Goal: Task Accomplishment & Management: Manage account settings

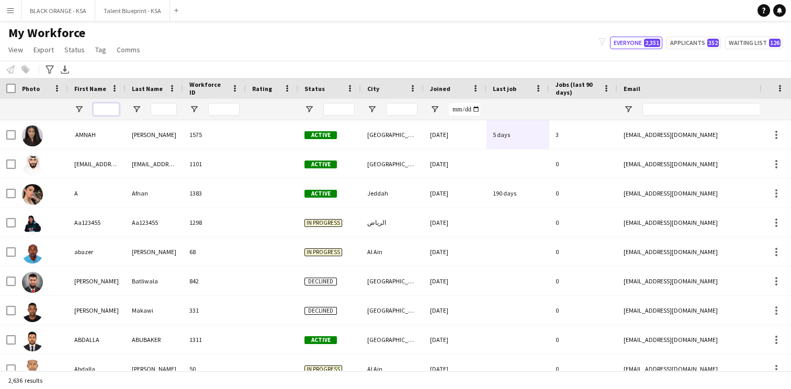
click at [104, 110] on input "First Name Filter Input" at bounding box center [106, 109] width 26 height 13
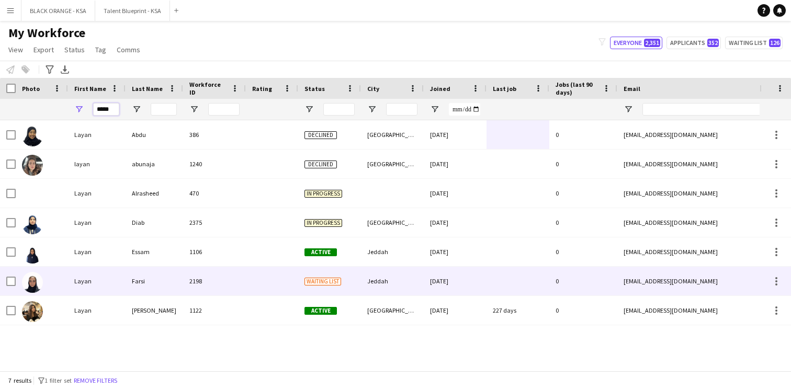
type input "*****"
click at [143, 278] on div "Farsi" at bounding box center [155, 281] width 58 height 29
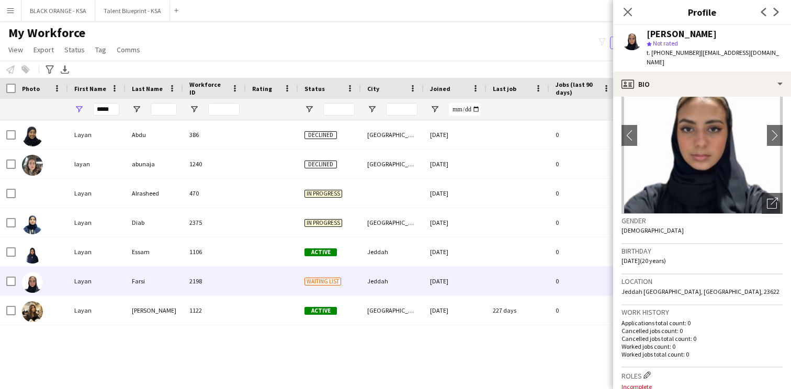
scroll to position [47, 0]
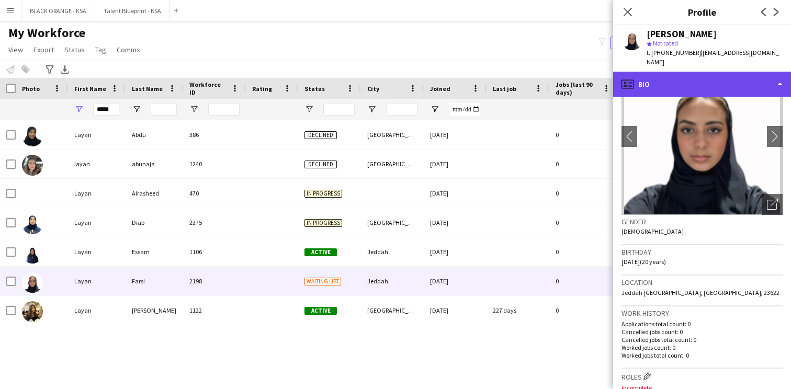
click at [689, 81] on div "profile Bio" at bounding box center [702, 84] width 178 height 25
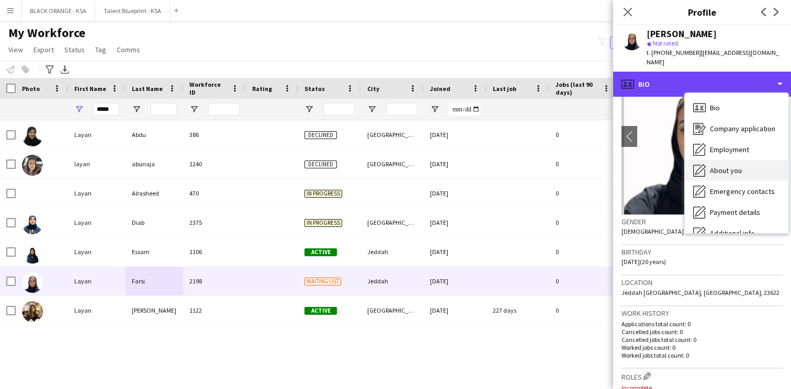
scroll to position [56, 0]
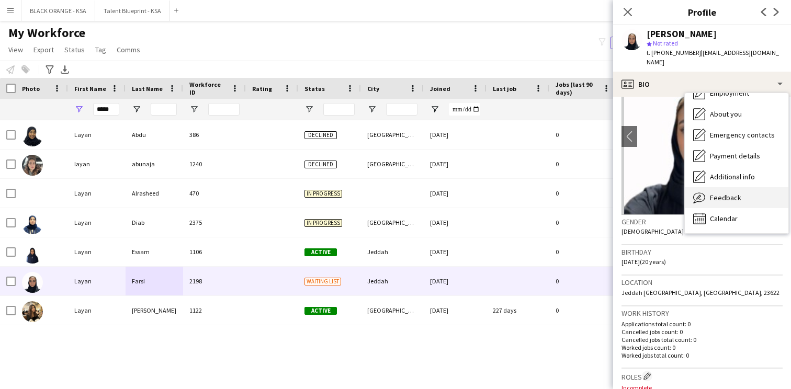
click at [709, 194] on div "Feedback Feedback" at bounding box center [737, 197] width 104 height 21
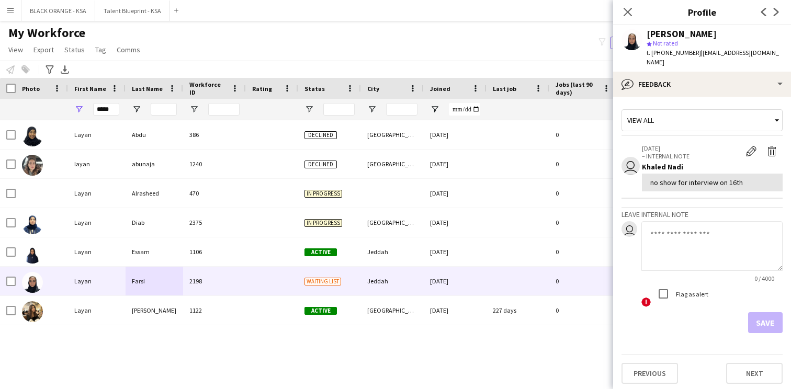
click at [667, 222] on textarea at bounding box center [711, 246] width 141 height 50
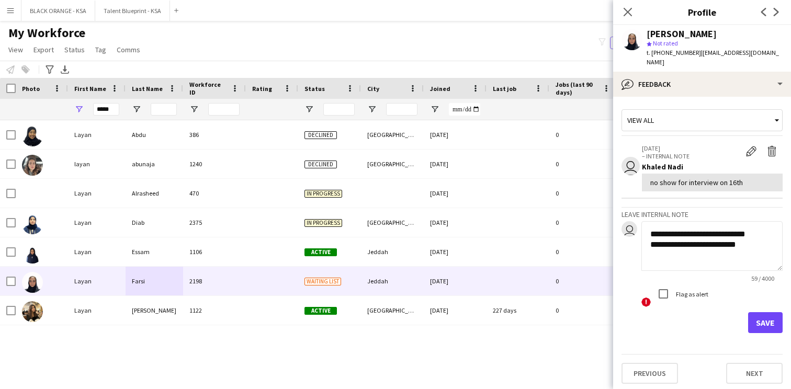
type textarea "**********"
click at [763, 312] on button "Save" at bounding box center [765, 322] width 35 height 21
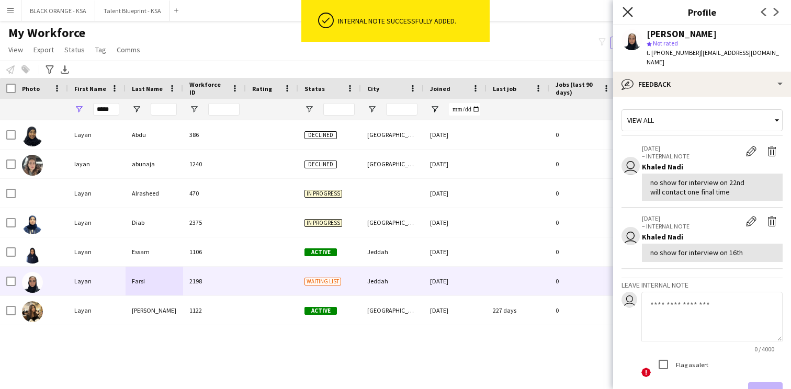
click at [627, 14] on icon "Close pop-in" at bounding box center [627, 12] width 10 height 10
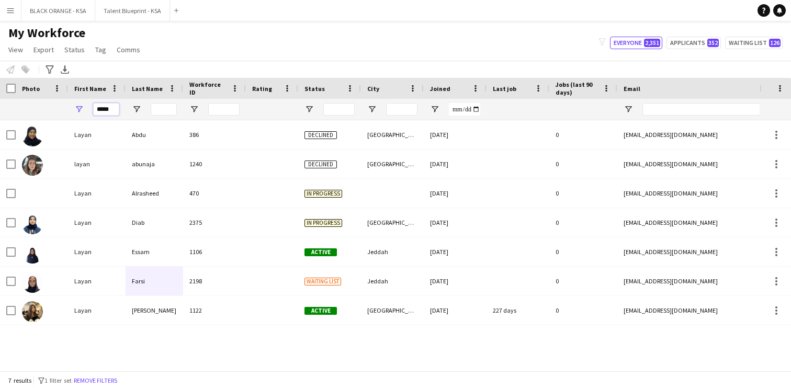
click at [110, 111] on input "*****" at bounding box center [106, 109] width 26 height 13
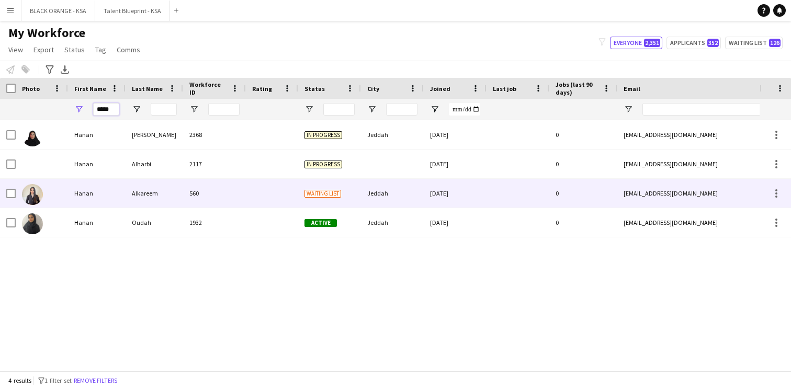
type input "*****"
click at [120, 194] on div "Hanan" at bounding box center [97, 193] width 58 height 29
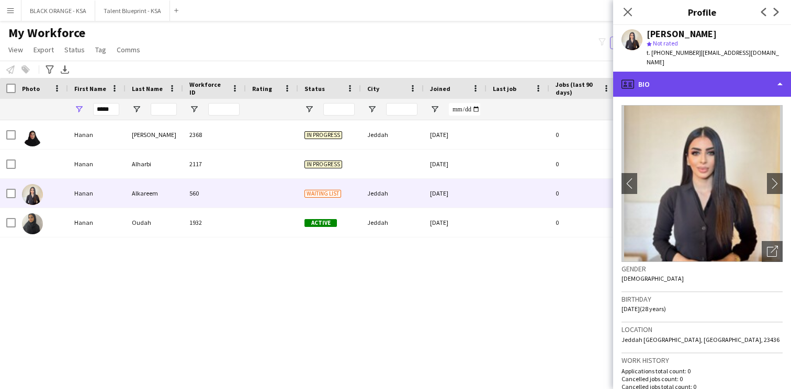
click at [699, 76] on div "profile Bio" at bounding box center [702, 84] width 178 height 25
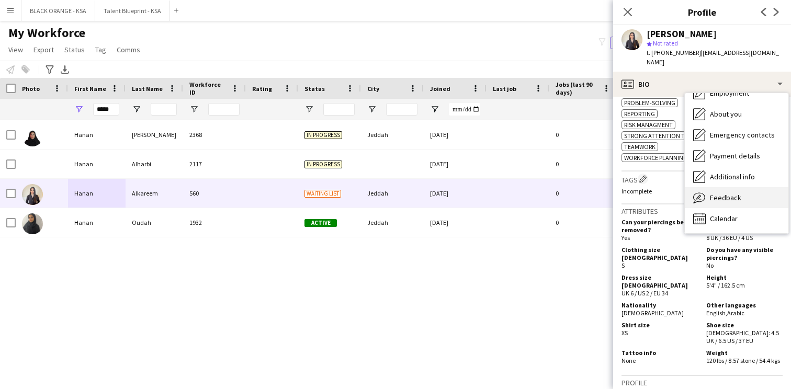
click at [727, 193] on span "Feedback" at bounding box center [725, 197] width 31 height 9
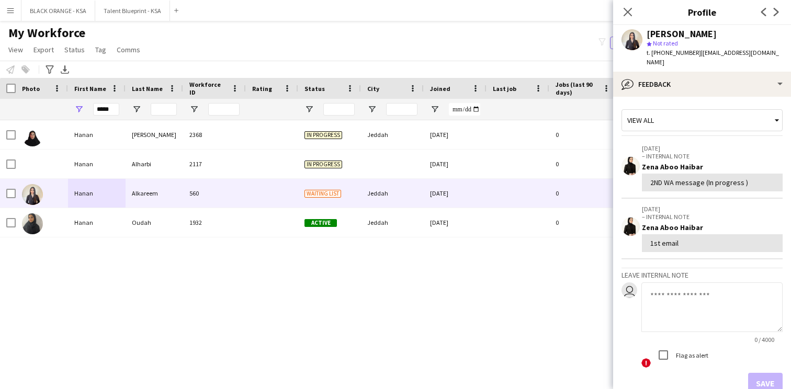
click at [669, 288] on textarea at bounding box center [711, 307] width 141 height 50
type textarea "**********"
click at [763, 373] on button "Save" at bounding box center [765, 383] width 35 height 21
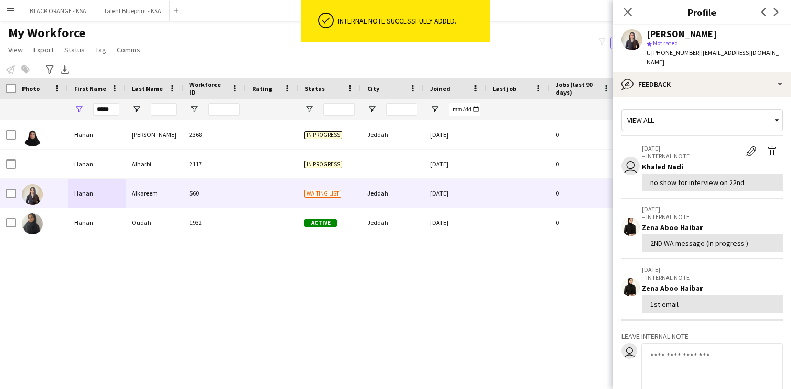
click at [499, 255] on div "[PERSON_NAME] 2368 In progress Jeddah [DATE] 0 [EMAIL_ADDRESS][DOMAIN_NAME] [PH…" at bounding box center [379, 245] width 759 height 251
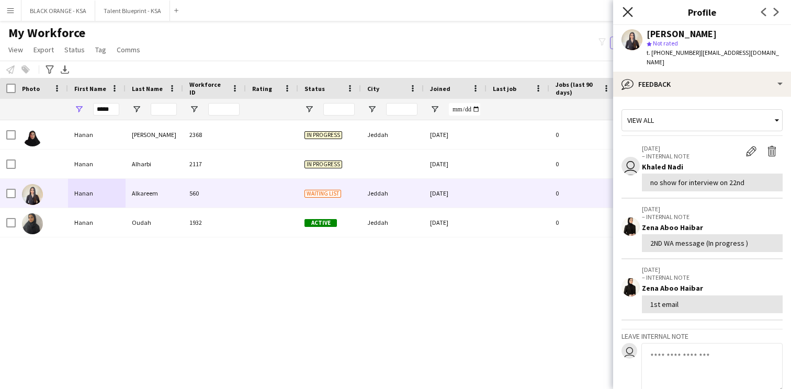
click at [627, 10] on icon "Close pop-in" at bounding box center [627, 12] width 10 height 10
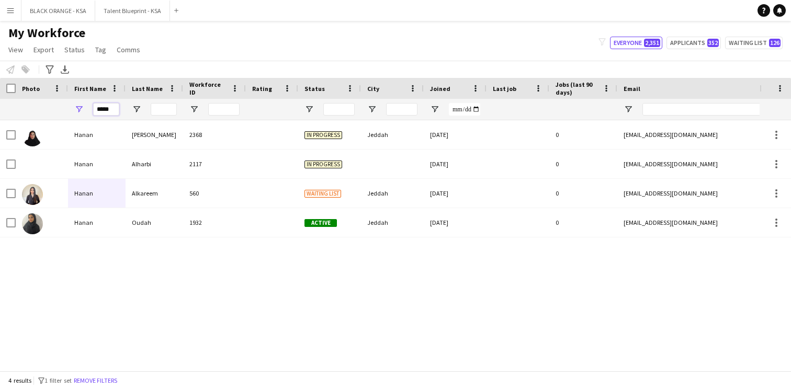
click at [106, 110] on input "*****" at bounding box center [106, 109] width 26 height 13
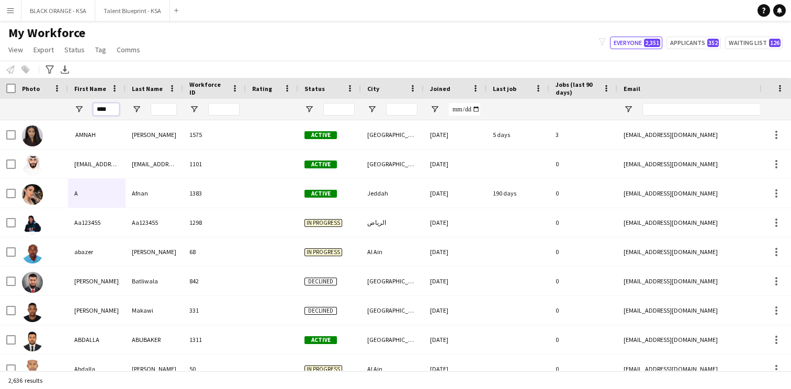
type input "*****"
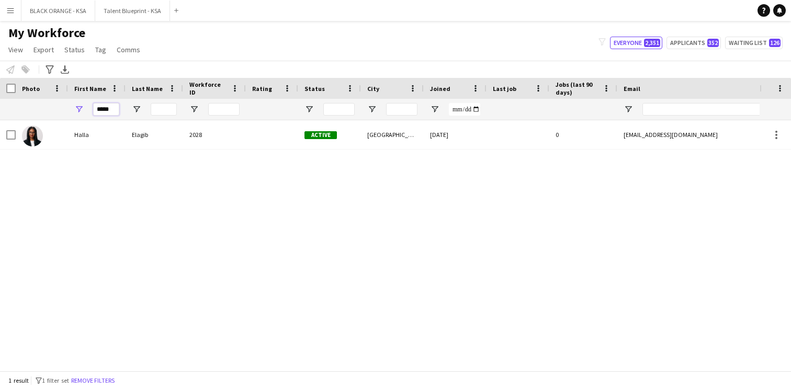
click at [104, 107] on input "*****" at bounding box center [106, 109] width 26 height 13
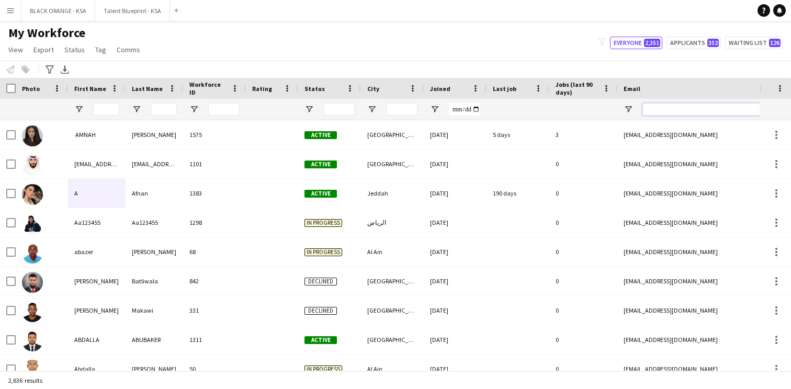
click at [658, 109] on input "Email Filter Input" at bounding box center [731, 109] width 178 height 13
paste input "**********"
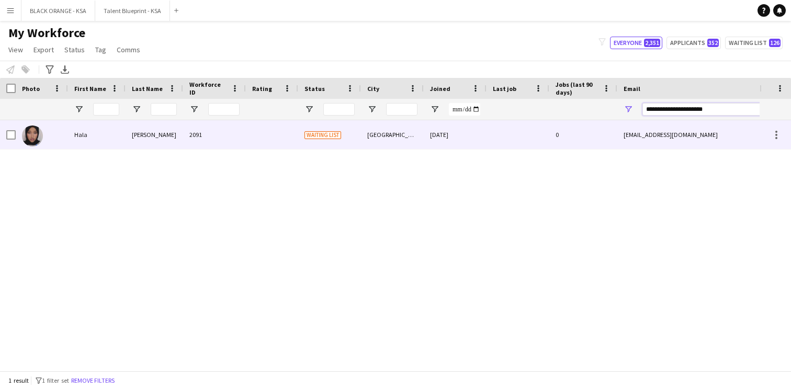
type input "**********"
click at [437, 140] on div "[DATE]" at bounding box center [455, 134] width 63 height 29
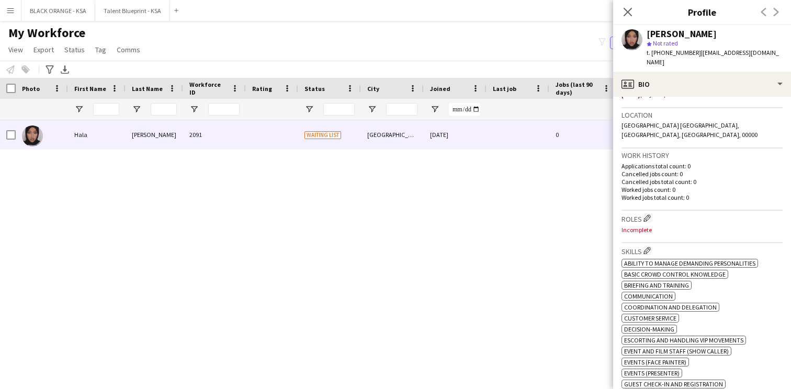
scroll to position [234, 0]
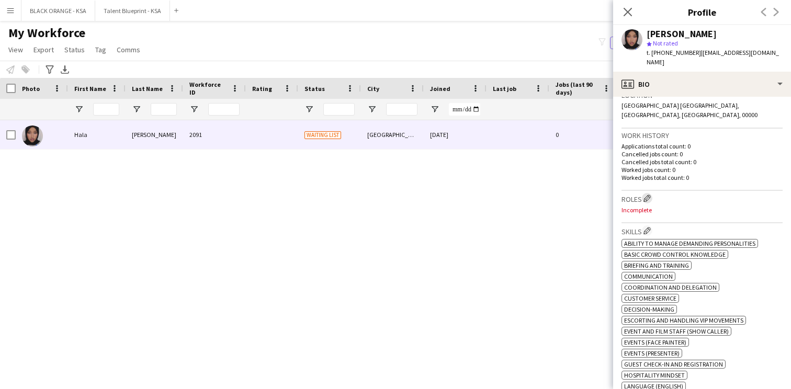
click at [645, 193] on button "Edit crew company roles" at bounding box center [647, 198] width 10 height 10
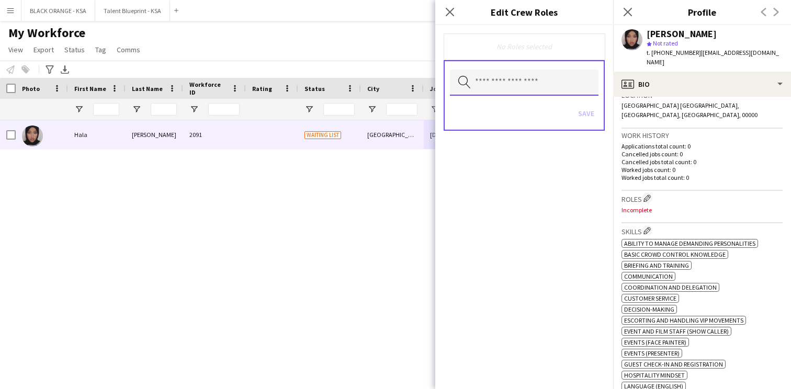
click at [549, 79] on input "text" at bounding box center [524, 83] width 149 height 26
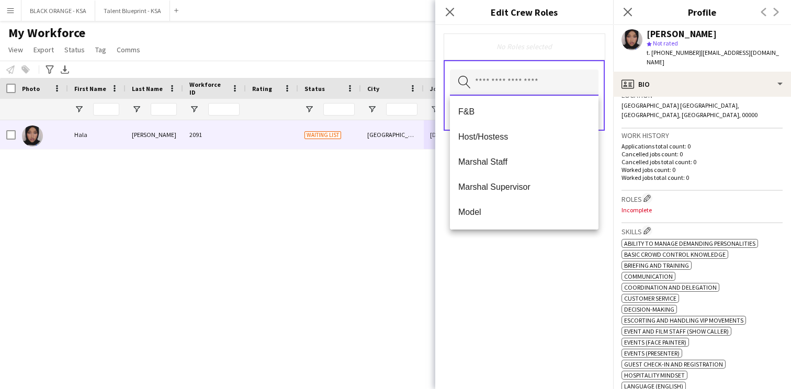
scroll to position [124, 0]
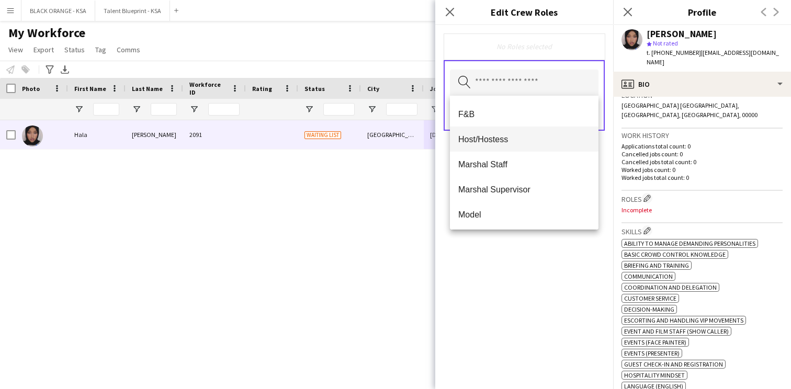
click at [523, 143] on span "Host/Hostess" at bounding box center [524, 139] width 132 height 10
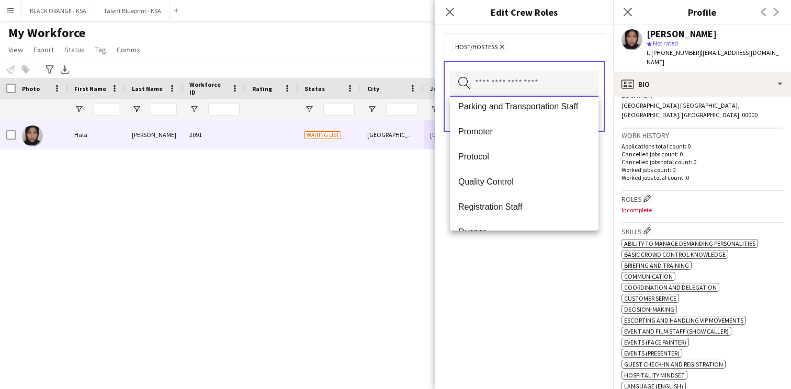
scroll to position [313, 0]
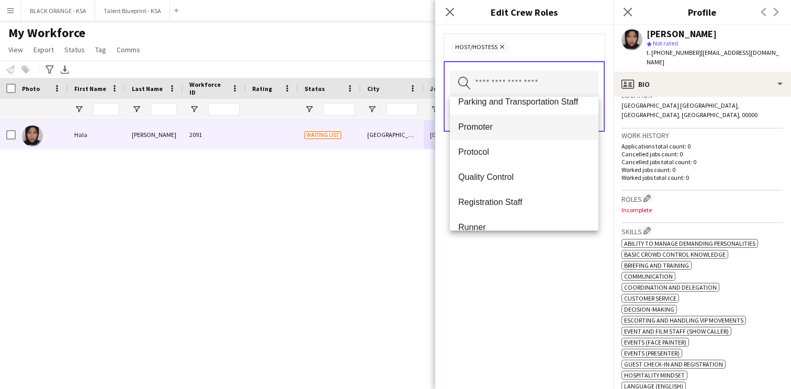
click at [518, 127] on span "Promoter" at bounding box center [524, 127] width 132 height 10
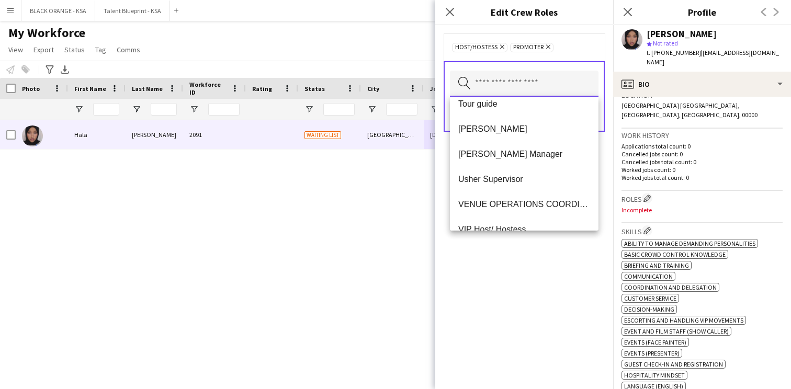
scroll to position [520, 0]
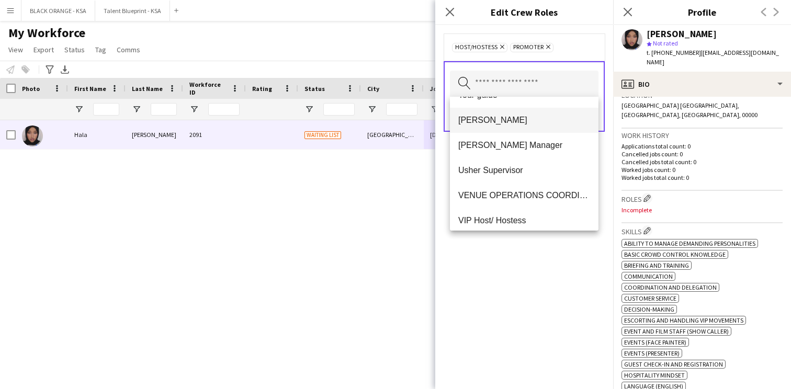
click at [515, 127] on mat-option "[PERSON_NAME]" at bounding box center [524, 120] width 149 height 25
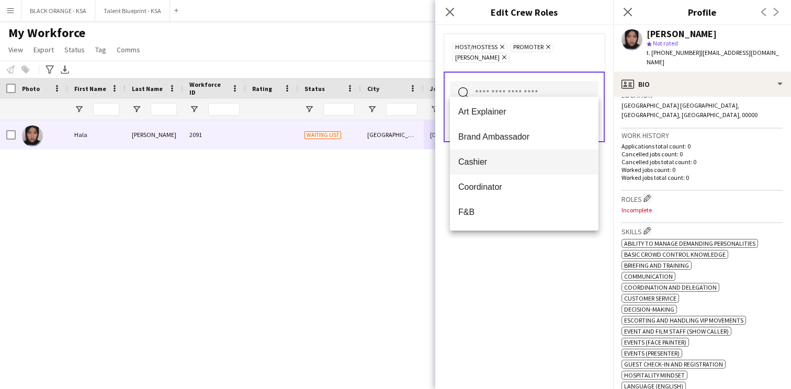
scroll to position [0, 0]
click at [533, 254] on div "Host/Hostess Remove Promoter Remove [PERSON_NAME] Remove Search by role type Sa…" at bounding box center [524, 207] width 178 height 364
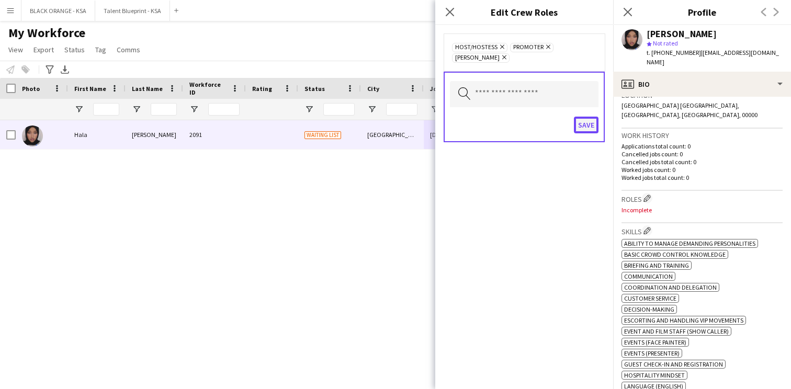
click at [590, 117] on button "Save" at bounding box center [586, 125] width 25 height 17
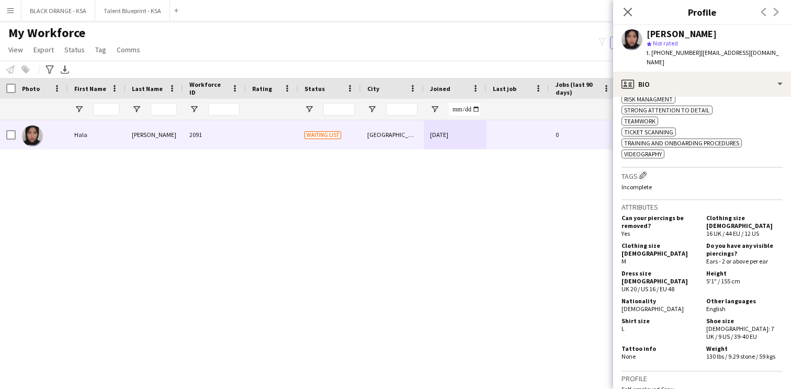
scroll to position [585, 0]
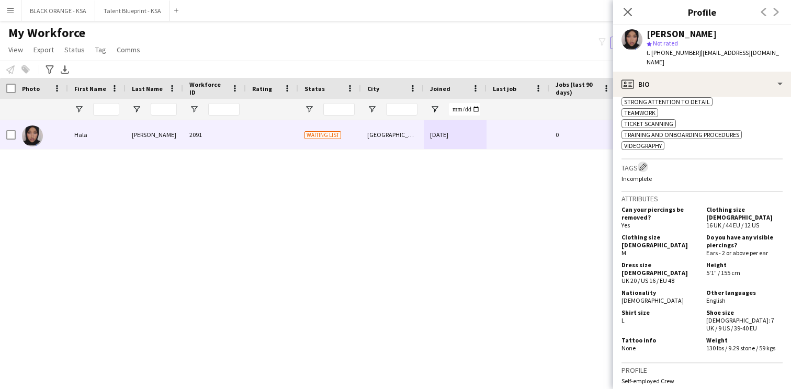
click at [646, 163] on app-icon "Edit crew company tags" at bounding box center [642, 166] width 7 height 7
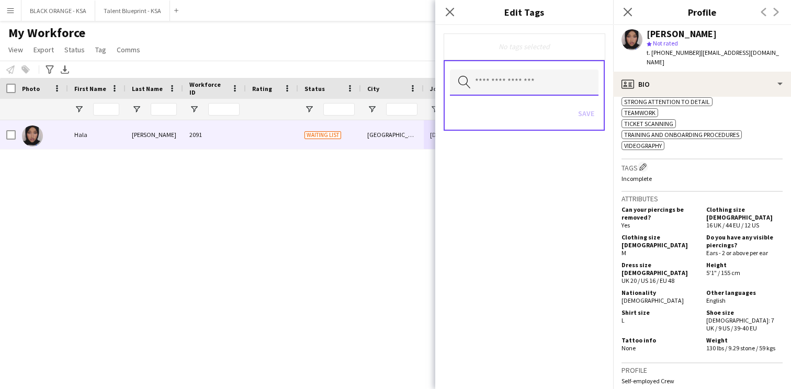
click at [535, 89] on input "text" at bounding box center [524, 83] width 149 height 26
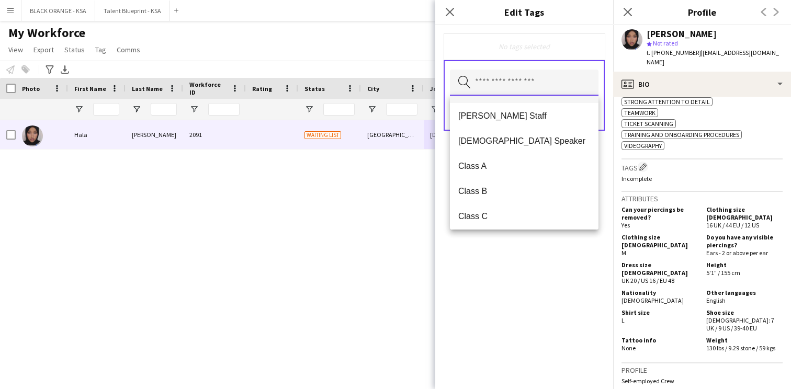
scroll to position [98, 0]
click at [533, 192] on span "Class B" at bounding box center [524, 190] width 132 height 10
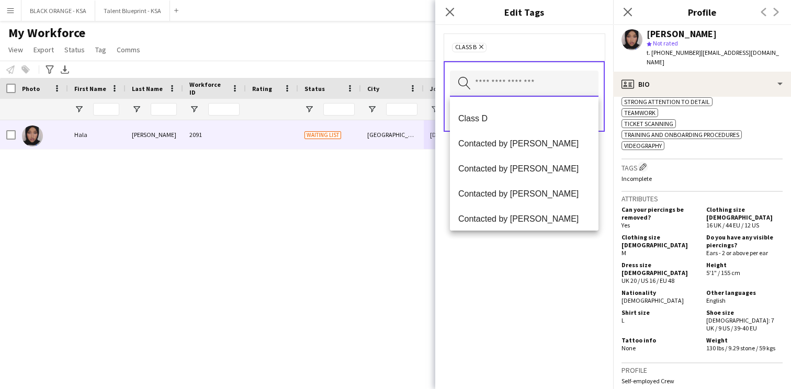
scroll to position [213, 0]
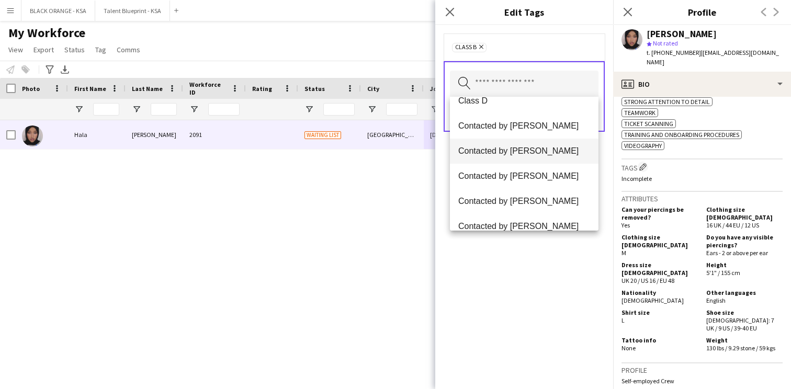
click at [529, 150] on span "Contacted by [PERSON_NAME]" at bounding box center [524, 151] width 132 height 10
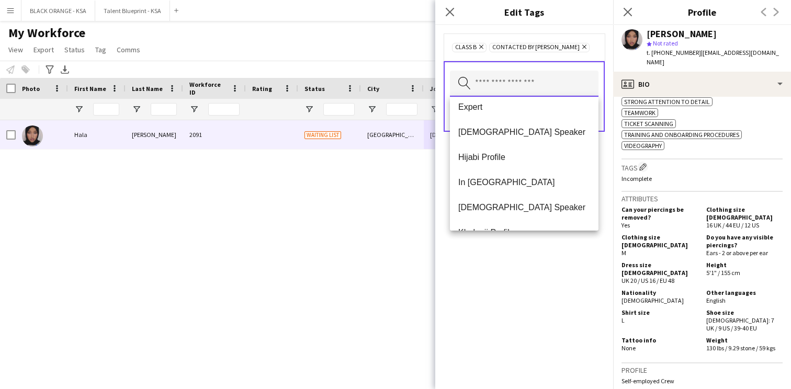
scroll to position [364, 0]
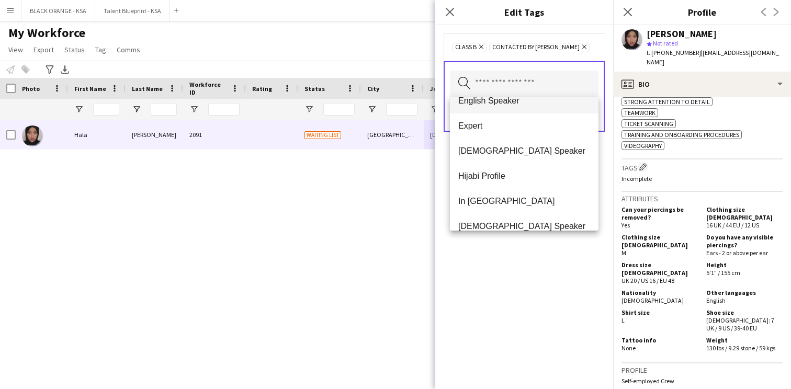
click at [518, 104] on span "English Speaker" at bounding box center [524, 101] width 132 height 10
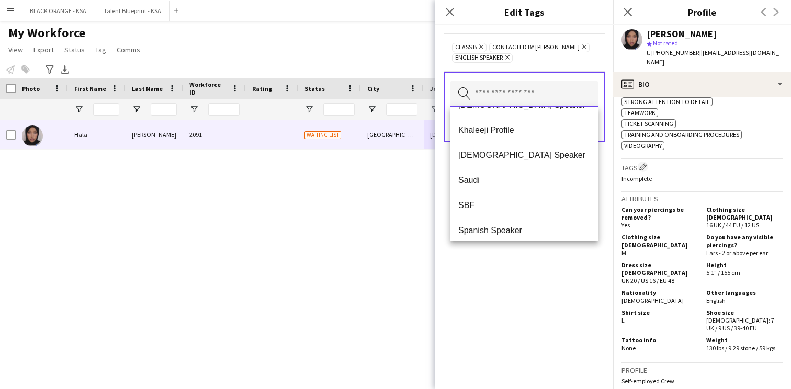
scroll to position [527, 0]
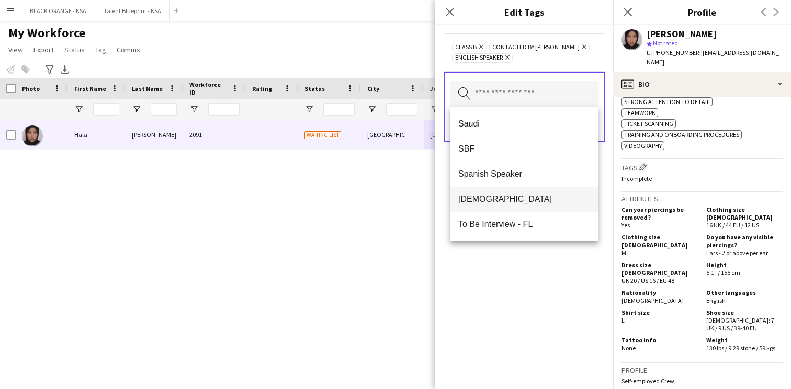
click at [512, 189] on mat-option "[DEMOGRAPHIC_DATA]" at bounding box center [524, 199] width 149 height 25
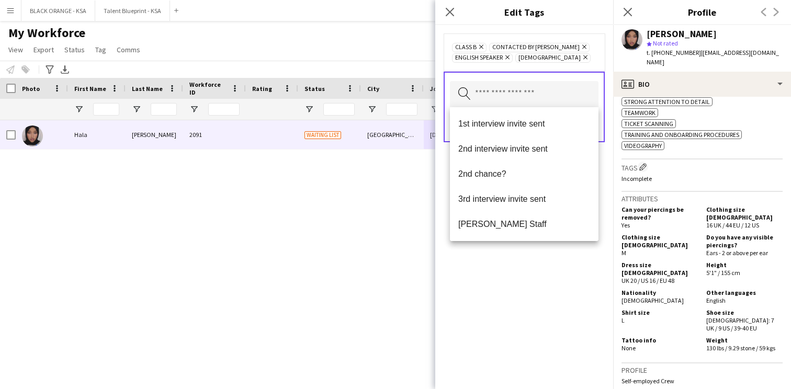
click at [518, 259] on div "Class B Remove Contacted by [PERSON_NAME] Remove English Speaker Remove Sudanes…" at bounding box center [524, 207] width 178 height 364
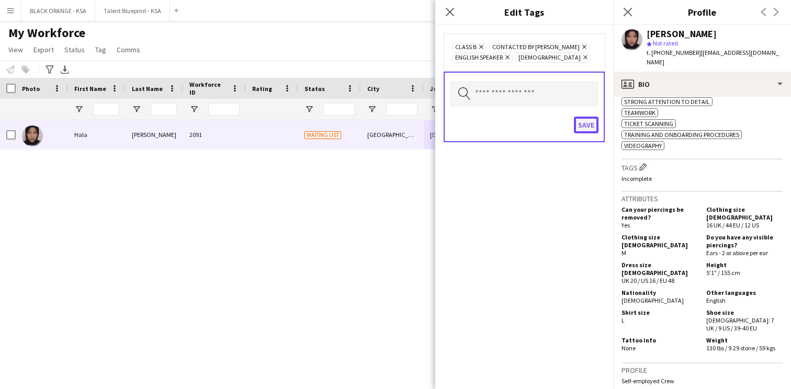
click at [584, 125] on button "Save" at bounding box center [586, 125] width 25 height 17
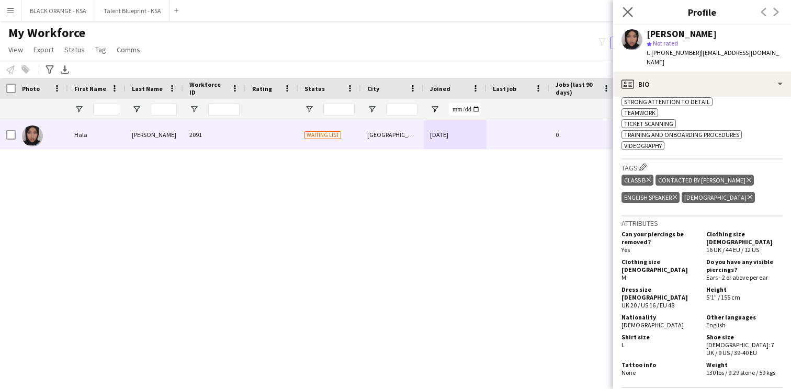
click at [633, 15] on app-icon "Close pop-in" at bounding box center [627, 12] width 15 height 15
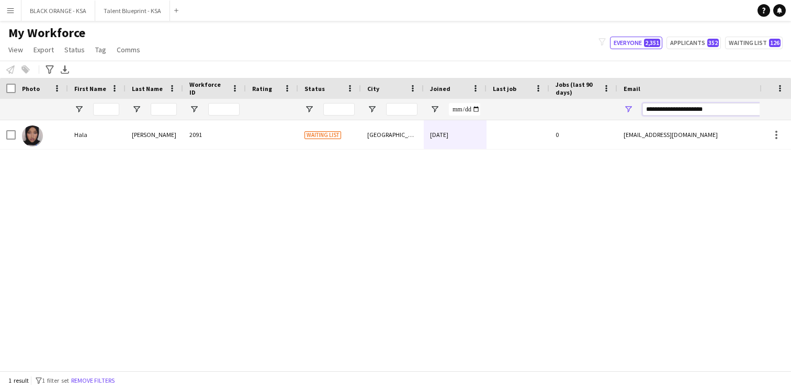
click at [676, 106] on input "**********" at bounding box center [731, 109] width 178 height 13
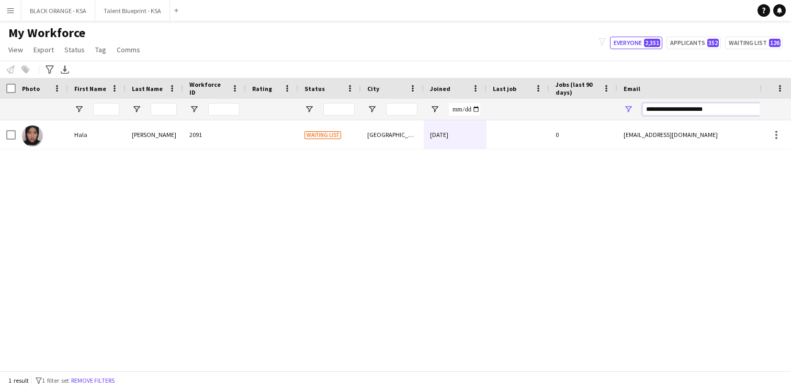
click at [676, 106] on input "**********" at bounding box center [731, 109] width 178 height 13
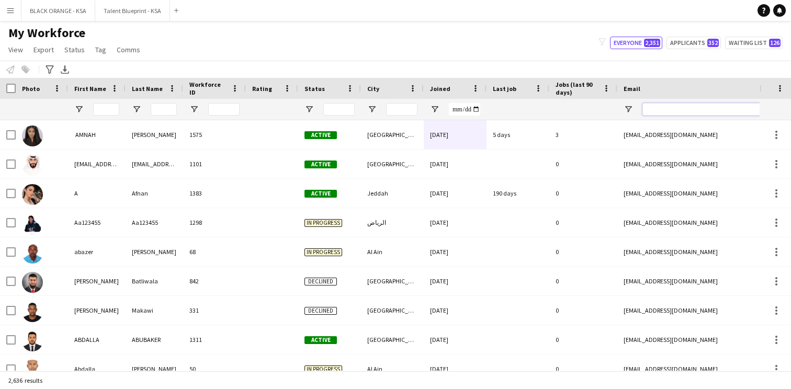
paste input "**********"
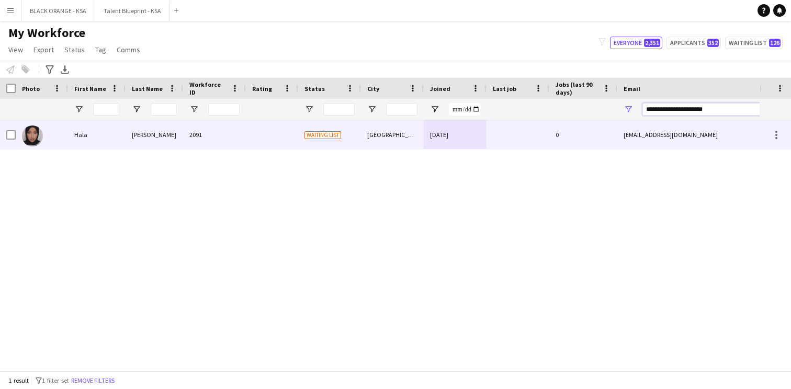
type input "**********"
click at [574, 129] on div "0" at bounding box center [583, 134] width 68 height 29
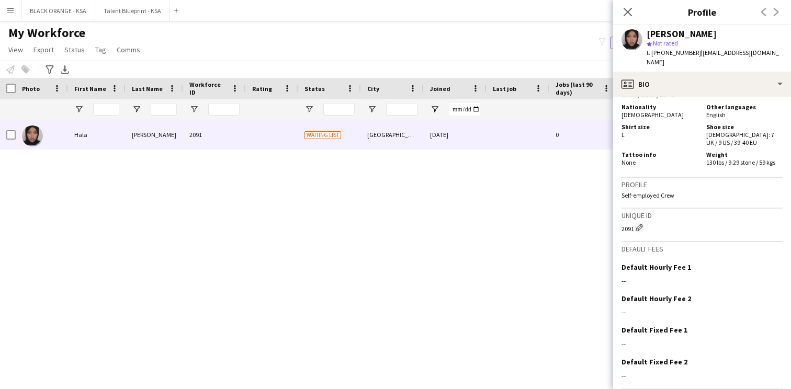
scroll to position [818, 0]
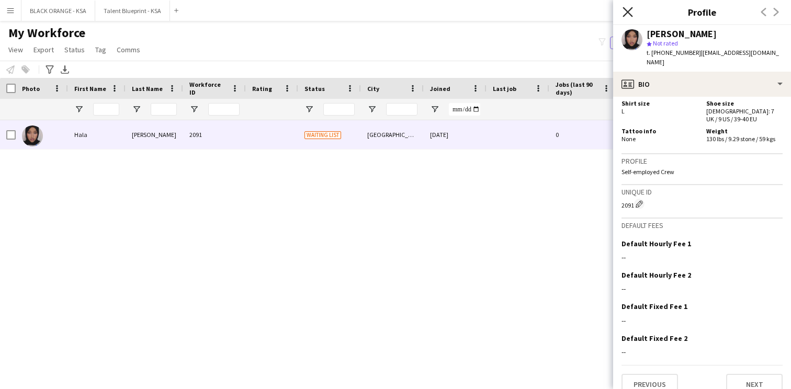
click at [624, 13] on icon "Close pop-in" at bounding box center [627, 12] width 10 height 10
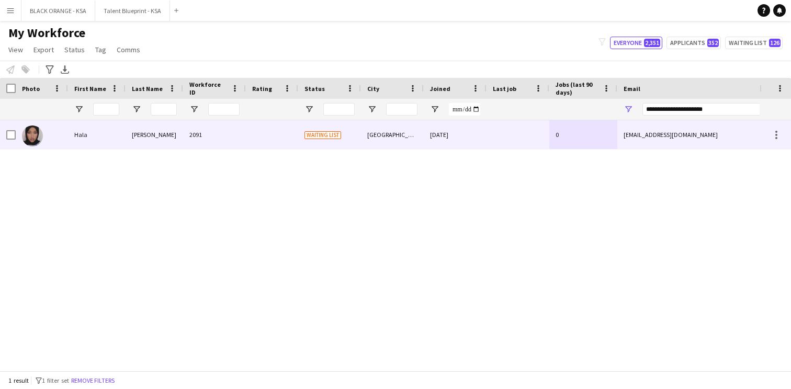
click at [564, 142] on div "0" at bounding box center [583, 134] width 68 height 29
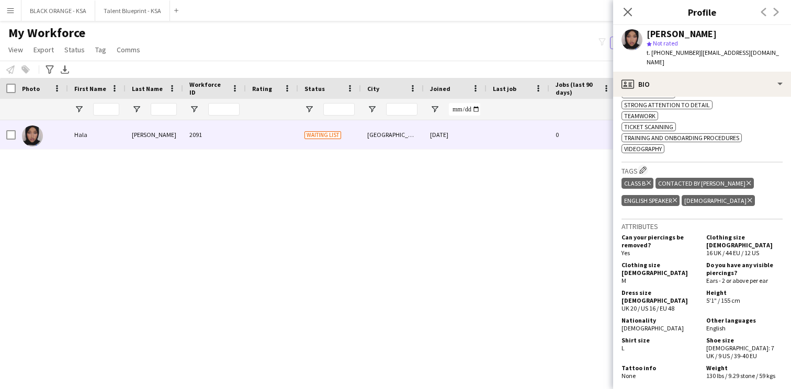
scroll to position [584, 0]
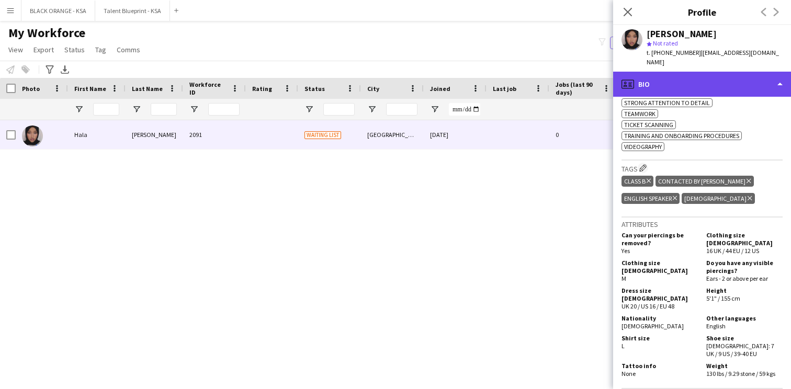
click at [710, 72] on div "profile Bio" at bounding box center [702, 84] width 178 height 25
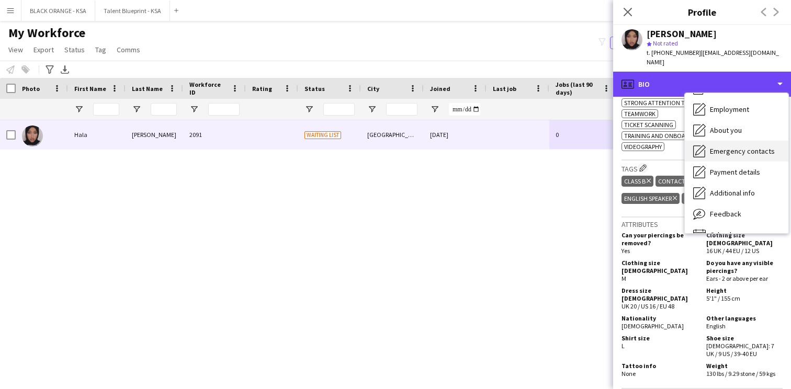
scroll to position [56, 0]
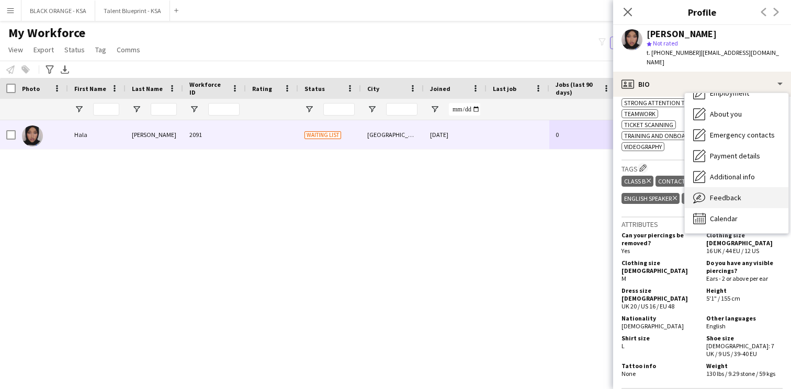
click at [720, 195] on div "Feedback Feedback" at bounding box center [737, 197] width 104 height 21
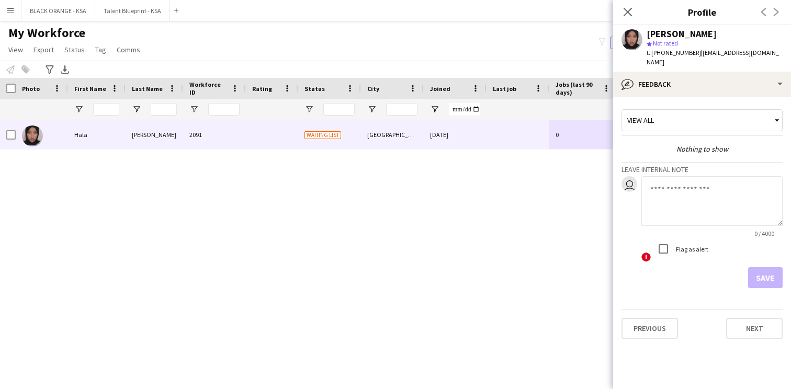
click at [682, 113] on div "View all" at bounding box center [697, 120] width 150 height 20
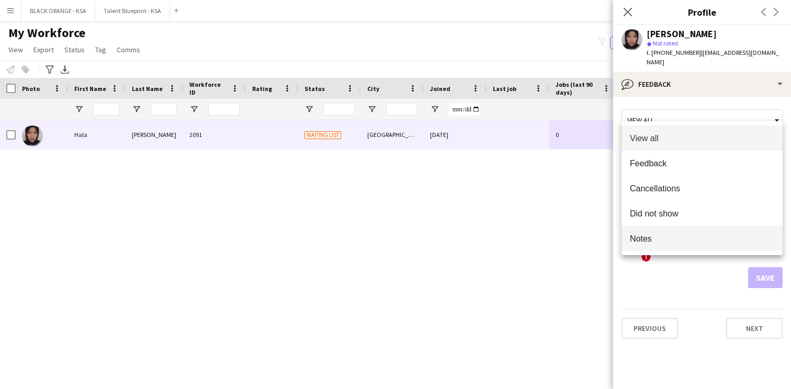
click at [700, 242] on span "Notes" at bounding box center [702, 239] width 144 height 10
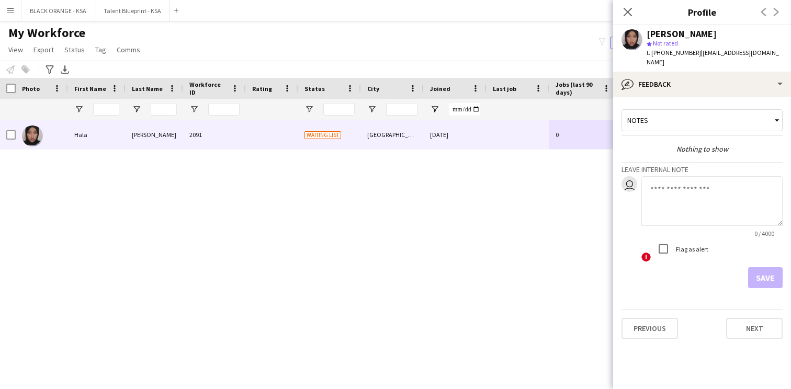
click at [692, 186] on textarea at bounding box center [711, 201] width 141 height 50
type textarea "**********"
click at [768, 271] on button "Save" at bounding box center [765, 277] width 35 height 21
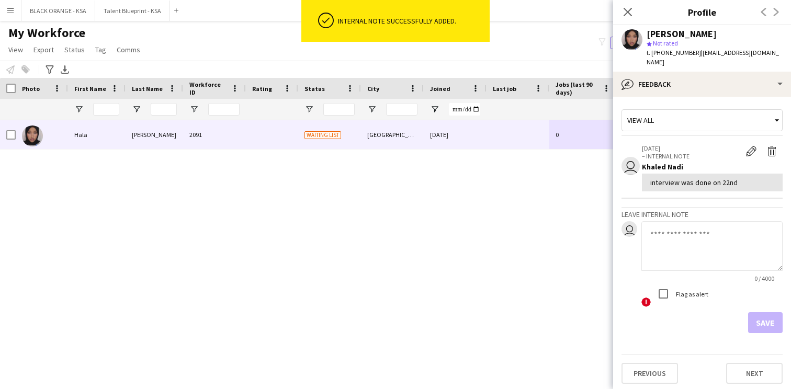
click at [693, 112] on div "View all" at bounding box center [697, 120] width 150 height 20
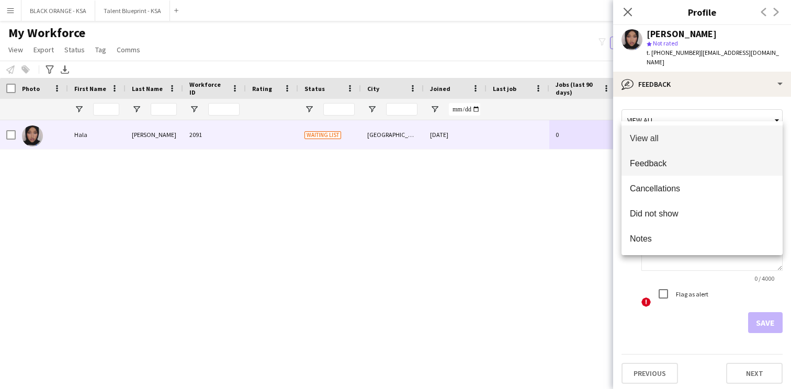
click at [692, 156] on mat-option "Feedback" at bounding box center [701, 163] width 161 height 25
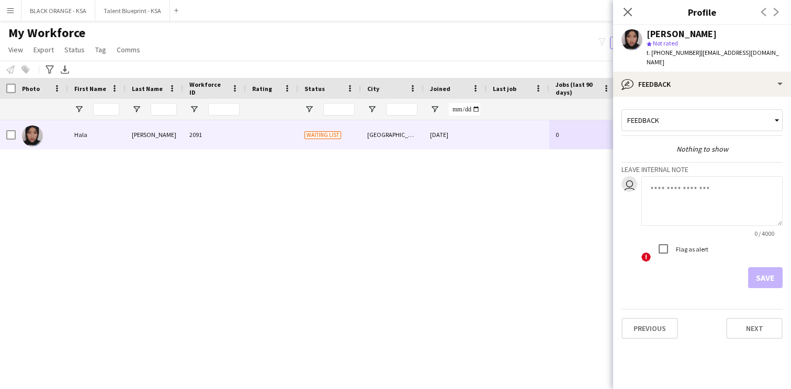
click at [654, 181] on textarea at bounding box center [711, 201] width 141 height 50
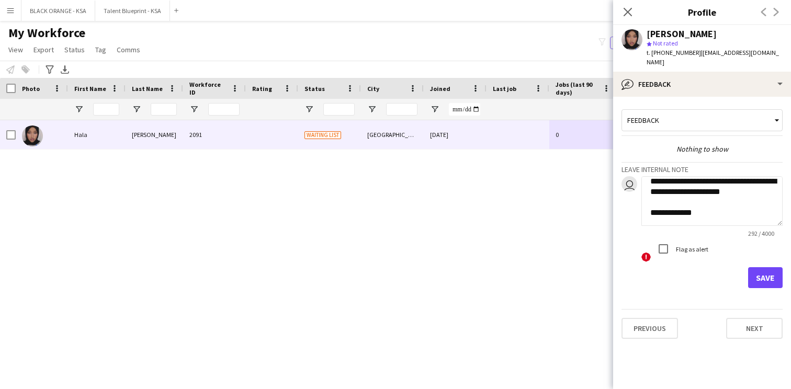
scroll to position [136, 0]
type textarea "**********"
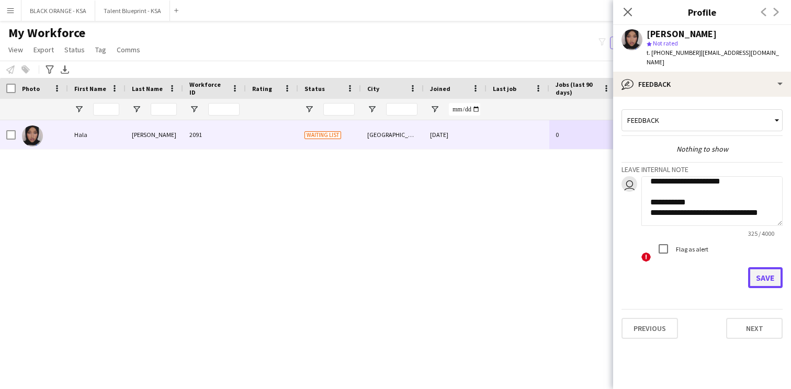
click at [757, 267] on button "Save" at bounding box center [765, 277] width 35 height 21
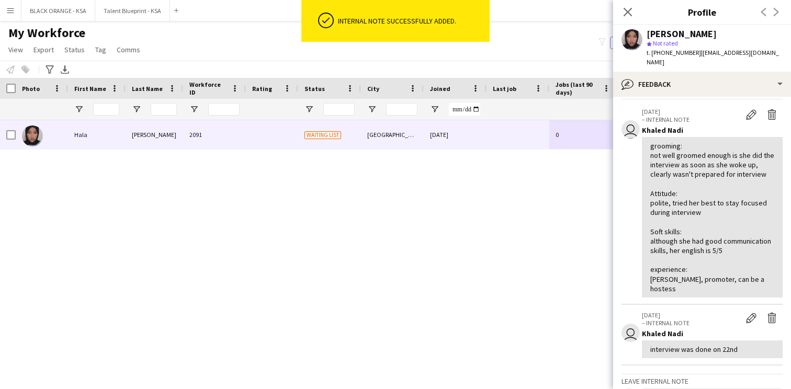
scroll to position [0, 0]
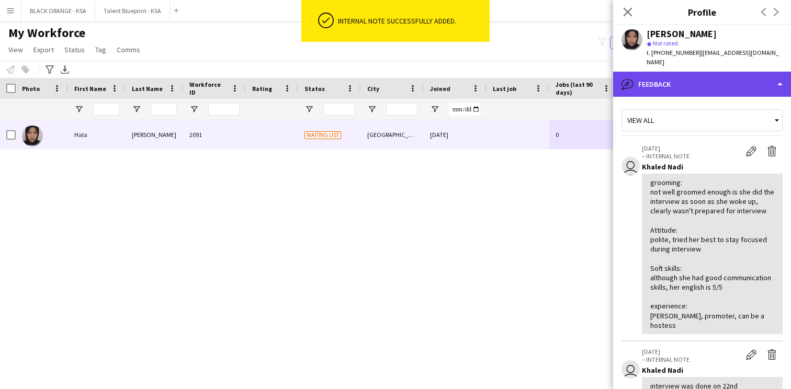
click at [685, 72] on div "bubble-pencil Feedback" at bounding box center [702, 84] width 178 height 25
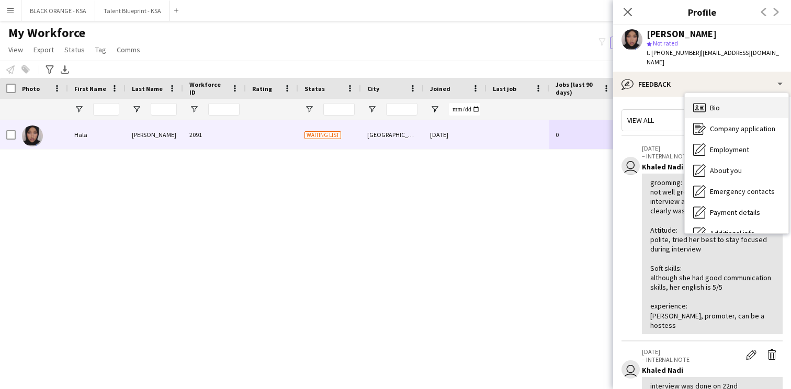
click at [709, 98] on div "Bio Bio" at bounding box center [737, 107] width 104 height 21
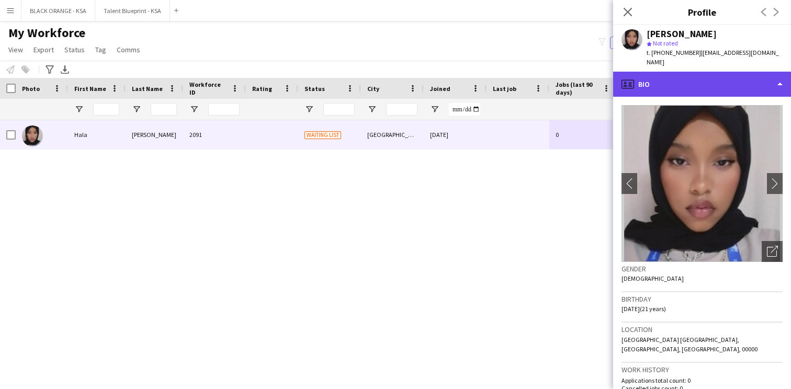
click at [672, 72] on div "profile Bio" at bounding box center [702, 84] width 178 height 25
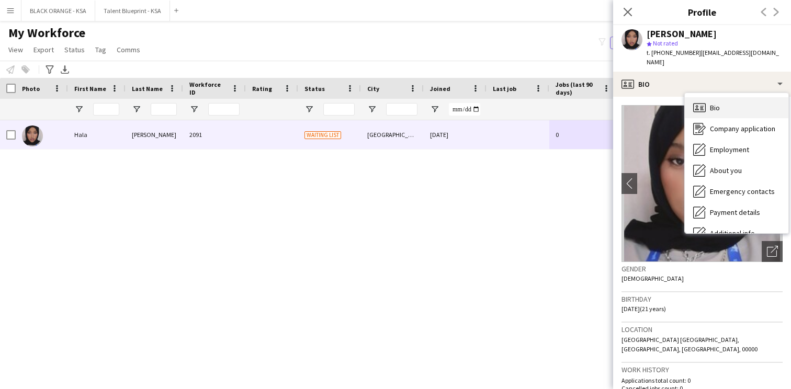
click at [716, 103] on div "Bio Bio" at bounding box center [737, 107] width 104 height 21
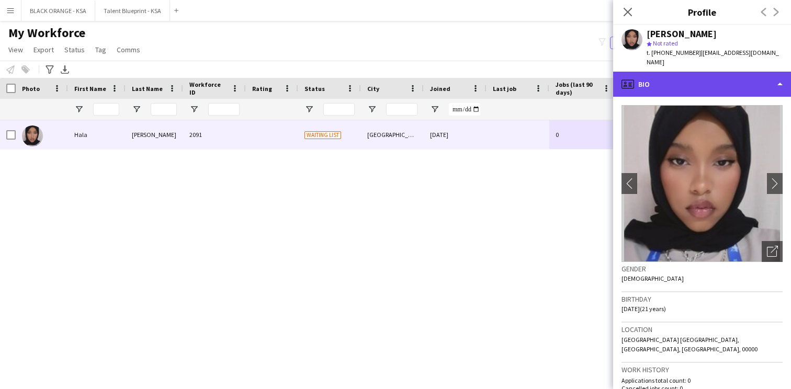
click at [700, 79] on div "profile Bio" at bounding box center [702, 84] width 178 height 25
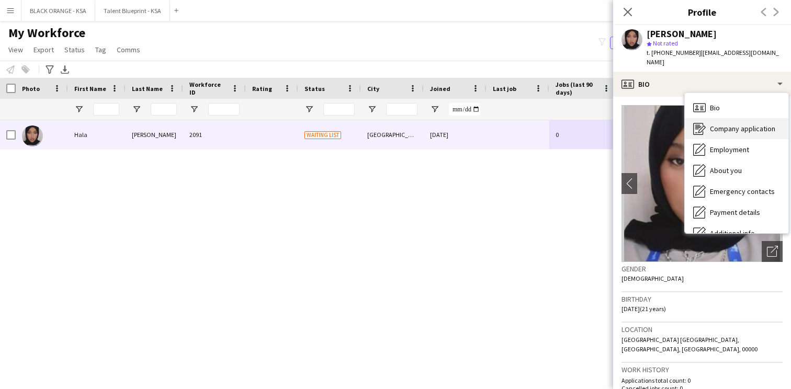
click at [727, 123] on div "Company application Company application" at bounding box center [737, 128] width 104 height 21
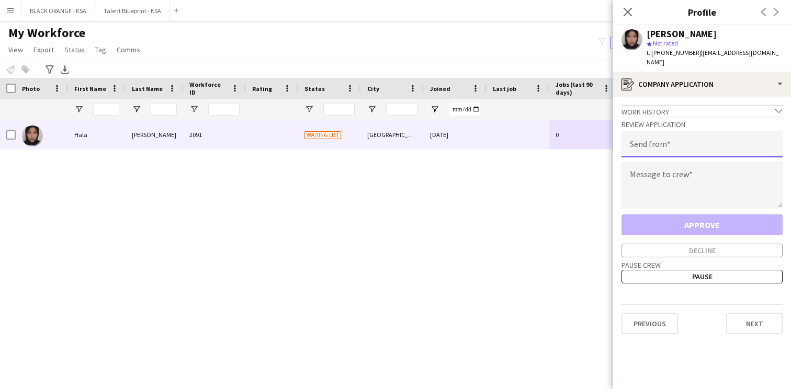
click at [670, 135] on input "email" at bounding box center [701, 144] width 161 height 26
type input "**********"
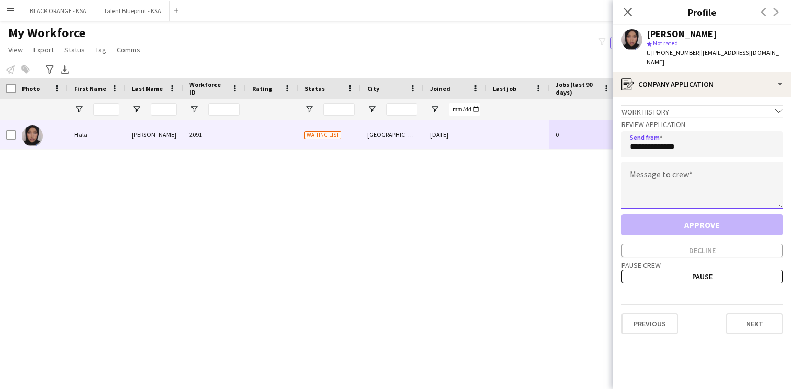
click at [669, 183] on textarea at bounding box center [701, 185] width 161 height 47
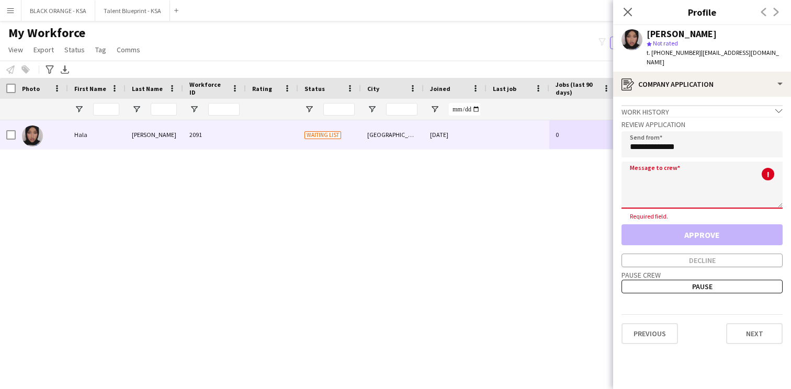
paste textarea "**********"
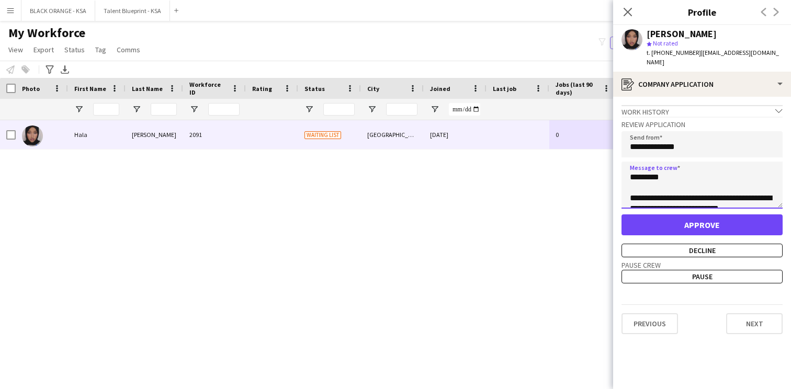
click at [647, 167] on textarea "**********" at bounding box center [701, 185] width 161 height 47
type textarea "**********"
click at [664, 214] on button "Approve" at bounding box center [701, 224] width 161 height 21
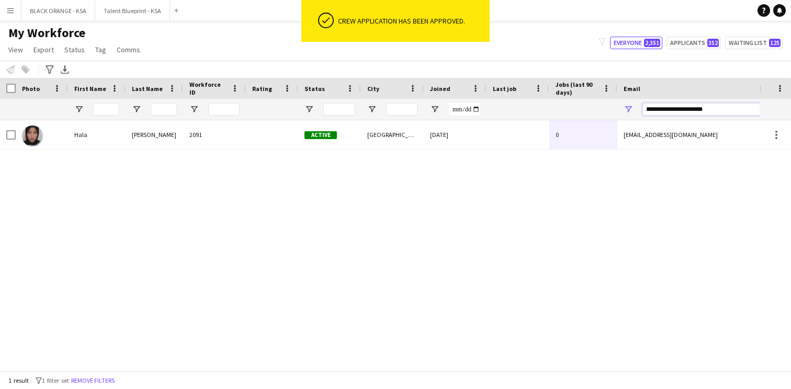
click at [670, 111] on input "**********" at bounding box center [731, 109] width 178 height 13
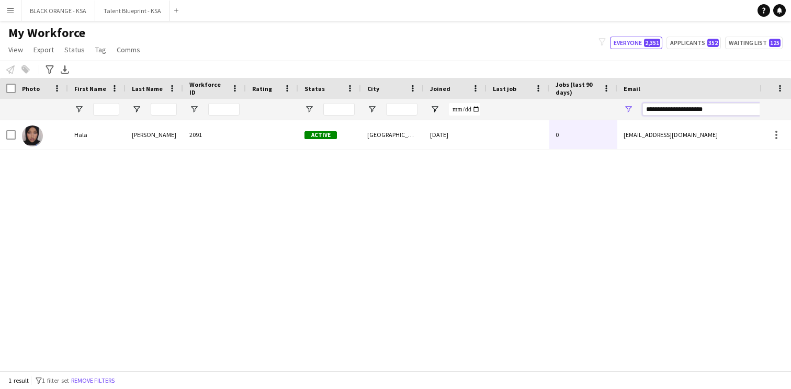
click at [670, 111] on input "**********" at bounding box center [731, 109] width 178 height 13
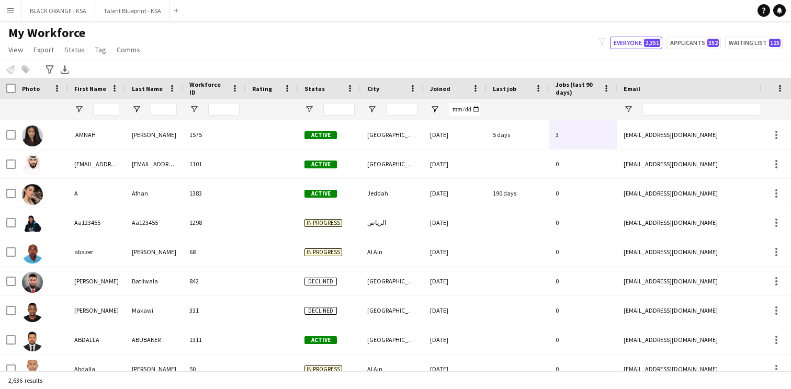
click at [588, 103] on div at bounding box center [582, 109] width 55 height 21
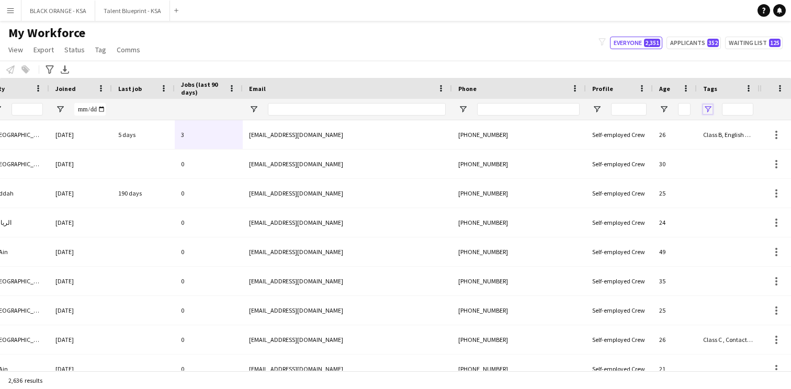
click at [709, 107] on span "Open Filter Menu" at bounding box center [707, 109] width 9 height 9
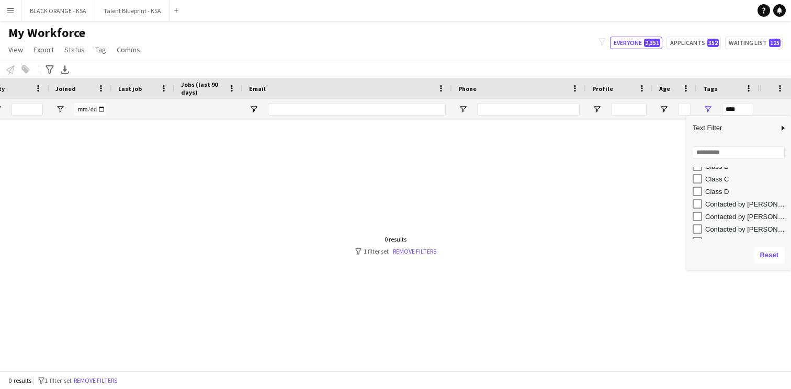
scroll to position [108, 0]
type input "**********"
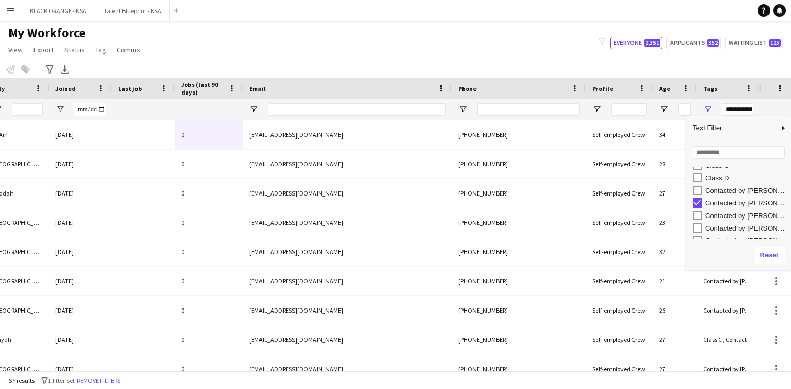
click at [604, 59] on div "My Workforce View Views Default view New view Update view Delete view Edit name…" at bounding box center [395, 43] width 791 height 36
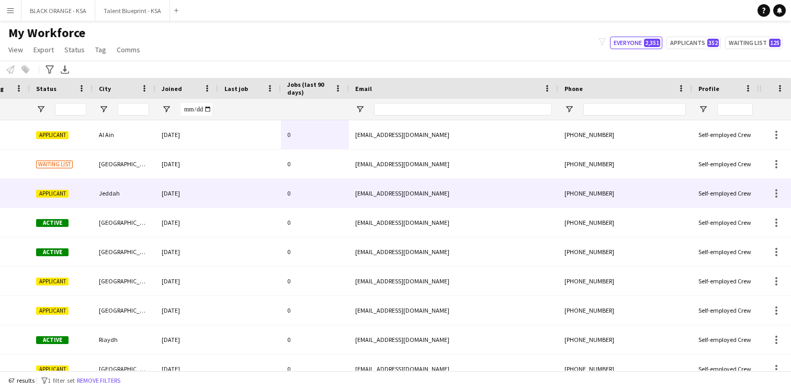
scroll to position [0, 9]
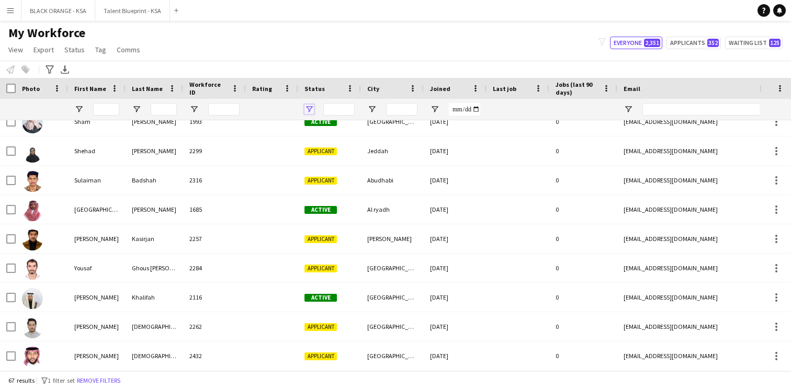
click at [306, 108] on span "Open Filter Menu" at bounding box center [308, 109] width 9 height 9
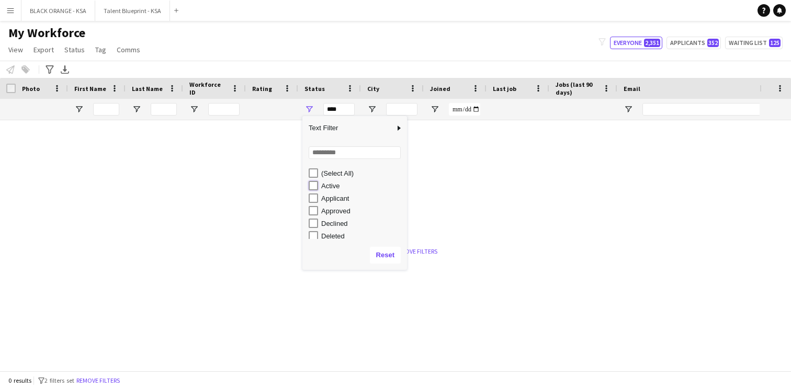
type input "**********"
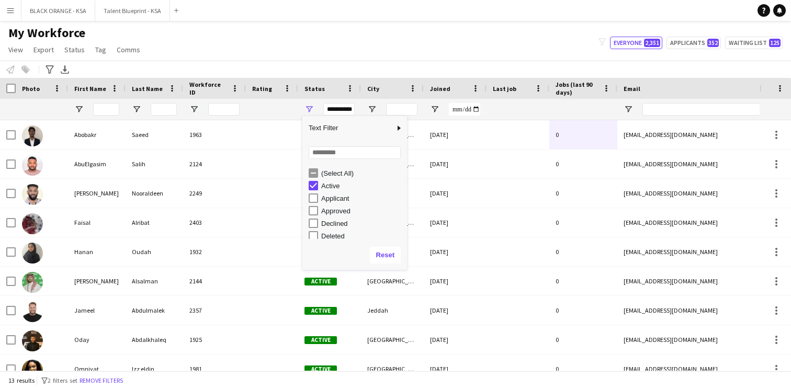
click at [348, 62] on div "Notify workforce Add to tag Select at least one crew to tag him or her. Advance…" at bounding box center [395, 69] width 791 height 17
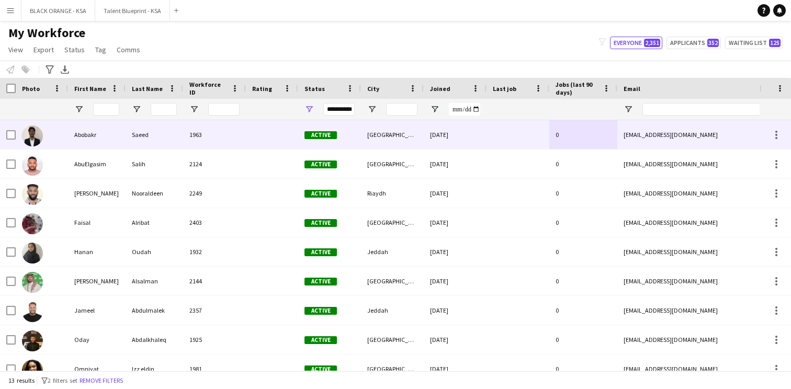
click at [182, 140] on div "Saeed" at bounding box center [155, 134] width 58 height 29
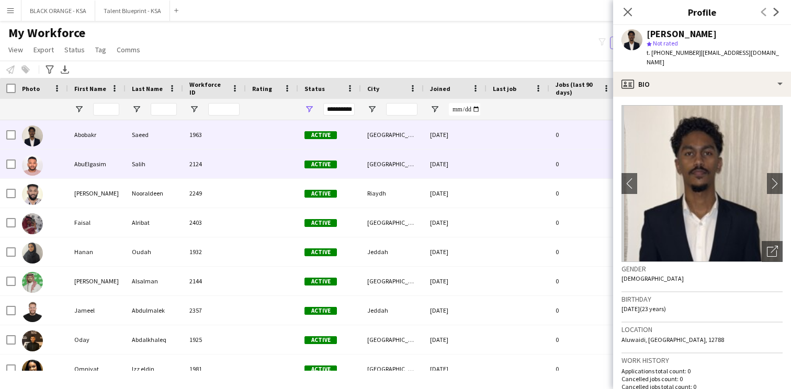
click at [273, 174] on div at bounding box center [272, 164] width 52 height 29
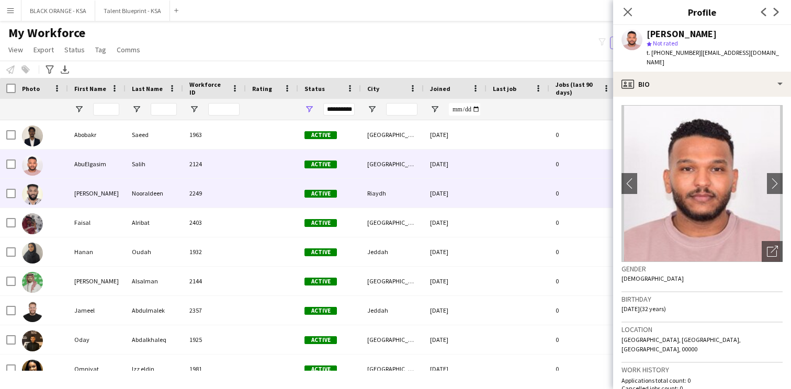
click at [251, 198] on div at bounding box center [272, 193] width 52 height 29
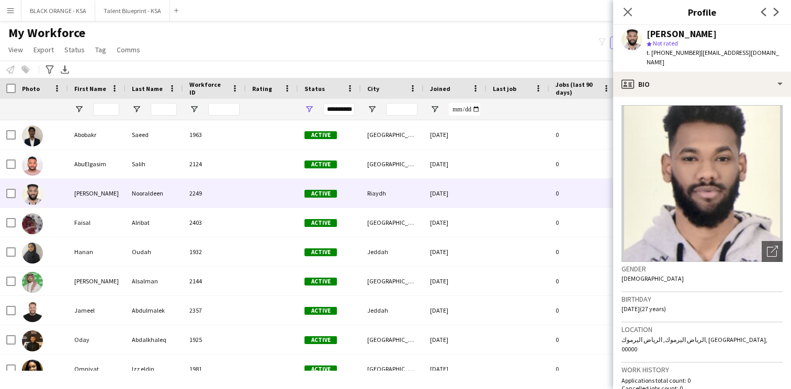
click at [300, 108] on div "**********" at bounding box center [329, 109] width 63 height 21
click at [628, 10] on icon "Close pop-in" at bounding box center [627, 12] width 10 height 10
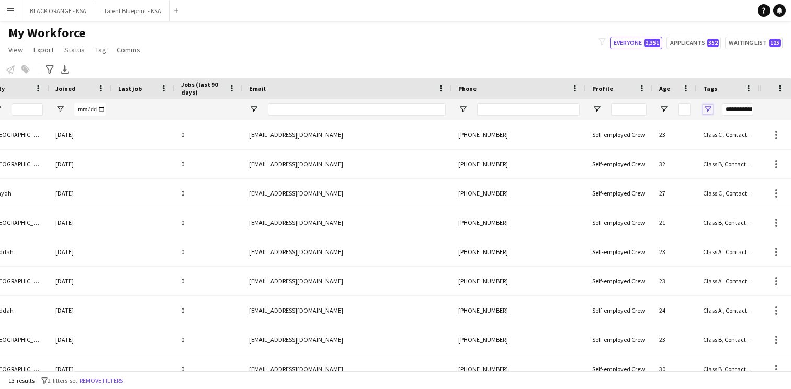
click at [707, 107] on span "Open Filter Menu" at bounding box center [707, 109] width 9 height 9
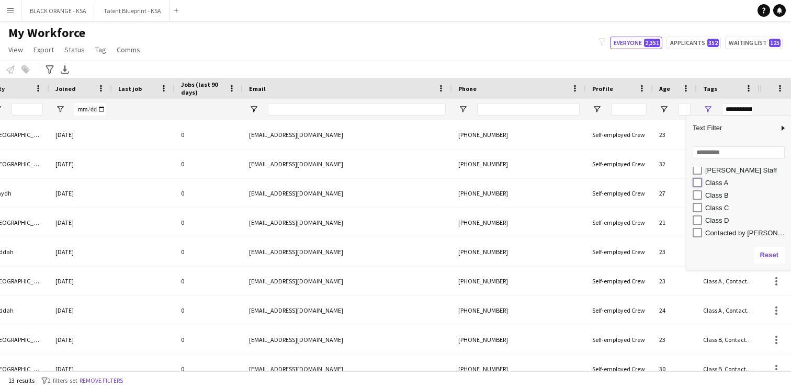
type input "**********"
click at [590, 64] on div "Notify workforce Add to tag Select at least one crew to tag him or her. Advance…" at bounding box center [395, 69] width 791 height 17
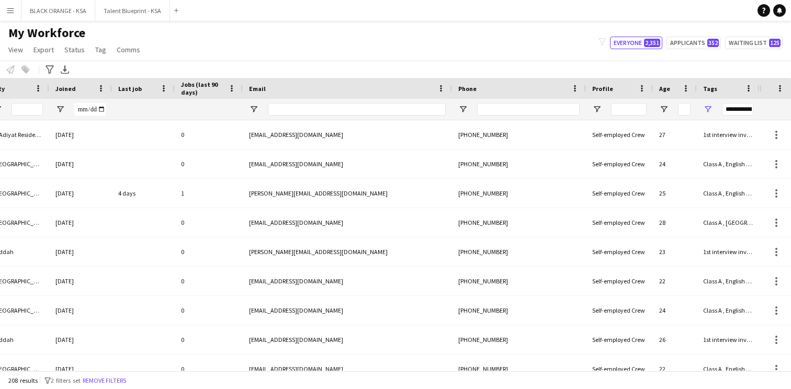
click at [714, 107] on div "**********" at bounding box center [728, 109] width 63 height 21
click at [710, 107] on span "Open Filter Menu" at bounding box center [707, 109] width 9 height 9
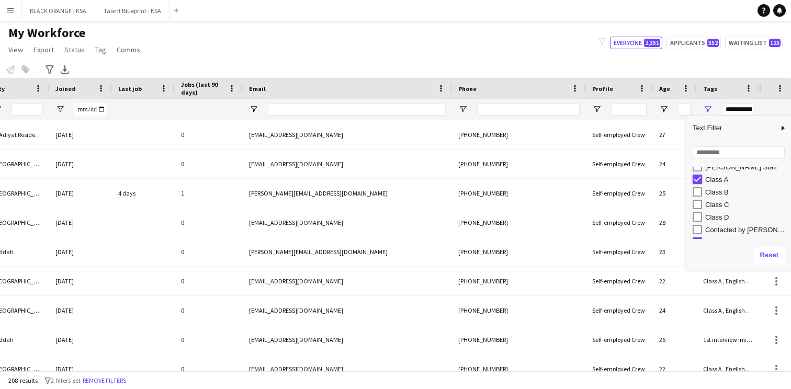
type input "**********"
click at [606, 65] on div "Notify workforce Add to tag Select at least one crew to tag him or her. Advance…" at bounding box center [395, 69] width 791 height 17
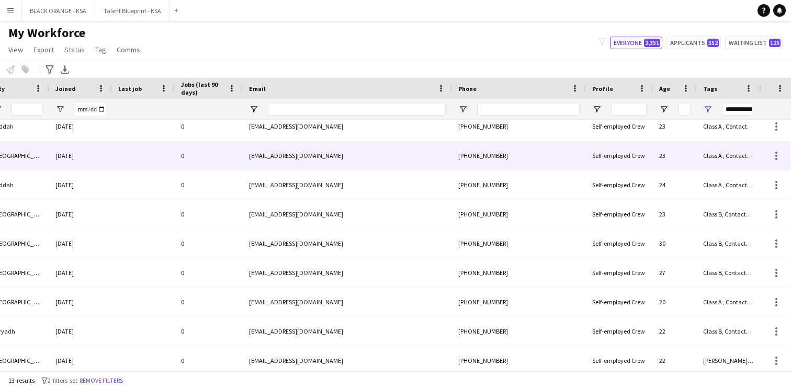
scroll to position [130, 0]
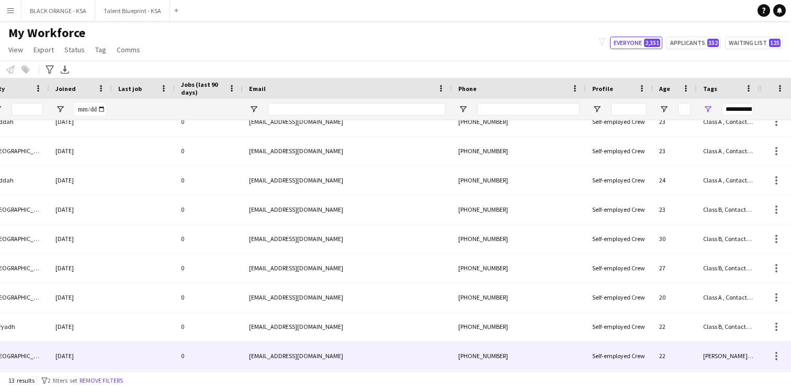
click at [636, 348] on div "Self-employed Crew" at bounding box center [619, 356] width 67 height 29
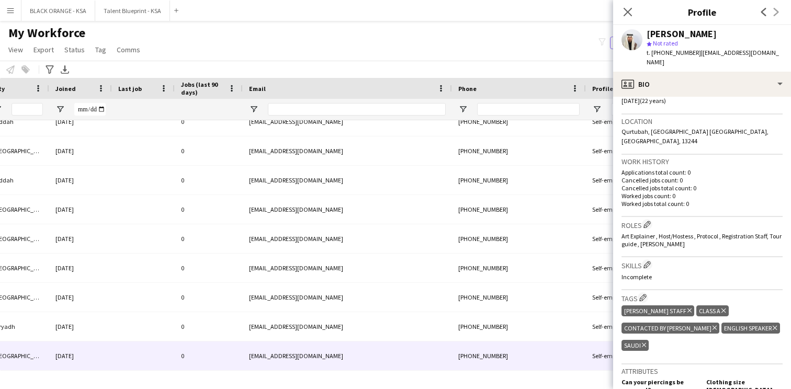
scroll to position [215, 0]
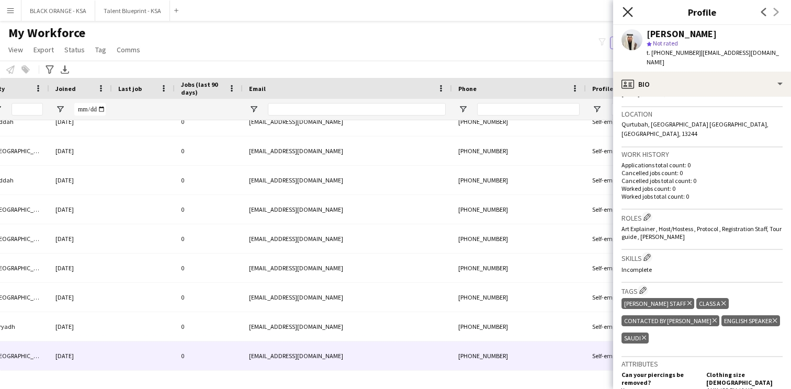
click at [631, 14] on icon "Close pop-in" at bounding box center [627, 12] width 10 height 10
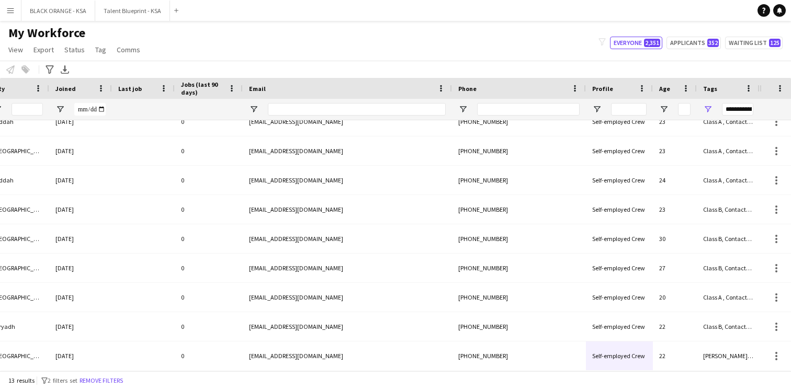
click at [541, 48] on div "My Workforce View Views Default view New view Update view Delete view Edit name…" at bounding box center [395, 43] width 791 height 36
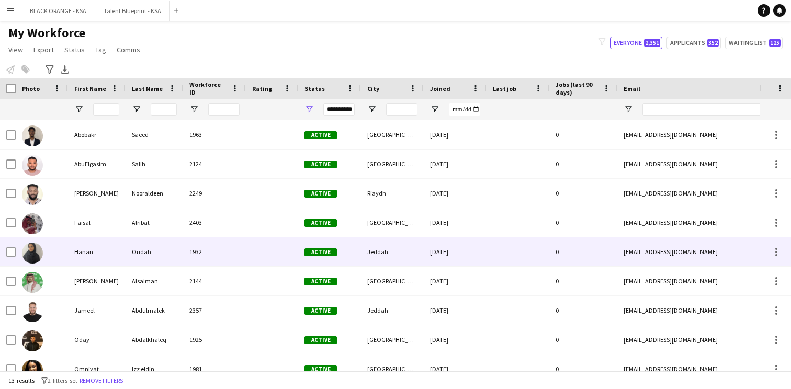
scroll to position [130, 0]
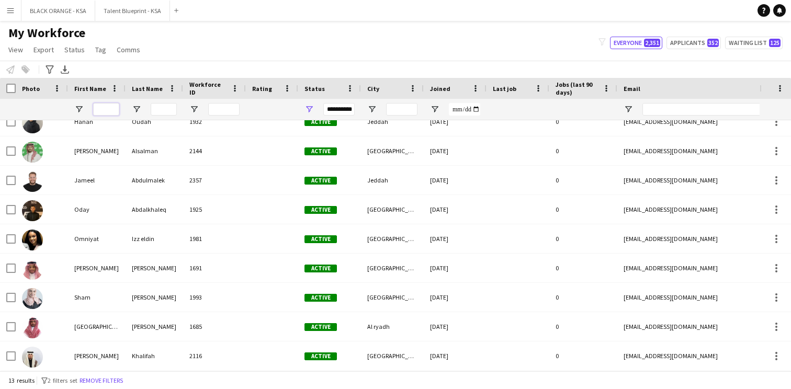
click at [103, 110] on input "First Name Filter Input" at bounding box center [106, 109] width 26 height 13
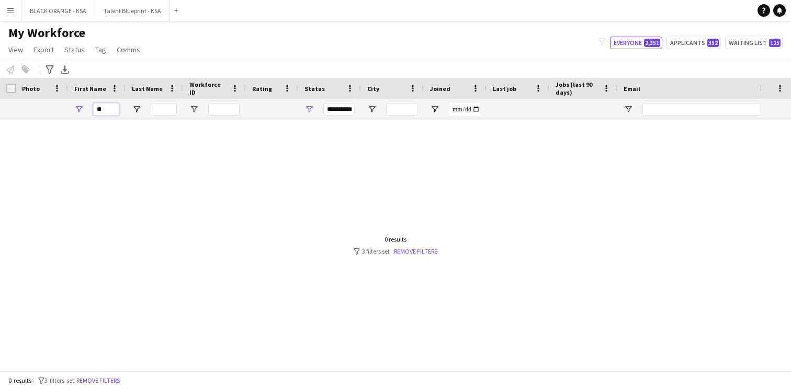
type input "*"
type input "******"
click at [416, 251] on link "Remove filters" at bounding box center [415, 251] width 43 height 8
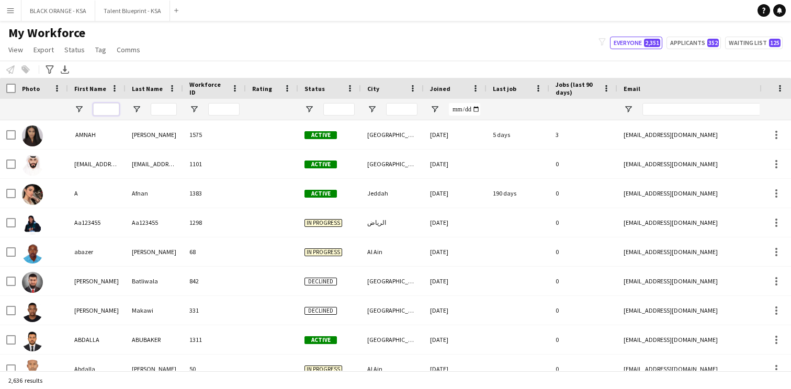
click at [99, 104] on input "First Name Filter Input" at bounding box center [106, 109] width 26 height 13
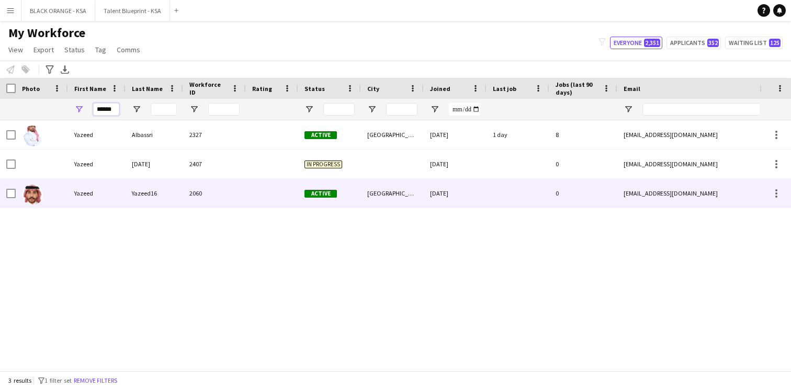
type input "******"
click at [137, 190] on div "Yazeed16" at bounding box center [155, 193] width 58 height 29
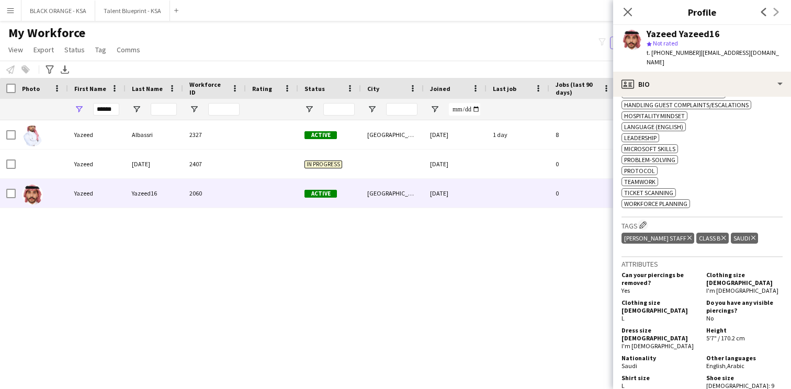
scroll to position [459, 0]
click at [641, 220] on app-icon "Edit crew company tags" at bounding box center [642, 223] width 7 height 7
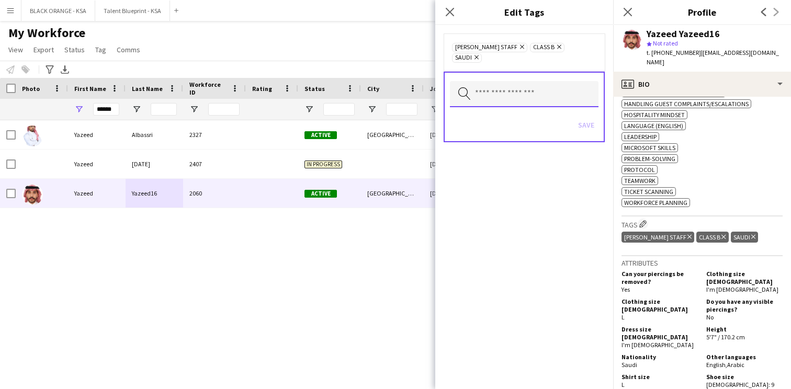
click at [534, 92] on input "text" at bounding box center [524, 94] width 149 height 26
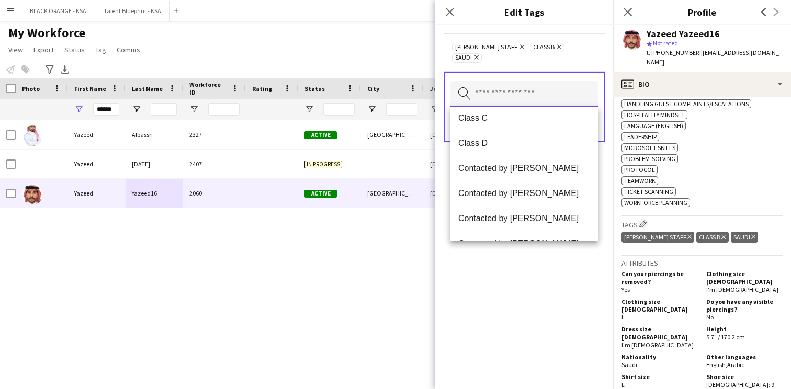
scroll to position [187, 0]
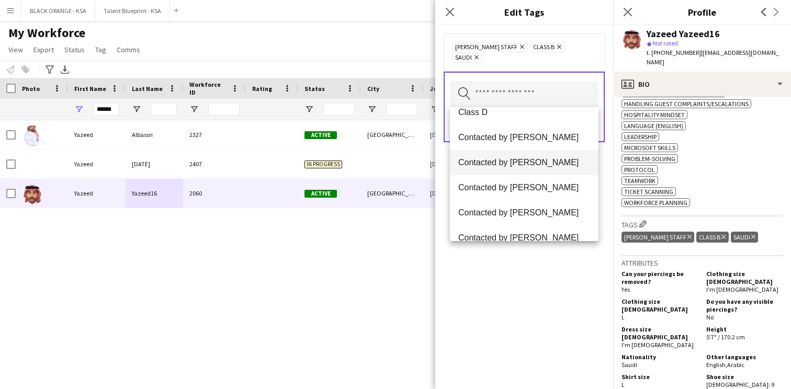
click at [536, 158] on span "Contacted by [PERSON_NAME]" at bounding box center [524, 162] width 132 height 10
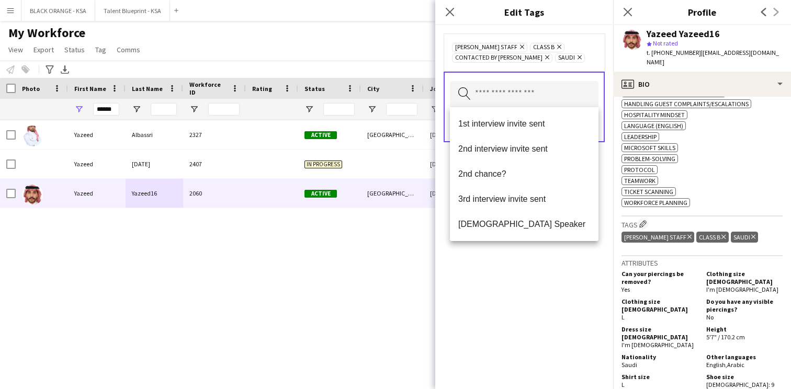
click at [534, 283] on div "[PERSON_NAME] Staff Remove Class B Remove Contacted by [PERSON_NAME] Remove Sau…" at bounding box center [524, 207] width 178 height 364
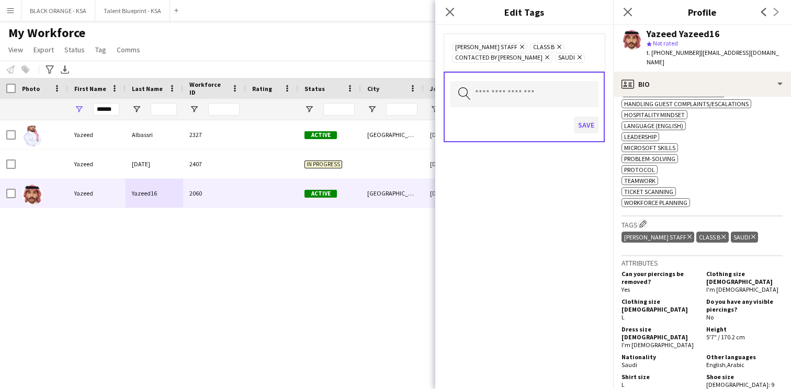
click at [589, 126] on button "Save" at bounding box center [586, 125] width 25 height 17
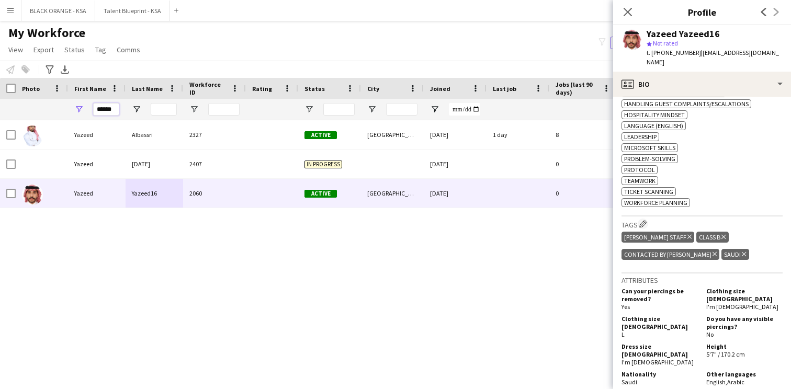
click at [108, 109] on input "******" at bounding box center [106, 109] width 26 height 13
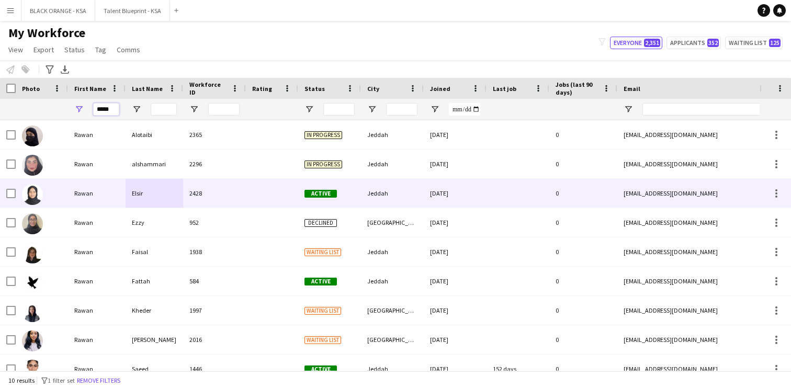
type input "*****"
click at [170, 196] on div "Elsir" at bounding box center [155, 193] width 58 height 29
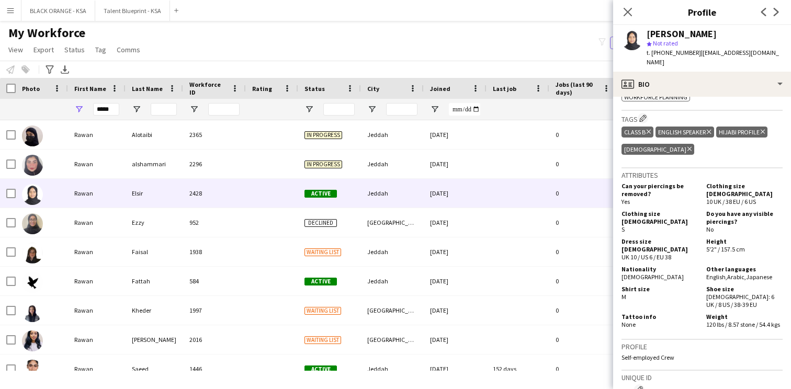
scroll to position [749, 0]
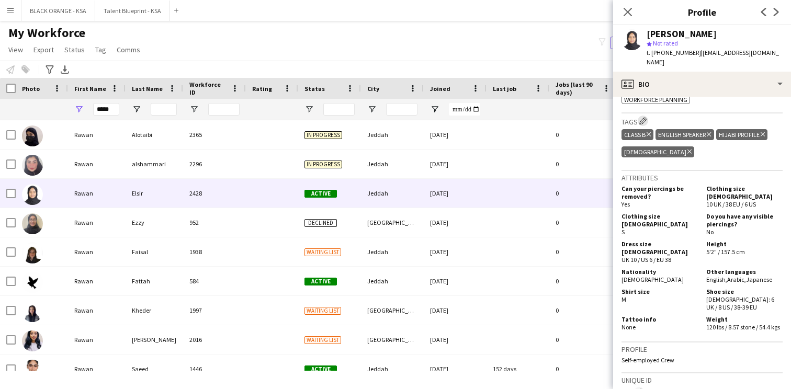
click at [642, 124] on app-icon "Edit crew company tags" at bounding box center [642, 120] width 7 height 7
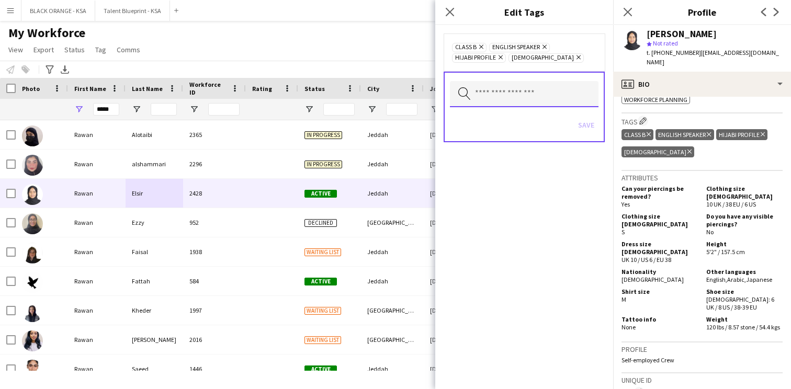
click at [521, 90] on input "text" at bounding box center [524, 94] width 149 height 26
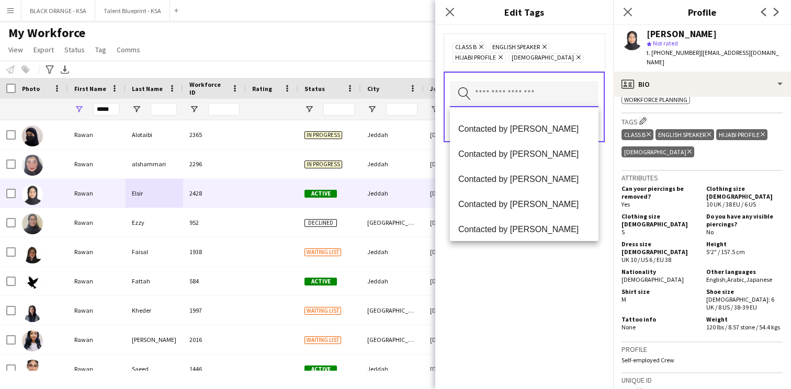
scroll to position [223, 0]
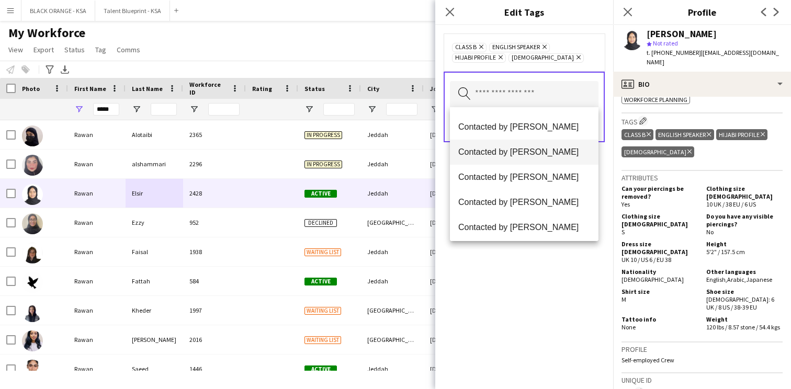
click at [528, 150] on span "Contacted by [PERSON_NAME]" at bounding box center [524, 152] width 132 height 10
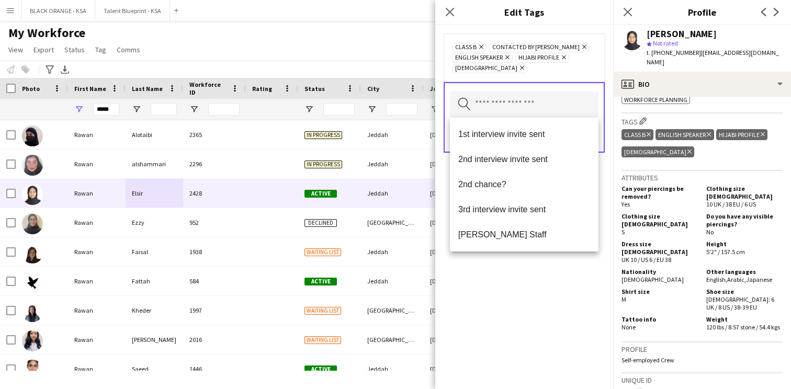
click at [517, 283] on div "Class B Remove Contacted by [PERSON_NAME] Remove English Speaker Remove Hijabi …" at bounding box center [524, 207] width 178 height 364
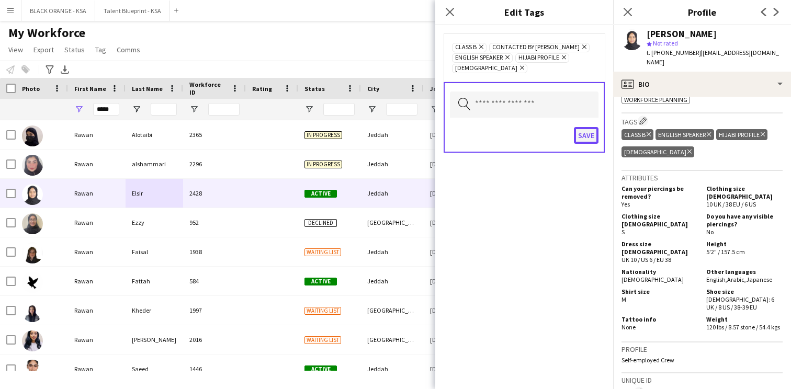
click at [589, 132] on button "Save" at bounding box center [586, 135] width 25 height 17
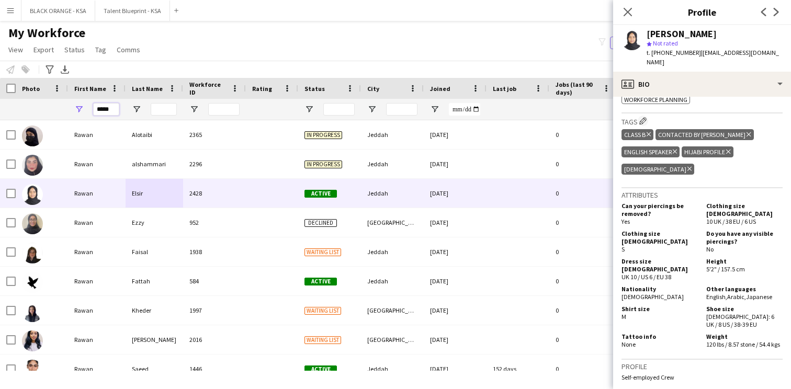
click at [107, 109] on input "*****" at bounding box center [106, 109] width 26 height 13
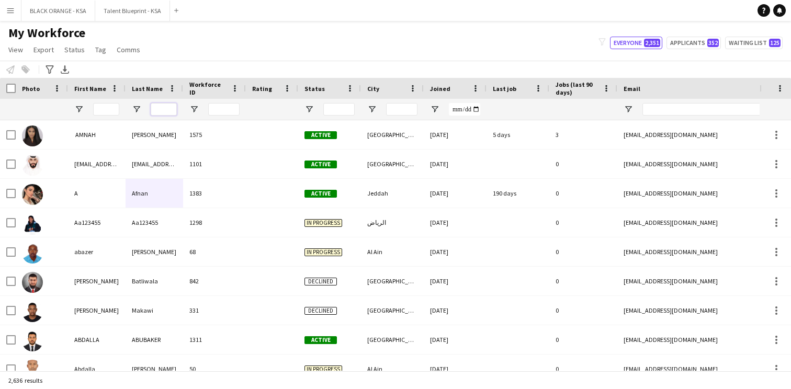
click at [162, 108] on input "Last Name Filter Input" at bounding box center [164, 109] width 26 height 13
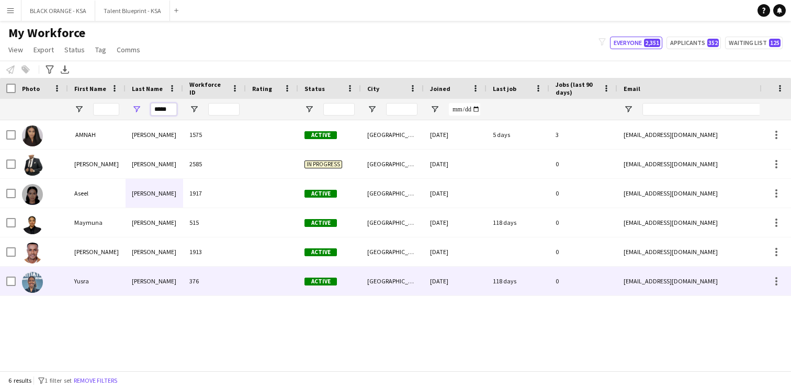
type input "*****"
click at [130, 282] on div "[PERSON_NAME]" at bounding box center [155, 281] width 58 height 29
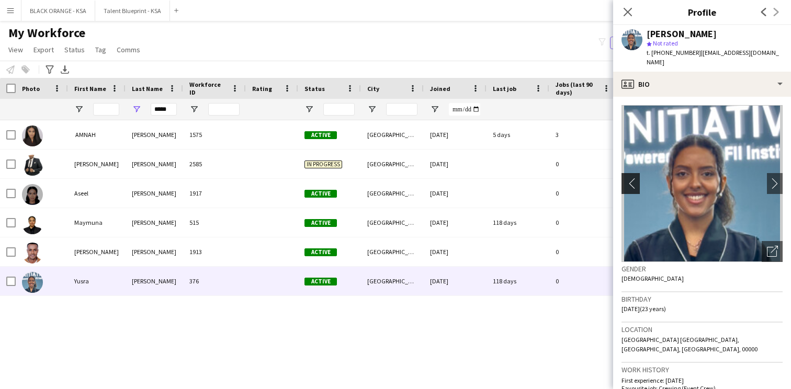
click at [629, 178] on app-icon "chevron-left" at bounding box center [629, 183] width 16 height 11
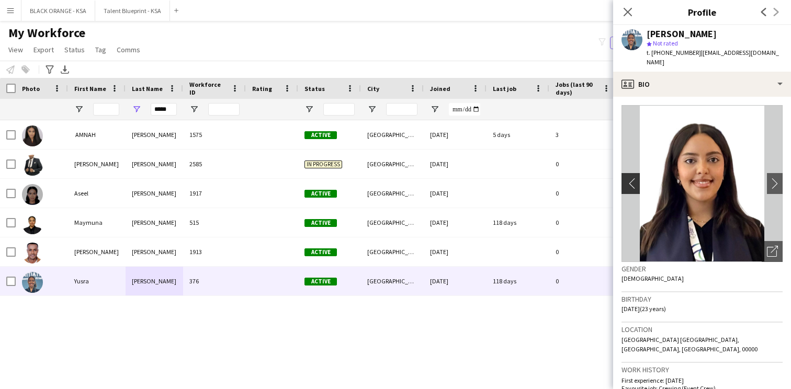
click at [629, 178] on app-icon "chevron-left" at bounding box center [629, 183] width 16 height 11
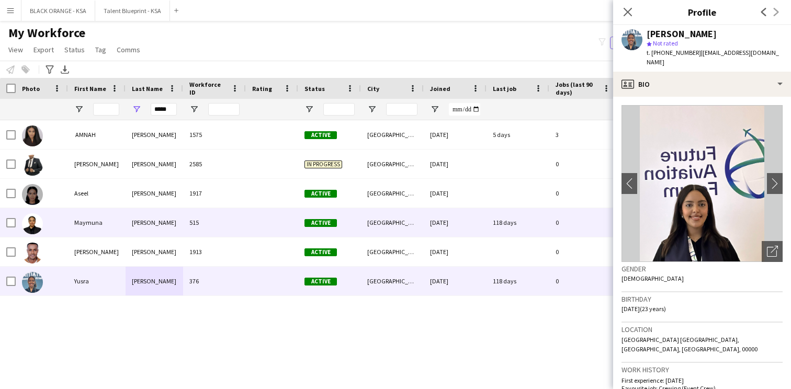
click at [189, 227] on div "515" at bounding box center [214, 222] width 63 height 29
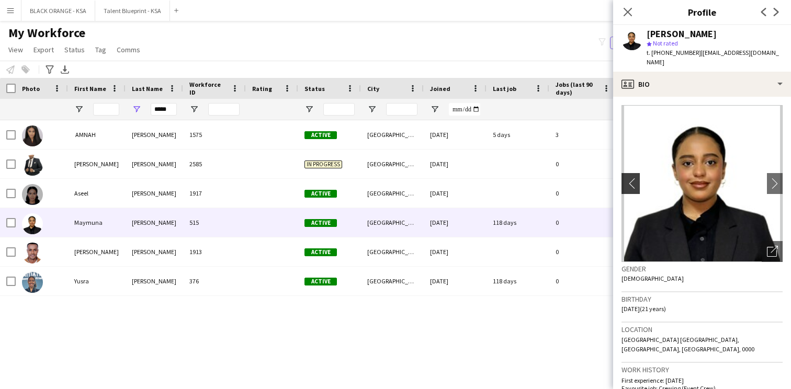
click at [631, 178] on app-icon "chevron-left" at bounding box center [629, 183] width 16 height 11
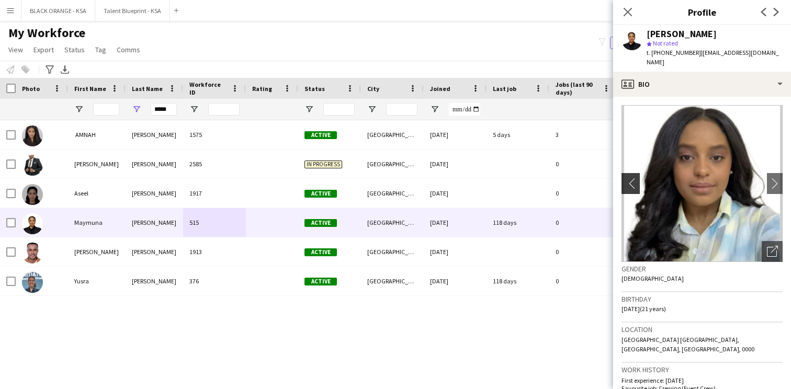
click at [631, 178] on app-icon "chevron-left" at bounding box center [629, 183] width 16 height 11
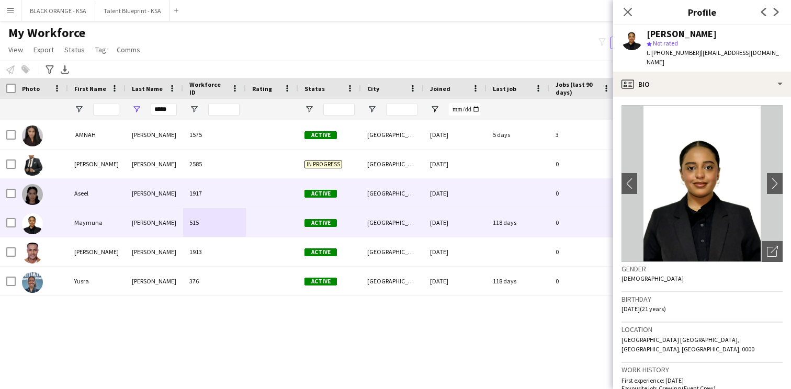
click at [257, 195] on div at bounding box center [272, 193] width 52 height 29
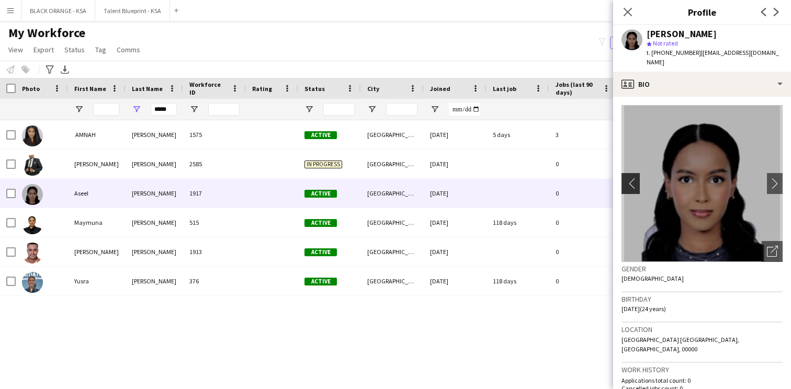
click at [631, 178] on app-icon "chevron-left" at bounding box center [629, 183] width 16 height 11
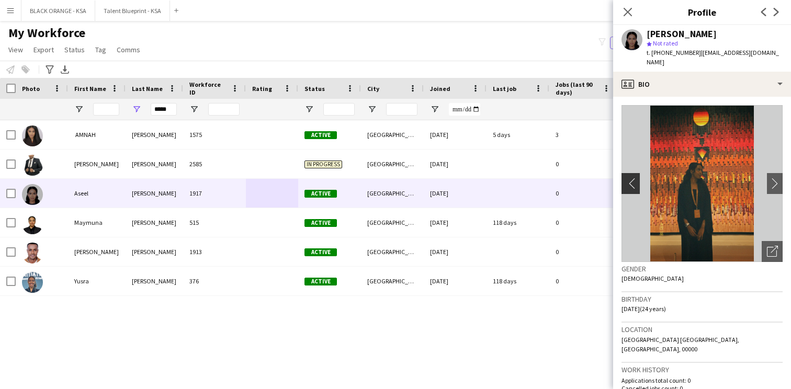
click at [631, 178] on app-icon "chevron-left" at bounding box center [629, 183] width 16 height 11
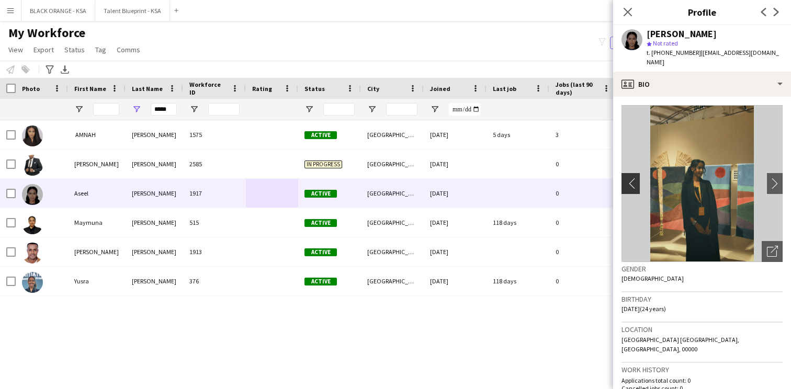
click at [631, 178] on app-icon "chevron-left" at bounding box center [629, 183] width 16 height 11
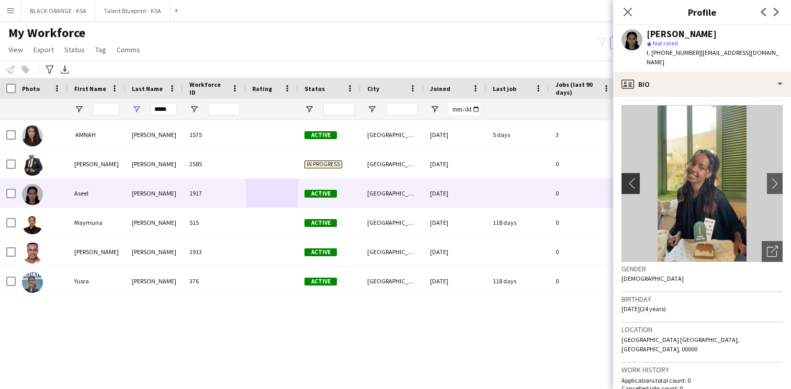
click at [631, 178] on app-icon "chevron-left" at bounding box center [629, 183] width 16 height 11
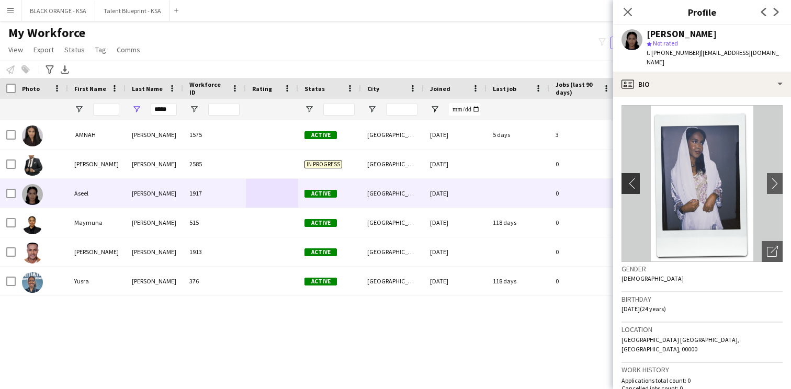
click at [631, 178] on app-icon "chevron-left" at bounding box center [629, 183] width 16 height 11
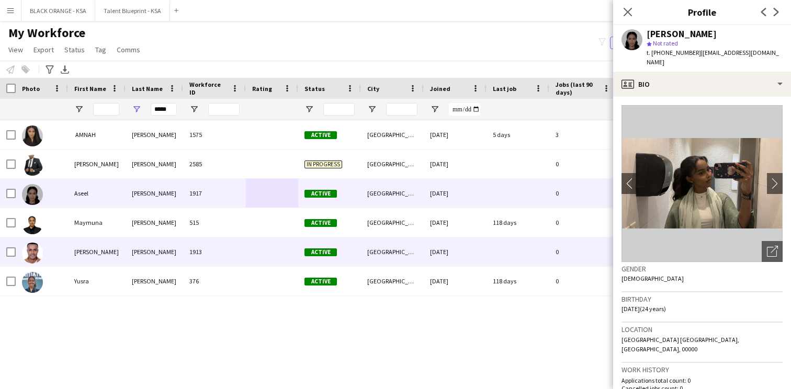
click at [128, 254] on div "[PERSON_NAME]" at bounding box center [155, 251] width 58 height 29
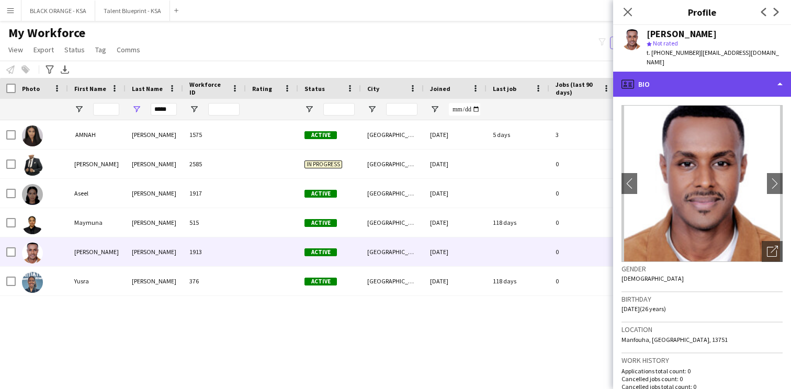
click at [668, 81] on div "profile Bio" at bounding box center [702, 84] width 178 height 25
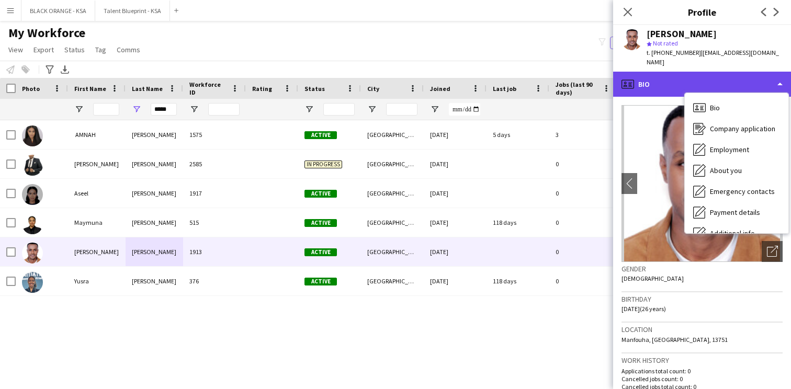
click at [668, 81] on div "profile Bio" at bounding box center [702, 84] width 178 height 25
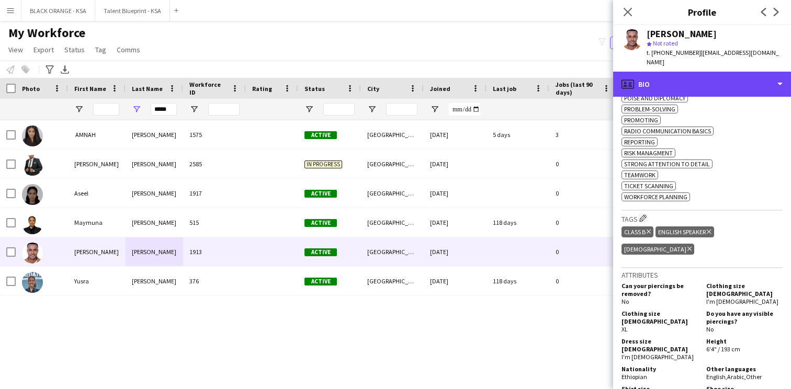
scroll to position [624, 0]
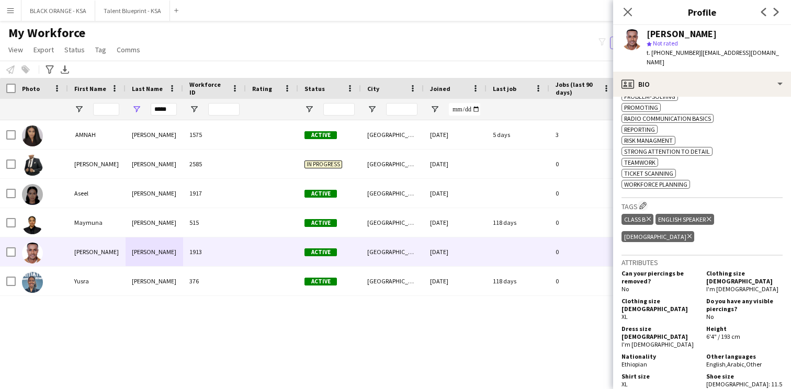
click at [643, 217] on div "Tags Edit crew company tags Class B Delete tag English Speaker Delete tag [DEMO…" at bounding box center [701, 226] width 161 height 57
click at [643, 209] on app-icon "Edit crew company tags" at bounding box center [642, 205] width 7 height 7
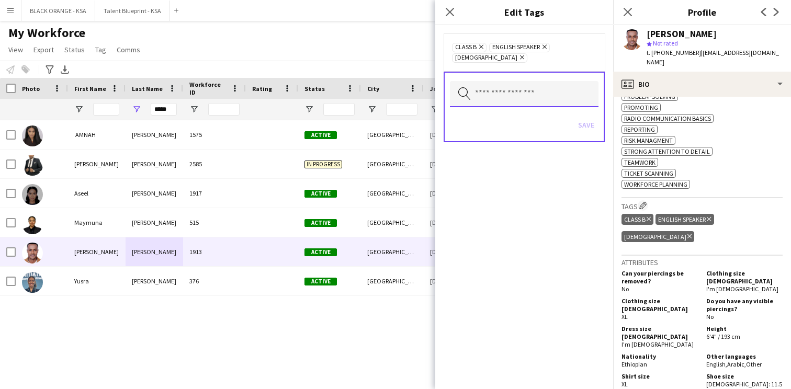
click at [539, 87] on input "text" at bounding box center [524, 94] width 149 height 26
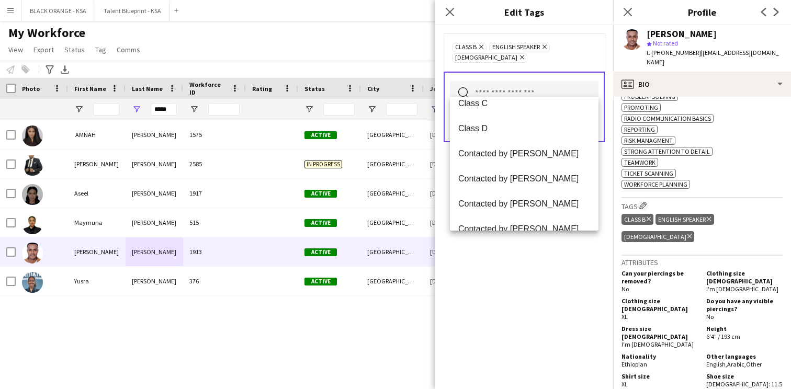
scroll to position [214, 0]
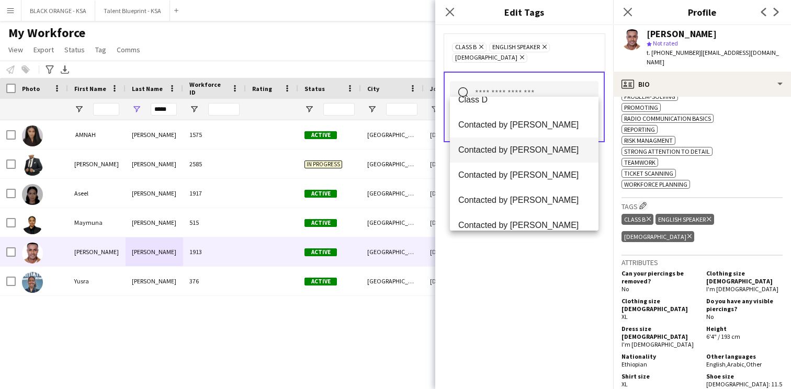
click at [529, 145] on span "Contacted by [PERSON_NAME]" at bounding box center [524, 150] width 132 height 10
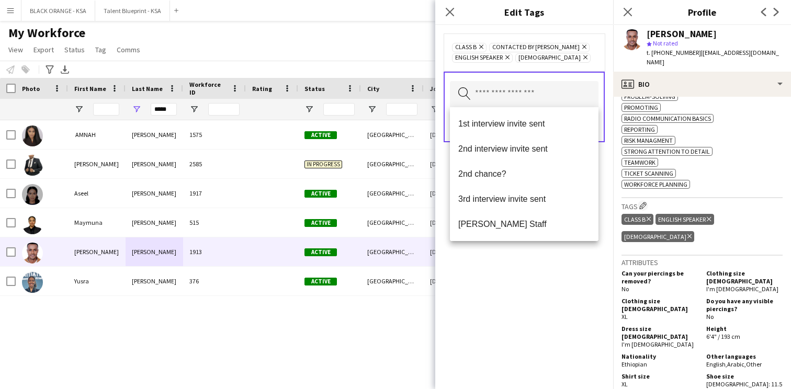
click at [514, 274] on div "Class B Remove Contacted by [PERSON_NAME] Remove English Speaker Remove Sudanes…" at bounding box center [524, 207] width 178 height 364
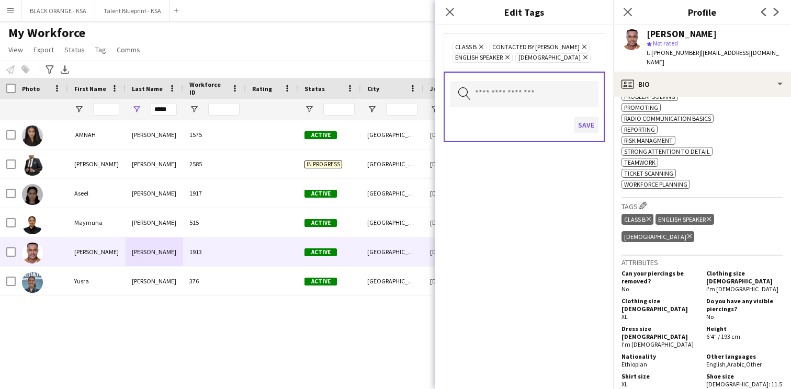
click at [586, 124] on button "Save" at bounding box center [586, 125] width 25 height 17
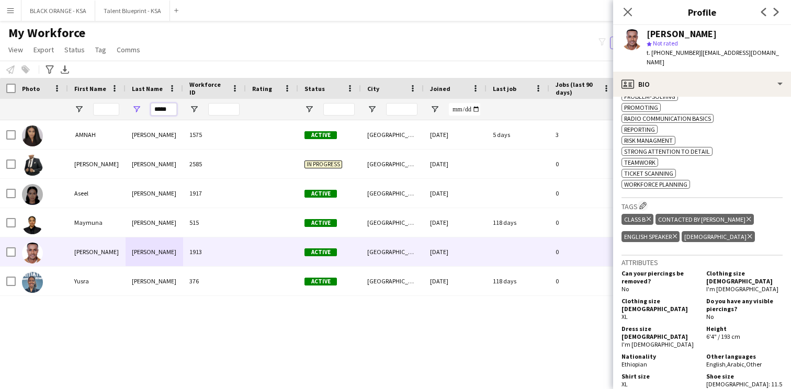
click at [160, 107] on input "*****" at bounding box center [164, 109] width 26 height 13
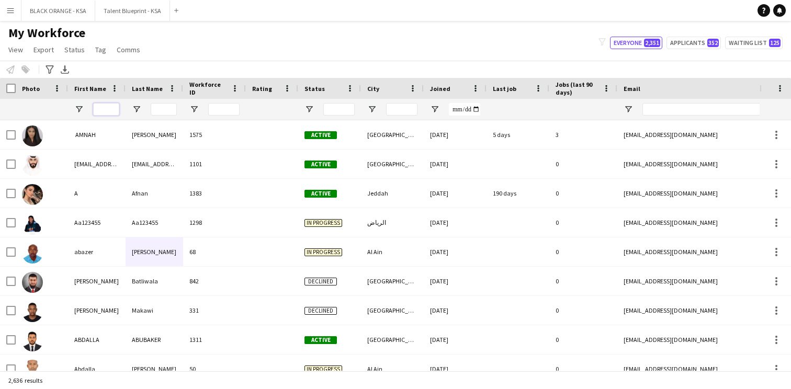
click at [102, 106] on input "First Name Filter Input" at bounding box center [106, 109] width 26 height 13
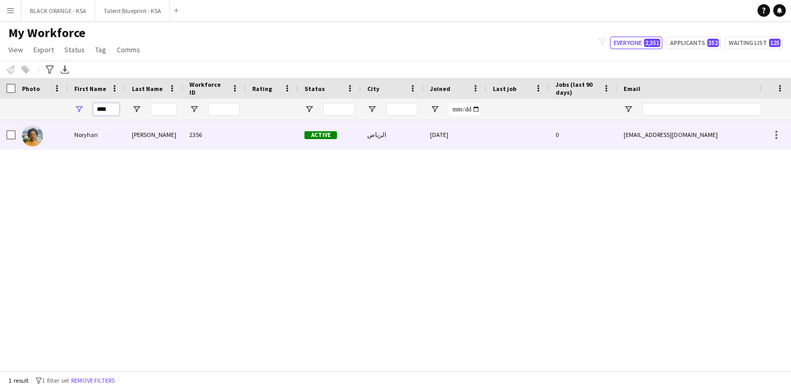
type input "****"
click at [99, 133] on div "Noryhan" at bounding box center [97, 134] width 58 height 29
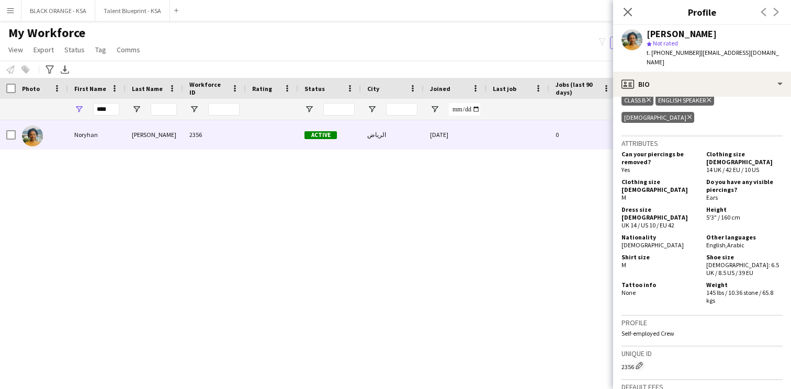
scroll to position [741, 0]
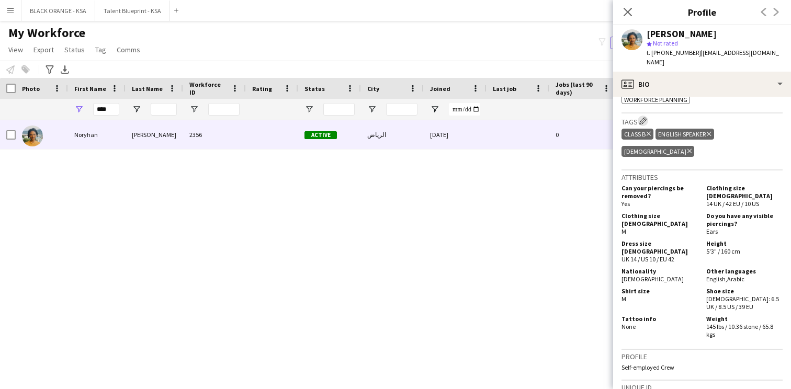
click at [642, 118] on app-icon "Edit crew company tags" at bounding box center [642, 120] width 7 height 7
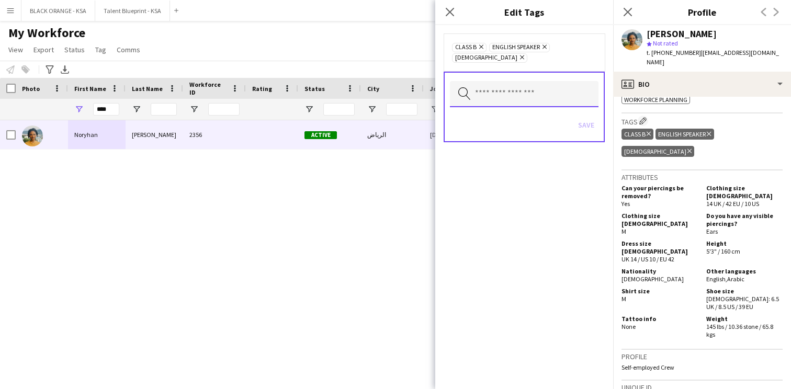
click at [520, 93] on input "text" at bounding box center [524, 94] width 149 height 26
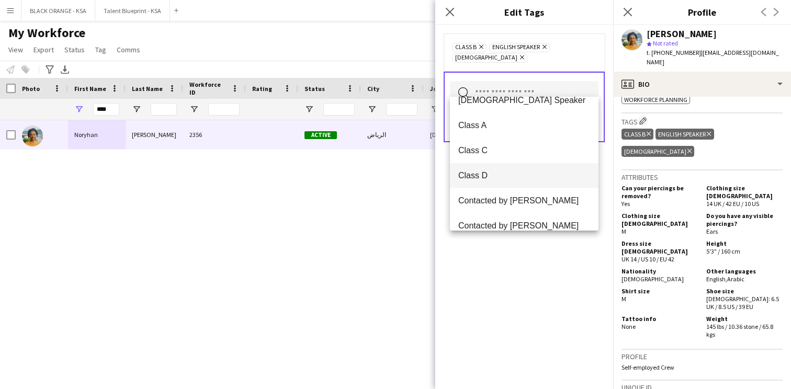
scroll to position [175, 0]
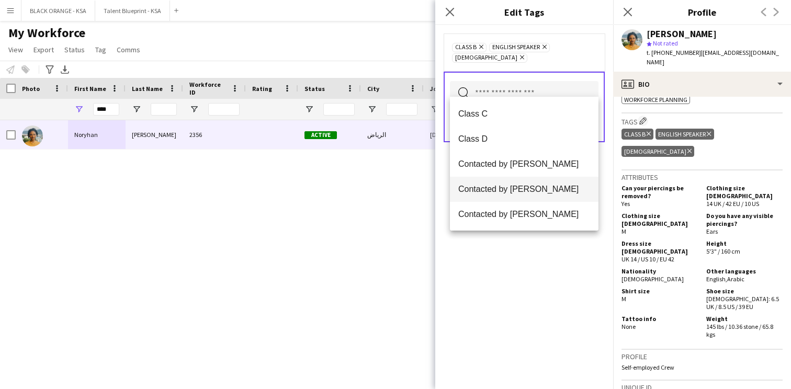
click at [507, 184] on mat-option "Contacted by [PERSON_NAME]" at bounding box center [524, 189] width 149 height 25
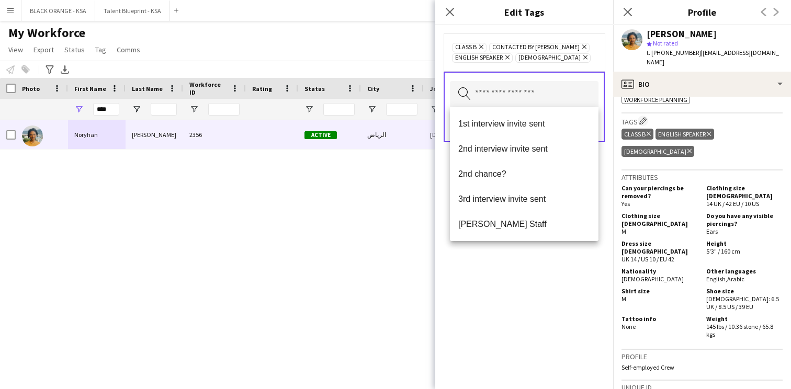
click at [542, 302] on div "Class B Remove Contacted by [PERSON_NAME] Remove English Speaker Remove Sudanes…" at bounding box center [524, 207] width 178 height 364
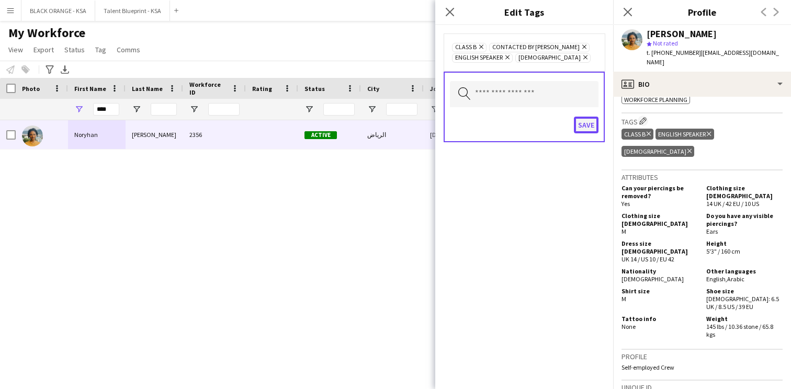
click at [587, 118] on button "Save" at bounding box center [586, 125] width 25 height 17
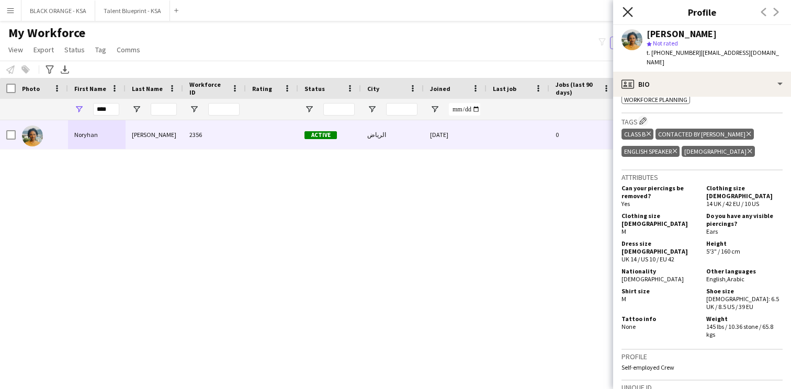
click at [624, 12] on icon "Close pop-in" at bounding box center [627, 12] width 10 height 10
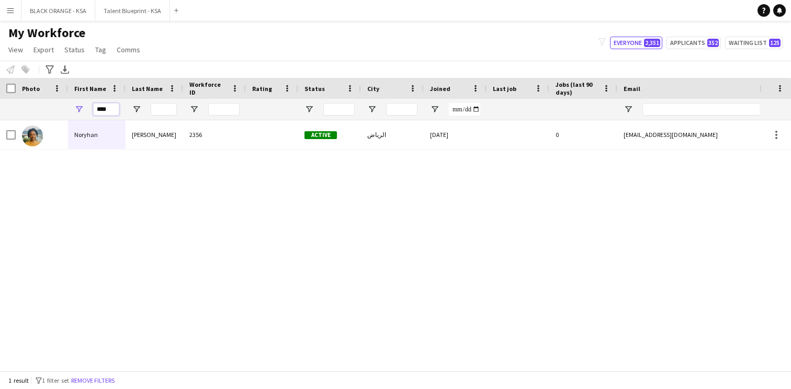
click at [105, 111] on input "****" at bounding box center [106, 109] width 26 height 13
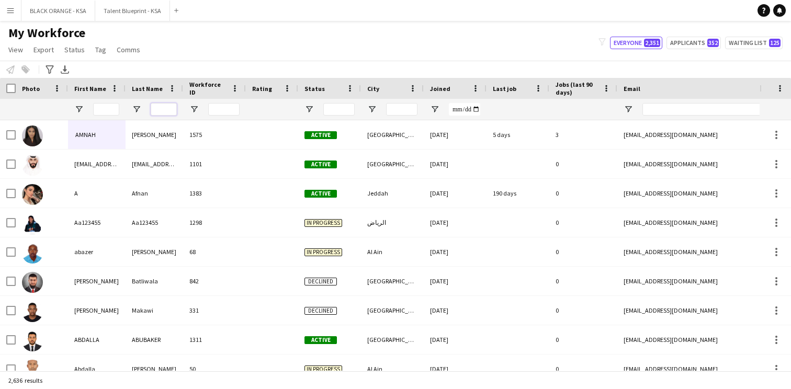
click at [170, 106] on input "Last Name Filter Input" at bounding box center [164, 109] width 26 height 13
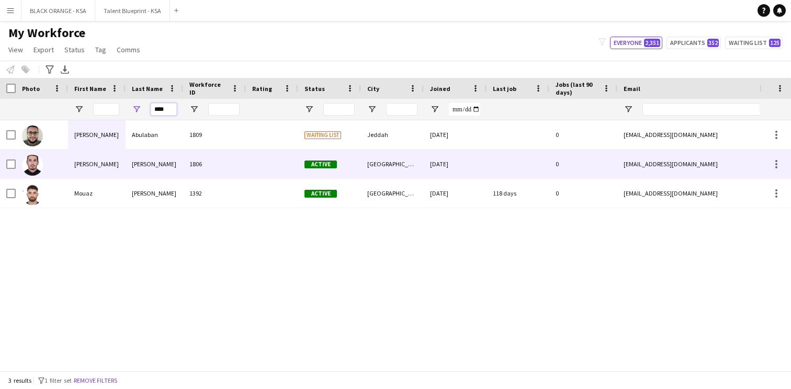
type input "****"
click at [164, 164] on div "[PERSON_NAME]" at bounding box center [155, 164] width 58 height 29
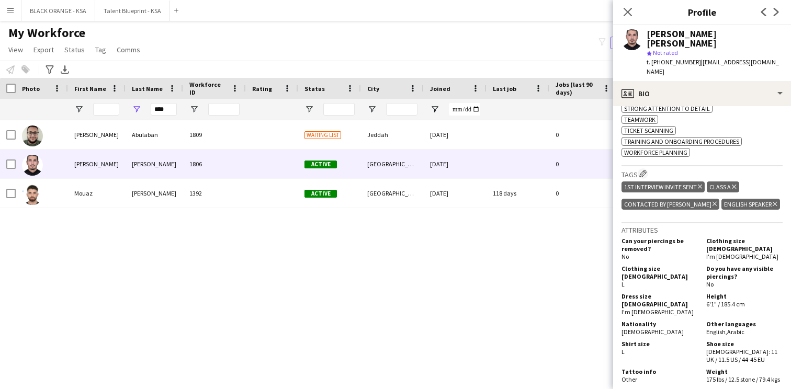
scroll to position [613, 0]
click at [632, 16] on icon at bounding box center [627, 12] width 10 height 10
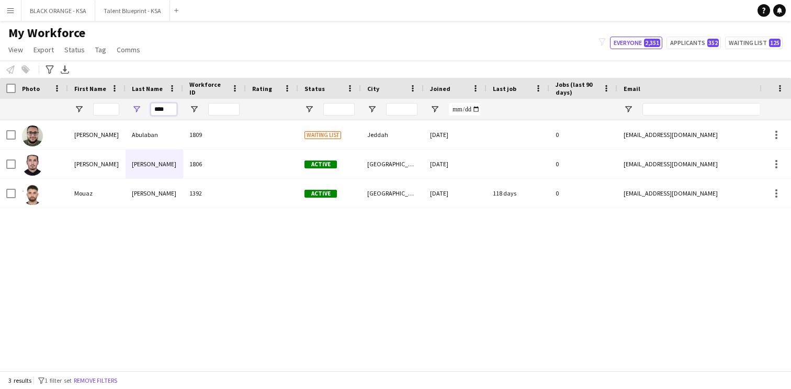
click at [162, 112] on input "****" at bounding box center [164, 109] width 26 height 13
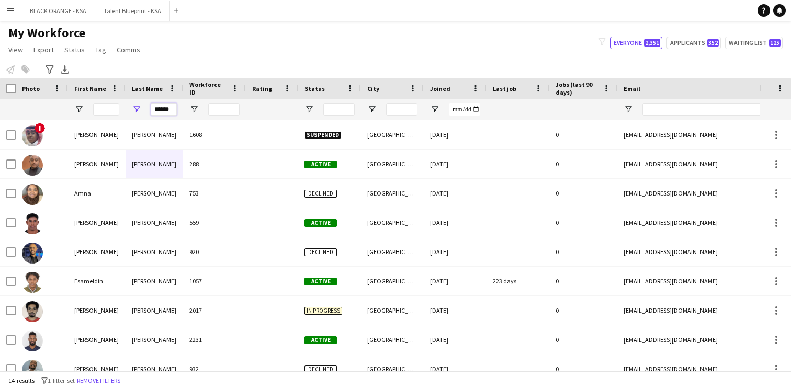
type input "******"
click at [101, 106] on input "First Name Filter Input" at bounding box center [106, 109] width 26 height 13
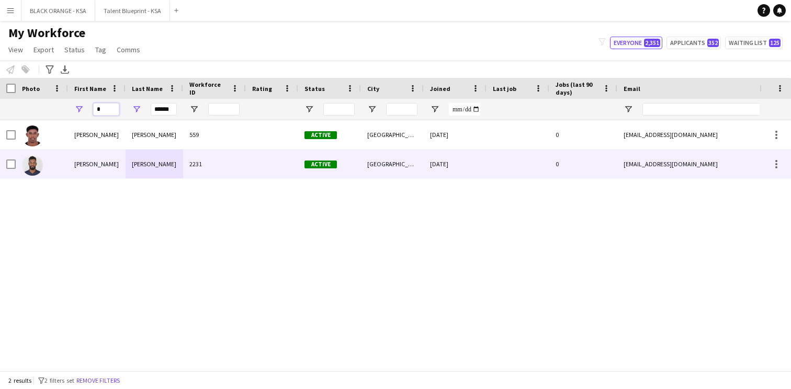
type input "*"
click at [103, 166] on div "[PERSON_NAME]" at bounding box center [97, 164] width 58 height 29
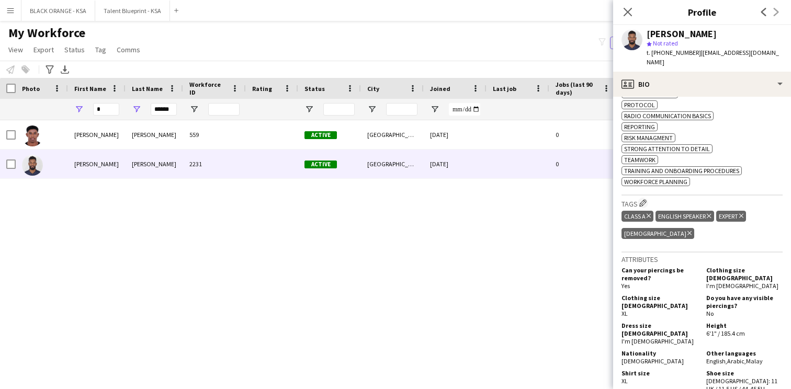
scroll to position [607, 0]
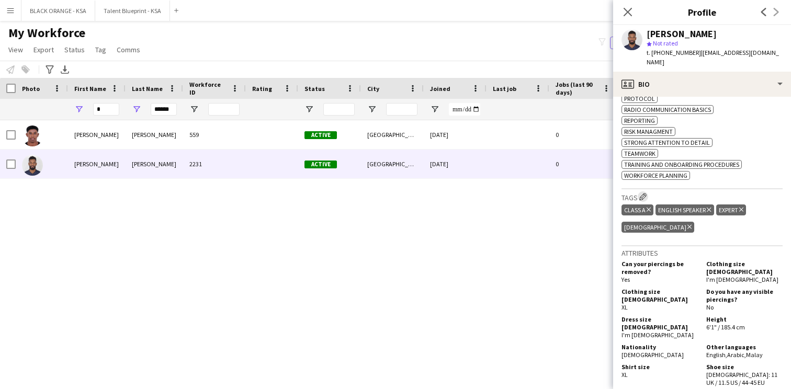
click at [643, 193] on app-icon "Edit crew company tags" at bounding box center [642, 196] width 7 height 7
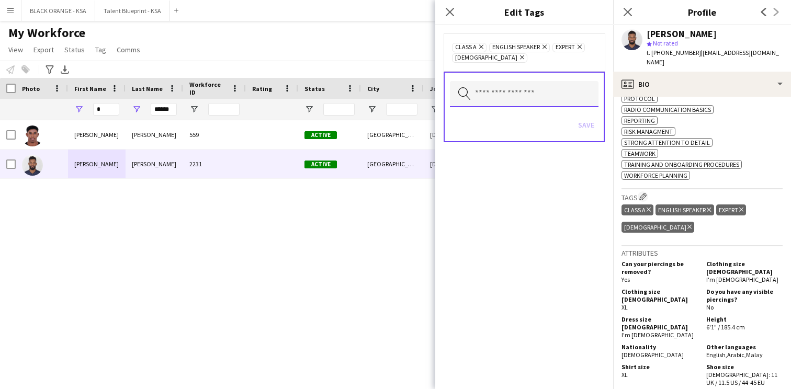
click at [558, 93] on input "text" at bounding box center [524, 94] width 149 height 26
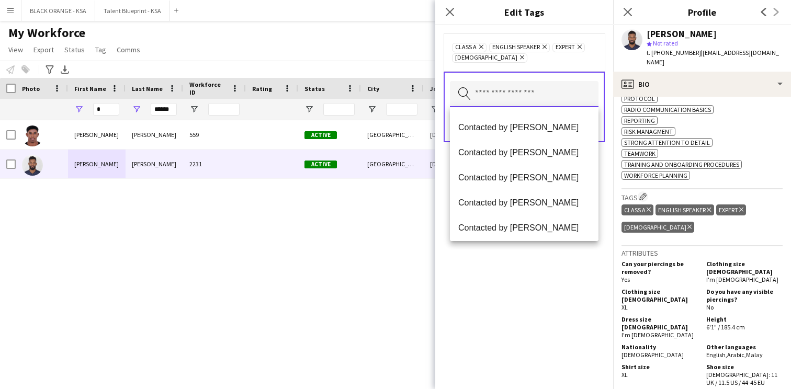
scroll to position [223, 0]
click at [534, 154] on span "Contacted by [PERSON_NAME]" at bounding box center [524, 151] width 132 height 10
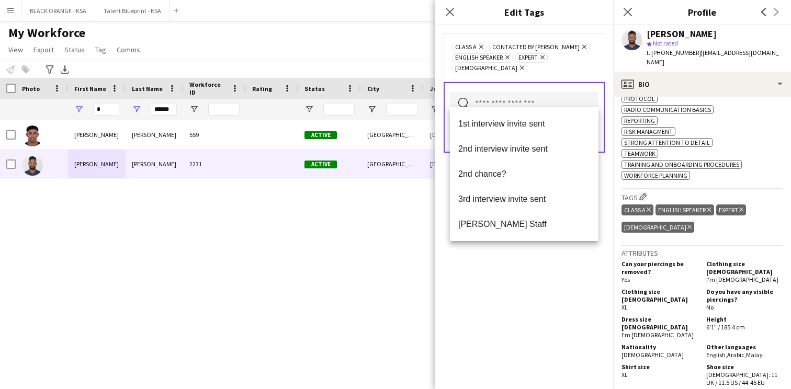
click at [526, 327] on div "Class A Remove Contacted by [PERSON_NAME] Remove English Speaker Remove Expert …" at bounding box center [524, 207] width 178 height 364
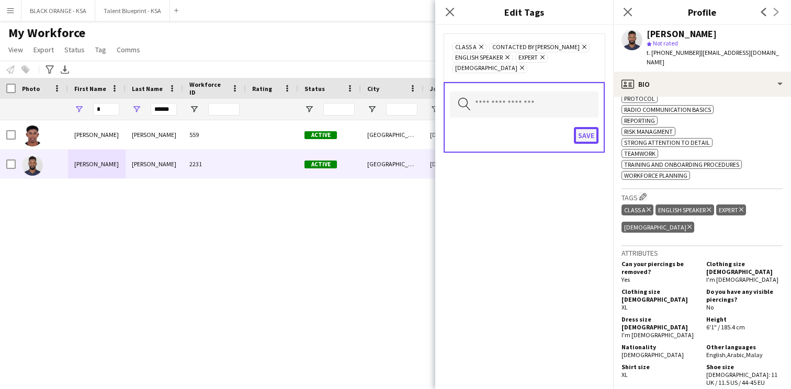
click at [584, 127] on button "Save" at bounding box center [586, 135] width 25 height 17
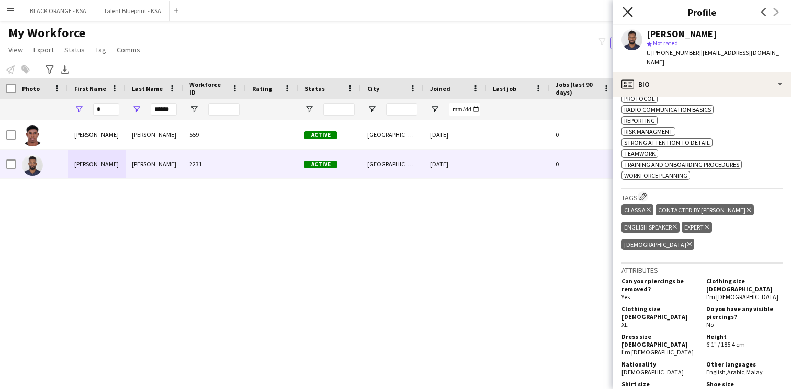
click at [630, 8] on icon "Close pop-in" at bounding box center [627, 12] width 10 height 10
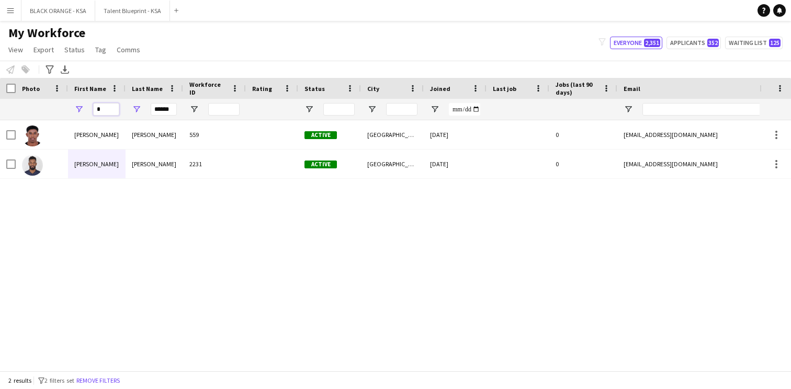
click at [105, 105] on input "*" at bounding box center [106, 109] width 26 height 13
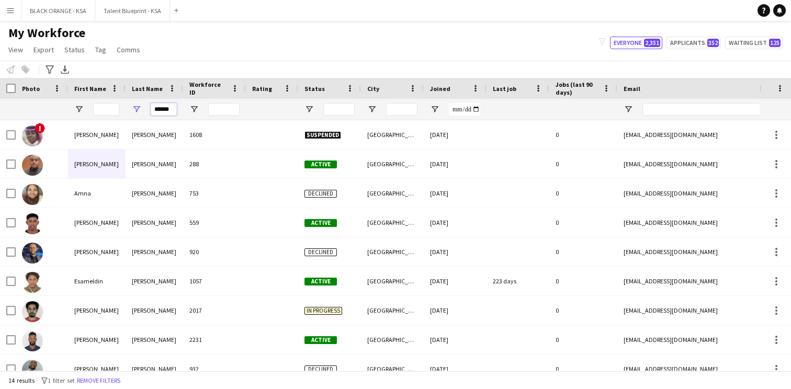
click at [156, 110] on input "******" at bounding box center [164, 109] width 26 height 13
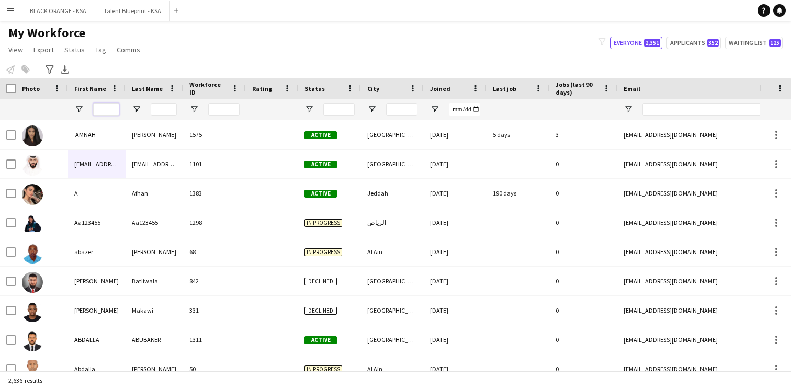
click at [112, 105] on input "First Name Filter Input" at bounding box center [106, 109] width 26 height 13
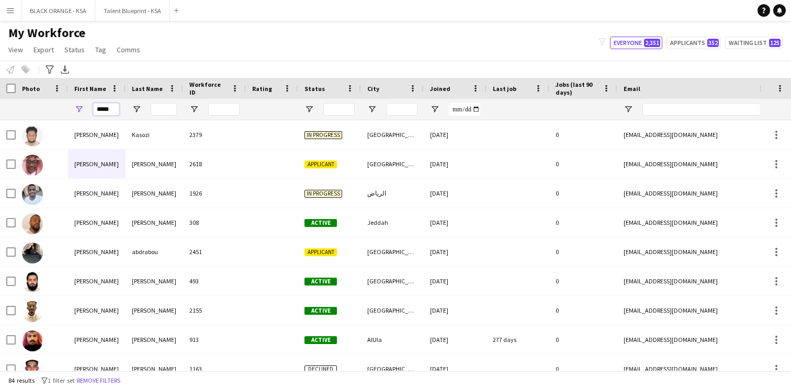
type input "*****"
click at [159, 108] on input "Last Name Filter Input" at bounding box center [164, 109] width 26 height 13
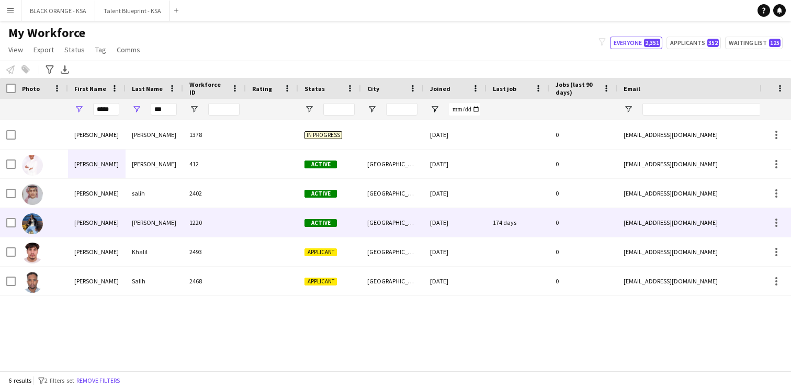
click at [149, 230] on div "[PERSON_NAME]" at bounding box center [155, 222] width 58 height 29
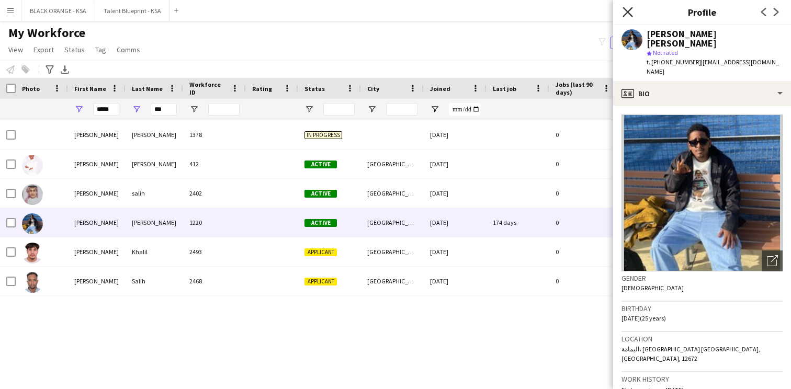
click at [631, 9] on icon "Close pop-in" at bounding box center [627, 12] width 10 height 10
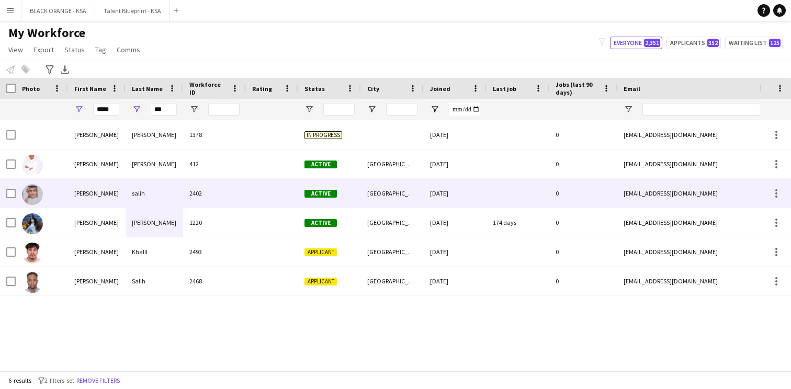
click at [223, 194] on div "2402" at bounding box center [214, 193] width 63 height 29
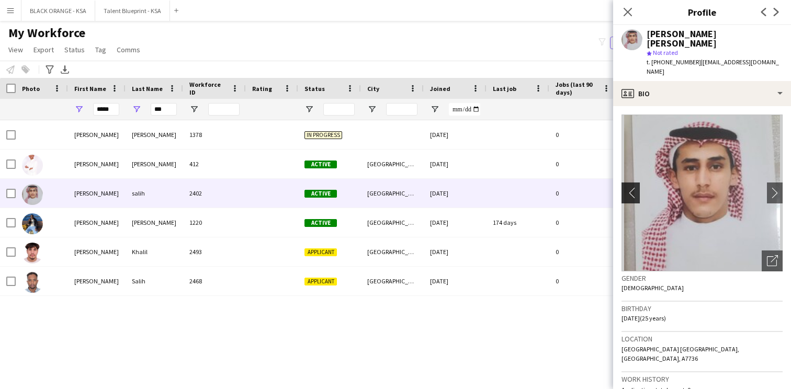
click at [630, 187] on app-icon "chevron-left" at bounding box center [629, 192] width 16 height 11
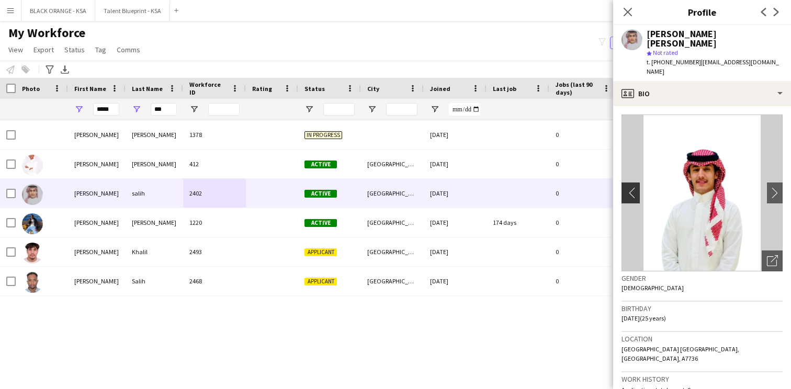
click at [630, 187] on app-icon "chevron-left" at bounding box center [629, 192] width 16 height 11
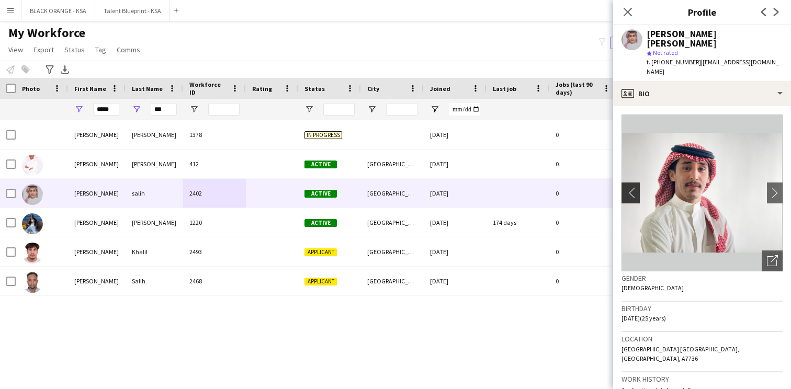
click at [630, 187] on app-icon "chevron-left" at bounding box center [629, 192] width 16 height 11
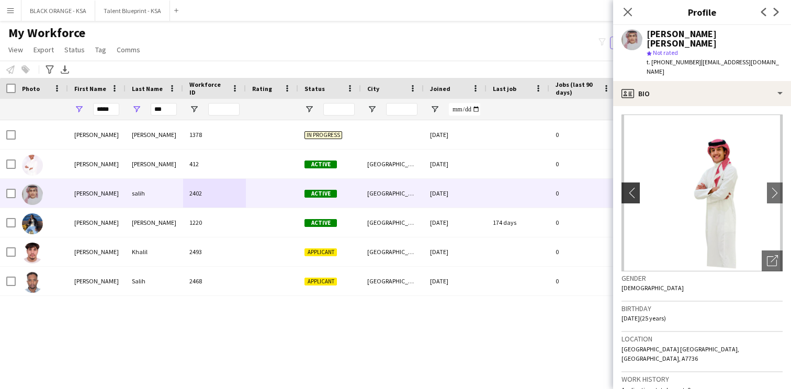
click at [630, 187] on app-icon "chevron-left" at bounding box center [629, 192] width 16 height 11
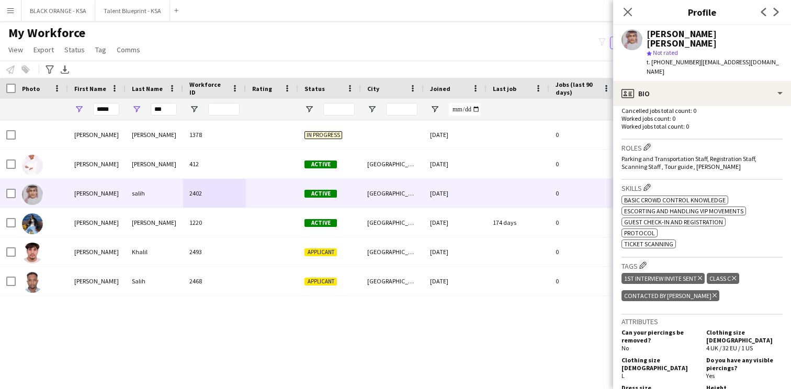
scroll to position [0, 0]
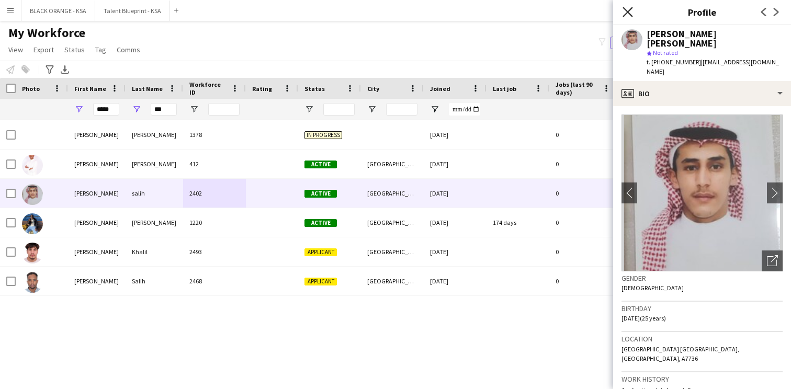
click at [629, 16] on icon "Close pop-in" at bounding box center [627, 12] width 10 height 10
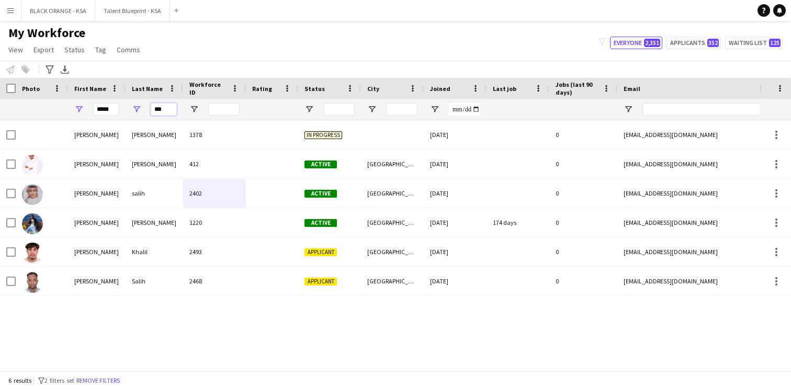
click at [163, 111] on input "***" at bounding box center [164, 109] width 26 height 13
type input "*"
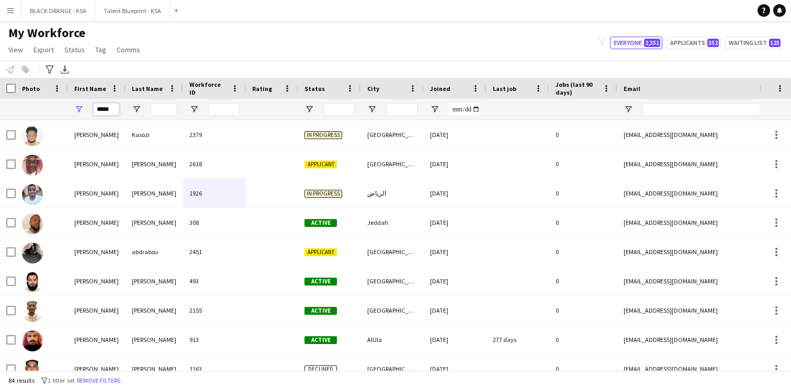
click at [111, 107] on input "*****" at bounding box center [106, 109] width 26 height 13
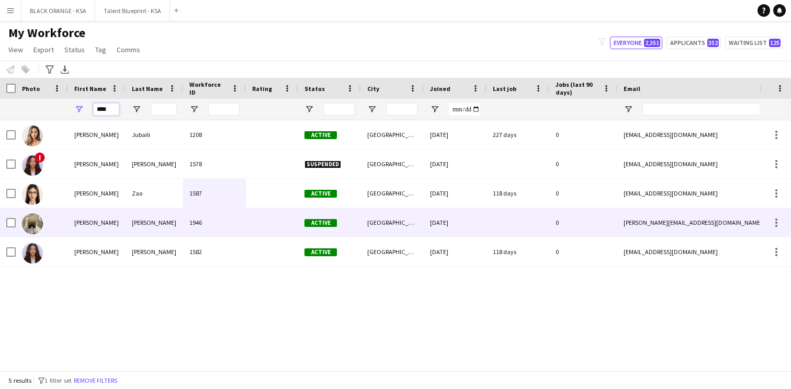
type input "****"
click at [115, 225] on div "[PERSON_NAME]" at bounding box center [97, 222] width 58 height 29
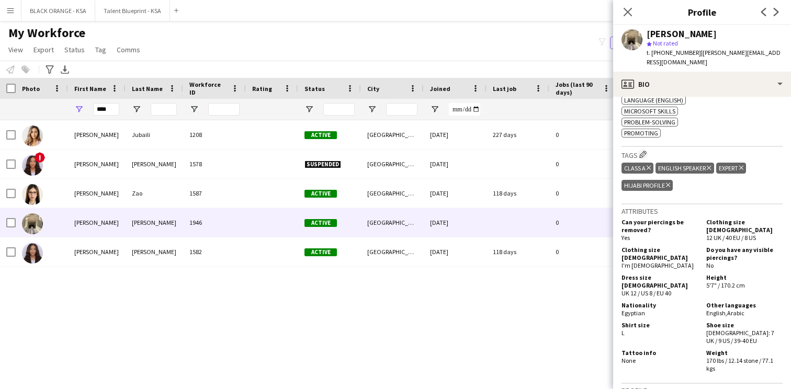
scroll to position [525, 0]
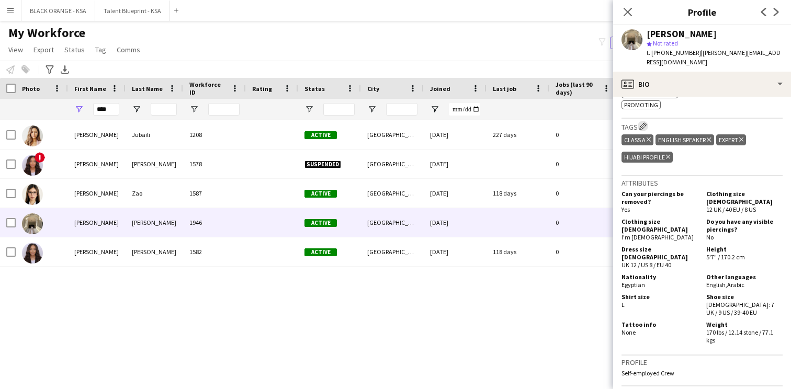
click at [645, 122] on app-icon "Edit crew company tags" at bounding box center [642, 125] width 7 height 7
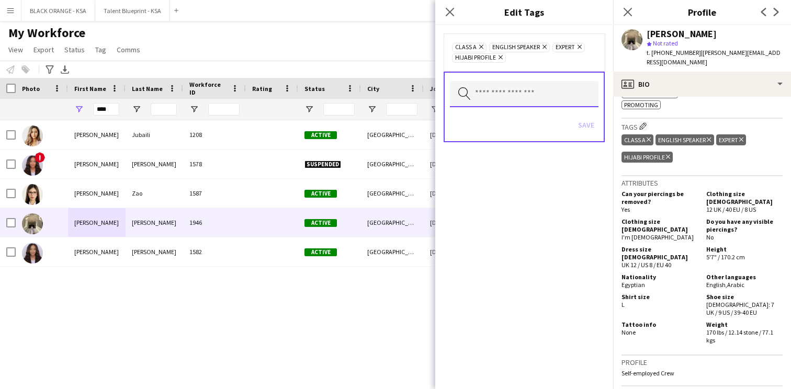
click at [554, 83] on input "text" at bounding box center [524, 94] width 149 height 26
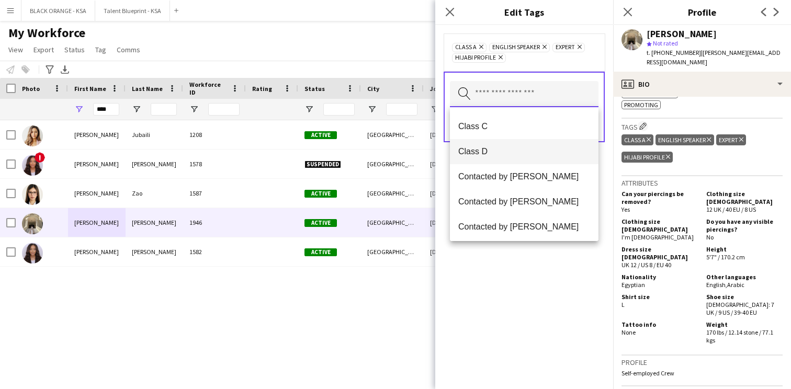
scroll to position [204, 0]
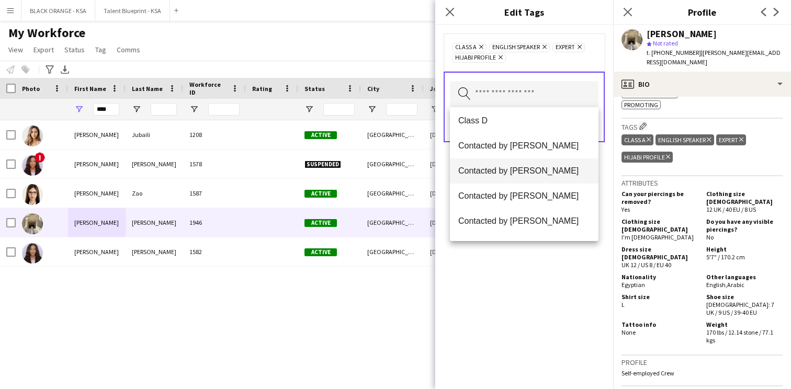
click at [525, 174] on span "Contacted by [PERSON_NAME]" at bounding box center [524, 171] width 132 height 10
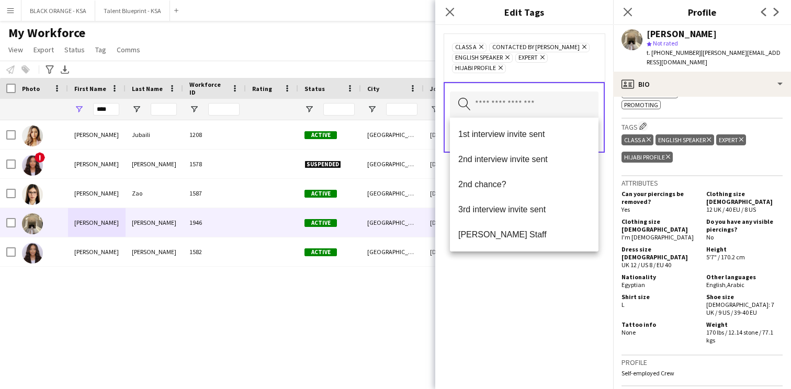
click at [528, 267] on div "Class A Remove Contacted by [PERSON_NAME] Remove English Speaker Remove Expert …" at bounding box center [524, 207] width 178 height 364
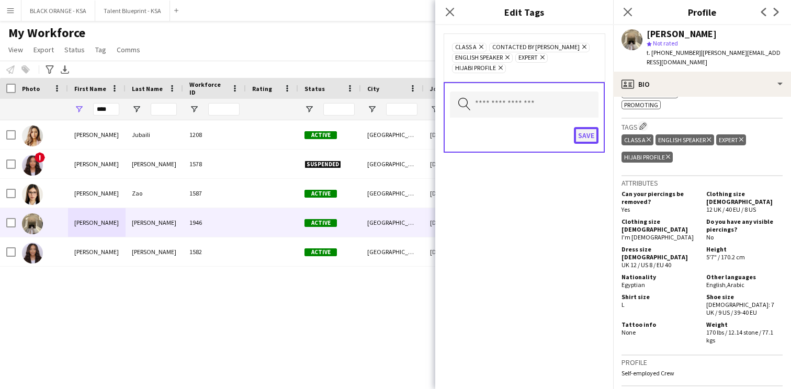
click at [591, 137] on button "Save" at bounding box center [586, 135] width 25 height 17
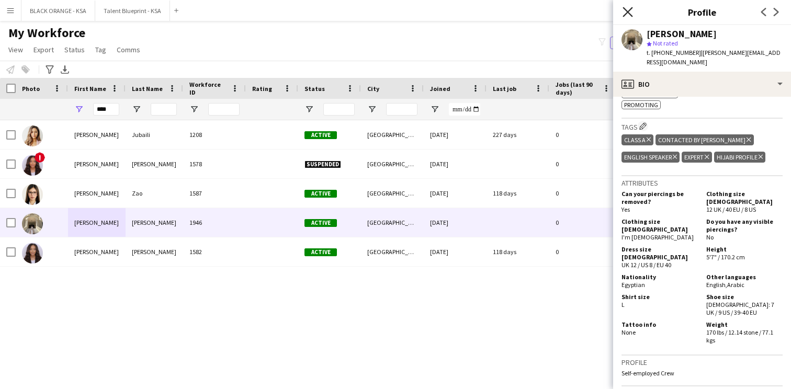
click at [624, 8] on icon at bounding box center [627, 12] width 10 height 10
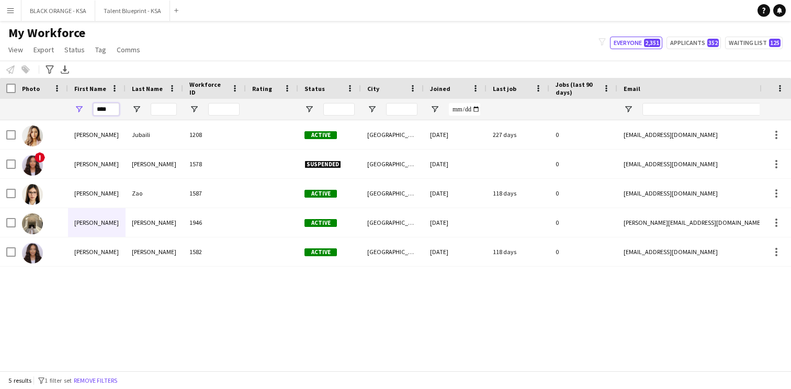
click at [110, 110] on input "****" at bounding box center [106, 109] width 26 height 13
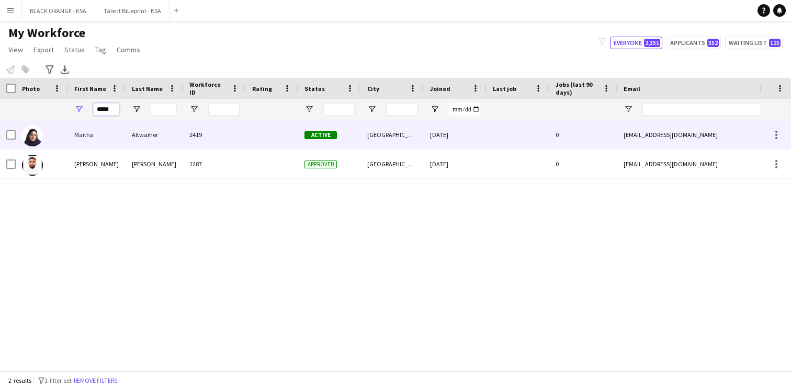
type input "*****"
click at [122, 142] on div "Maitha" at bounding box center [97, 134] width 58 height 29
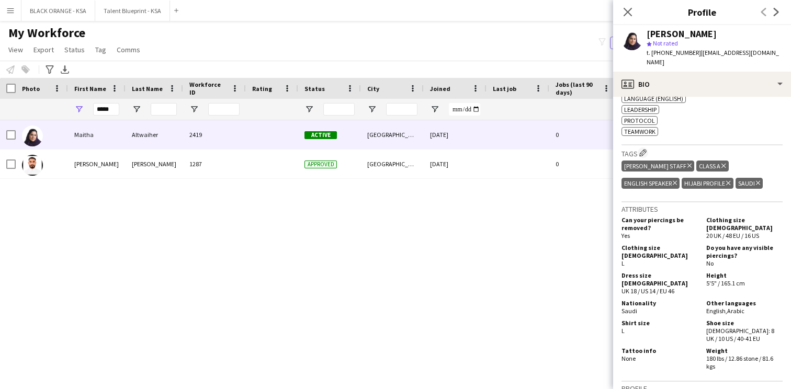
scroll to position [422, 0]
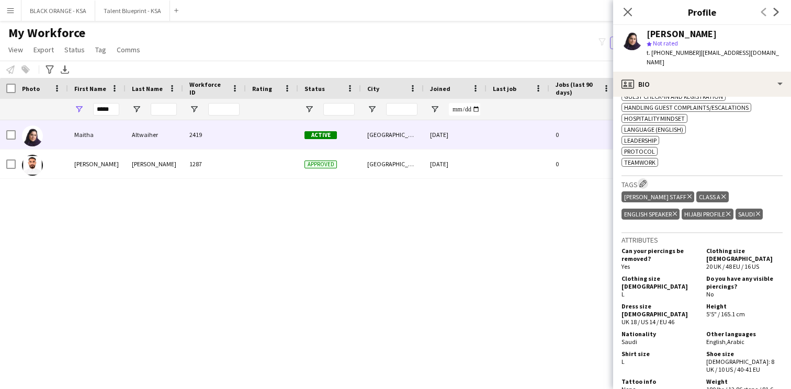
click at [642, 180] on app-icon "Edit crew company tags" at bounding box center [642, 183] width 7 height 7
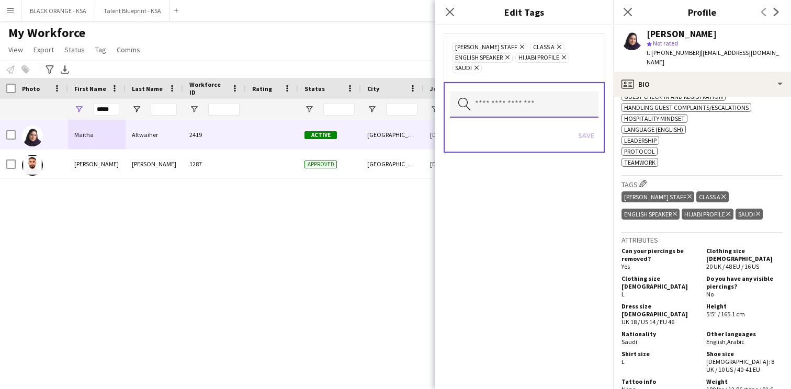
click at [542, 113] on input "text" at bounding box center [524, 105] width 149 height 26
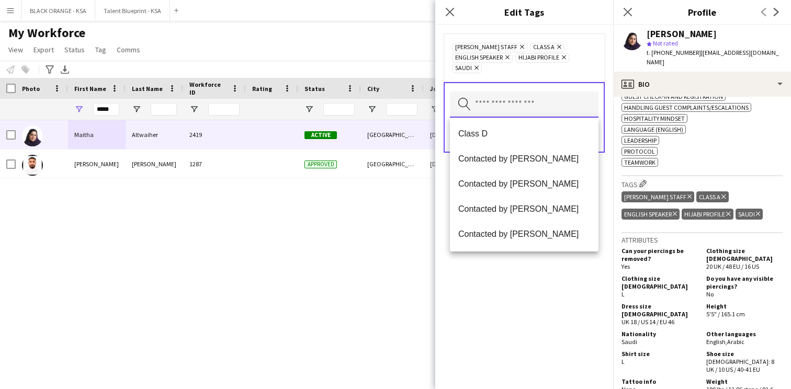
scroll to position [179, 0]
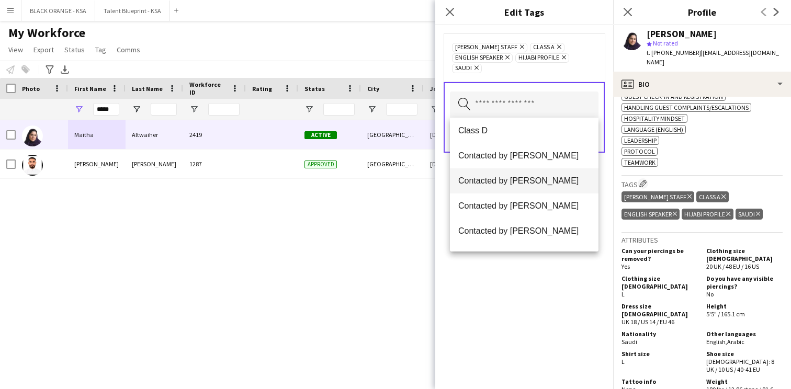
click at [532, 181] on span "Contacted by [PERSON_NAME]" at bounding box center [524, 181] width 132 height 10
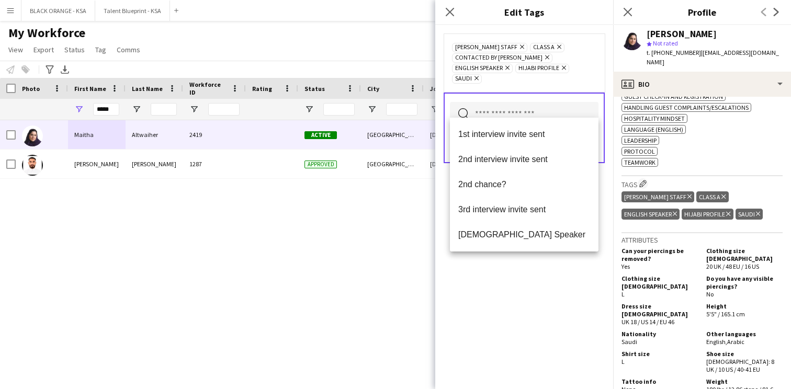
click at [547, 283] on div "[PERSON_NAME] Staff Remove Class A Remove Contacted by [PERSON_NAME] Remove Eng…" at bounding box center [524, 207] width 178 height 364
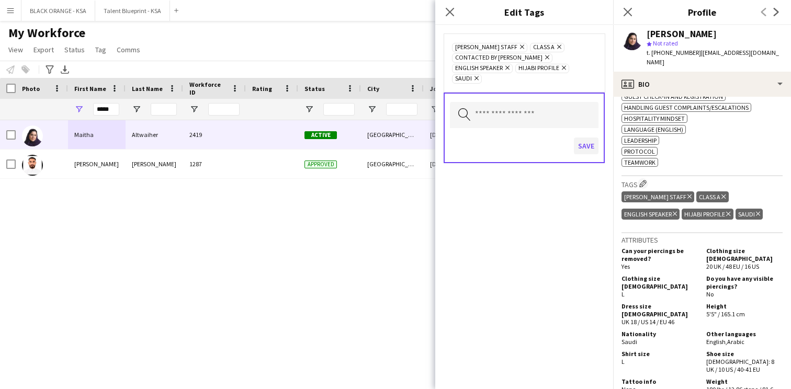
click at [590, 142] on button "Save" at bounding box center [586, 146] width 25 height 17
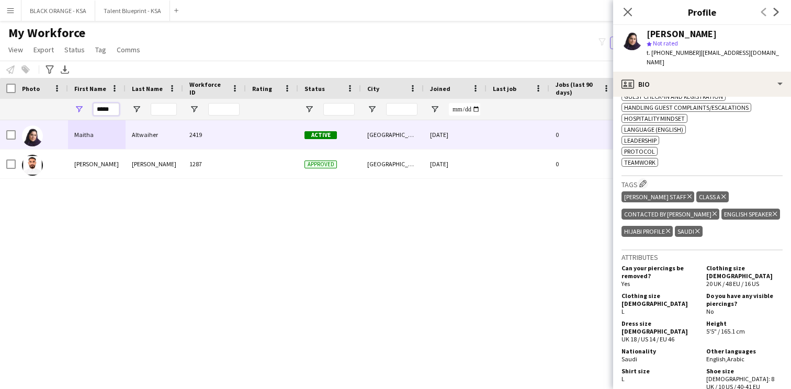
click at [99, 109] on input "*****" at bounding box center [106, 109] width 26 height 13
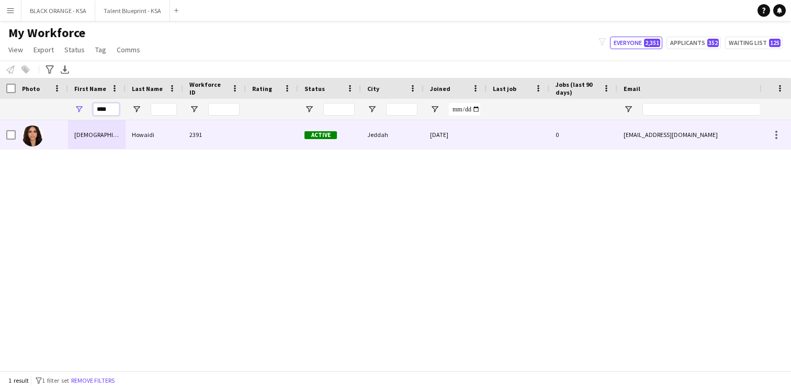
type input "****"
click at [158, 142] on div "Howaidi" at bounding box center [155, 134] width 58 height 29
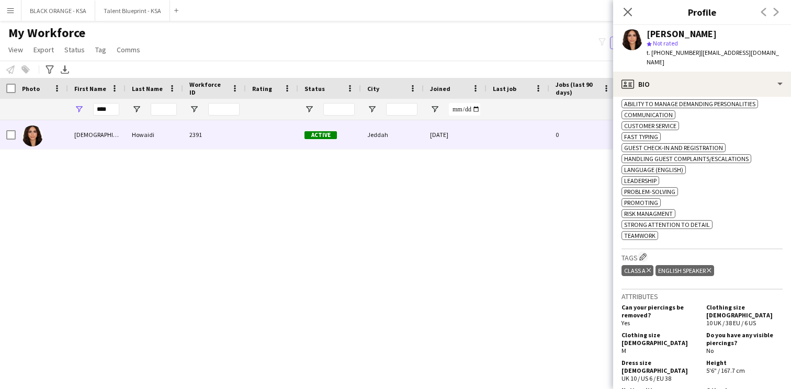
scroll to position [377, 0]
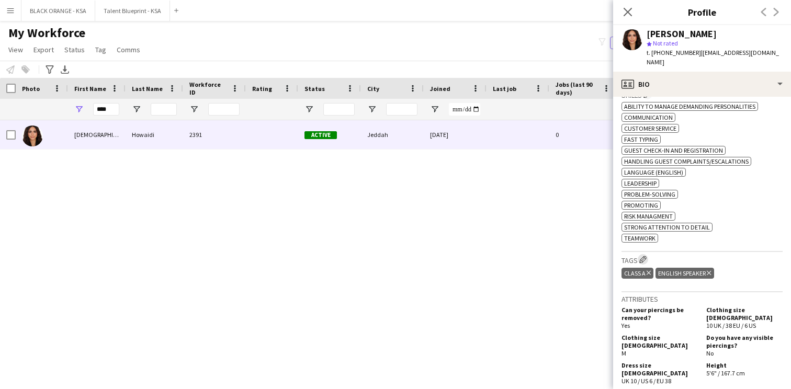
click at [644, 256] on app-icon "Edit crew company tags" at bounding box center [642, 259] width 7 height 7
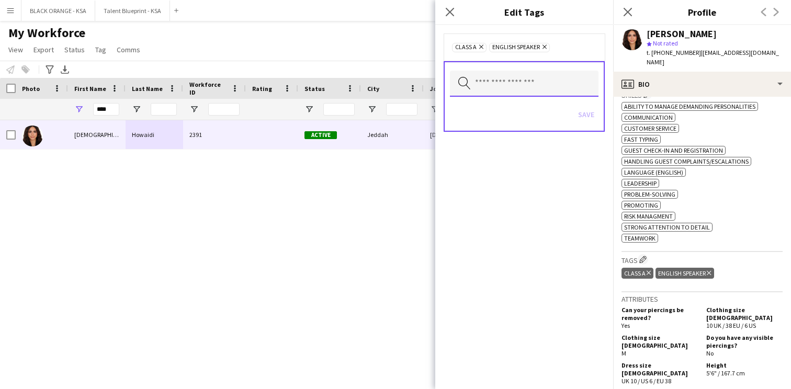
click at [548, 91] on input "text" at bounding box center [524, 84] width 149 height 26
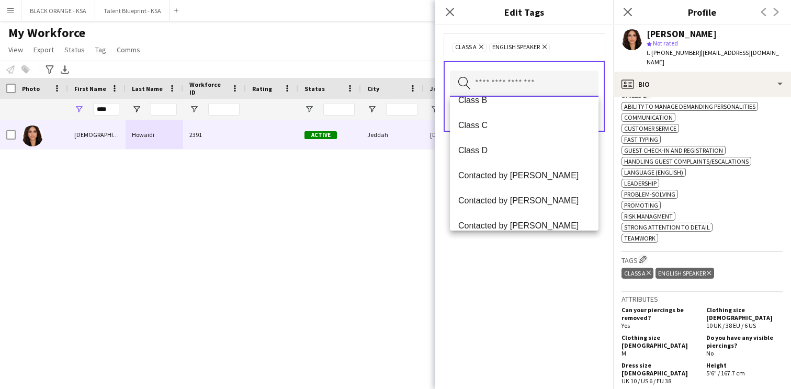
scroll to position [186, 0]
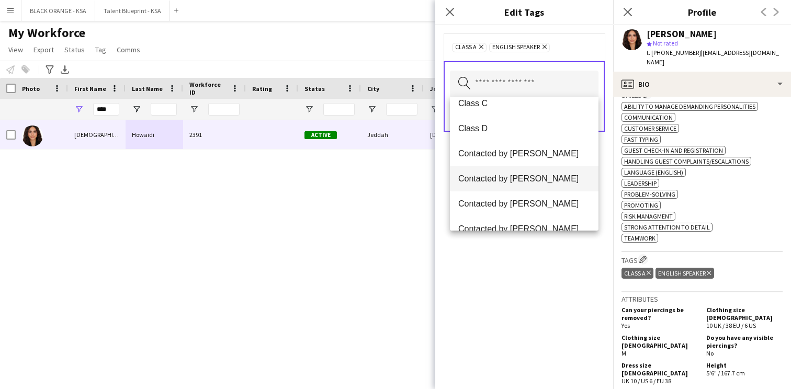
click at [546, 171] on mat-option "Contacted by [PERSON_NAME]" at bounding box center [524, 178] width 149 height 25
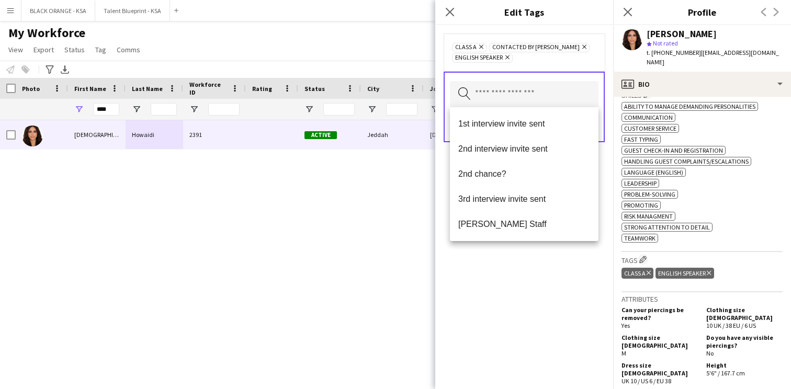
click at [375, 209] on div "[PERSON_NAME] 2391 Active Jeddah [DATE] 0 [EMAIL_ADDRESS][DOMAIN_NAME] [PHONE_N…" at bounding box center [379, 245] width 759 height 251
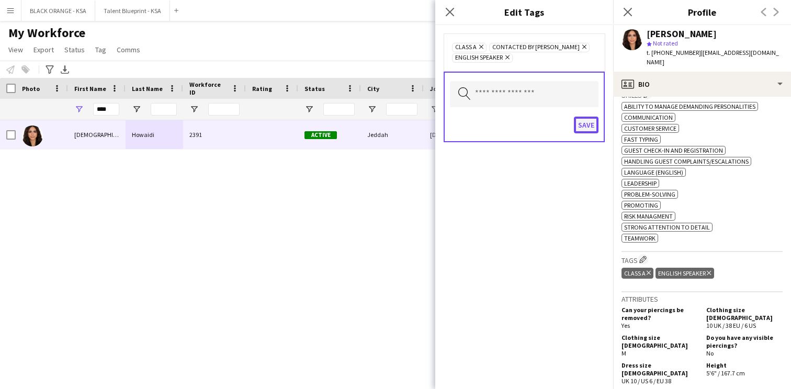
click at [579, 119] on button "Save" at bounding box center [586, 125] width 25 height 17
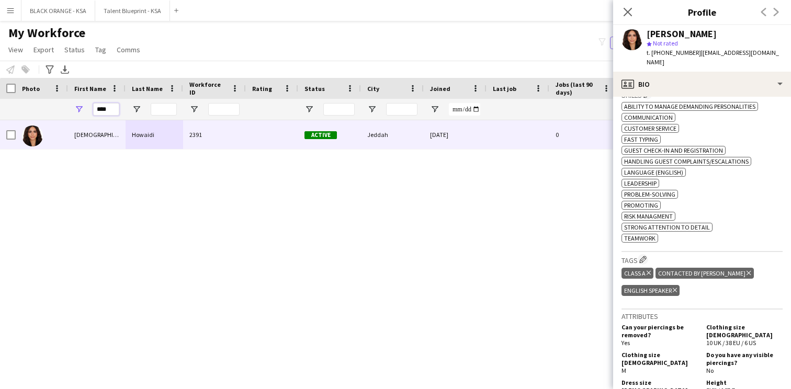
click at [104, 108] on input "****" at bounding box center [106, 109] width 26 height 13
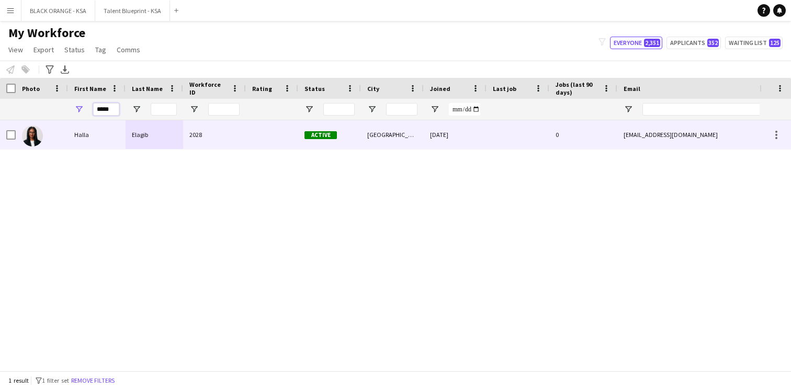
type input "*****"
click at [108, 138] on div "Halla" at bounding box center [97, 134] width 58 height 29
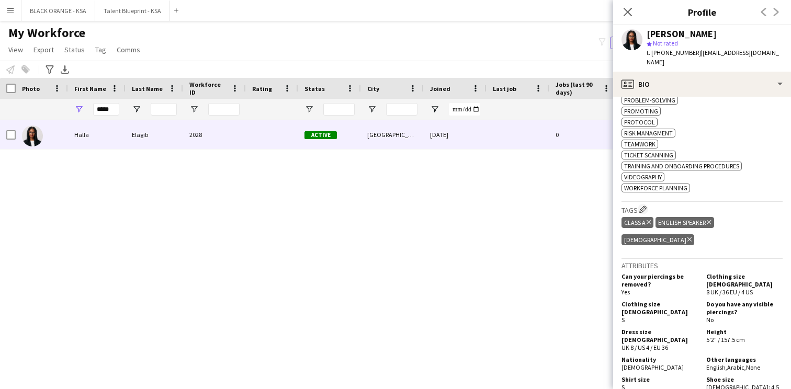
scroll to position [596, 0]
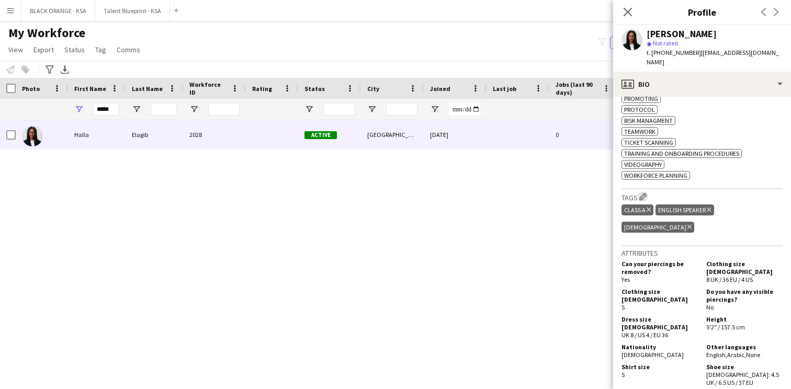
click at [645, 193] on app-icon "Edit crew company tags" at bounding box center [642, 196] width 7 height 7
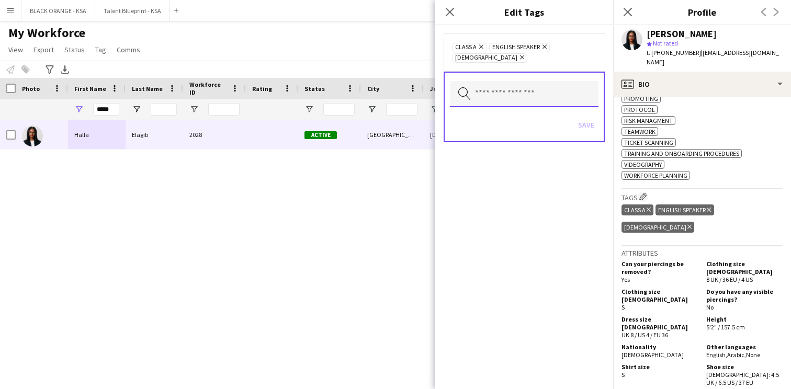
click at [506, 87] on input "text" at bounding box center [524, 94] width 149 height 26
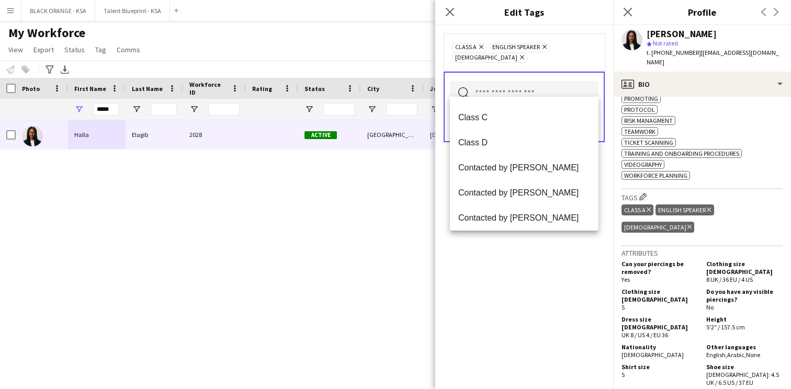
scroll to position [208, 0]
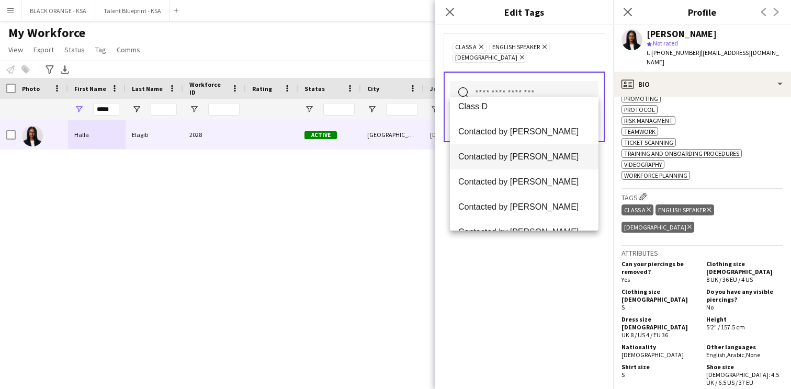
click at [506, 158] on span "Contacted by [PERSON_NAME]" at bounding box center [524, 157] width 132 height 10
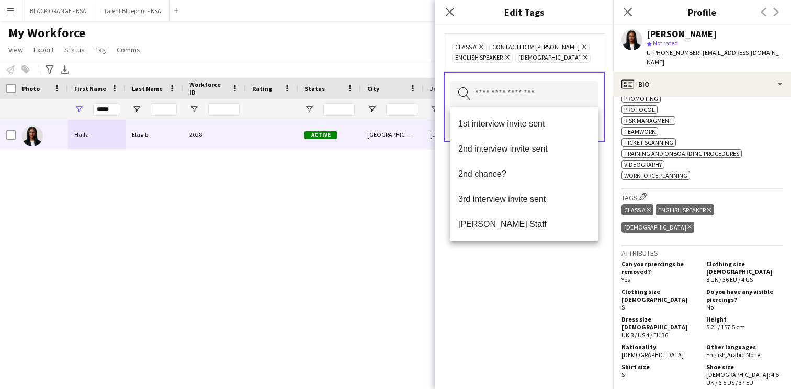
click at [503, 263] on div "Class A Remove Contacted by [PERSON_NAME] Remove English Speaker Remove Sudanes…" at bounding box center [524, 207] width 178 height 364
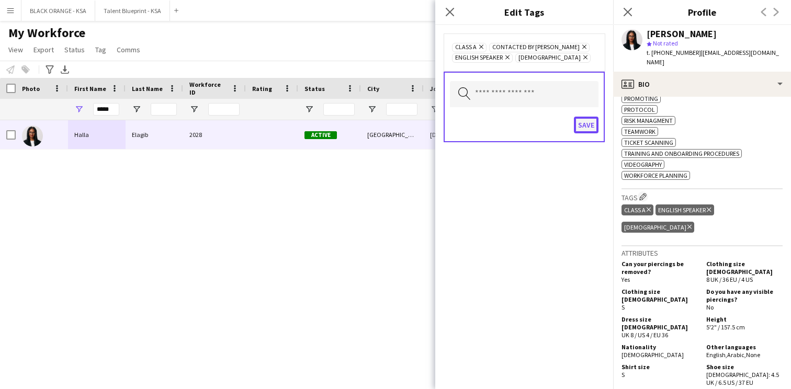
click at [587, 126] on button "Save" at bounding box center [586, 125] width 25 height 17
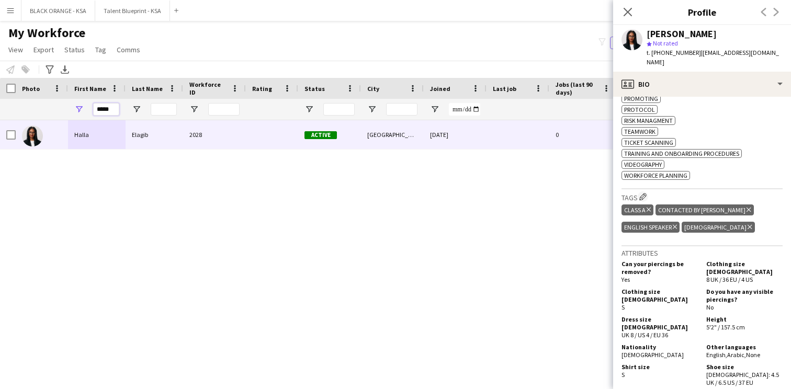
click at [106, 107] on input "*****" at bounding box center [106, 109] width 26 height 13
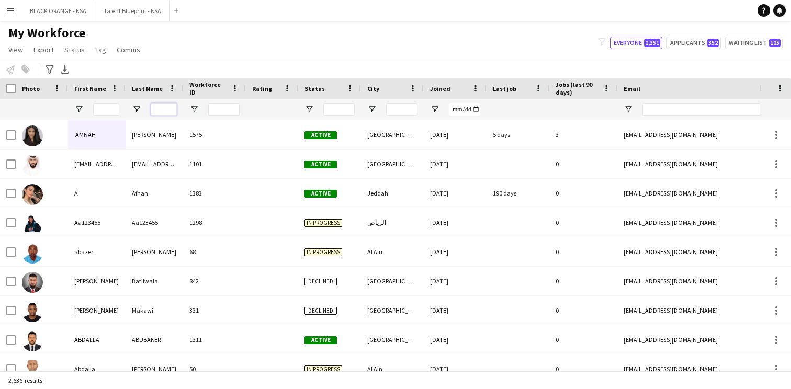
click at [163, 112] on input "Last Name Filter Input" at bounding box center [164, 109] width 26 height 13
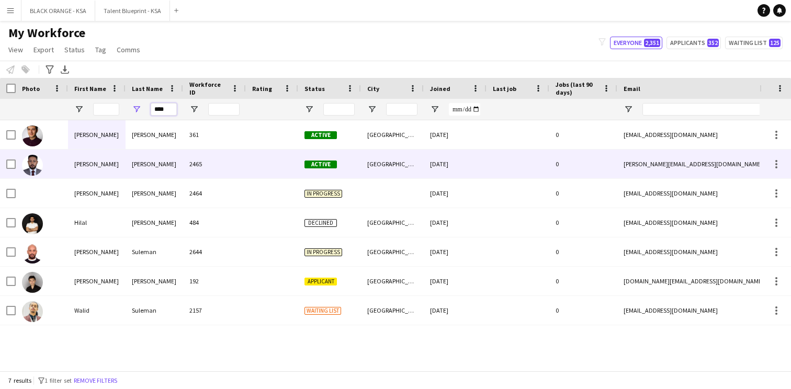
type input "****"
click at [164, 173] on div "[PERSON_NAME]" at bounding box center [155, 164] width 58 height 29
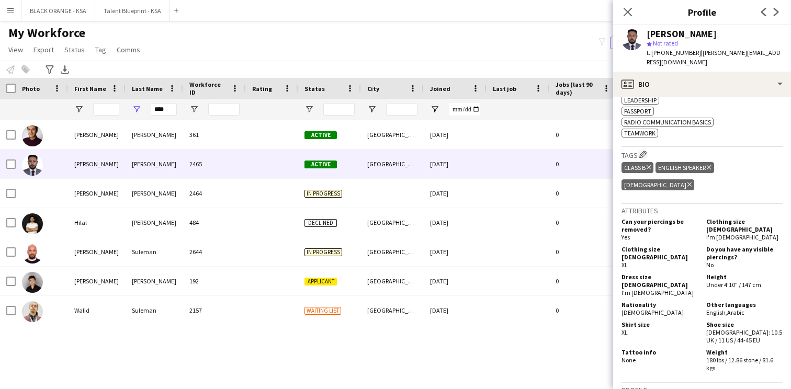
scroll to position [384, 0]
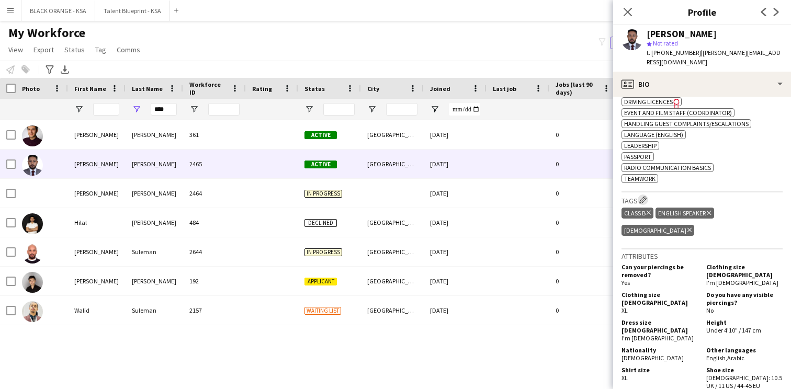
click at [644, 195] on button "Edit crew company tags" at bounding box center [643, 200] width 10 height 10
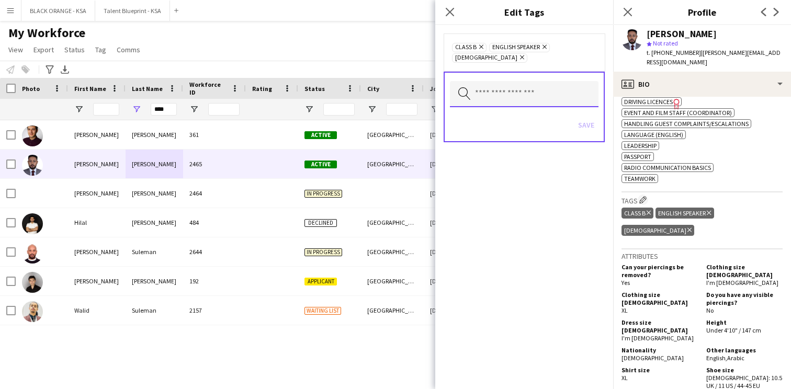
click at [561, 88] on input "text" at bounding box center [524, 94] width 149 height 26
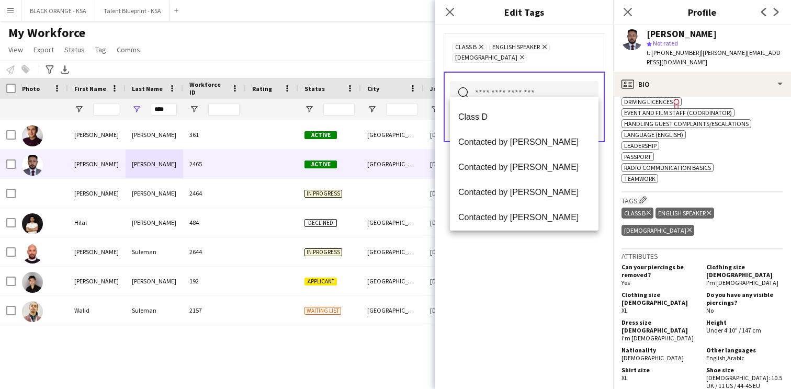
scroll to position [206, 0]
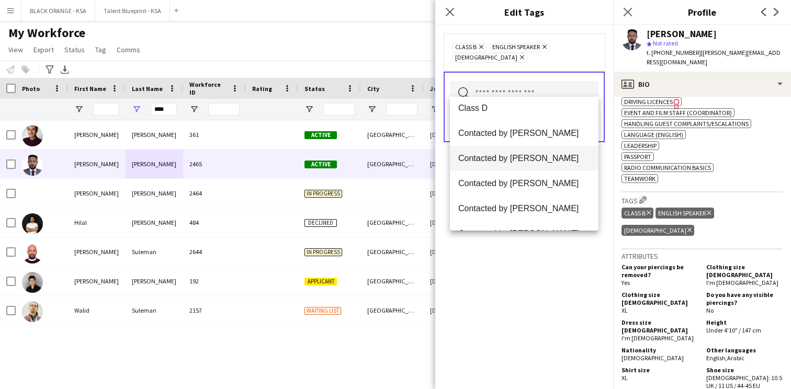
click at [544, 160] on span "Contacted by [PERSON_NAME]" at bounding box center [524, 158] width 132 height 10
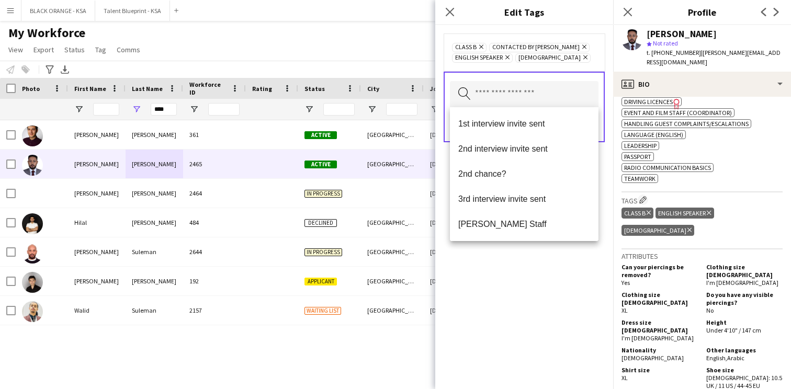
click at [533, 313] on div "Class B Remove Contacted by [PERSON_NAME] Remove English Speaker Remove Sudanes…" at bounding box center [524, 207] width 178 height 364
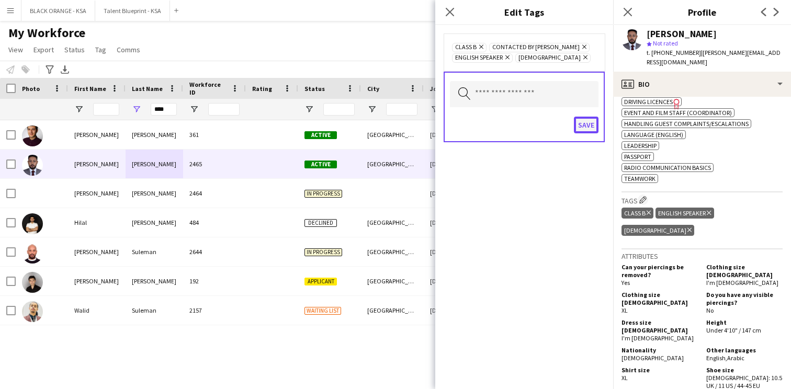
click at [590, 129] on button "Save" at bounding box center [586, 125] width 25 height 17
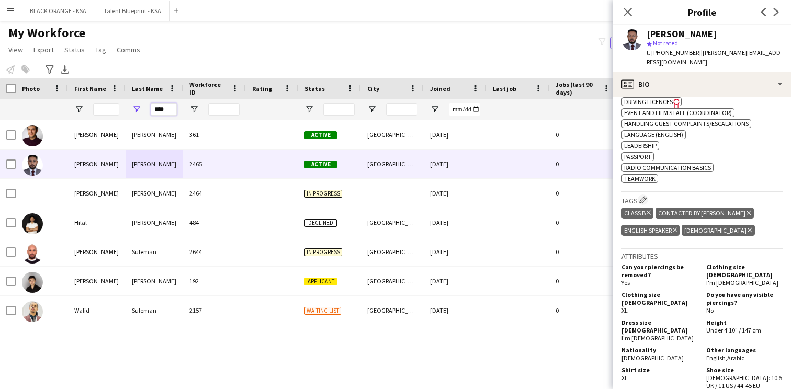
click at [163, 106] on input "****" at bounding box center [164, 109] width 26 height 13
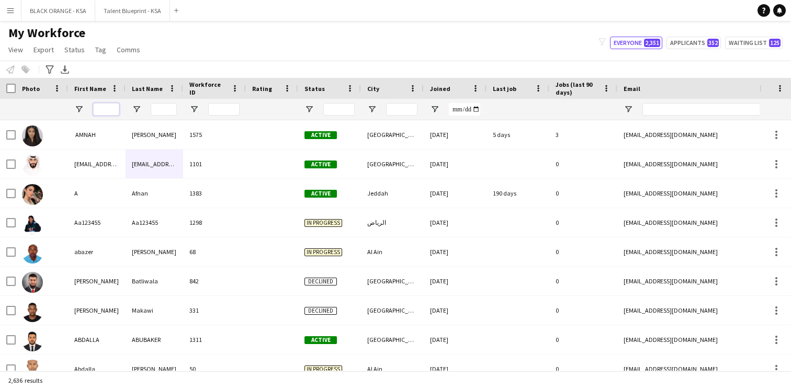
click at [107, 104] on input "First Name Filter Input" at bounding box center [106, 109] width 26 height 13
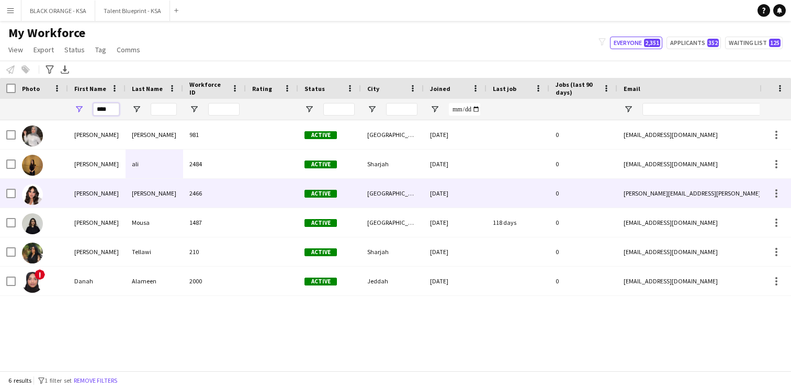
type input "****"
click at [158, 197] on div "[PERSON_NAME]" at bounding box center [155, 193] width 58 height 29
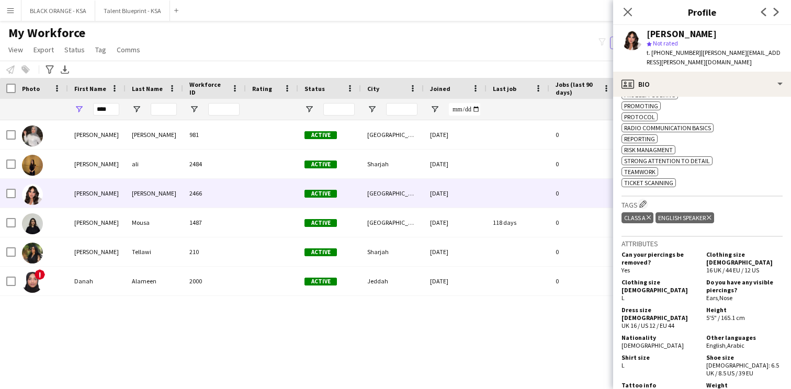
scroll to position [593, 0]
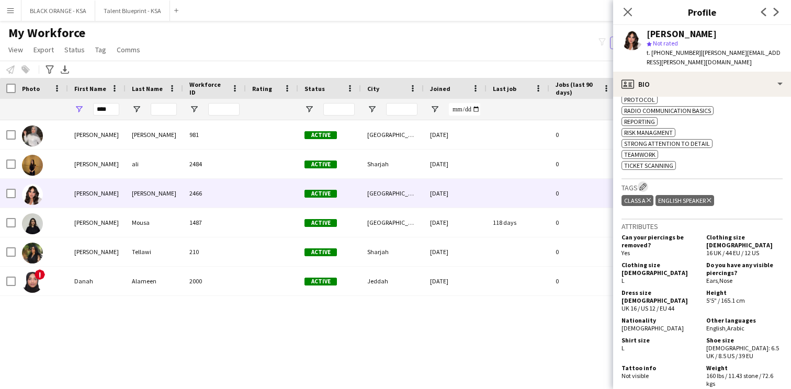
click at [643, 190] on app-icon "Edit crew company tags" at bounding box center [642, 186] width 7 height 7
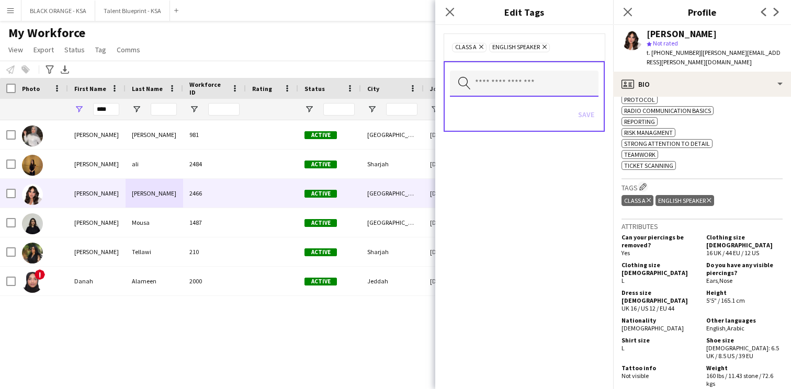
click at [550, 87] on input "text" at bounding box center [524, 84] width 149 height 26
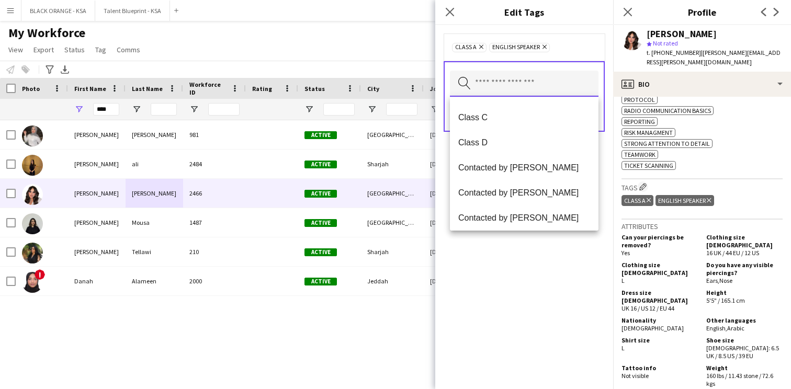
scroll to position [186, 0]
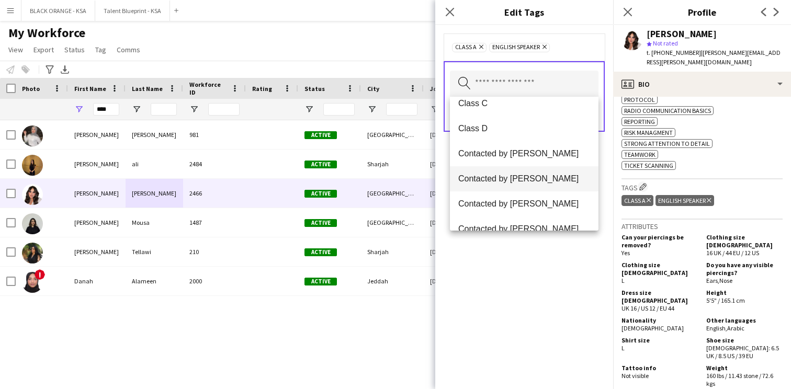
click at [541, 178] on span "Contacted by [PERSON_NAME]" at bounding box center [524, 179] width 132 height 10
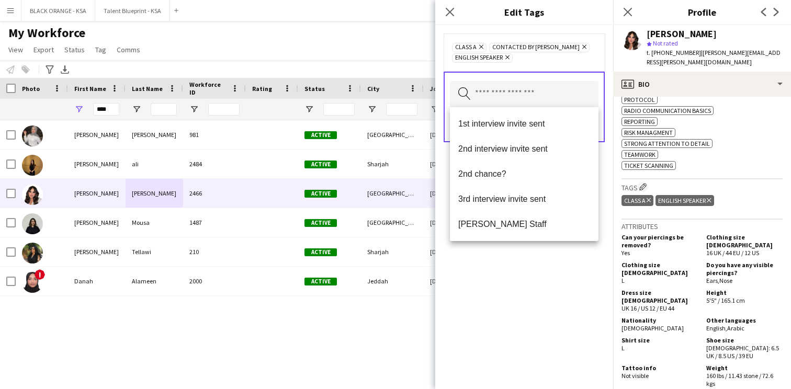
click at [544, 296] on div "Class A Remove Contacted by [PERSON_NAME] Remove English Speaker Remove Search …" at bounding box center [524, 207] width 178 height 364
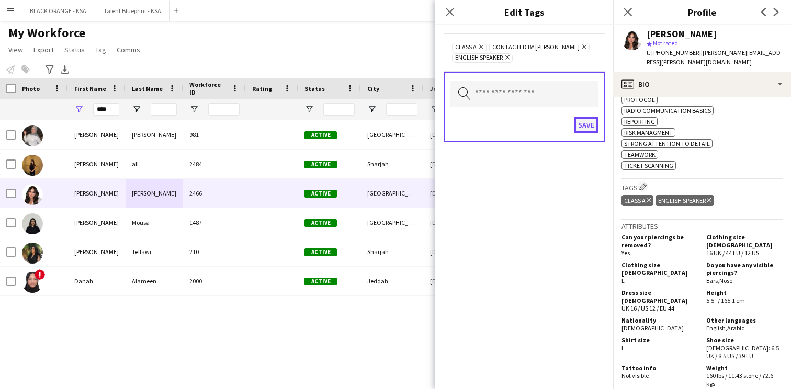
click at [593, 120] on button "Save" at bounding box center [586, 125] width 25 height 17
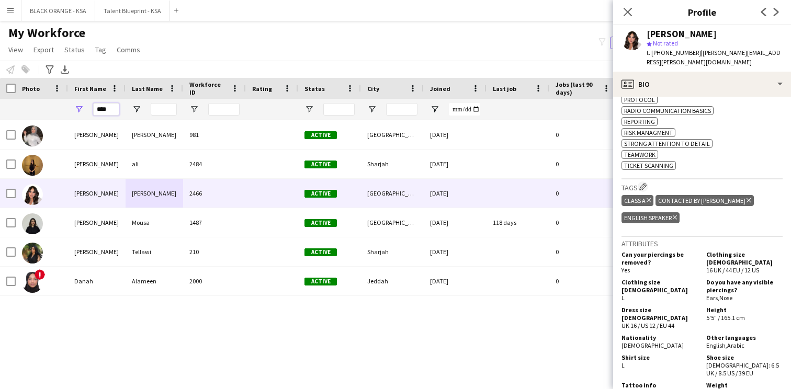
click at [111, 107] on input "****" at bounding box center [106, 109] width 26 height 13
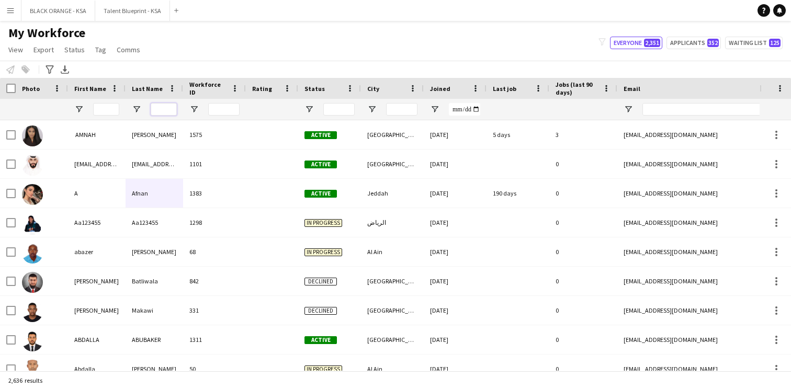
click at [160, 107] on input "Last Name Filter Input" at bounding box center [164, 109] width 26 height 13
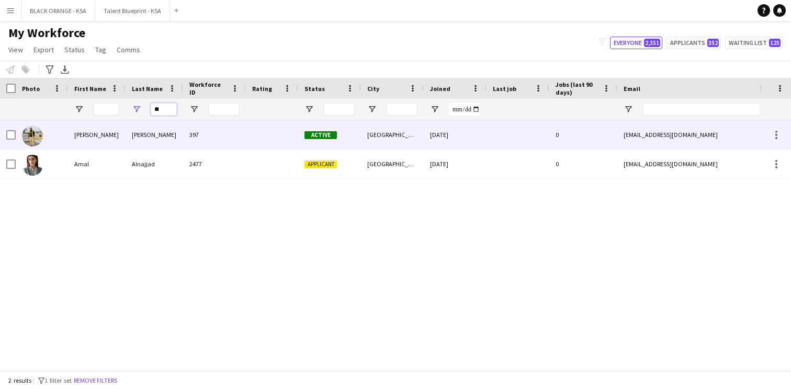
type input "*"
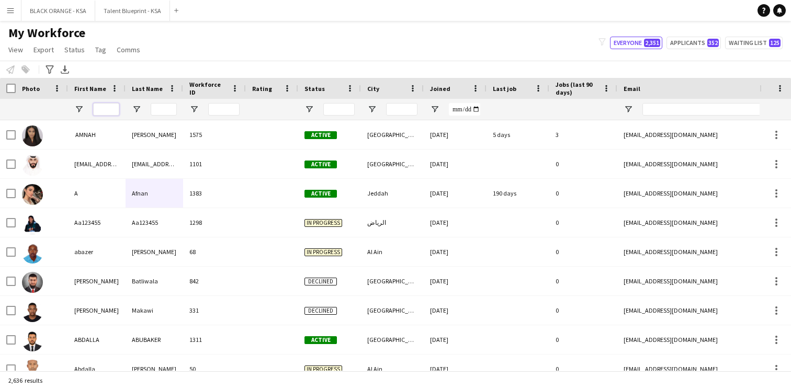
click at [112, 109] on input "First Name Filter Input" at bounding box center [106, 109] width 26 height 13
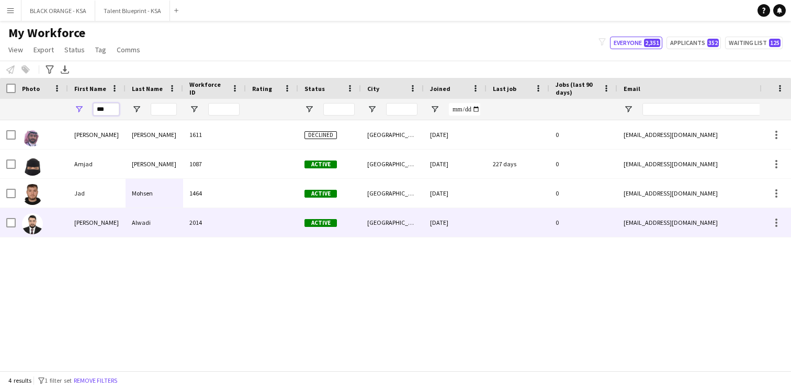
type input "***"
click at [124, 215] on div "[PERSON_NAME]" at bounding box center [97, 222] width 58 height 29
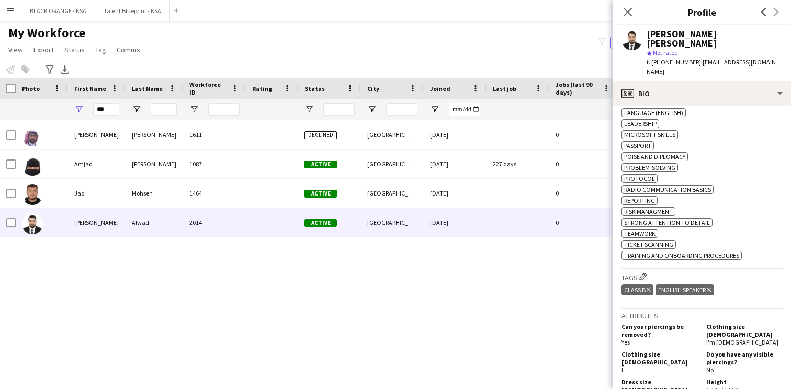
scroll to position [550, 0]
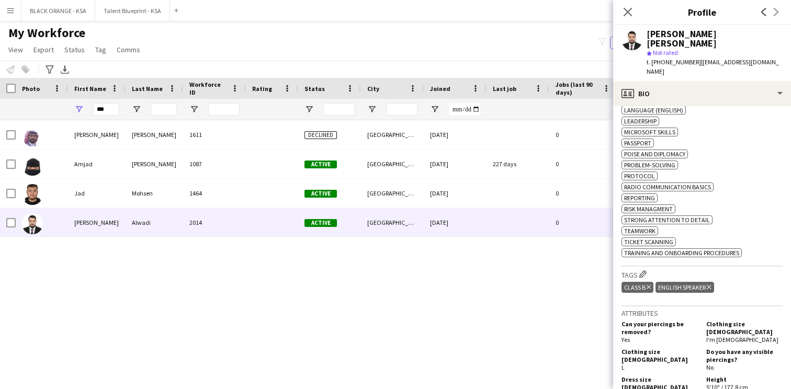
click at [636, 269] on h3 "Tags Edit crew company tags" at bounding box center [701, 274] width 161 height 11
click at [644, 270] on app-icon "Edit crew company tags" at bounding box center [642, 273] width 7 height 7
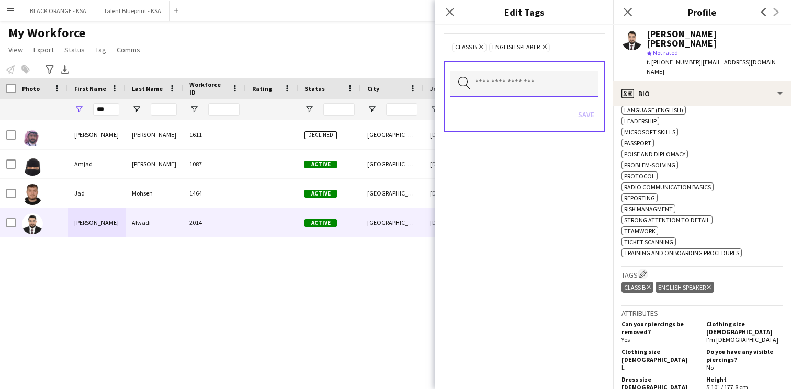
click at [540, 87] on input "text" at bounding box center [524, 84] width 149 height 26
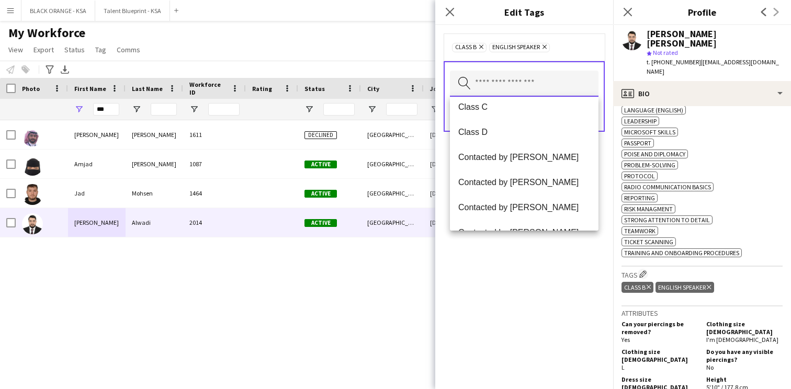
scroll to position [183, 0]
click at [528, 175] on mat-option "Contacted by [PERSON_NAME]" at bounding box center [524, 181] width 149 height 25
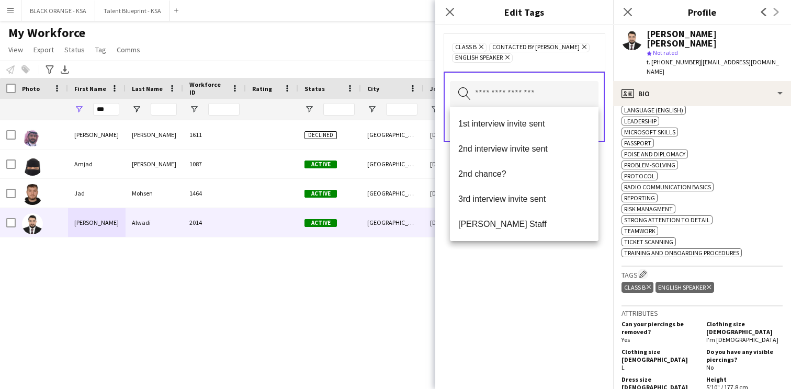
click at [507, 262] on div "Class B Remove Contacted by [PERSON_NAME] Remove English Speaker Remove Search …" at bounding box center [524, 207] width 178 height 364
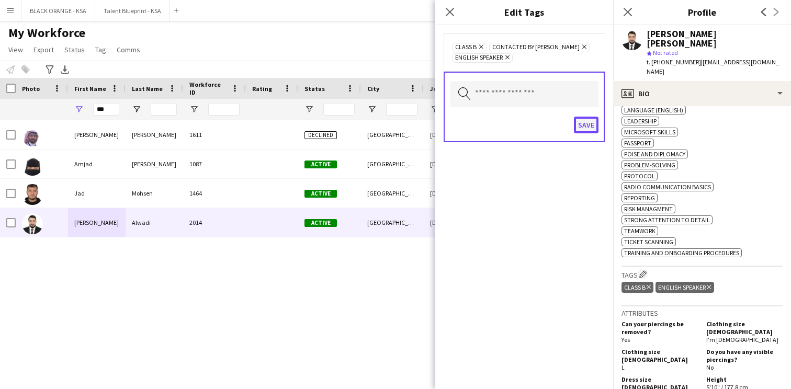
click at [588, 121] on button "Save" at bounding box center [586, 125] width 25 height 17
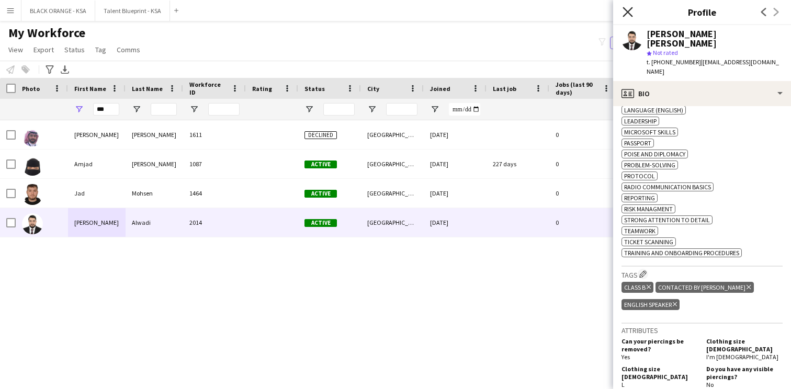
click at [630, 9] on icon at bounding box center [627, 12] width 10 height 10
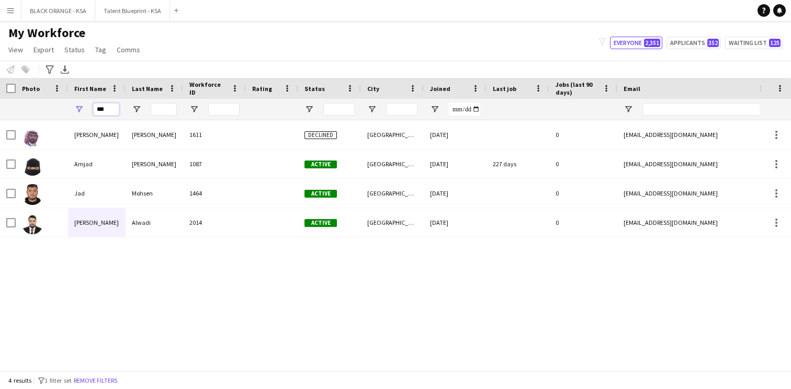
click at [108, 109] on input "***" at bounding box center [106, 109] width 26 height 13
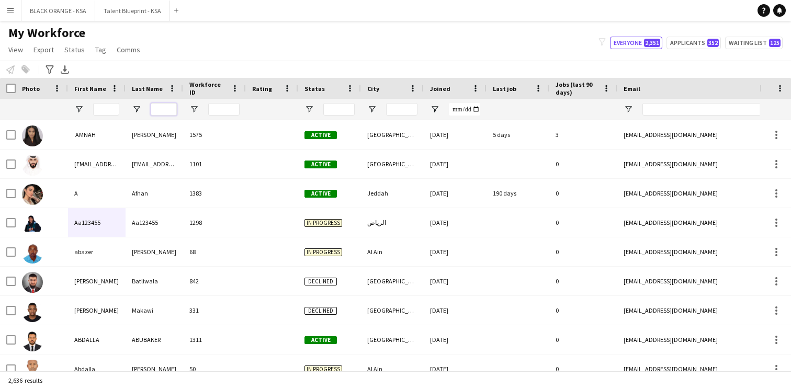
click at [166, 109] on input "Last Name Filter Input" at bounding box center [164, 109] width 26 height 13
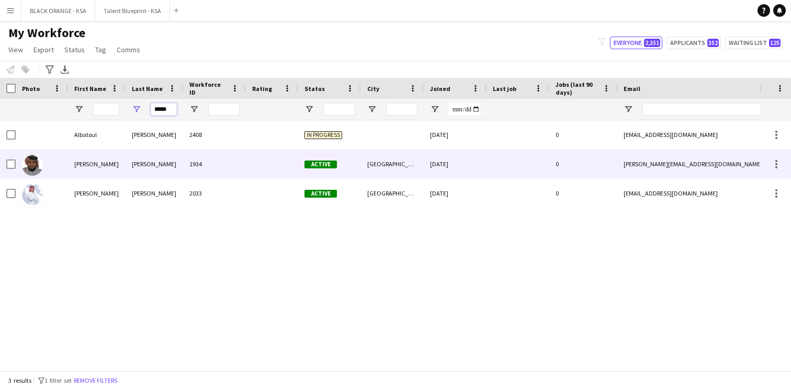
type input "*****"
click at [174, 163] on div "[PERSON_NAME]" at bounding box center [155, 164] width 58 height 29
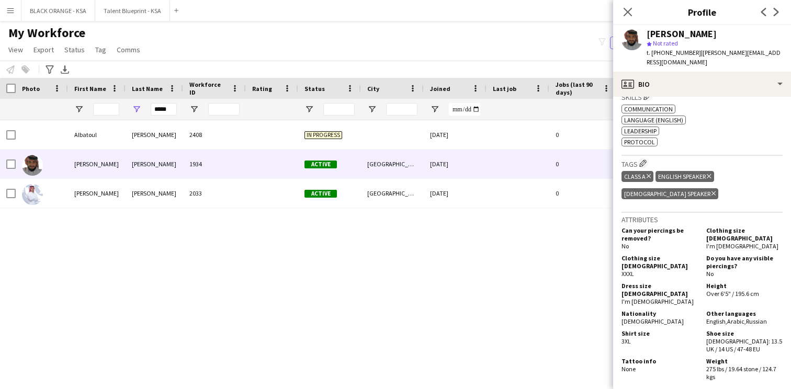
scroll to position [386, 0]
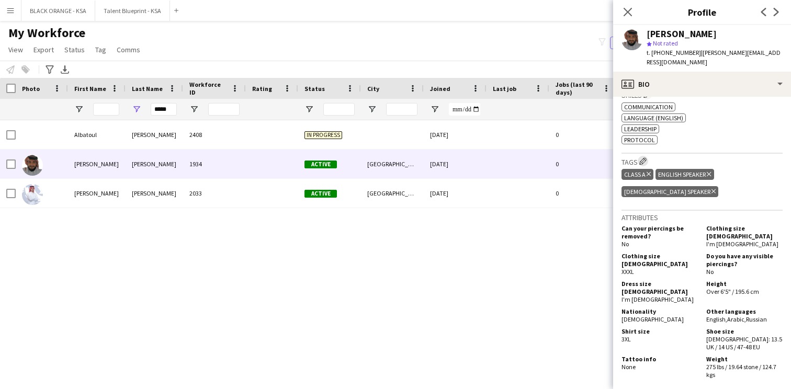
click at [646, 157] on app-icon "Edit crew company tags" at bounding box center [642, 160] width 7 height 7
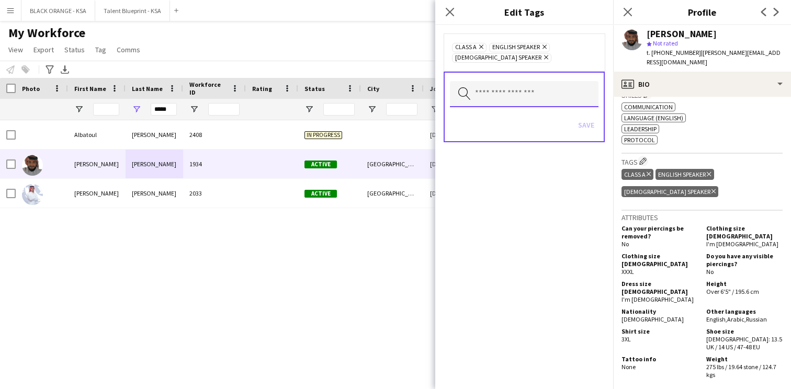
click at [555, 90] on input "text" at bounding box center [524, 94] width 149 height 26
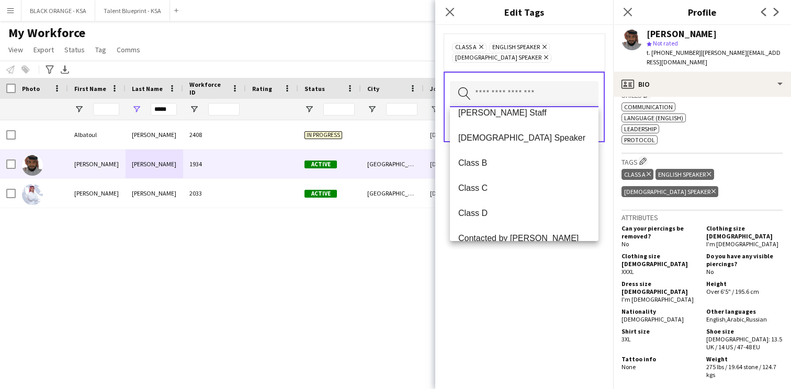
scroll to position [159, 0]
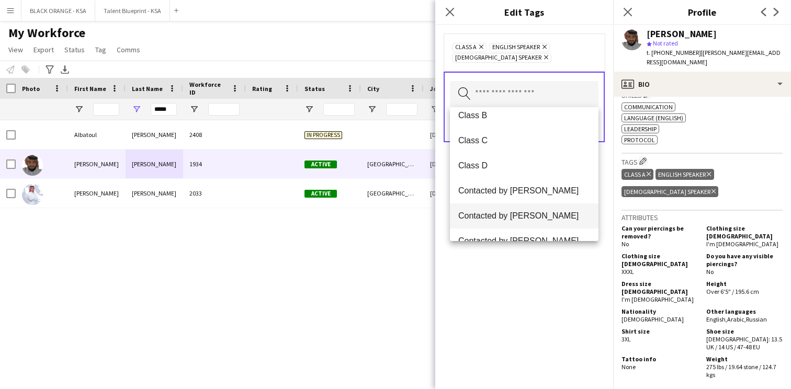
click at [524, 222] on mat-option "Contacted by [PERSON_NAME]" at bounding box center [524, 215] width 149 height 25
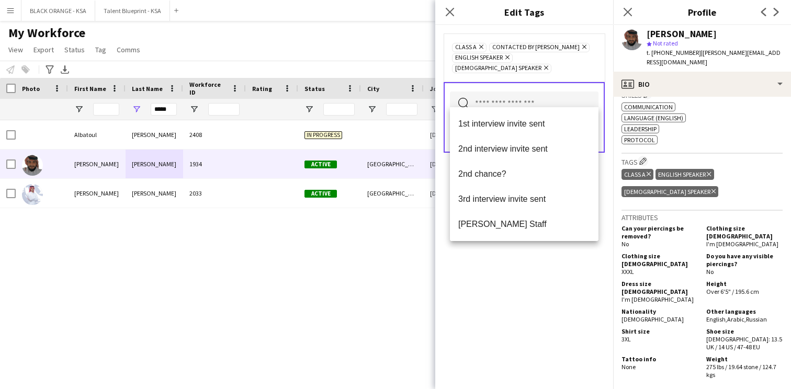
click at [541, 282] on div "Class A Remove Contacted by [PERSON_NAME] Remove English Speaker Remove [DEMOGR…" at bounding box center [524, 207] width 178 height 364
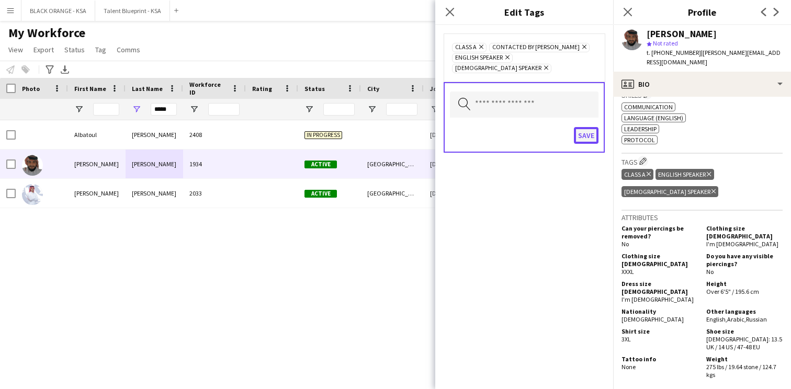
click at [593, 127] on button "Save" at bounding box center [586, 135] width 25 height 17
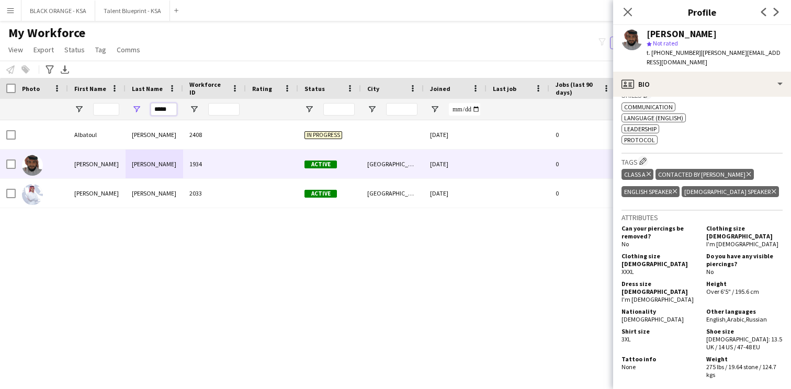
click at [159, 110] on input "*****" at bounding box center [164, 109] width 26 height 13
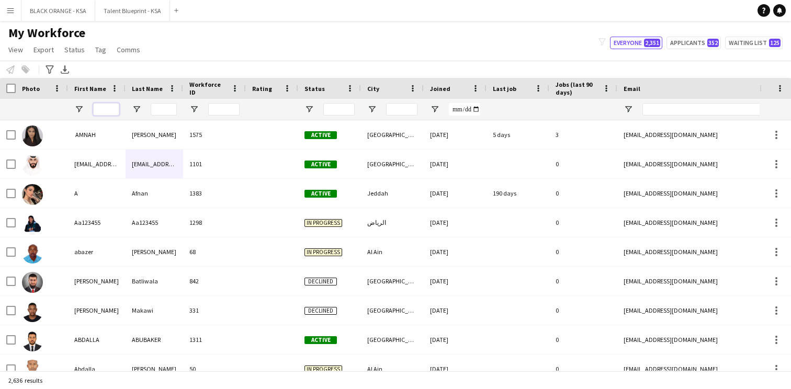
click at [105, 108] on input "First Name Filter Input" at bounding box center [106, 109] width 26 height 13
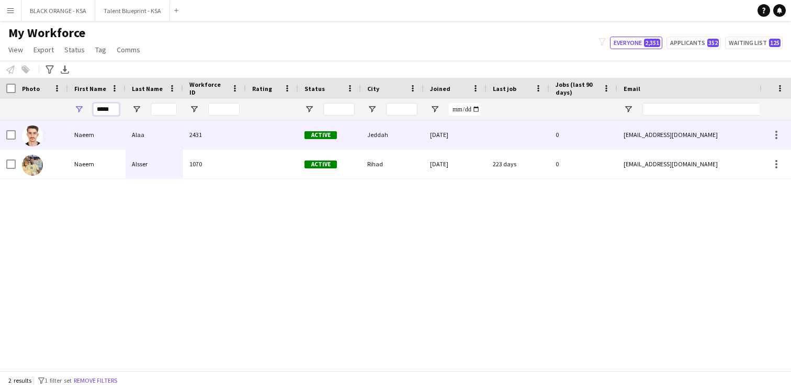
type input "*****"
click at [100, 132] on div "Naeem" at bounding box center [97, 134] width 58 height 29
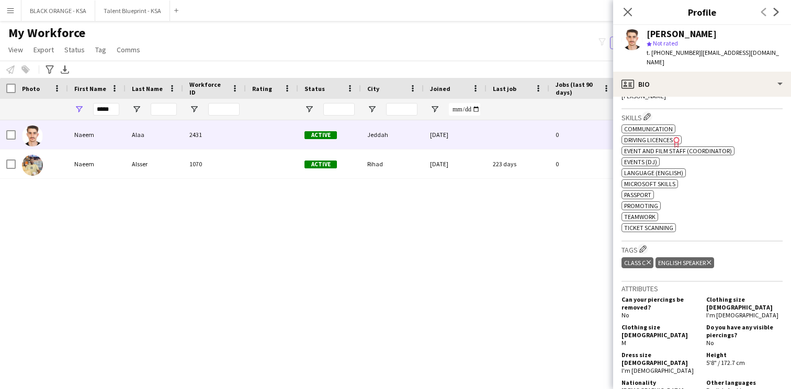
scroll to position [353, 0]
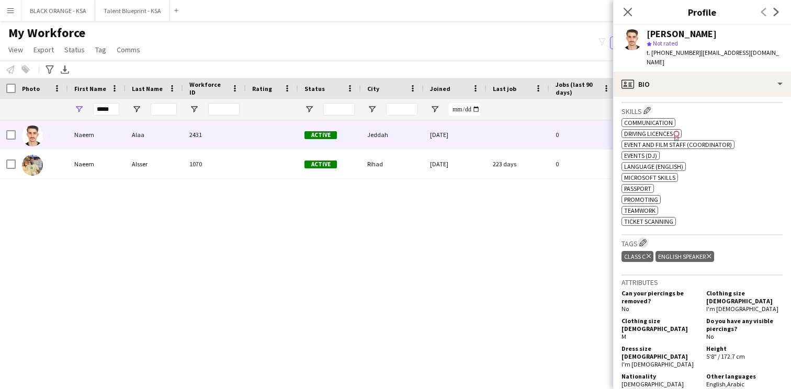
click at [640, 239] on app-icon "Edit crew company tags" at bounding box center [642, 242] width 7 height 7
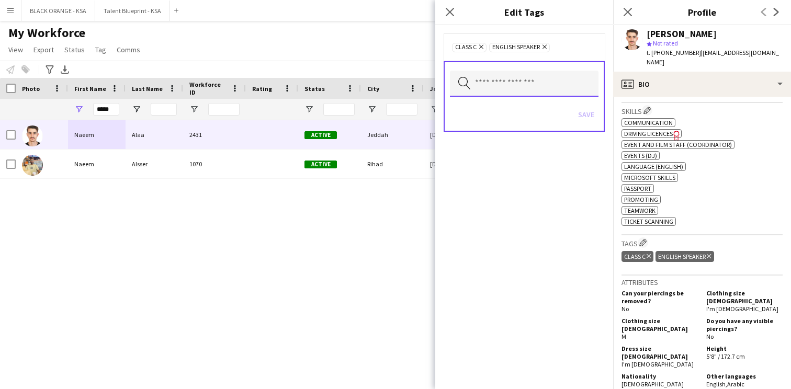
click at [526, 83] on input "text" at bounding box center [524, 84] width 149 height 26
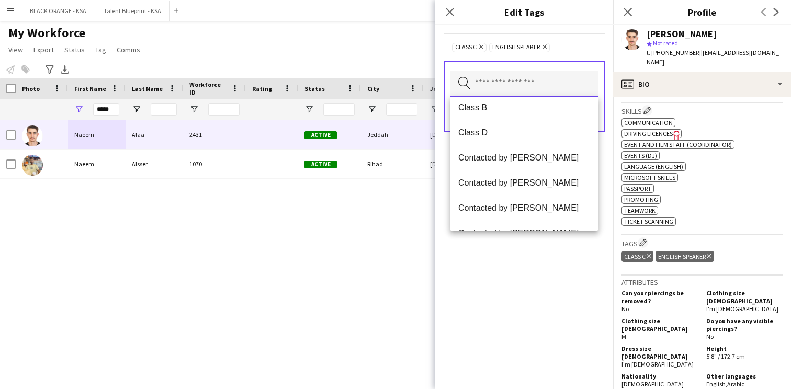
scroll to position [182, 0]
click at [515, 175] on mat-option "Contacted by [PERSON_NAME]" at bounding box center [524, 182] width 149 height 25
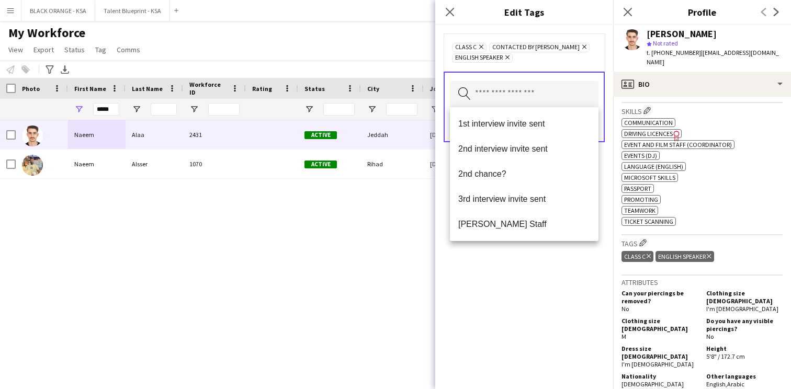
click at [537, 277] on div "Class C Remove Contacted by [PERSON_NAME] Remove English Speaker Remove Search …" at bounding box center [524, 207] width 178 height 364
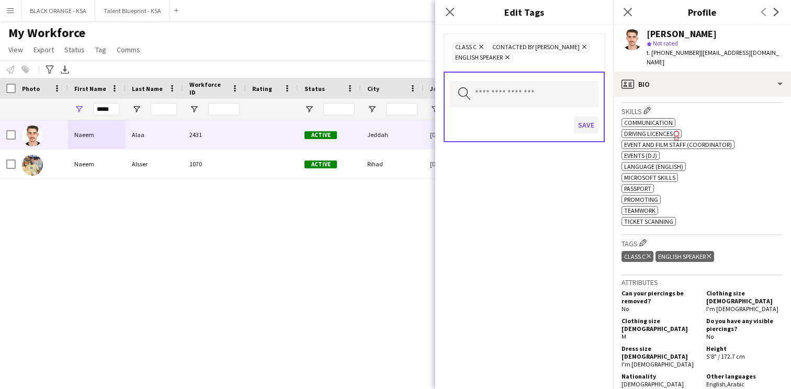
click at [594, 120] on button "Save" at bounding box center [586, 125] width 25 height 17
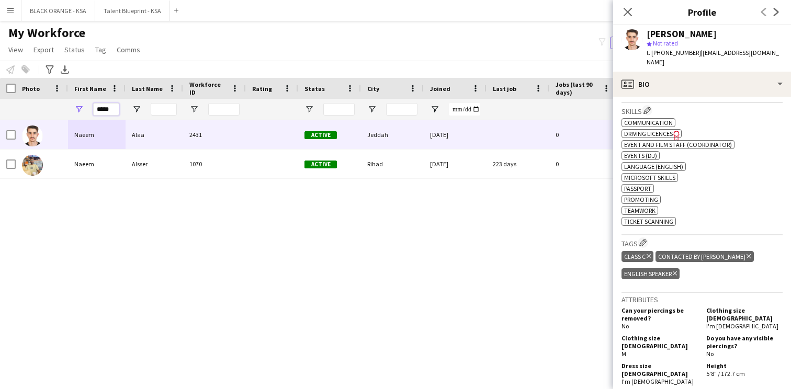
click at [110, 110] on input "*****" at bounding box center [106, 109] width 26 height 13
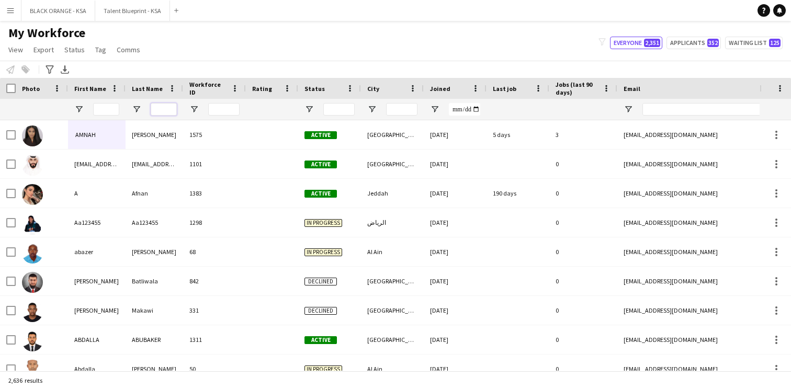
click at [168, 108] on input "Last Name Filter Input" at bounding box center [164, 109] width 26 height 13
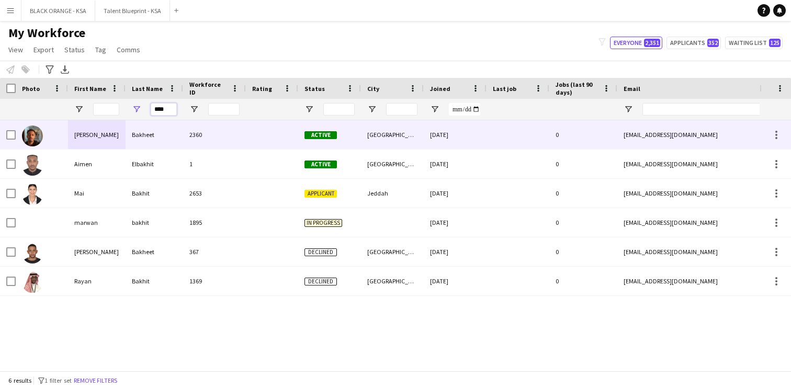
type input "****"
click at [162, 134] on div "Bakheet" at bounding box center [155, 134] width 58 height 29
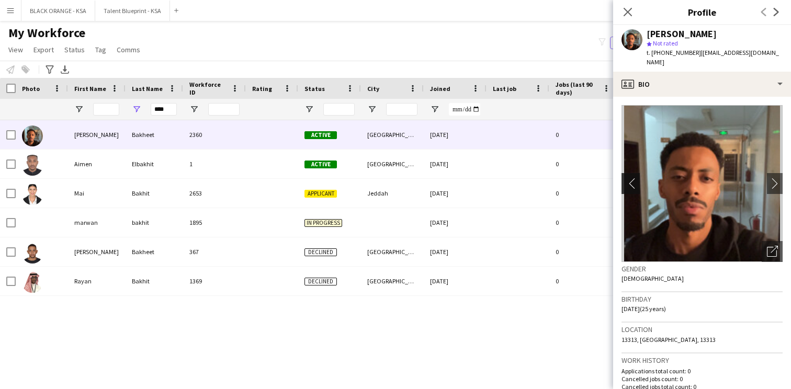
click at [632, 178] on app-icon "chevron-left" at bounding box center [629, 183] width 16 height 11
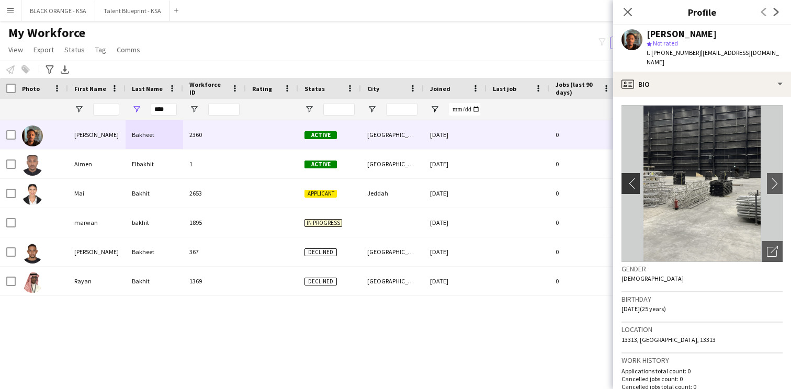
click at [632, 178] on app-icon "chevron-left" at bounding box center [629, 183] width 16 height 11
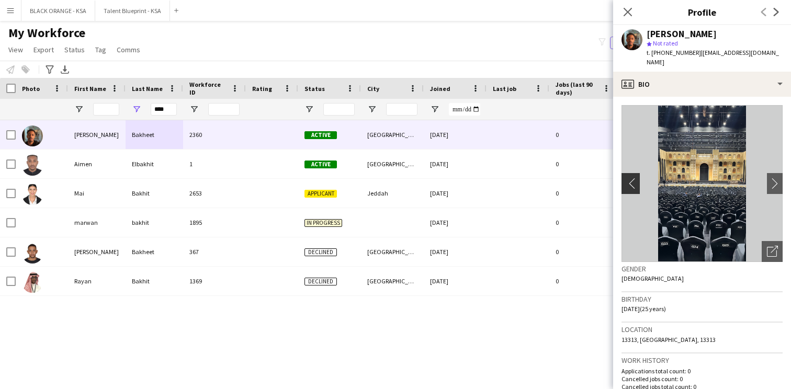
click at [632, 178] on app-icon "chevron-left" at bounding box center [629, 183] width 16 height 11
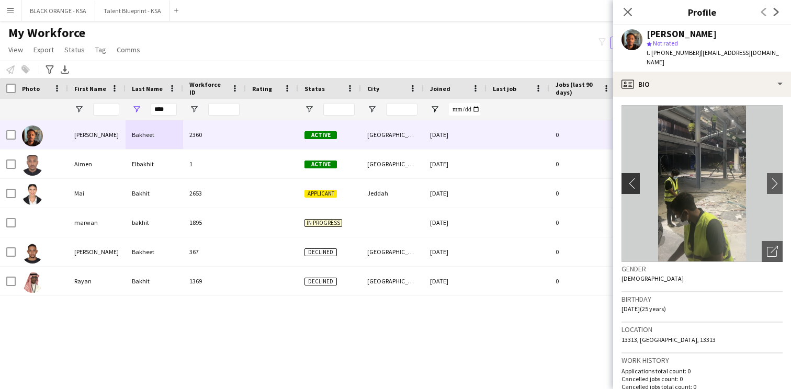
click at [632, 178] on app-icon "chevron-left" at bounding box center [629, 183] width 16 height 11
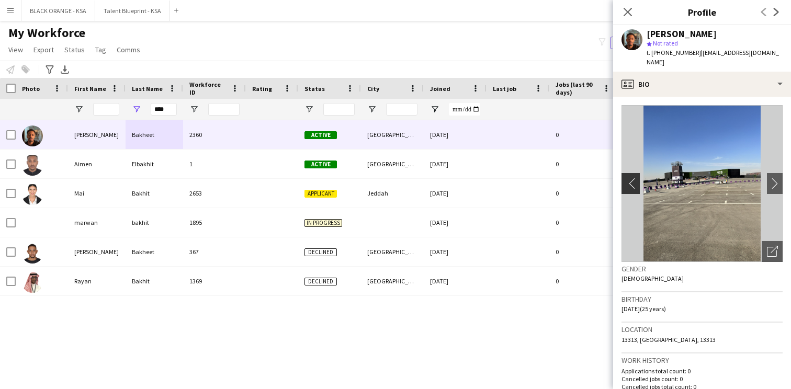
click at [632, 178] on app-icon "chevron-left" at bounding box center [629, 183] width 16 height 11
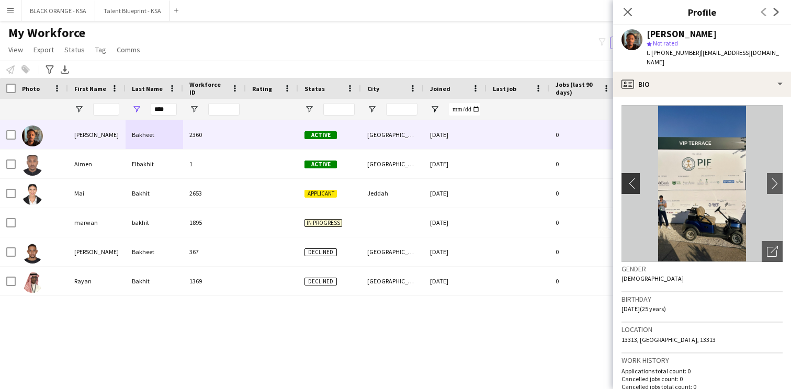
click at [632, 178] on app-icon "chevron-left" at bounding box center [629, 183] width 16 height 11
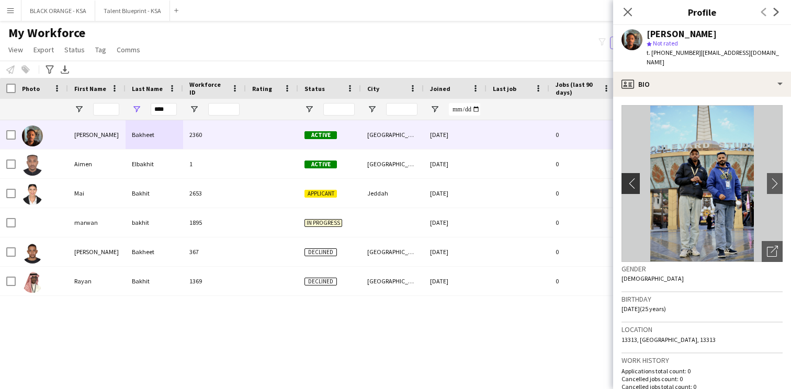
click at [632, 178] on app-icon "chevron-left" at bounding box center [629, 183] width 16 height 11
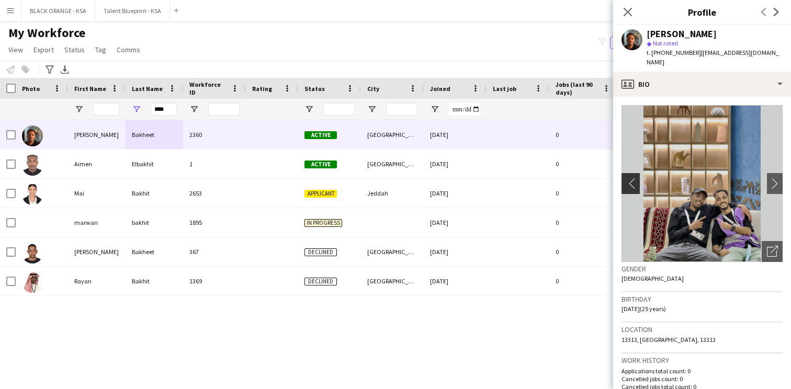
click at [632, 178] on app-icon "chevron-left" at bounding box center [629, 183] width 16 height 11
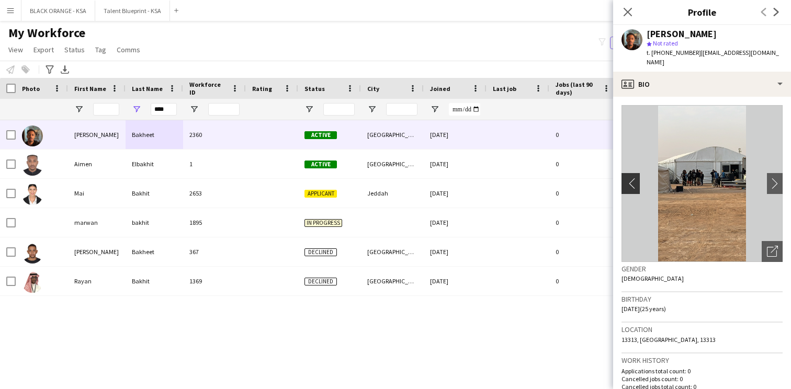
click at [632, 178] on app-icon "chevron-left" at bounding box center [629, 183] width 16 height 11
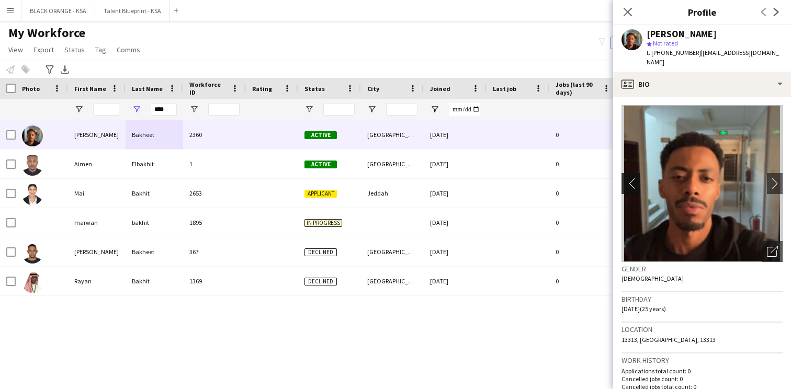
click at [632, 178] on app-icon "chevron-left" at bounding box center [629, 183] width 16 height 11
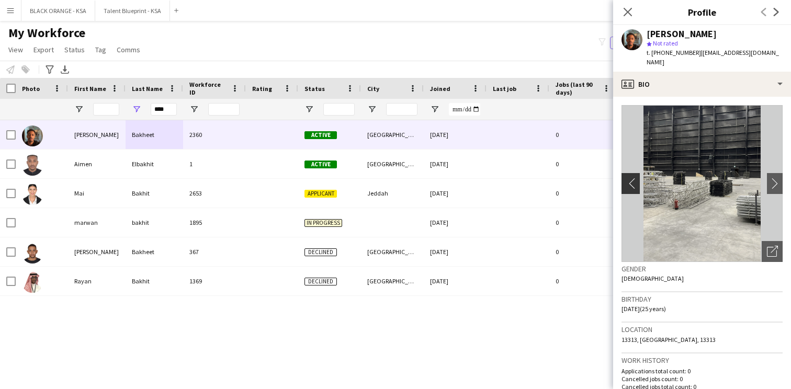
click at [628, 178] on app-icon "chevron-left" at bounding box center [629, 183] width 16 height 11
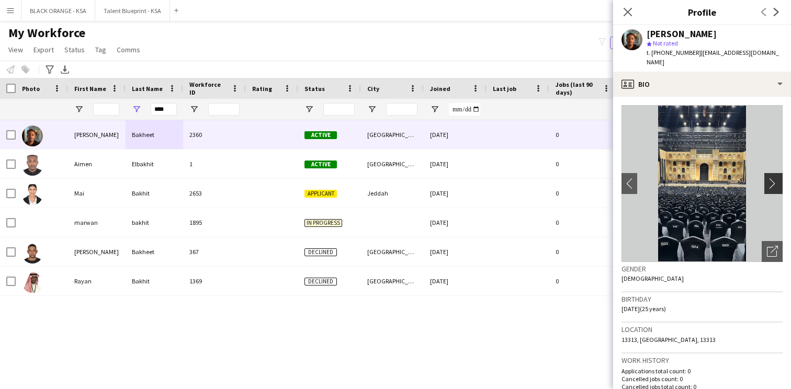
click at [775, 178] on app-icon "chevron-right" at bounding box center [775, 183] width 16 height 11
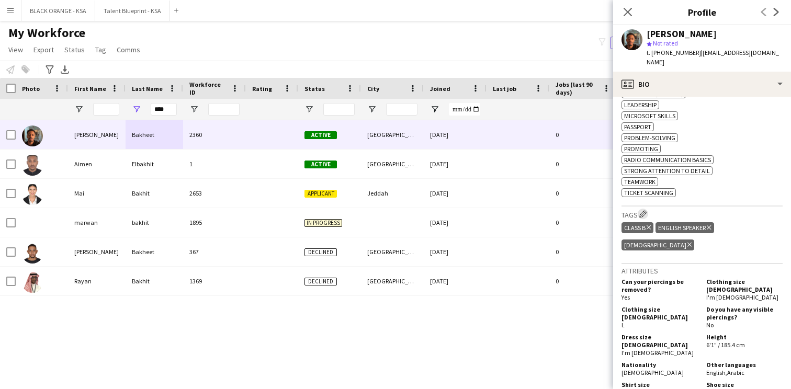
scroll to position [496, 0]
click at [643, 213] on app-icon "Edit crew company tags" at bounding box center [642, 212] width 7 height 7
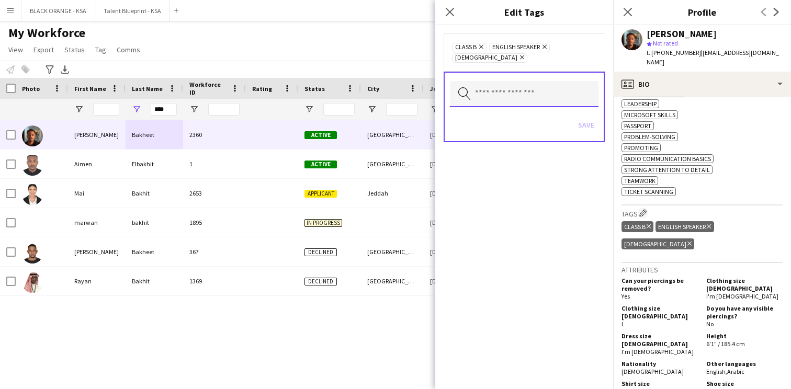
click at [549, 81] on input "text" at bounding box center [524, 94] width 149 height 26
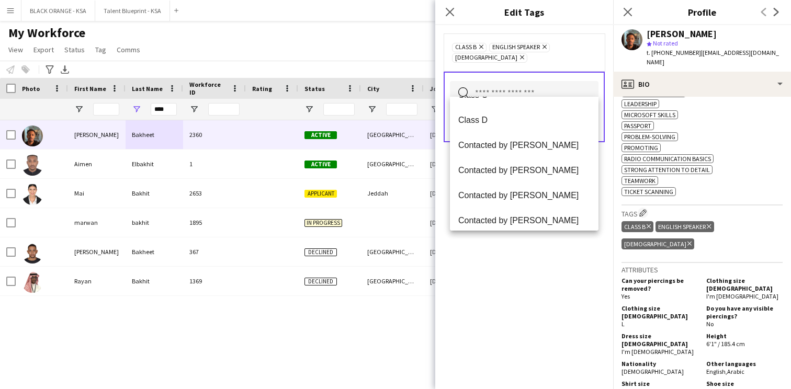
scroll to position [200, 0]
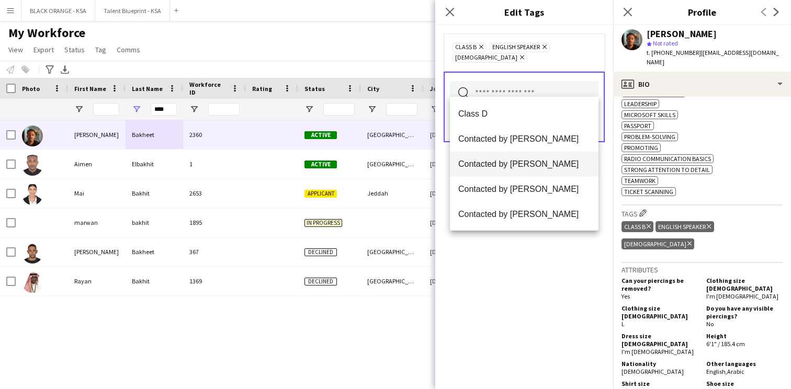
click at [532, 167] on span "Contacted by [PERSON_NAME]" at bounding box center [524, 164] width 132 height 10
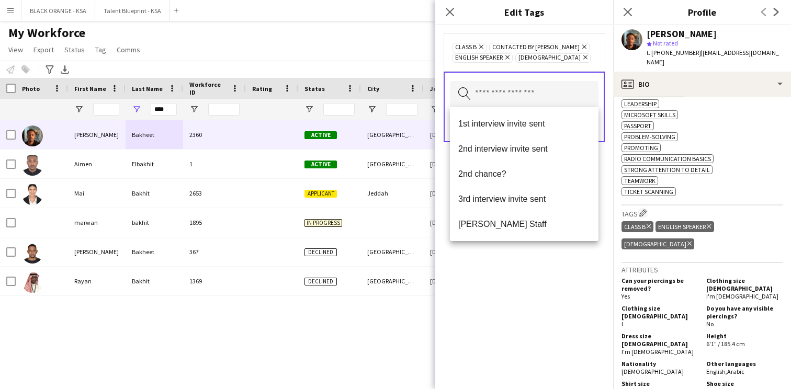
click at [522, 272] on div "Class B Remove Contacted by [PERSON_NAME] Remove English Speaker Remove Sudanes…" at bounding box center [524, 207] width 178 height 364
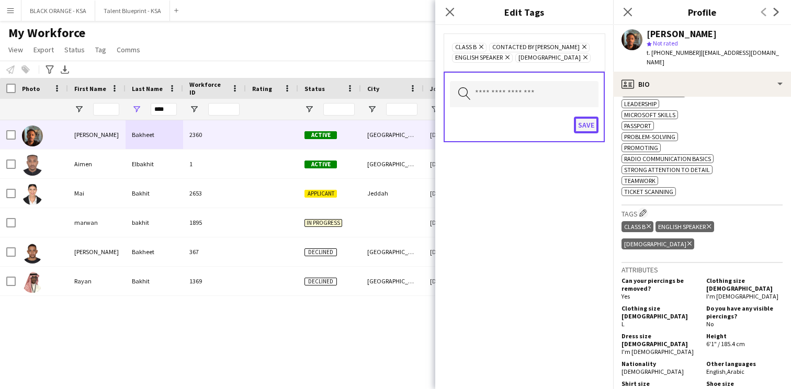
click at [588, 128] on button "Save" at bounding box center [586, 125] width 25 height 17
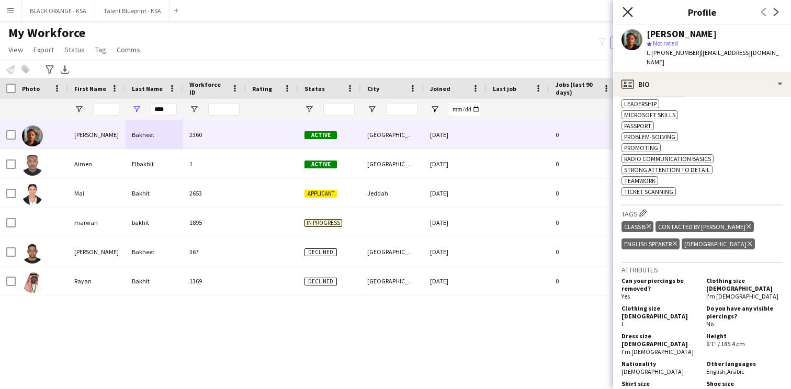
click at [625, 15] on icon "Close pop-in" at bounding box center [627, 12] width 10 height 10
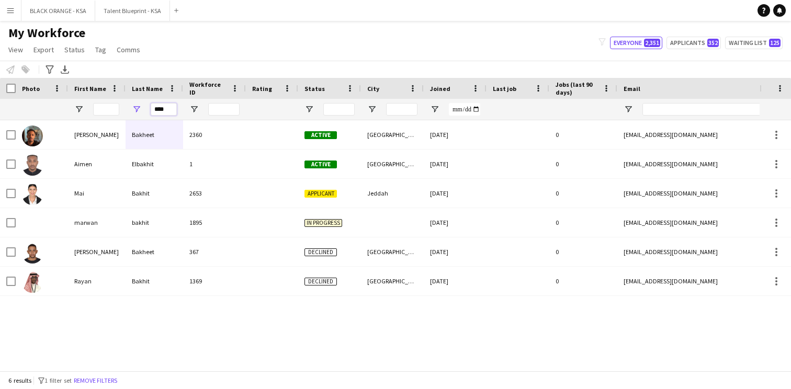
click at [164, 105] on input "****" at bounding box center [164, 109] width 26 height 13
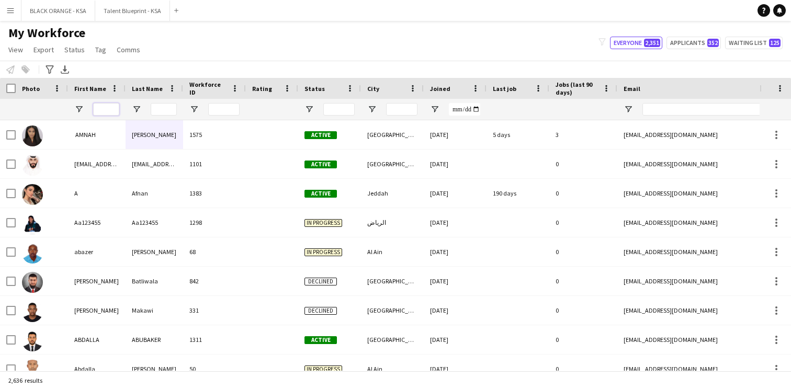
click at [112, 103] on input "First Name Filter Input" at bounding box center [106, 109] width 26 height 13
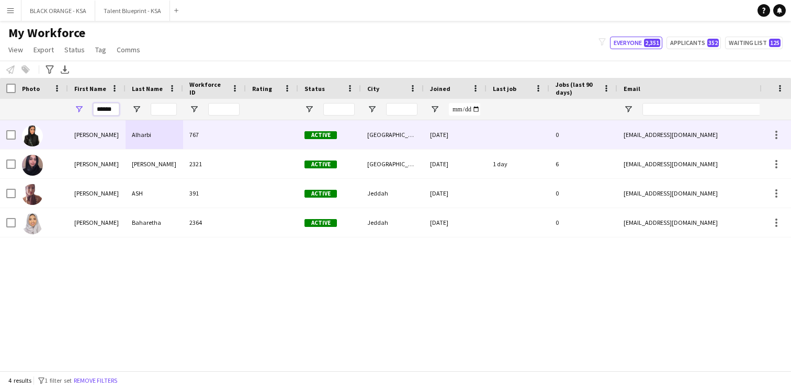
type input "******"
click at [117, 132] on div "[PERSON_NAME]" at bounding box center [97, 134] width 58 height 29
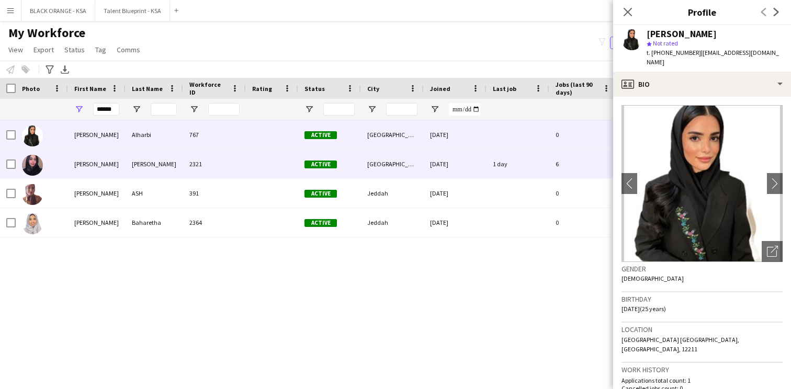
click at [117, 155] on div "[PERSON_NAME]" at bounding box center [97, 164] width 58 height 29
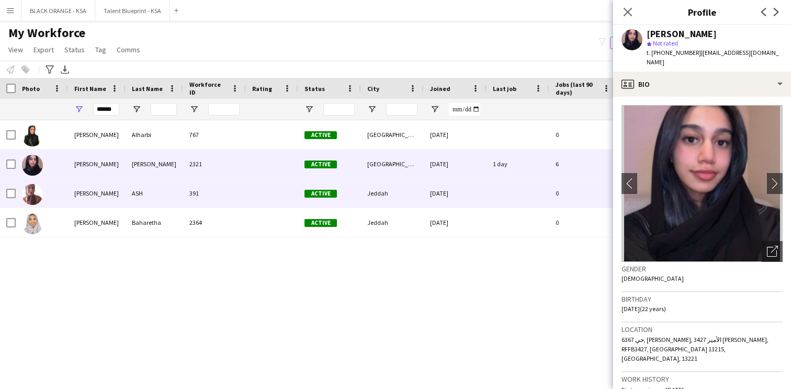
click at [110, 192] on div "[PERSON_NAME]" at bounding box center [97, 193] width 58 height 29
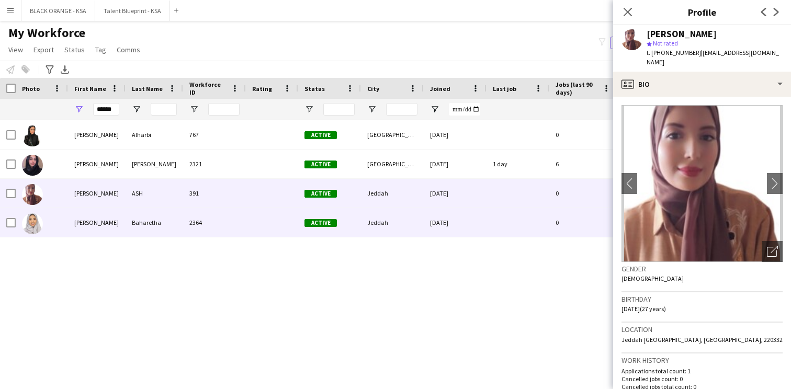
click at [98, 223] on div "[PERSON_NAME]" at bounding box center [97, 222] width 58 height 29
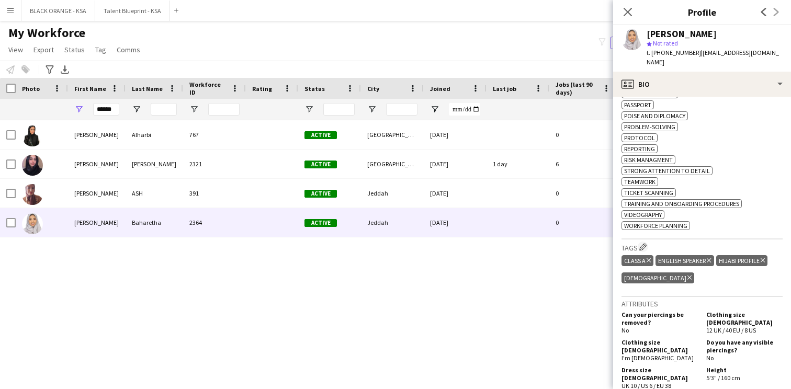
scroll to position [615, 0]
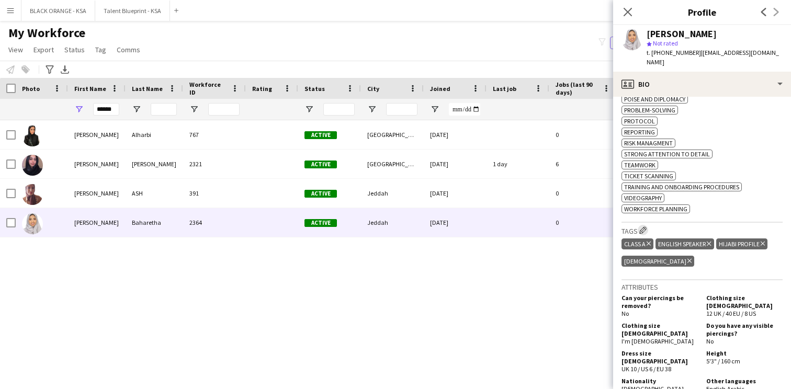
click at [645, 231] on app-icon "Edit crew company tags" at bounding box center [642, 229] width 7 height 7
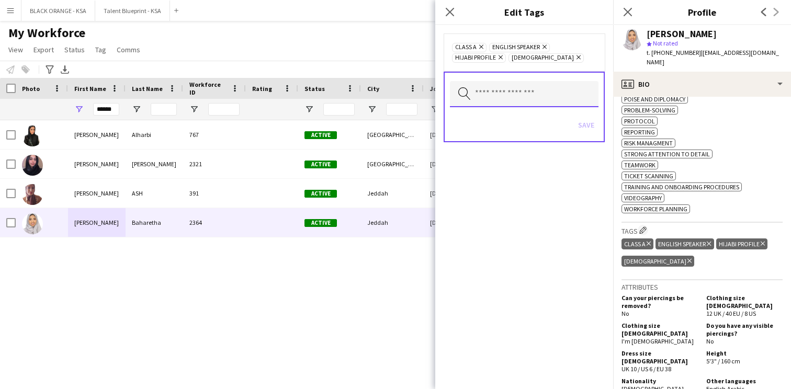
click at [538, 99] on input "text" at bounding box center [524, 94] width 149 height 26
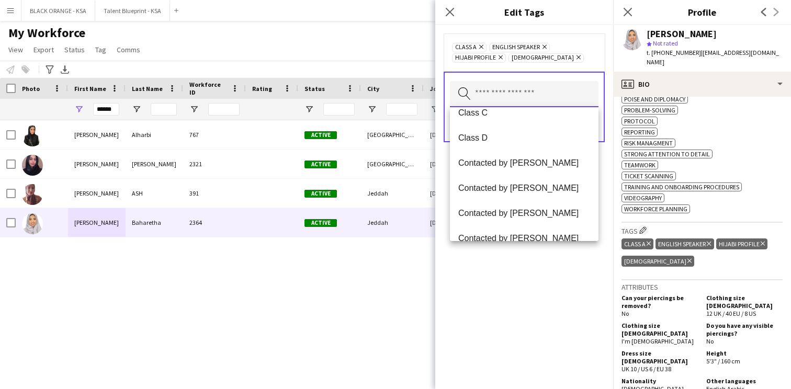
scroll to position [207, 0]
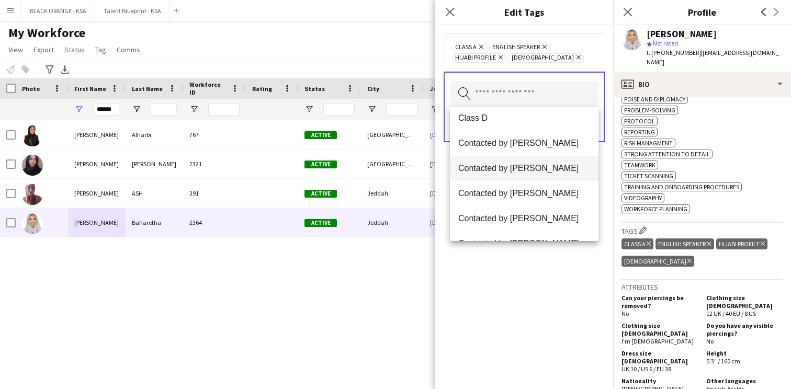
click at [531, 174] on mat-option "Contacted by [PERSON_NAME]" at bounding box center [524, 168] width 149 height 25
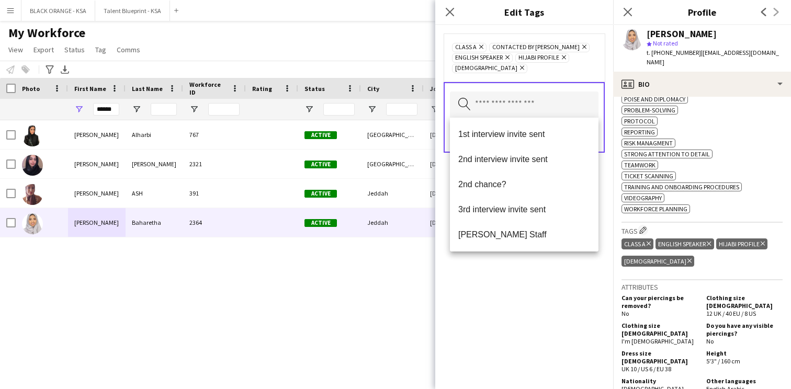
click at [516, 290] on div "Class A Remove Contacted by [PERSON_NAME] Remove English Speaker Remove Hijabi …" at bounding box center [524, 207] width 178 height 364
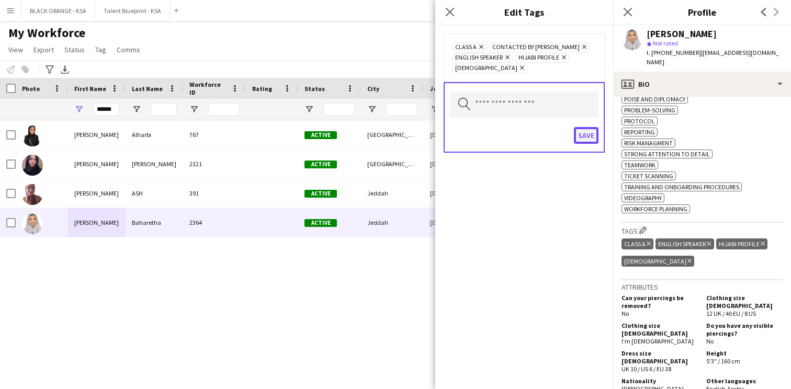
click at [588, 138] on button "Save" at bounding box center [586, 135] width 25 height 17
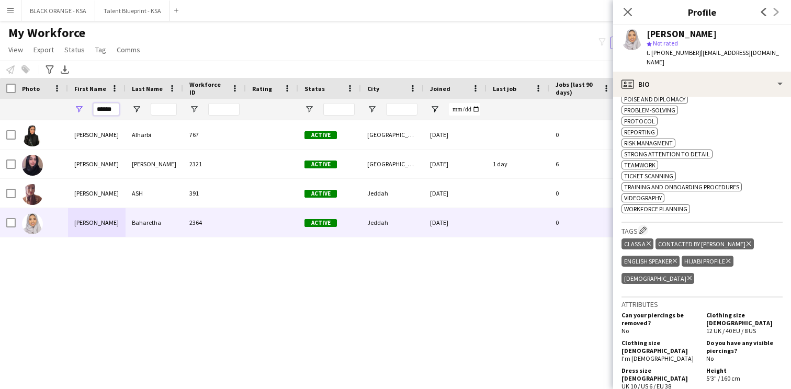
click at [107, 109] on input "******" at bounding box center [106, 109] width 26 height 13
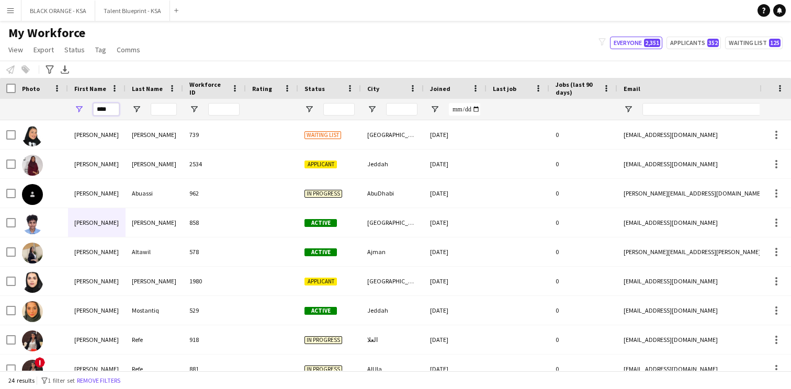
type input "****"
click at [162, 110] on input "Last Name Filter Input" at bounding box center [164, 109] width 26 height 13
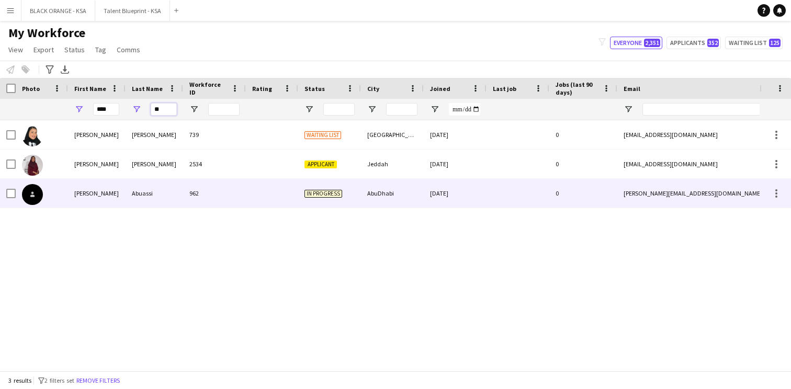
type input "**"
click at [147, 186] on div "Abuassi" at bounding box center [155, 193] width 58 height 29
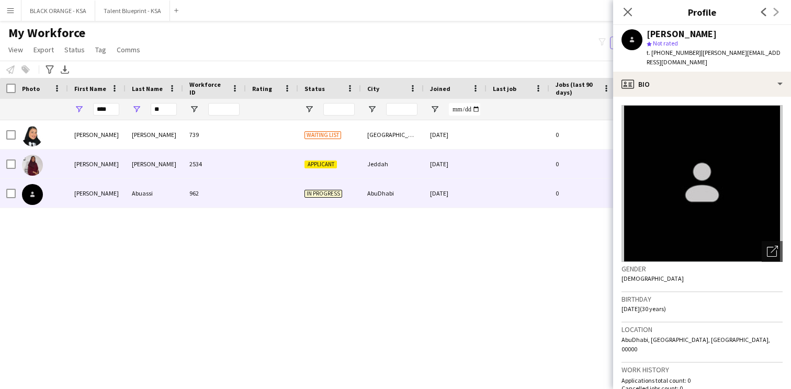
click at [158, 165] on div "[PERSON_NAME]" at bounding box center [155, 164] width 58 height 29
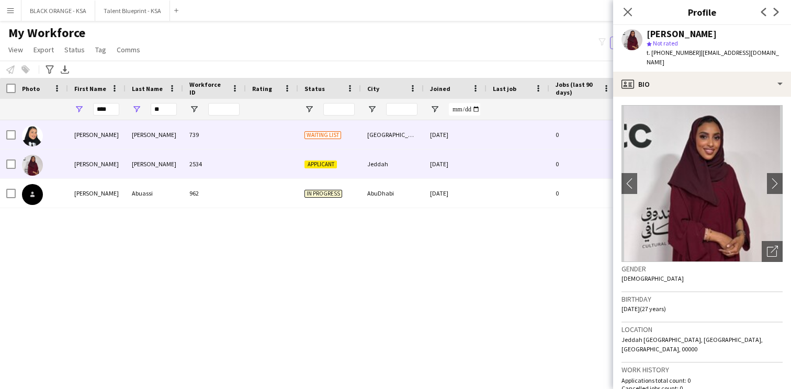
click at [169, 143] on div "[PERSON_NAME]" at bounding box center [155, 134] width 58 height 29
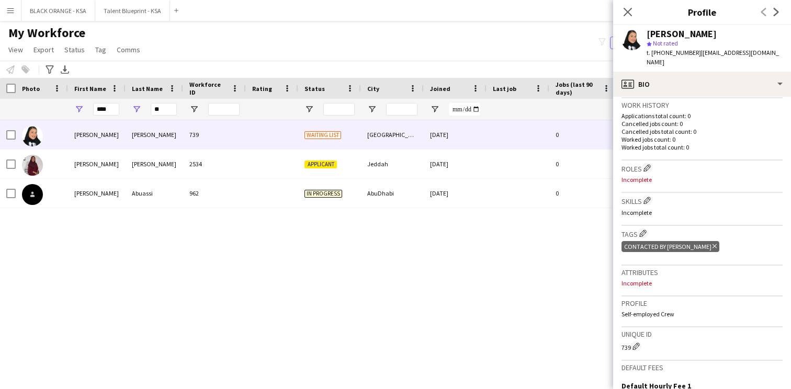
scroll to position [295, 0]
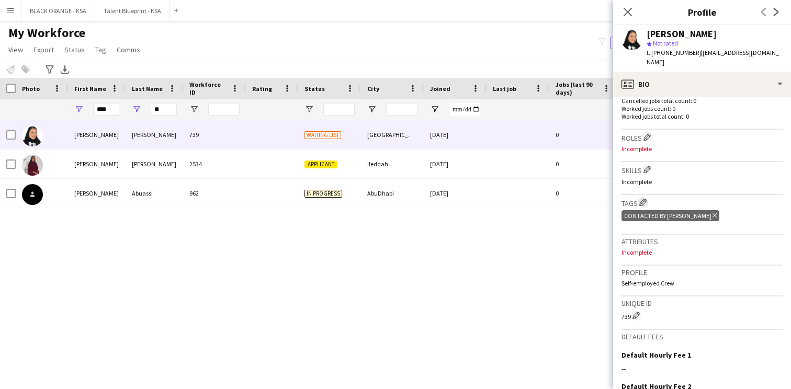
click at [642, 199] on app-icon "Edit crew company tags" at bounding box center [642, 202] width 7 height 7
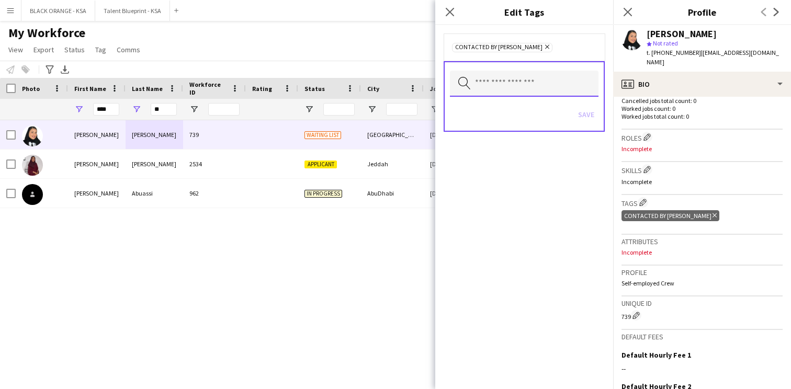
click at [555, 78] on input "text" at bounding box center [524, 84] width 149 height 26
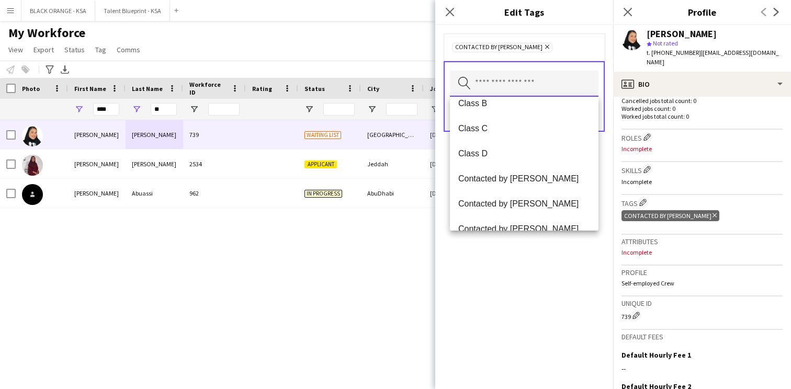
scroll to position [190, 0]
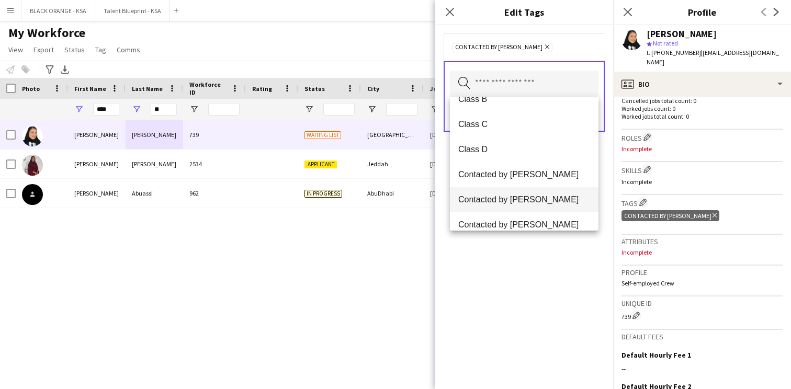
click at [525, 199] on span "Contacted by [PERSON_NAME]" at bounding box center [524, 200] width 132 height 10
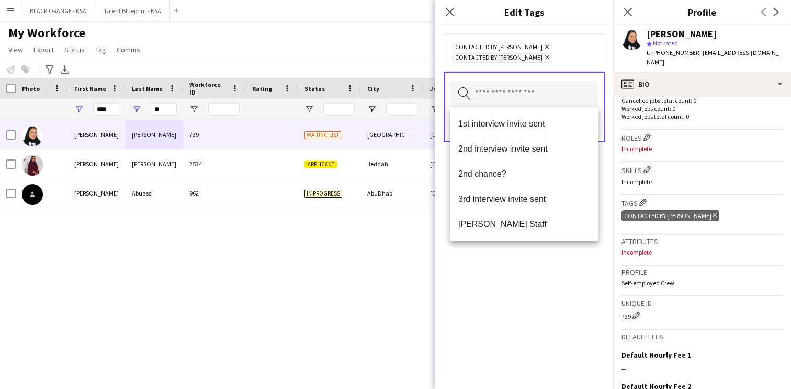
click at [511, 277] on div "Contacted by [PERSON_NAME] Remove Contacted by Shahad Remove Search by tag name…" at bounding box center [524, 207] width 178 height 364
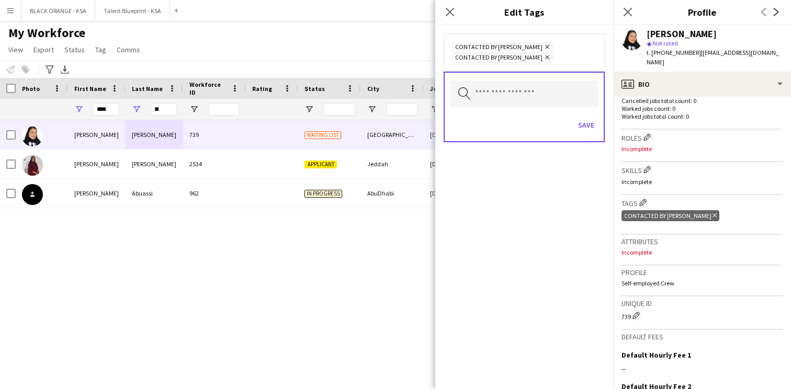
click at [542, 55] on icon "Remove" at bounding box center [545, 57] width 7 height 7
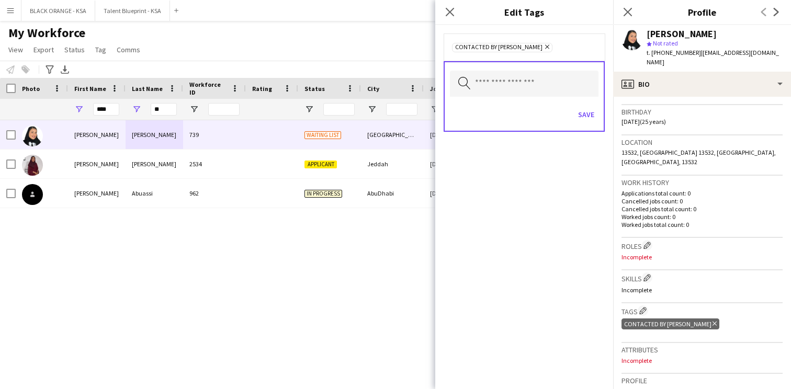
scroll to position [200, 0]
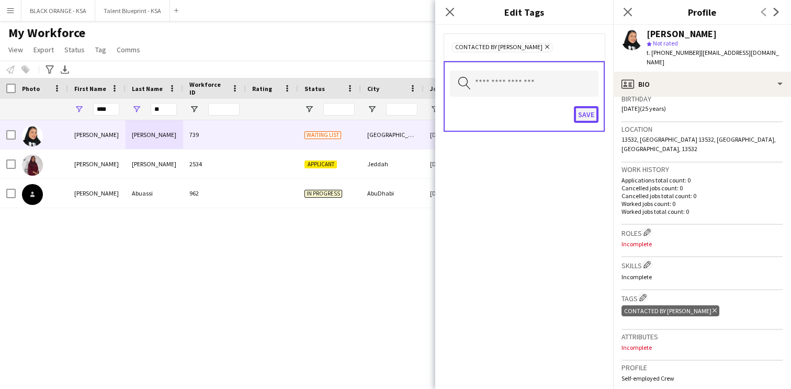
click at [588, 114] on button "Save" at bounding box center [586, 114] width 25 height 17
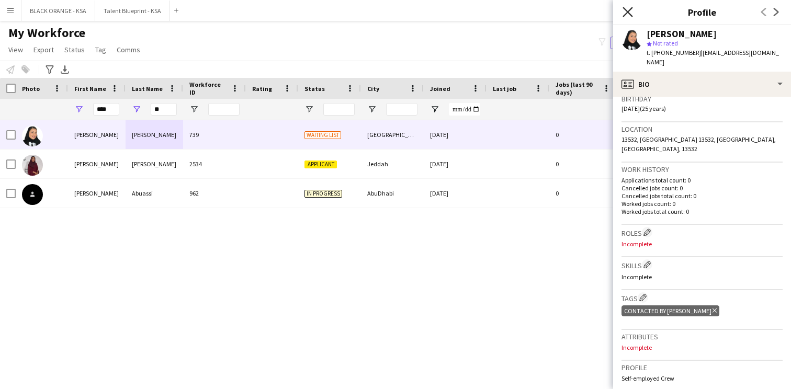
click at [629, 9] on icon "Close pop-in" at bounding box center [627, 12] width 10 height 10
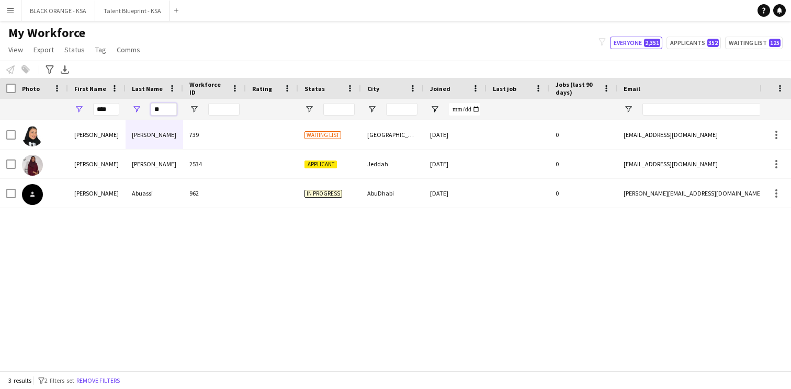
click at [167, 109] on input "**" at bounding box center [164, 109] width 26 height 13
type input "*"
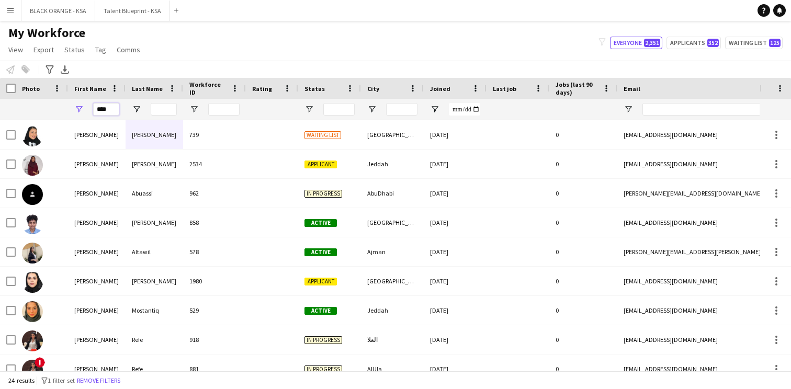
click at [108, 110] on input "****" at bounding box center [106, 109] width 26 height 13
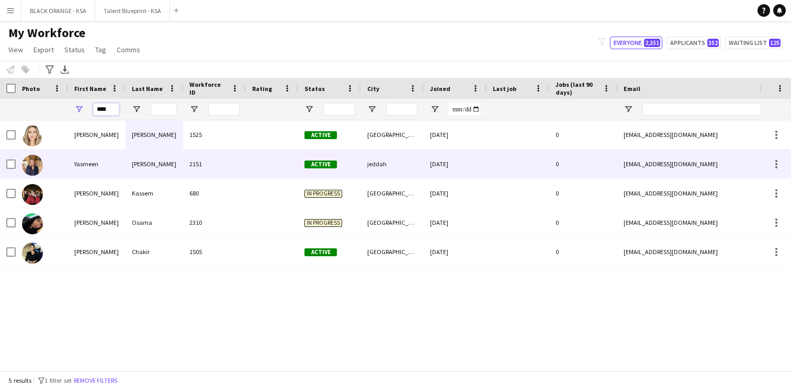
type input "****"
click at [117, 163] on div "Yasmeen" at bounding box center [97, 164] width 58 height 29
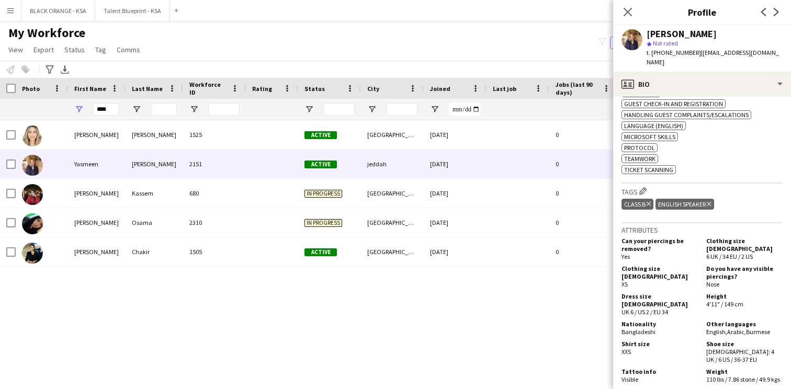
scroll to position [396, 0]
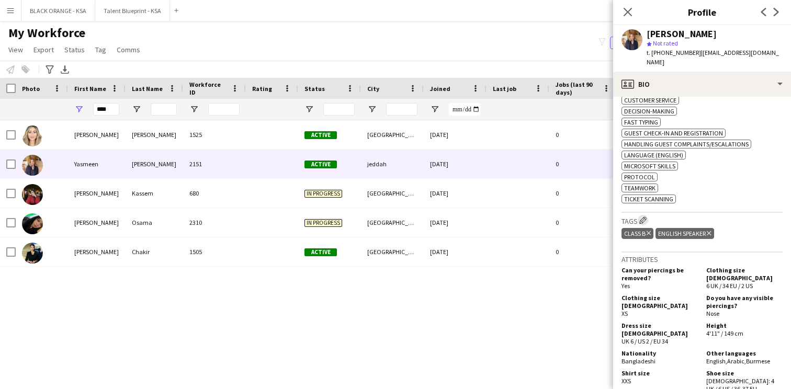
click at [642, 217] on app-icon "Edit crew company tags" at bounding box center [642, 220] width 7 height 7
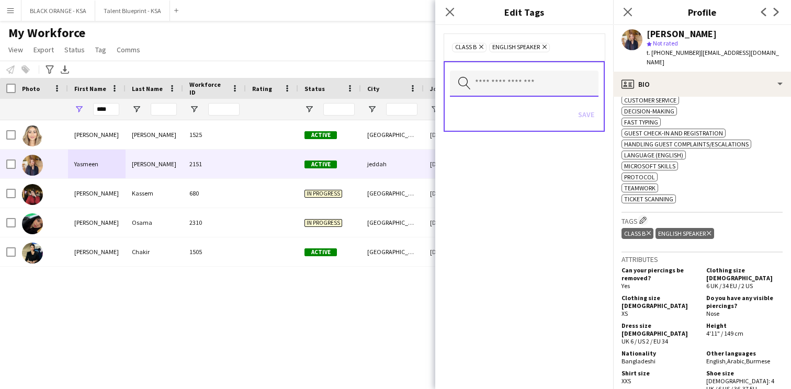
click at [537, 82] on input "text" at bounding box center [524, 84] width 149 height 26
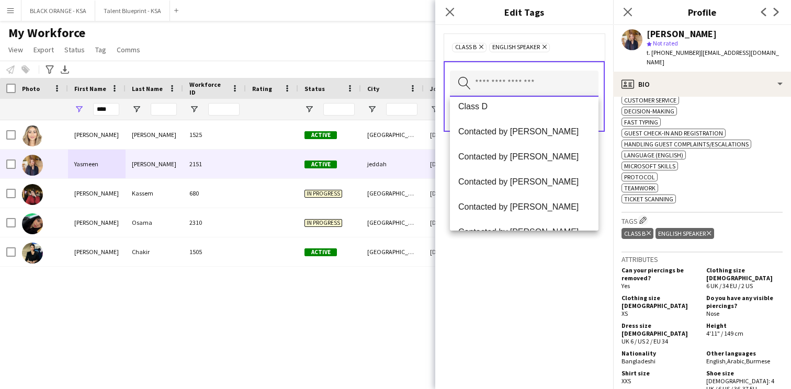
scroll to position [213, 0]
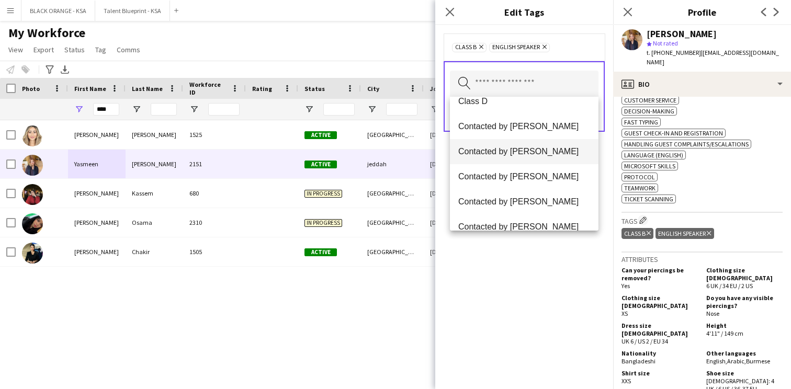
click at [530, 151] on span "Contacted by [PERSON_NAME]" at bounding box center [524, 151] width 132 height 10
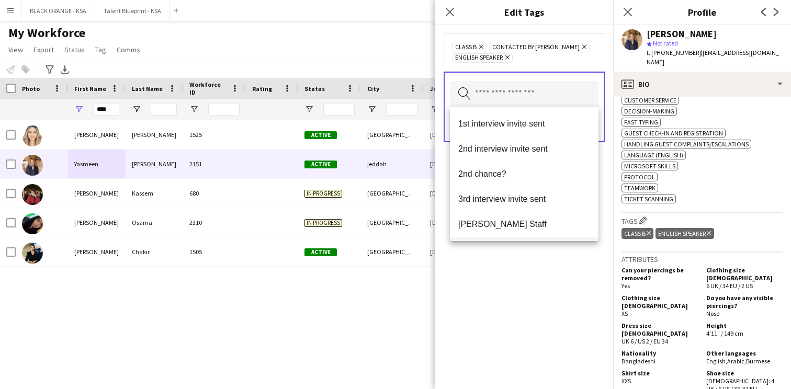
click at [510, 238] on mat-option "[DEMOGRAPHIC_DATA] Speaker" at bounding box center [524, 249] width 149 height 25
click at [541, 48] on icon "Remove" at bounding box center [544, 46] width 7 height 7
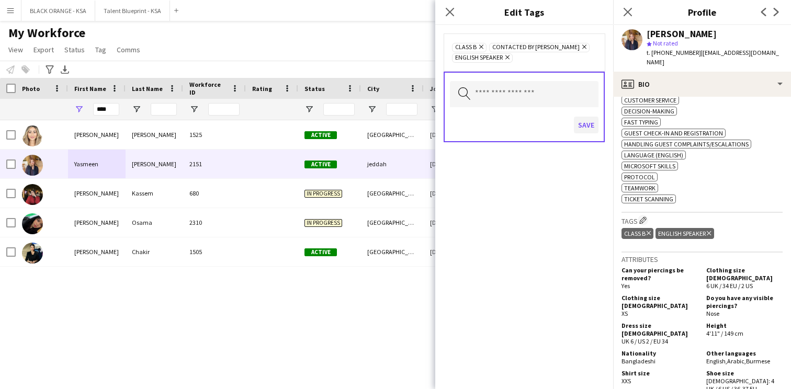
click at [580, 126] on button "Save" at bounding box center [586, 125] width 25 height 17
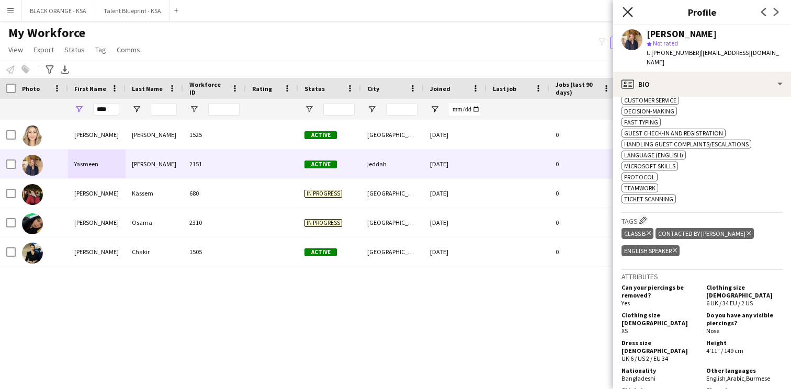
click at [623, 13] on icon "Close pop-in" at bounding box center [627, 12] width 10 height 10
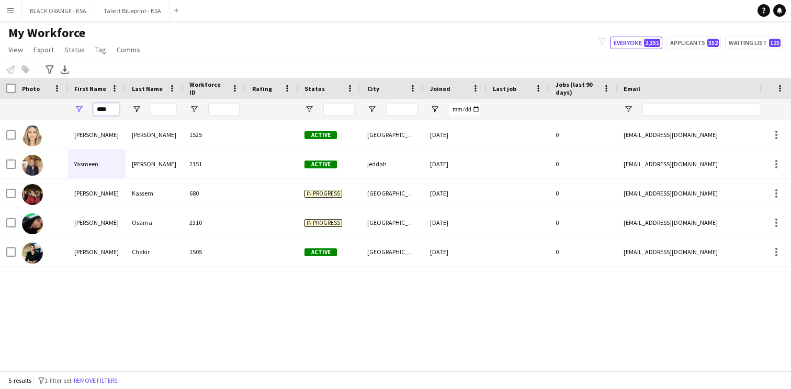
click at [109, 112] on input "****" at bounding box center [106, 109] width 26 height 13
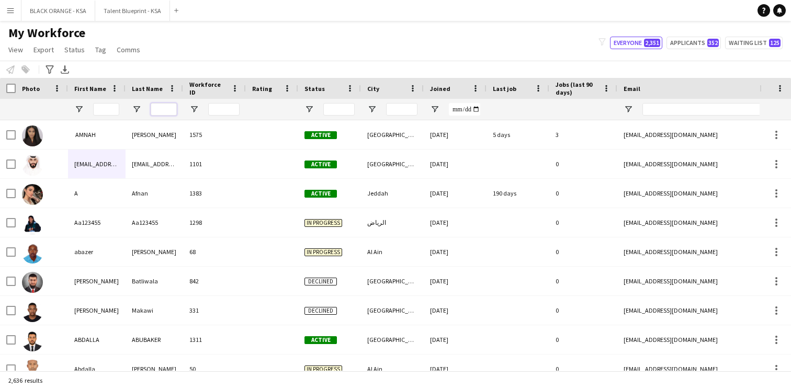
click at [169, 105] on input "Last Name Filter Input" at bounding box center [164, 109] width 26 height 13
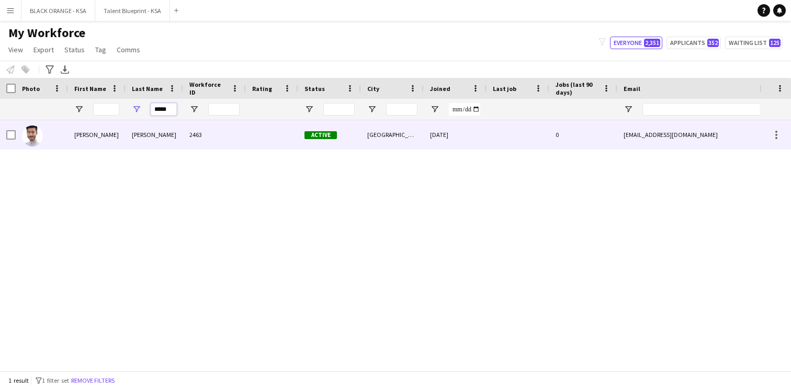
type input "*****"
click at [174, 148] on div "[PERSON_NAME]" at bounding box center [155, 134] width 58 height 29
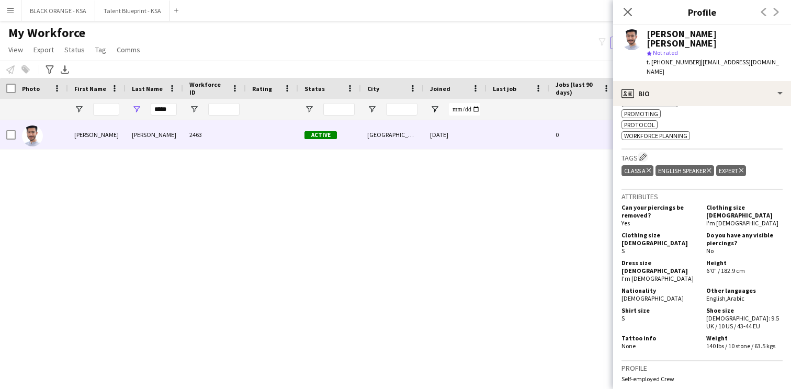
scroll to position [589, 0]
click at [644, 152] on app-icon "Edit crew company tags" at bounding box center [642, 155] width 7 height 7
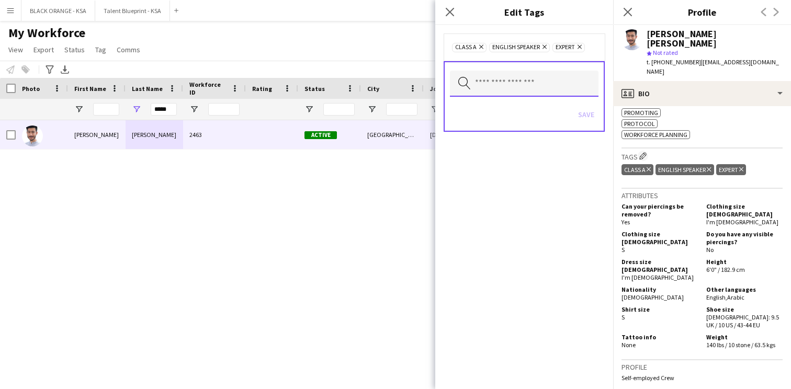
click at [546, 79] on input "text" at bounding box center [524, 84] width 149 height 26
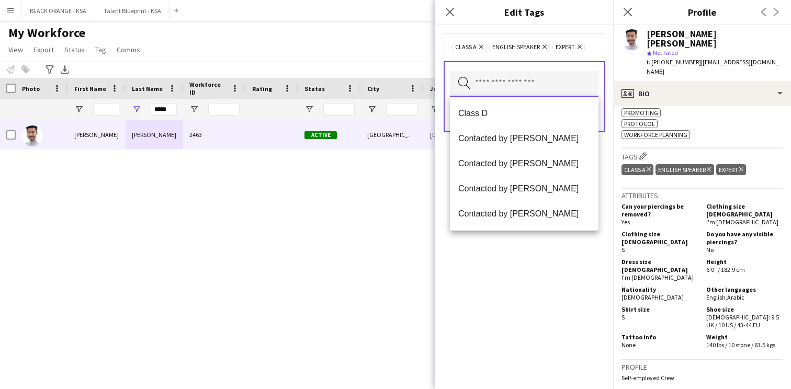
scroll to position [204, 0]
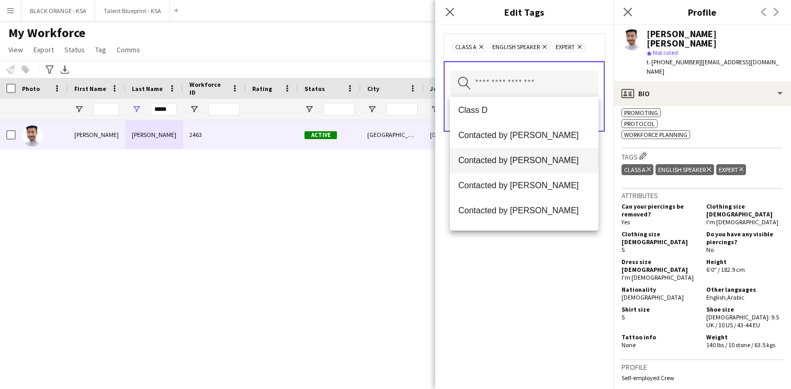
click at [533, 158] on span "Contacted by [PERSON_NAME]" at bounding box center [524, 160] width 132 height 10
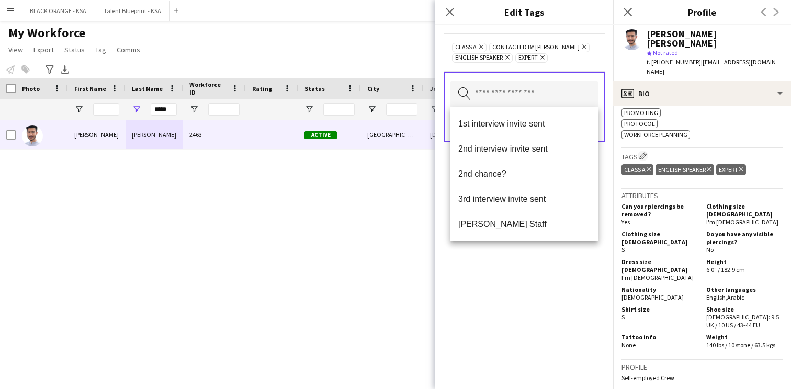
click at [510, 253] on div "Class A Remove Contacted by [PERSON_NAME] Remove English Speaker Remove Expert …" at bounding box center [524, 207] width 178 height 364
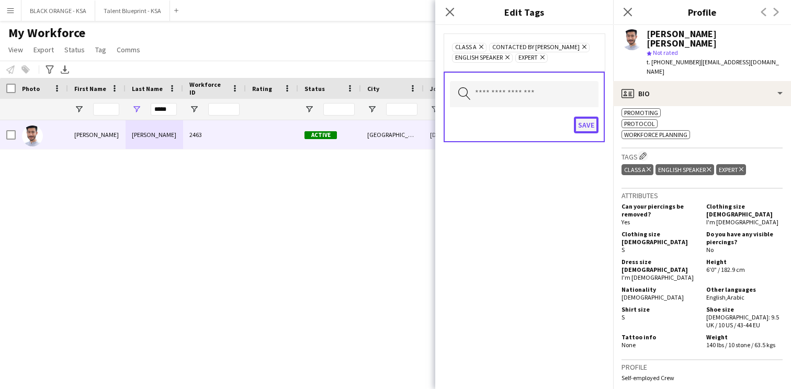
click at [577, 123] on button "Save" at bounding box center [586, 125] width 25 height 17
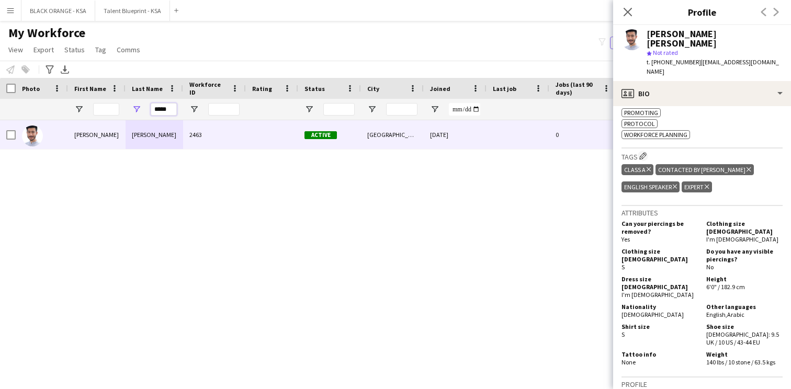
click at [165, 114] on input "*****" at bounding box center [164, 109] width 26 height 13
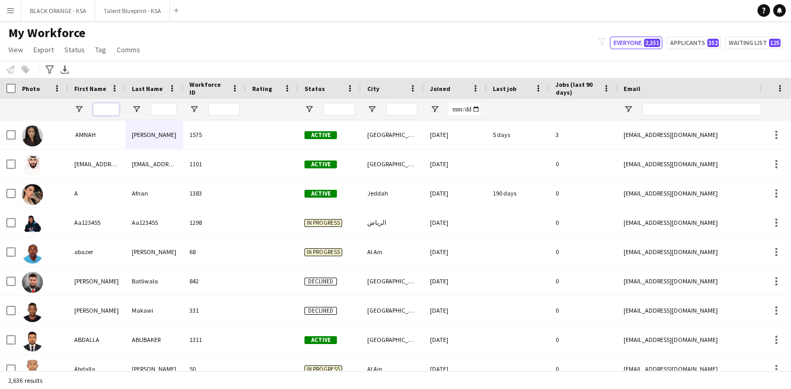
click at [111, 109] on input "First Name Filter Input" at bounding box center [106, 109] width 26 height 13
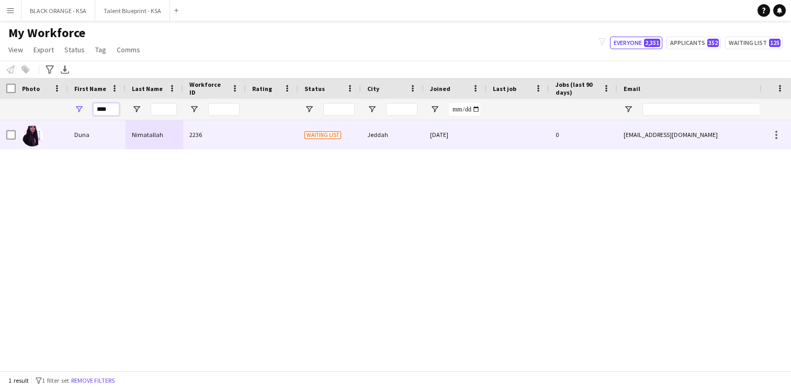
type input "****"
click at [117, 133] on div "Duna" at bounding box center [97, 134] width 58 height 29
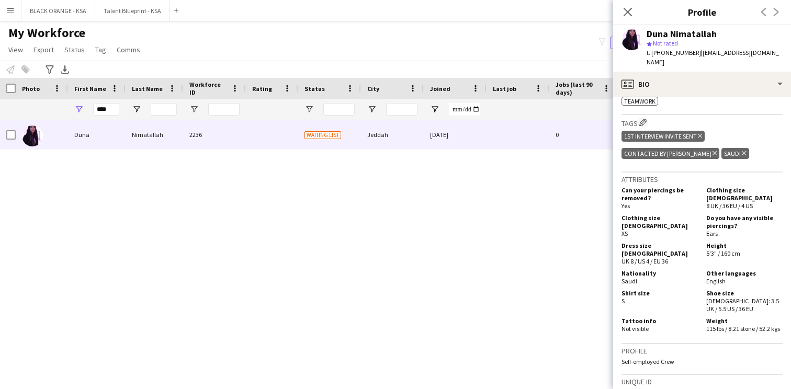
scroll to position [411, 0]
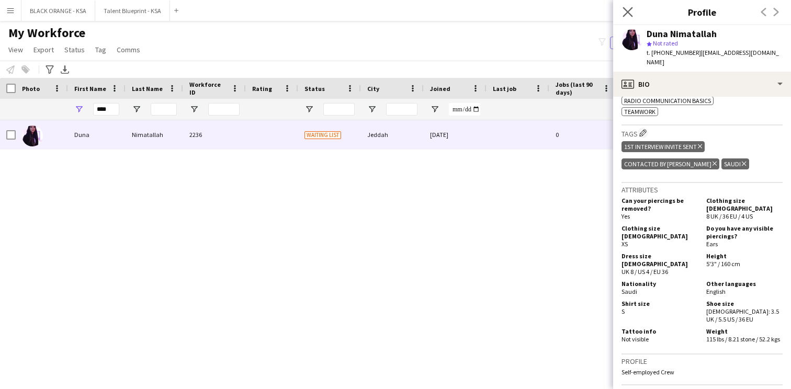
click at [629, 6] on app-icon "Close pop-in" at bounding box center [627, 12] width 15 height 15
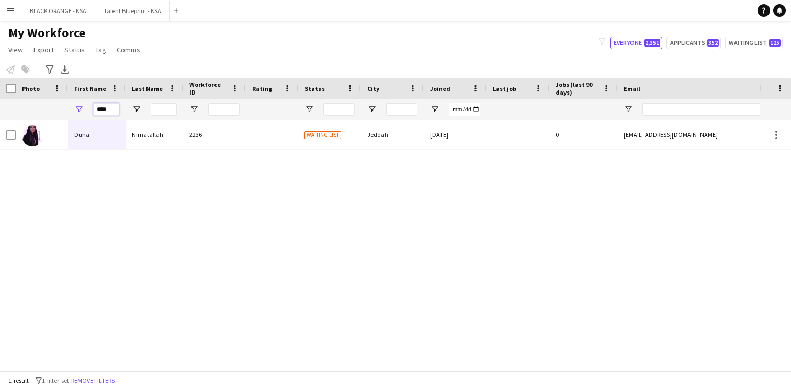
click at [108, 110] on input "****" at bounding box center [106, 109] width 26 height 13
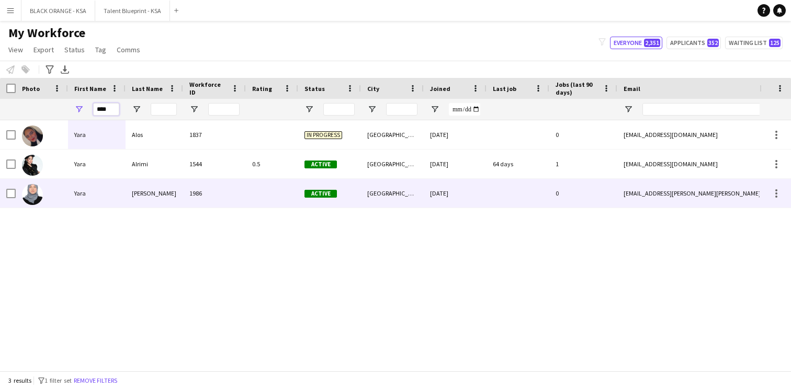
type input "****"
click at [116, 191] on div "Yara" at bounding box center [97, 193] width 58 height 29
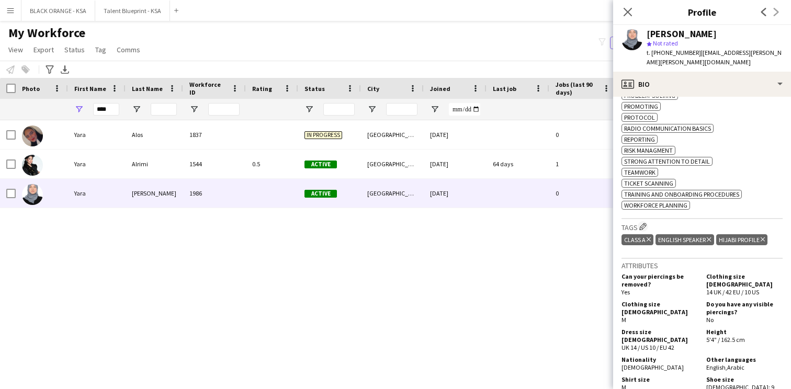
scroll to position [579, 0]
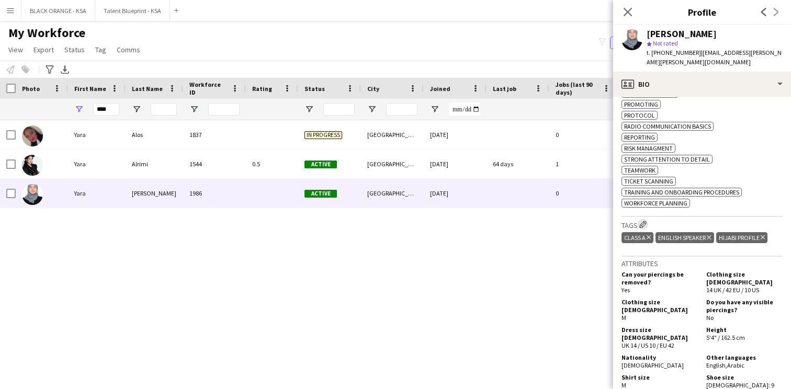
click at [641, 228] on app-icon "Edit crew company tags" at bounding box center [642, 224] width 7 height 7
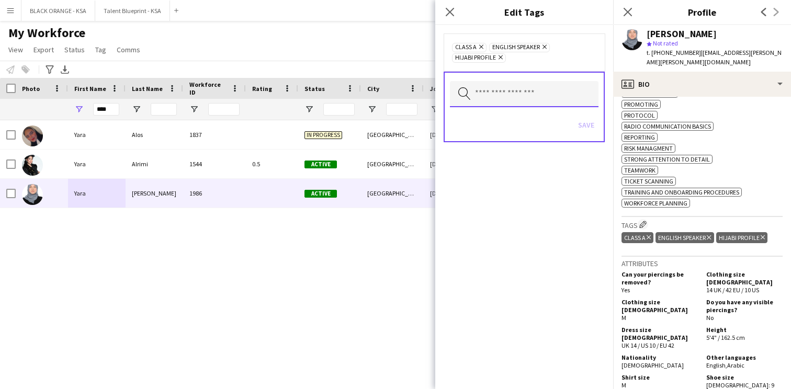
click at [536, 99] on input "text" at bounding box center [524, 94] width 149 height 26
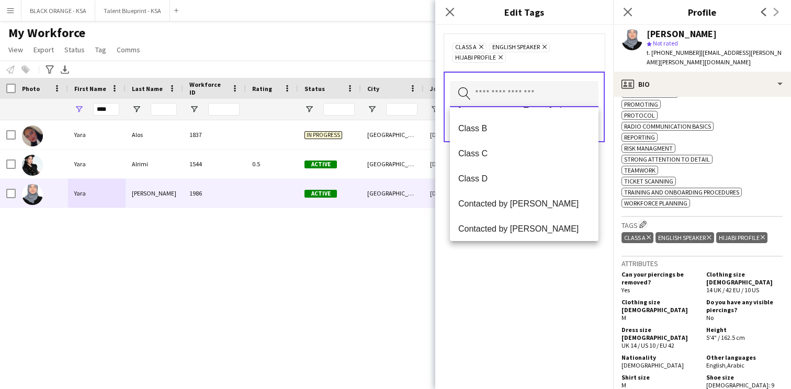
scroll to position [170, 0]
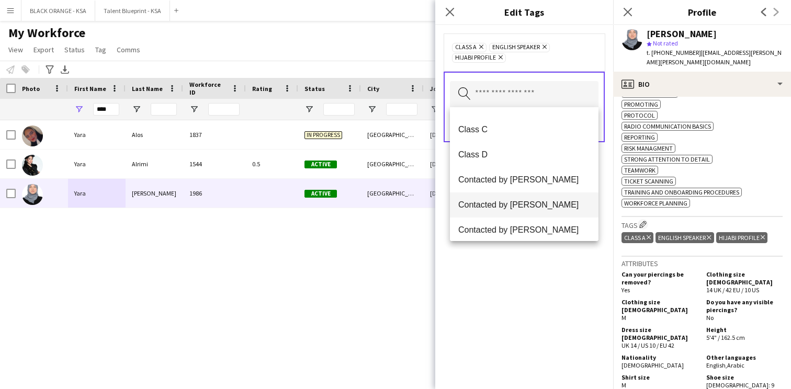
click at [532, 204] on span "Contacted by [PERSON_NAME]" at bounding box center [524, 205] width 132 height 10
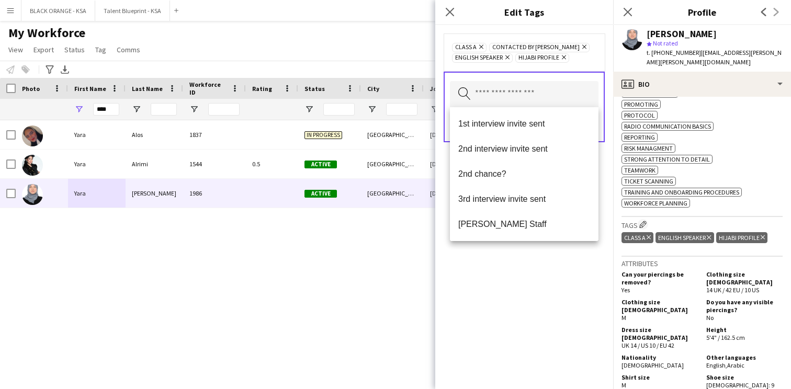
click at [530, 272] on div "Class A Remove Contacted by [PERSON_NAME] Remove English Speaker Remove Hijabi …" at bounding box center [524, 207] width 178 height 364
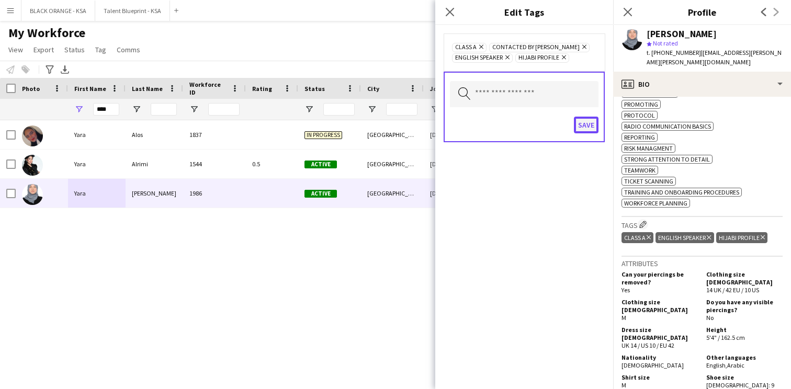
click at [585, 123] on button "Save" at bounding box center [586, 125] width 25 height 17
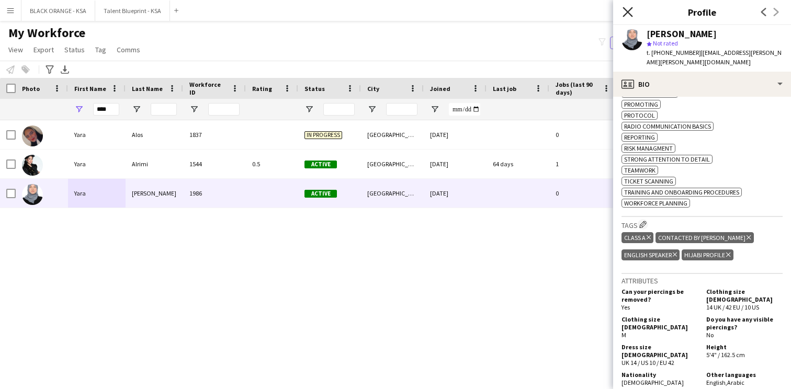
click at [624, 8] on icon "Close pop-in" at bounding box center [627, 12] width 10 height 10
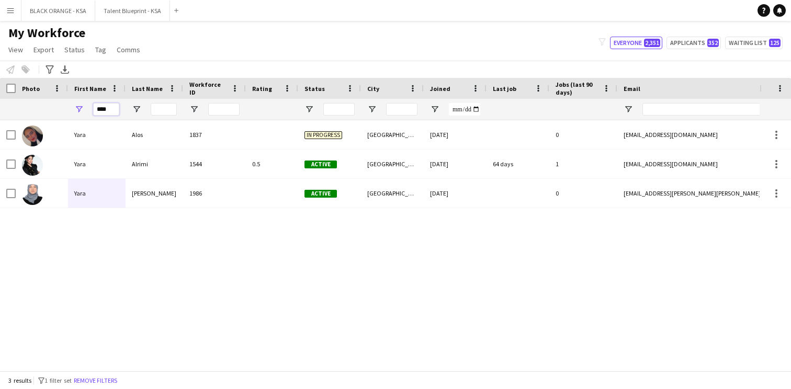
click at [106, 111] on input "****" at bounding box center [106, 109] width 26 height 13
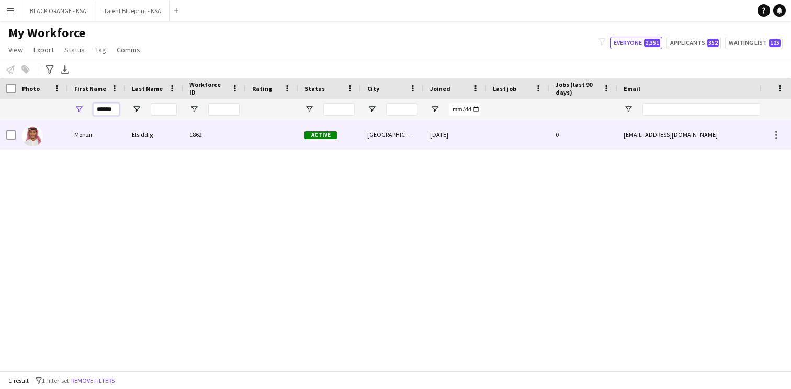
type input "******"
click at [69, 127] on div "Monzir" at bounding box center [97, 134] width 58 height 29
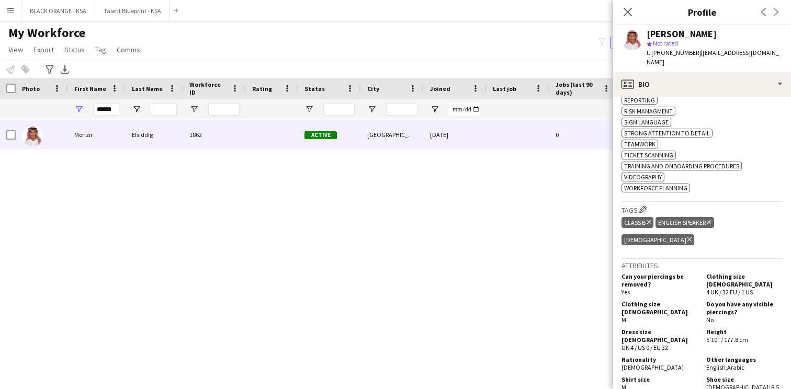
scroll to position [661, 0]
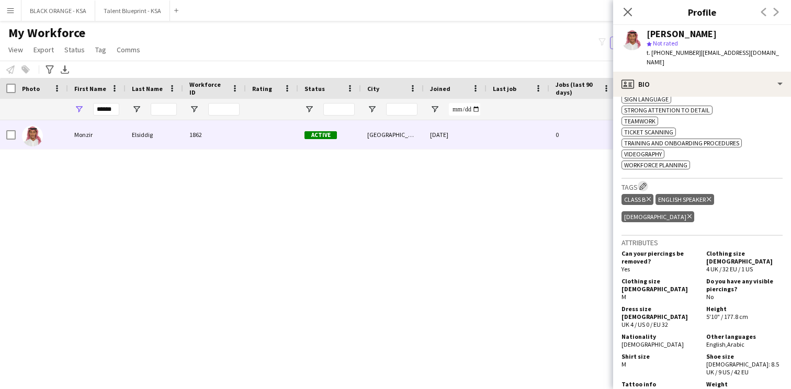
click at [642, 183] on app-icon "Edit crew company tags" at bounding box center [642, 186] width 7 height 7
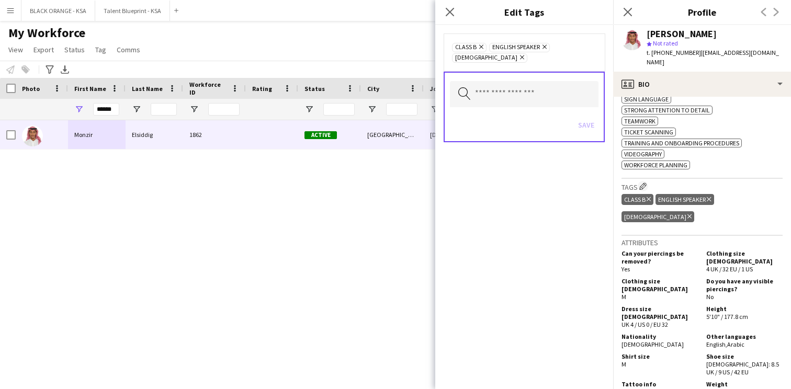
click at [561, 72] on div "Search by tag name Save" at bounding box center [523, 107] width 161 height 71
click at [555, 81] on input "text" at bounding box center [524, 94] width 149 height 26
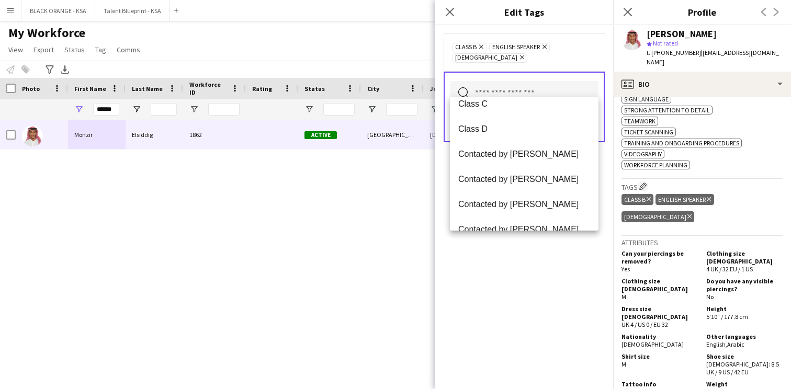
scroll to position [187, 0]
click at [632, 24] on div "Close pop-in Profile Previous Next" at bounding box center [702, 12] width 178 height 25
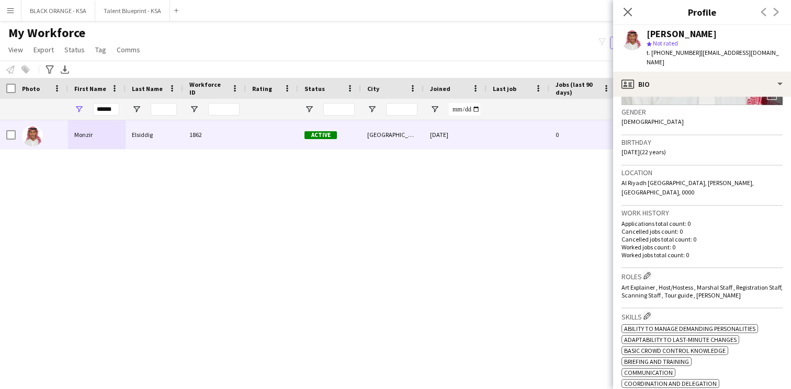
scroll to position [0, 0]
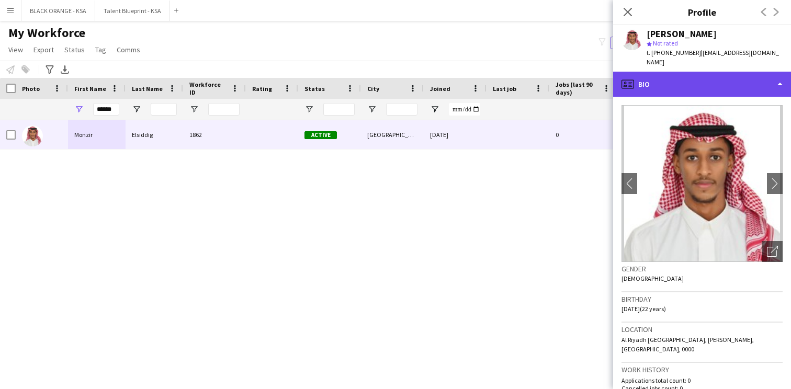
click at [702, 76] on div "profile Bio" at bounding box center [702, 84] width 178 height 25
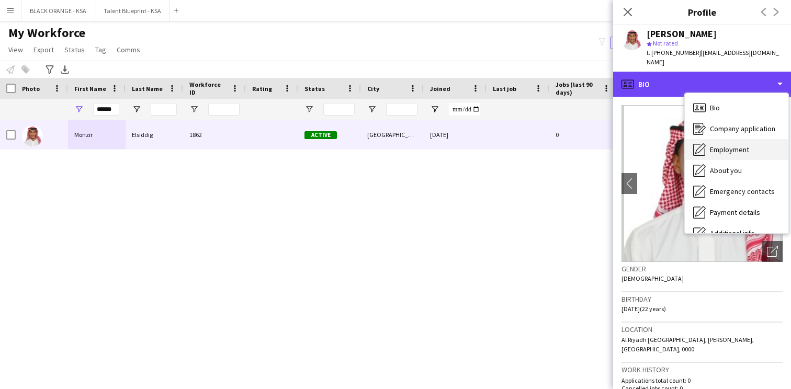
scroll to position [56, 0]
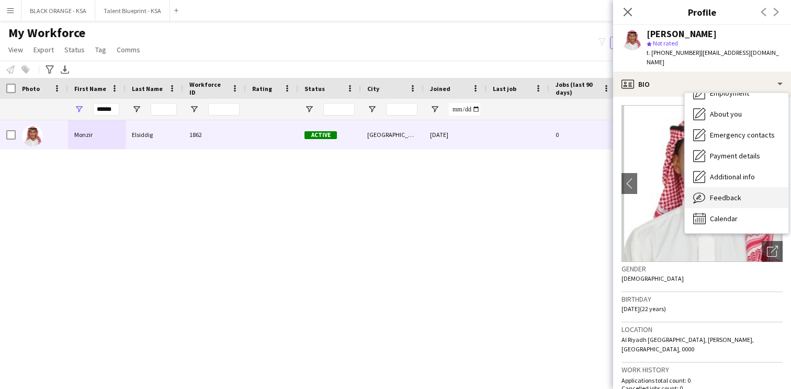
click at [709, 187] on div "Feedback Feedback" at bounding box center [737, 197] width 104 height 21
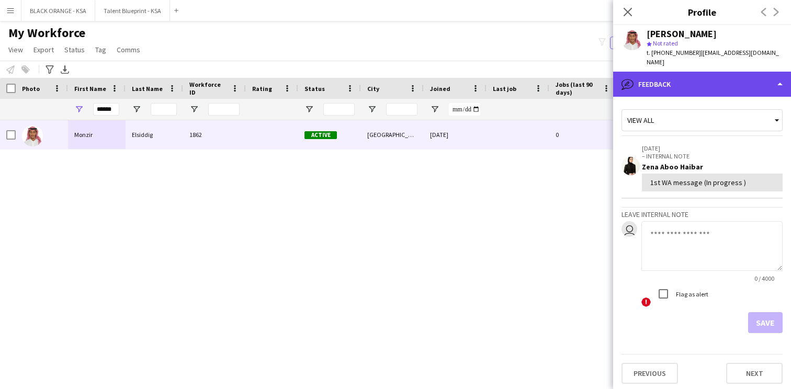
click at [681, 78] on div "bubble-pencil Feedback" at bounding box center [702, 84] width 178 height 25
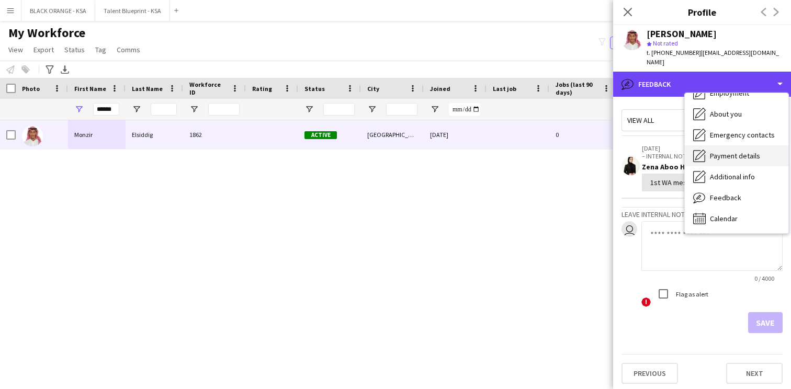
scroll to position [0, 0]
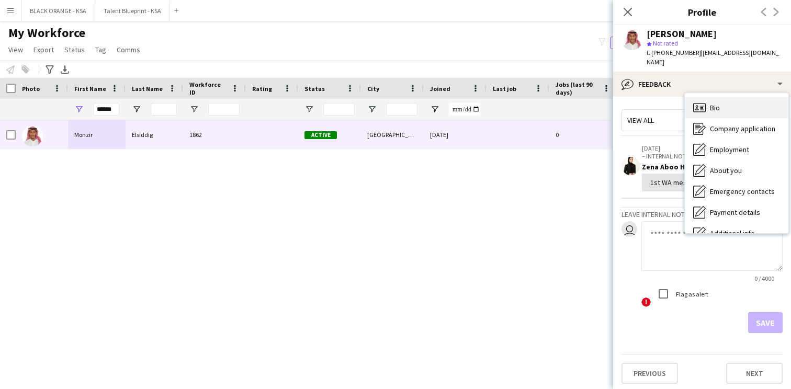
click at [721, 99] on div "Bio Bio" at bounding box center [737, 107] width 104 height 21
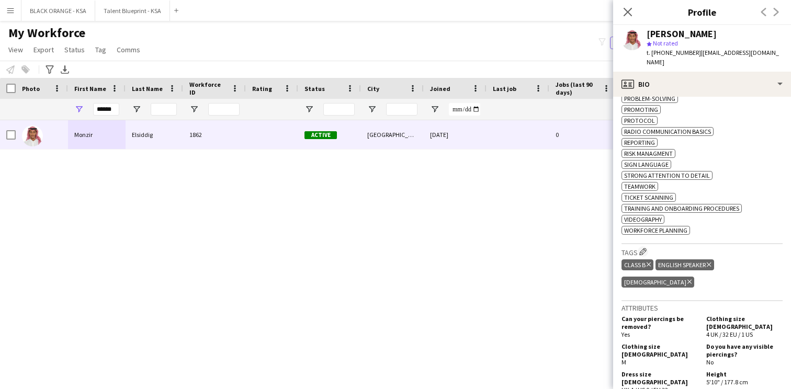
scroll to position [608, 0]
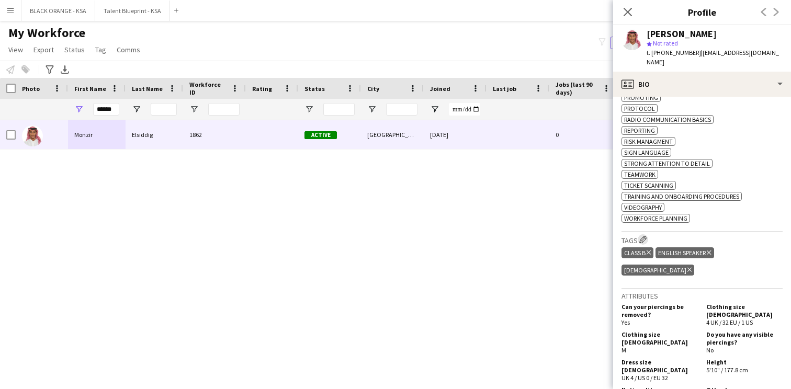
click at [643, 238] on app-icon "Edit crew company tags" at bounding box center [642, 239] width 7 height 7
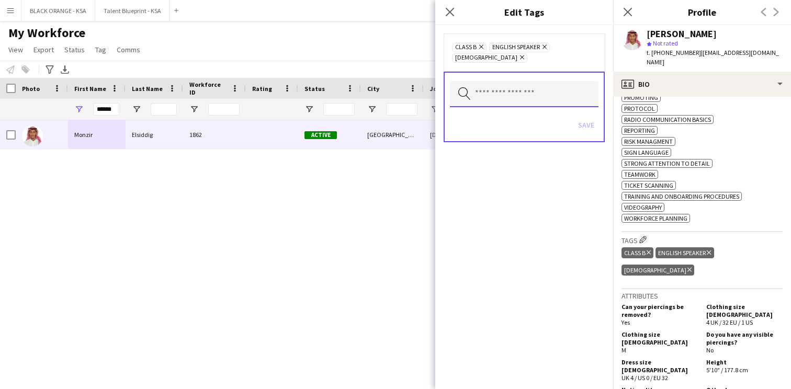
click at [549, 81] on input "text" at bounding box center [524, 94] width 149 height 26
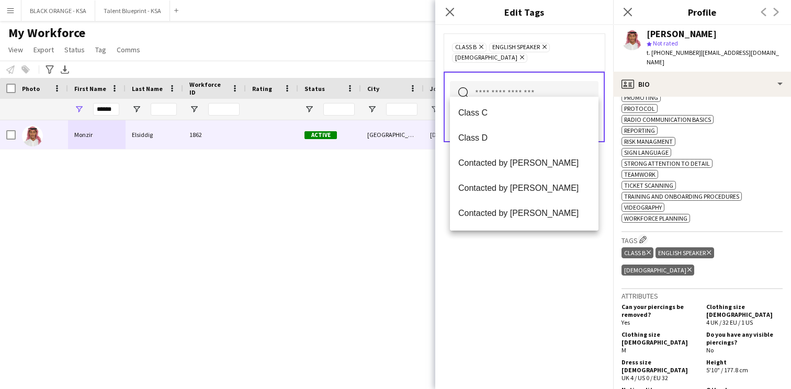
scroll to position [183, 0]
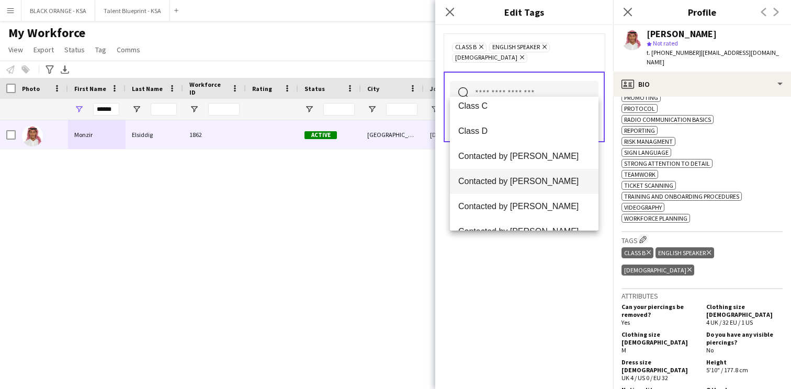
click at [500, 185] on span "Contacted by [PERSON_NAME]" at bounding box center [524, 181] width 132 height 10
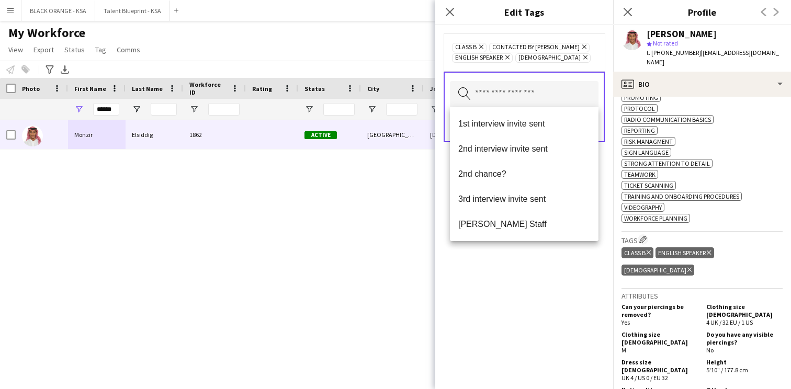
click at [508, 251] on div "Class B Remove Contacted by [PERSON_NAME] Remove English Speaker Remove Sudanes…" at bounding box center [524, 207] width 178 height 364
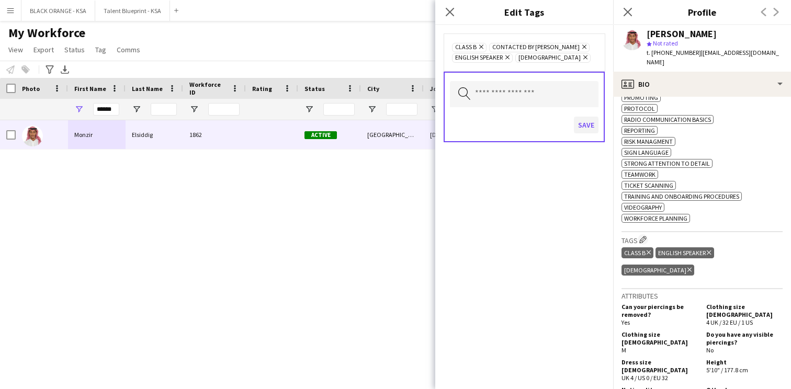
click at [584, 128] on button "Save" at bounding box center [586, 125] width 25 height 17
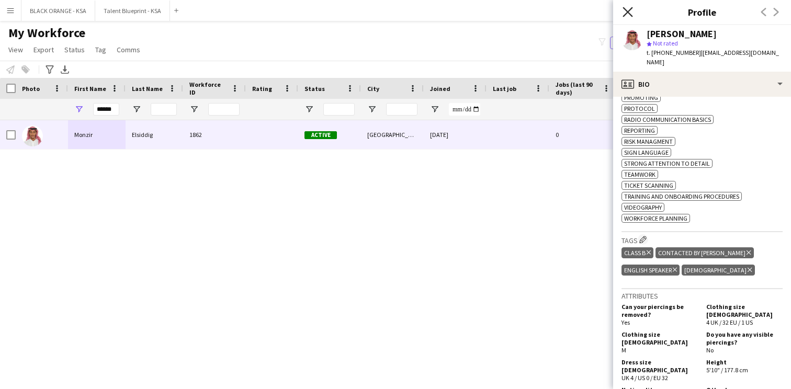
click at [629, 14] on icon "Close pop-in" at bounding box center [627, 12] width 10 height 10
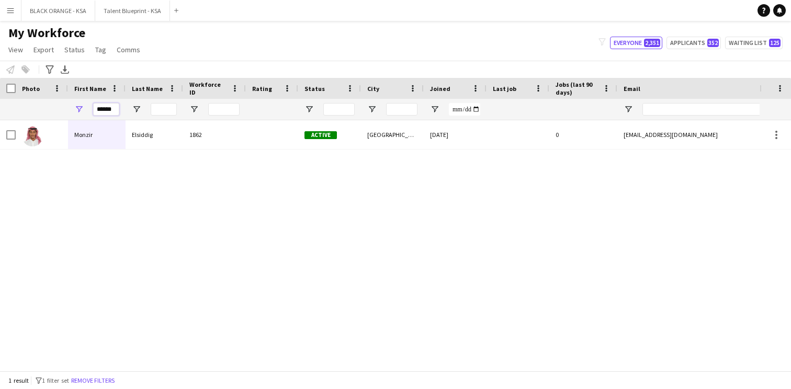
click at [105, 110] on input "******" at bounding box center [106, 109] width 26 height 13
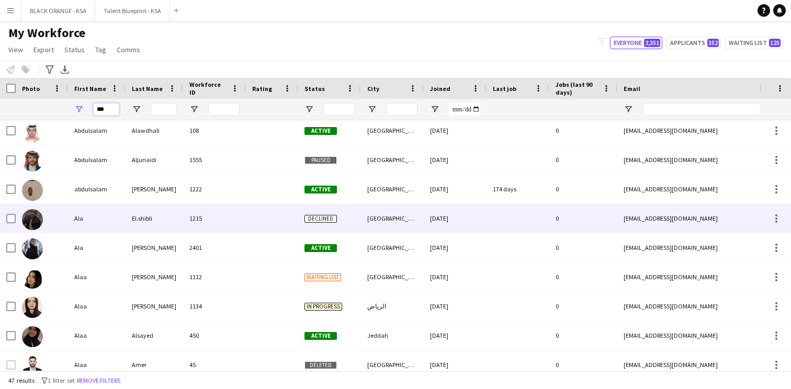
scroll to position [67, 0]
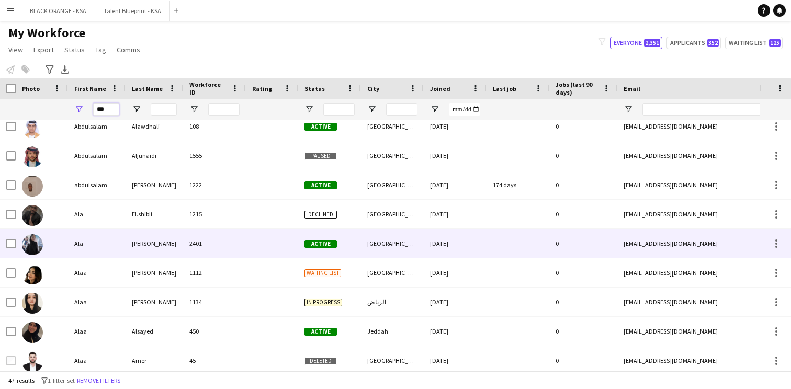
type input "***"
click at [144, 241] on div "[PERSON_NAME]" at bounding box center [155, 243] width 58 height 29
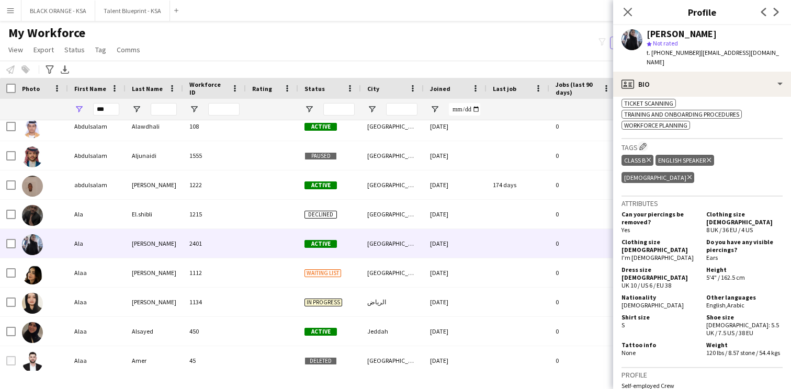
scroll to position [653, 0]
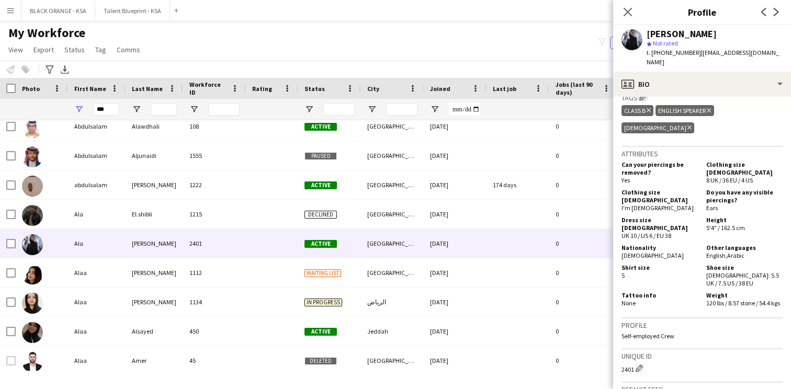
click at [643, 96] on button "Edit crew company tags" at bounding box center [643, 97] width 10 height 10
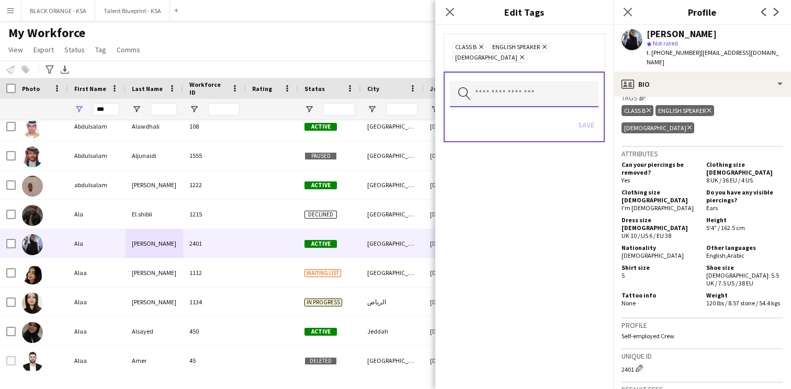
click at [517, 85] on input "text" at bounding box center [524, 94] width 149 height 26
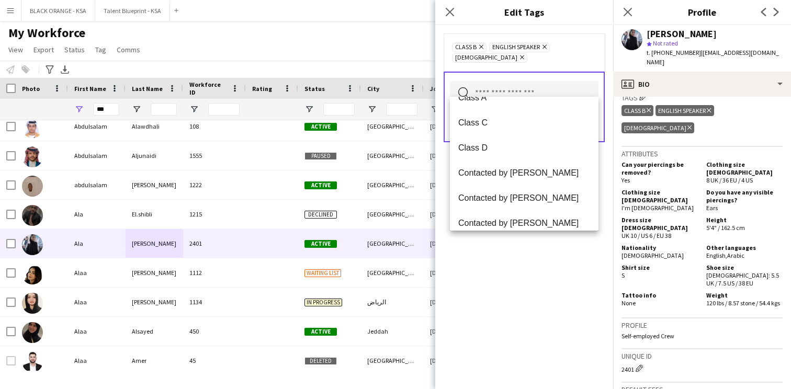
scroll to position [177, 0]
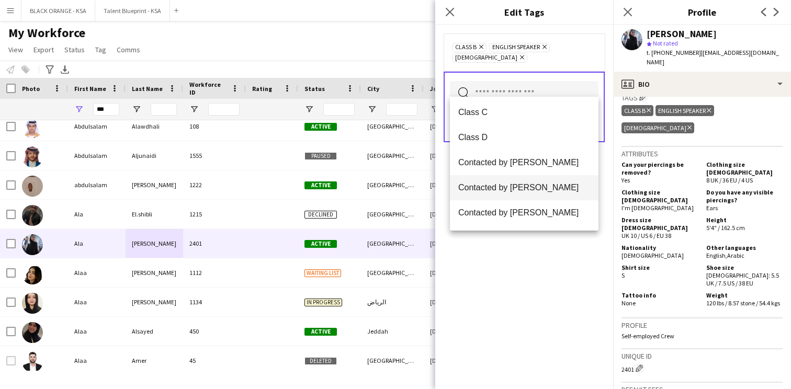
click at [539, 187] on span "Contacted by [PERSON_NAME]" at bounding box center [524, 188] width 132 height 10
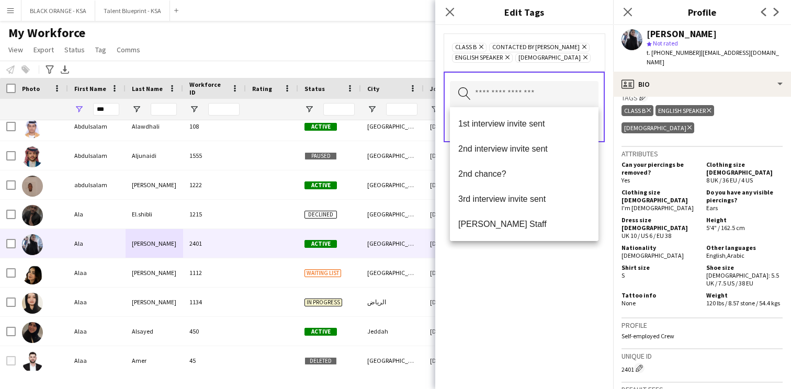
click at [538, 280] on div "Class B Remove Contacted by [PERSON_NAME] Remove English Speaker Remove Sudanes…" at bounding box center [524, 207] width 178 height 364
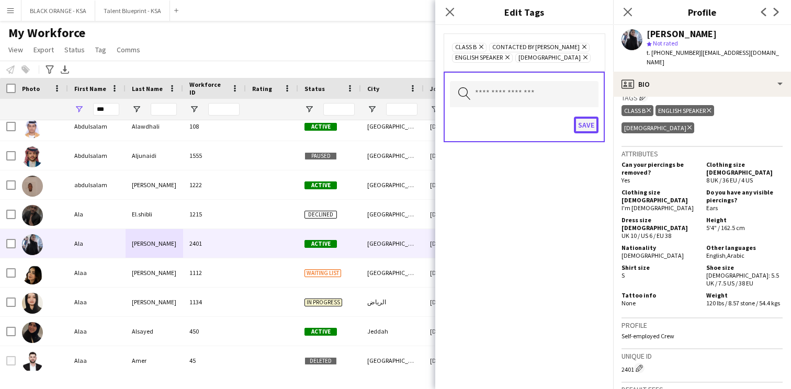
click at [591, 123] on button "Save" at bounding box center [586, 125] width 25 height 17
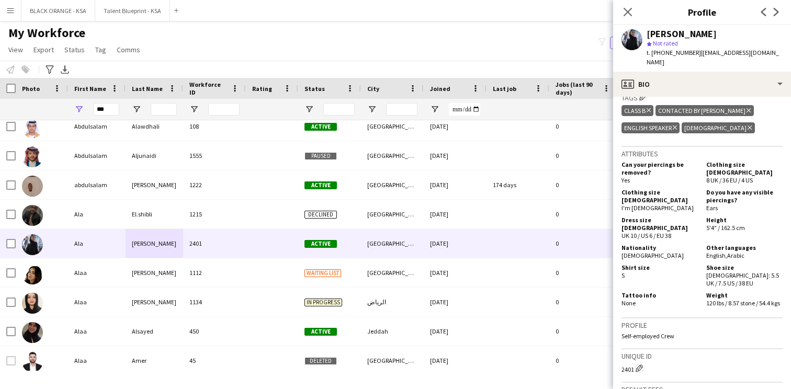
click at [632, 1] on div "Close pop-in" at bounding box center [627, 12] width 29 height 24
click at [628, 13] on icon at bounding box center [627, 12] width 10 height 10
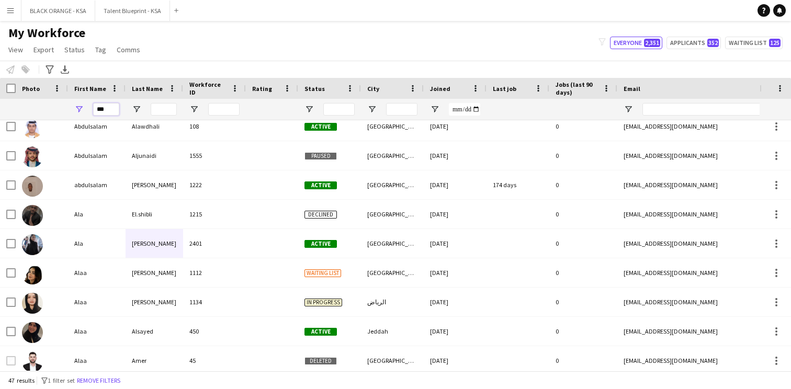
click at [109, 111] on input "***" at bounding box center [106, 109] width 26 height 13
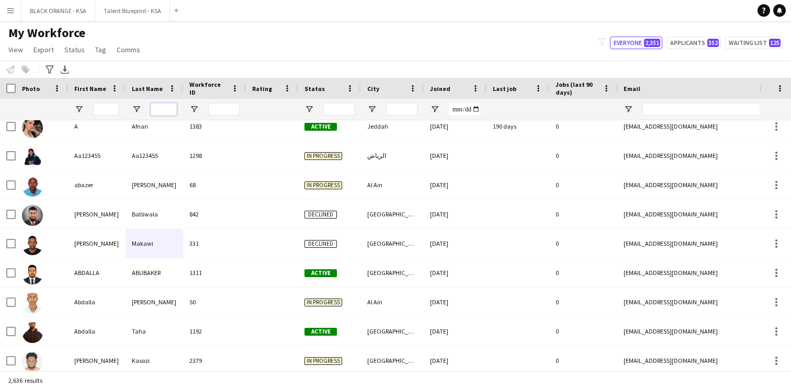
click at [162, 109] on input "Last Name Filter Input" at bounding box center [164, 109] width 26 height 13
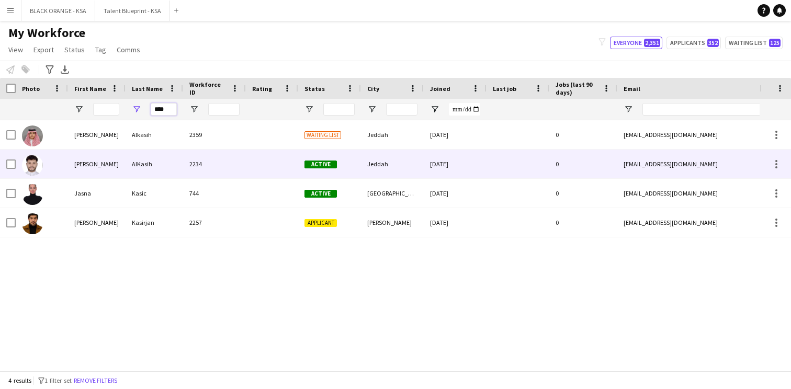
type input "****"
click at [158, 163] on div "AlKasih" at bounding box center [155, 164] width 58 height 29
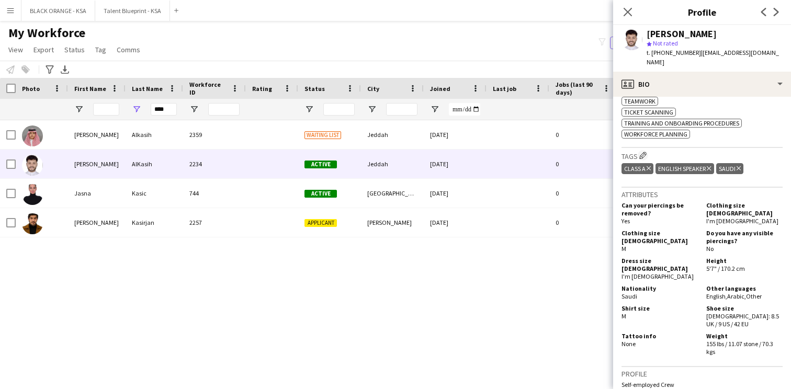
scroll to position [610, 0]
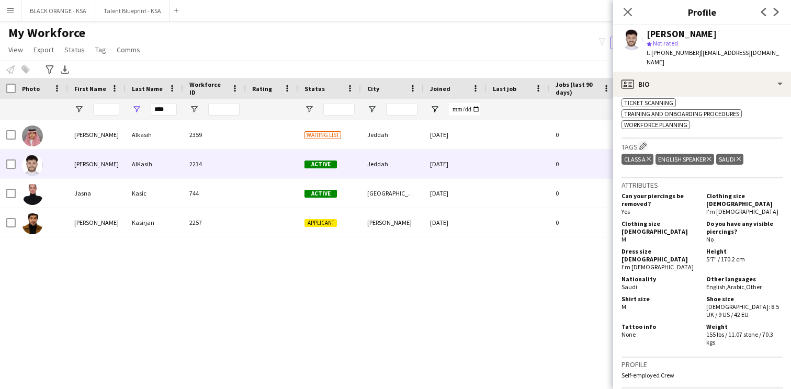
click at [644, 139] on div "Tags Edit crew company tags Class A Delete tag English Speaker Delete tag Saudi…" at bounding box center [701, 159] width 161 height 40
click at [644, 141] on button "Edit crew company tags" at bounding box center [643, 146] width 10 height 10
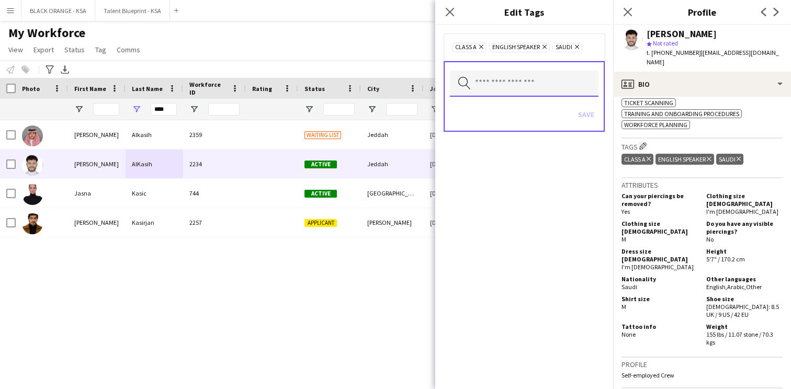
click at [561, 82] on input "text" at bounding box center [524, 84] width 149 height 26
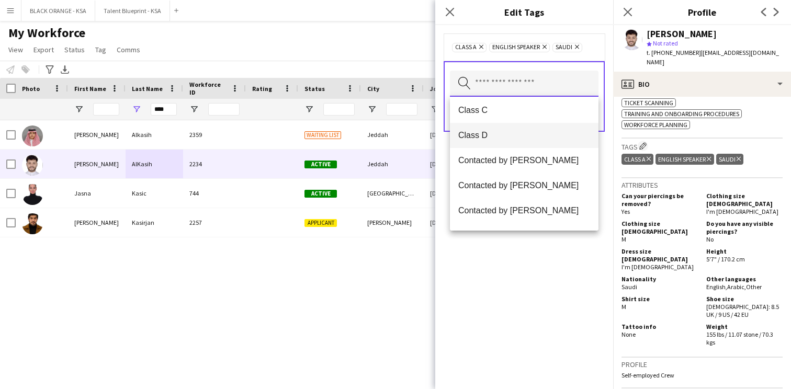
scroll to position [188, 0]
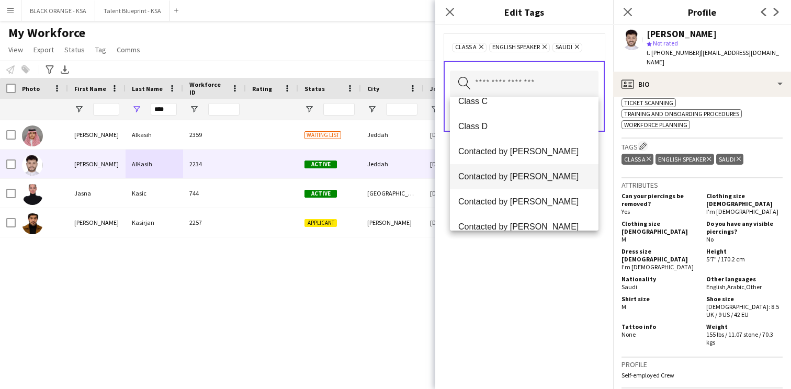
click at [528, 174] on span "Contacted by [PERSON_NAME]" at bounding box center [524, 177] width 132 height 10
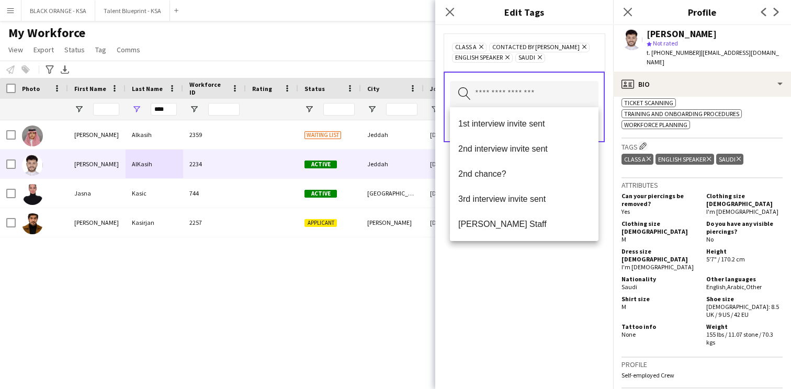
click at [519, 284] on div "Class A Remove Contacted by [PERSON_NAME] Remove English Speaker Remove Saudi R…" at bounding box center [524, 207] width 178 height 364
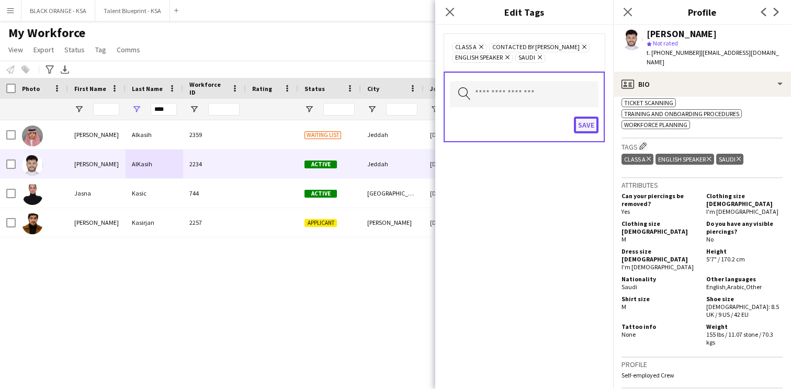
click at [590, 122] on button "Save" at bounding box center [586, 125] width 25 height 17
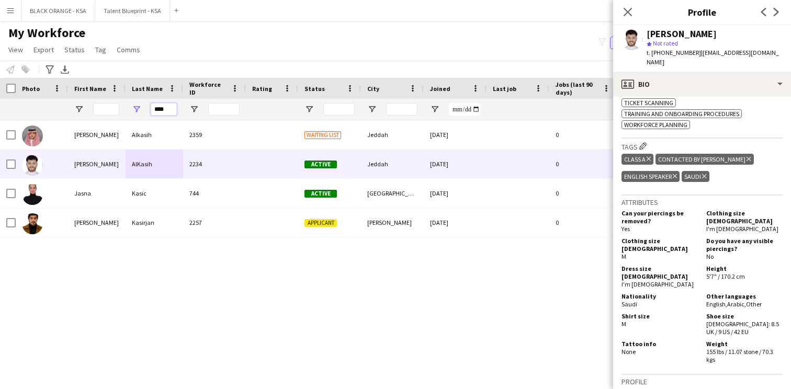
click at [169, 104] on input "****" at bounding box center [164, 109] width 26 height 13
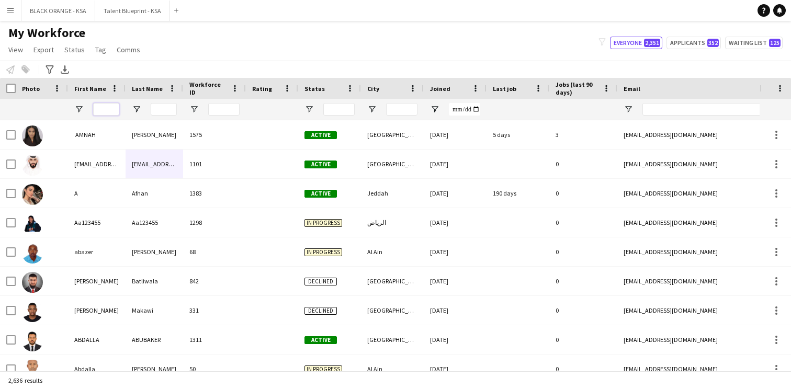
click at [98, 106] on input "First Name Filter Input" at bounding box center [106, 109] width 26 height 13
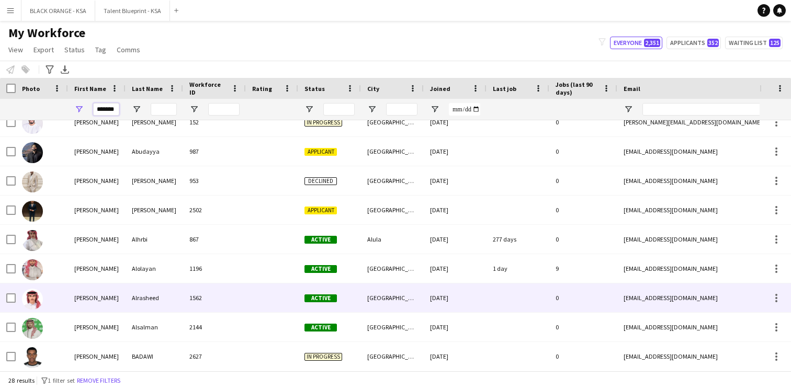
scroll to position [80, 0]
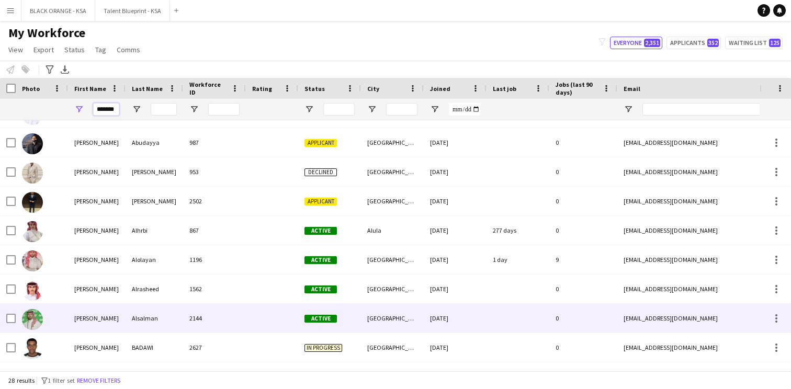
type input "*******"
click at [174, 311] on div "Alsalman" at bounding box center [155, 318] width 58 height 29
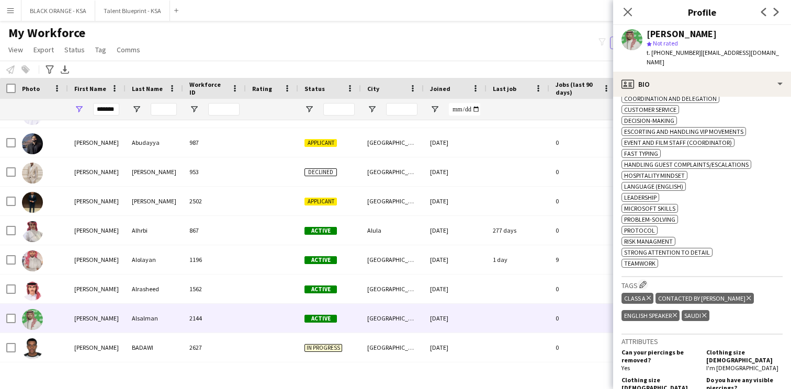
scroll to position [434, 0]
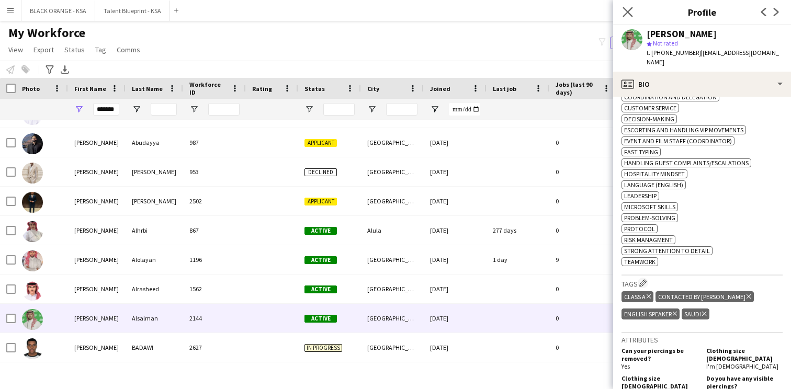
click at [632, 9] on app-icon "Close pop-in" at bounding box center [627, 12] width 15 height 15
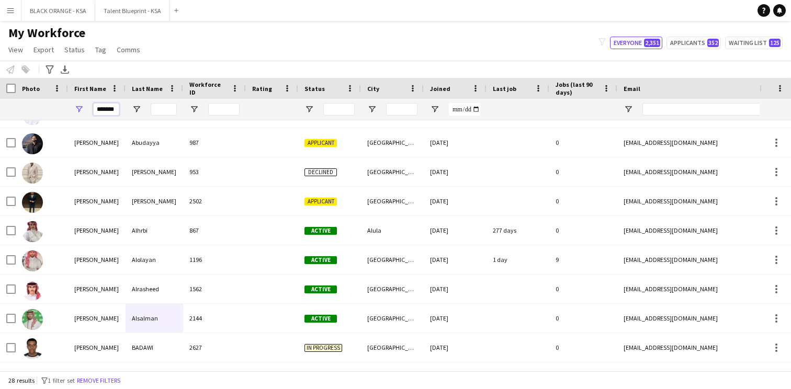
click at [113, 113] on input "*******" at bounding box center [106, 109] width 26 height 13
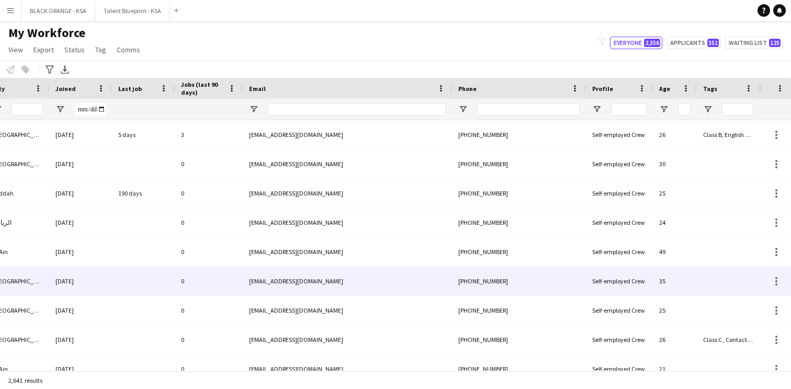
scroll to position [0, 374]
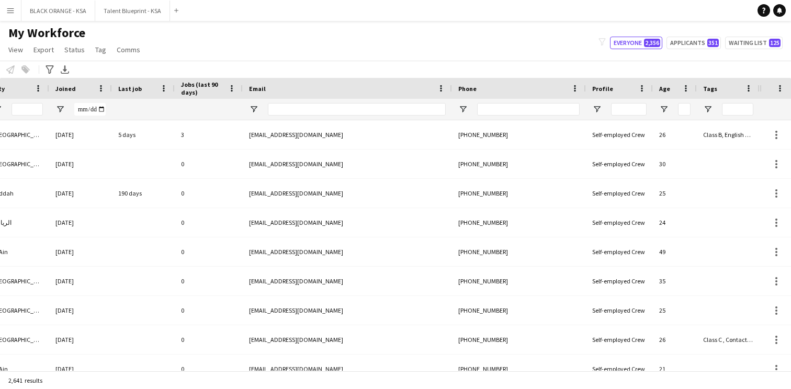
click at [705, 103] on div at bounding box center [728, 109] width 63 height 21
click at [709, 107] on span "Open Filter Menu" at bounding box center [707, 109] width 9 height 9
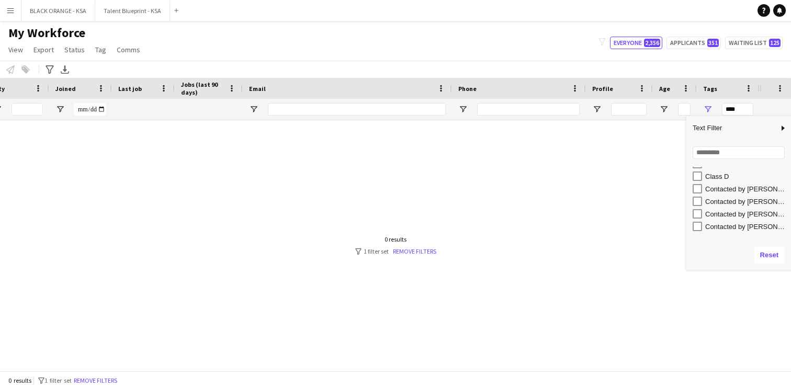
scroll to position [109, 0]
type input "**********"
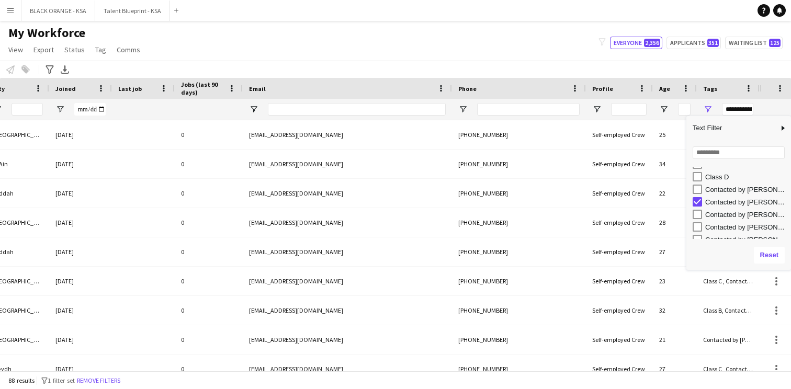
click at [624, 69] on div "Notify workforce Add to tag Select at least one crew to tag him or her. Advance…" at bounding box center [395, 69] width 791 height 17
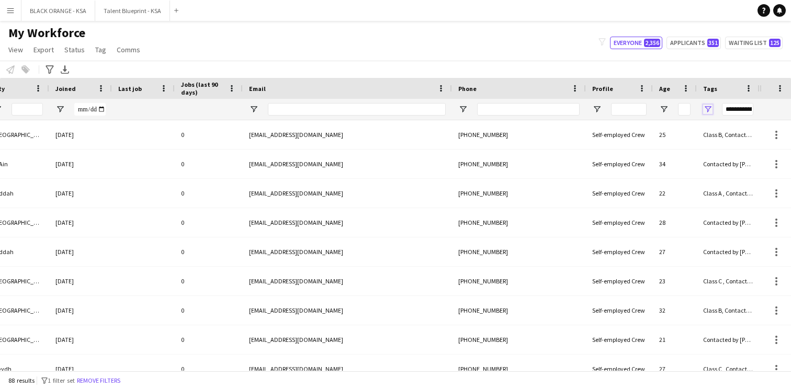
click at [710, 112] on span "Open Filter Menu" at bounding box center [707, 109] width 9 height 9
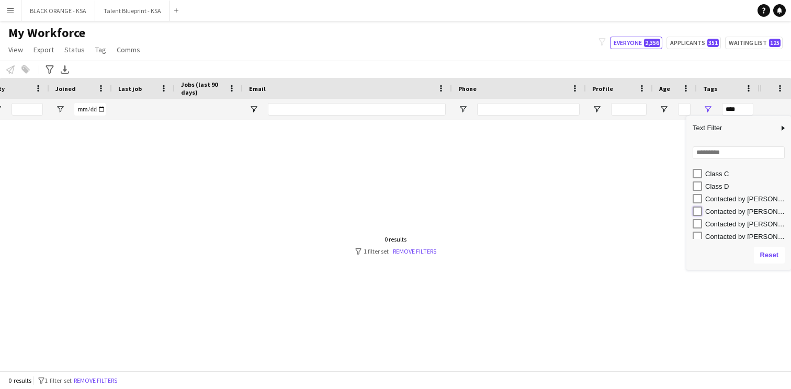
type input "**********"
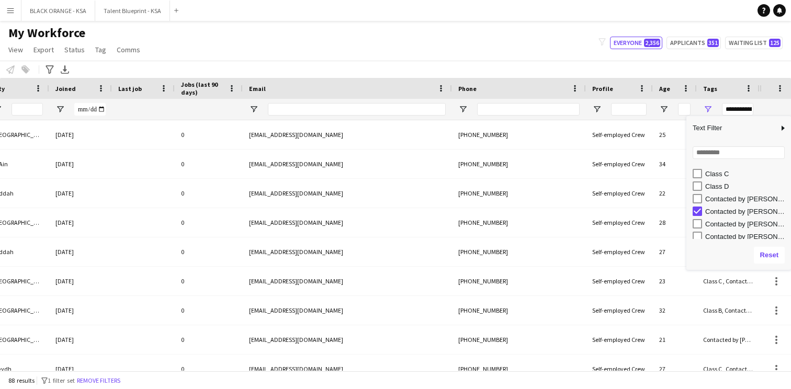
click at [589, 52] on div "My Workforce View Views Default view New view Update view Delete view Edit name…" at bounding box center [395, 43] width 791 height 36
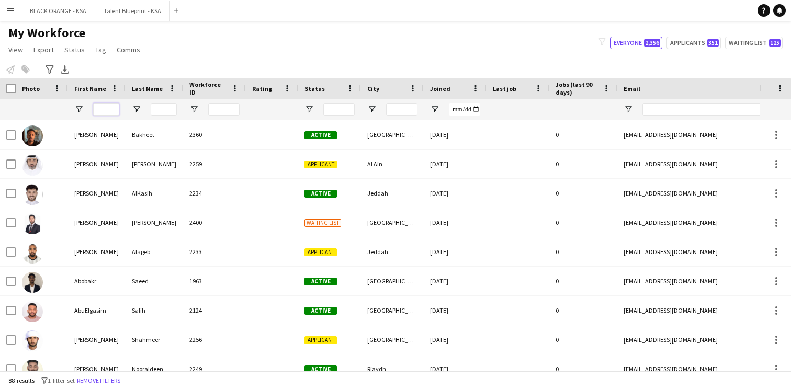
click at [111, 107] on input "First Name Filter Input" at bounding box center [106, 109] width 26 height 13
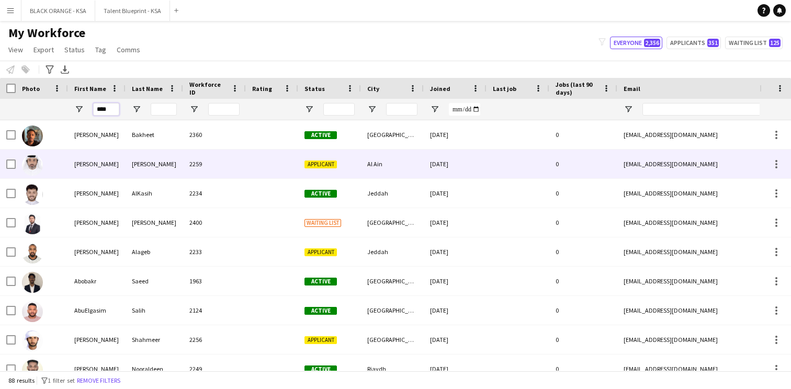
type input "*****"
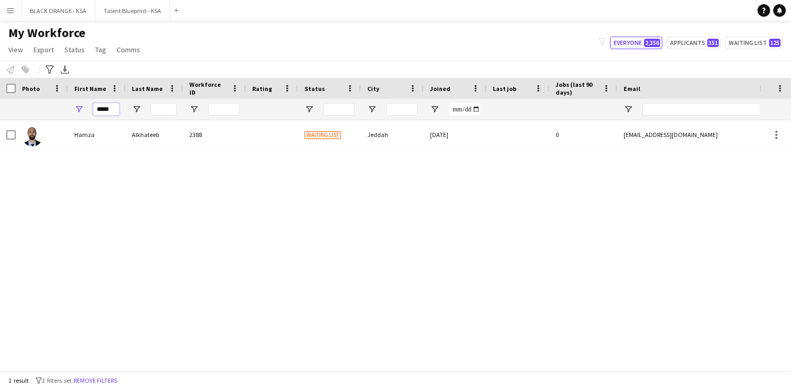
click at [105, 108] on input "*****" at bounding box center [106, 109] width 26 height 13
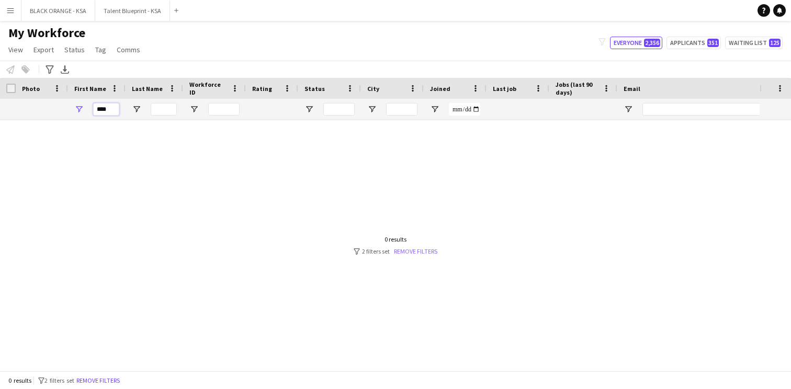
type input "****"
click at [418, 253] on link "Remove filters" at bounding box center [415, 251] width 43 height 8
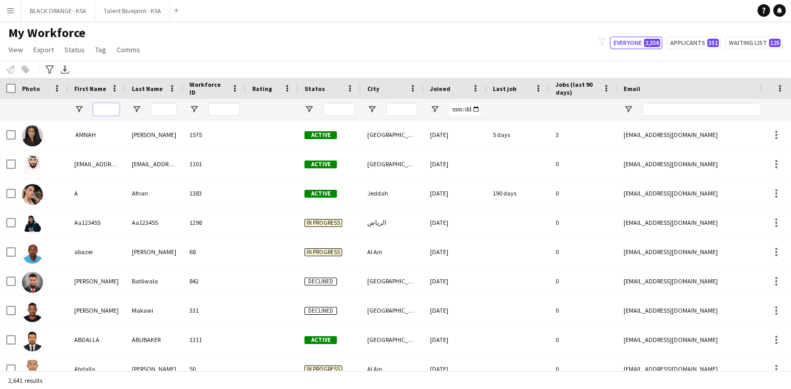
click at [106, 112] on input "First Name Filter Input" at bounding box center [106, 109] width 26 height 13
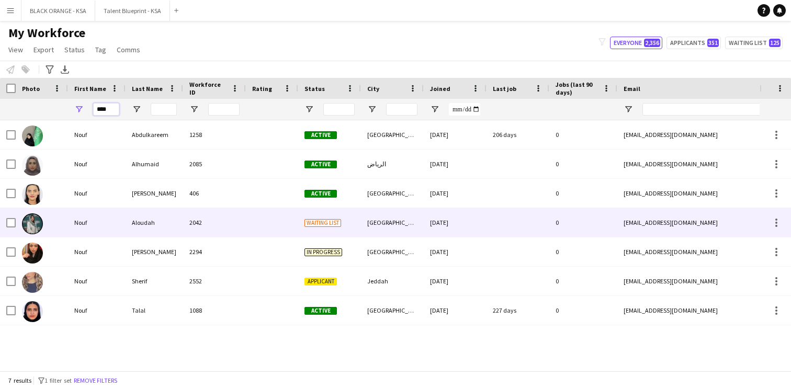
type input "****"
click at [129, 225] on div "Aloudah" at bounding box center [155, 222] width 58 height 29
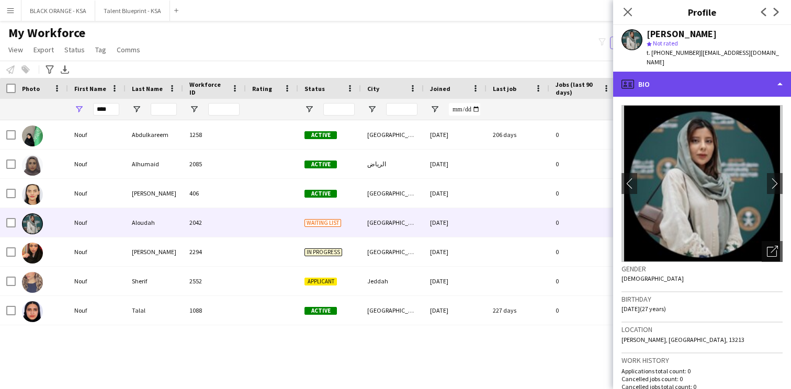
click at [699, 79] on div "profile Bio" at bounding box center [702, 84] width 178 height 25
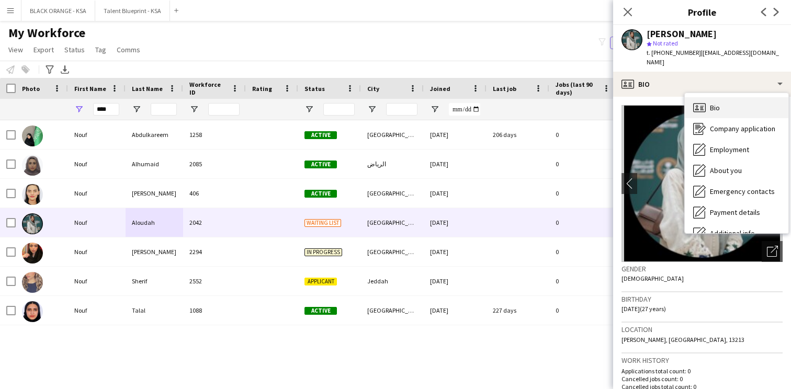
click at [686, 97] on div "Bio Bio" at bounding box center [737, 107] width 104 height 21
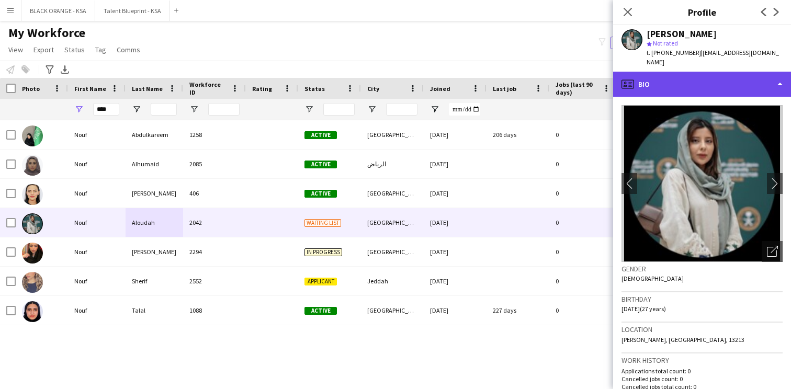
click at [677, 79] on div "profile Bio" at bounding box center [702, 84] width 178 height 25
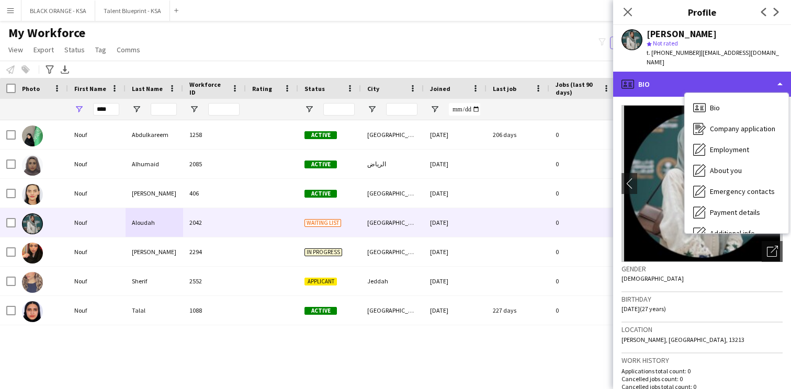
click at [677, 79] on div "profile Bio" at bounding box center [702, 84] width 178 height 25
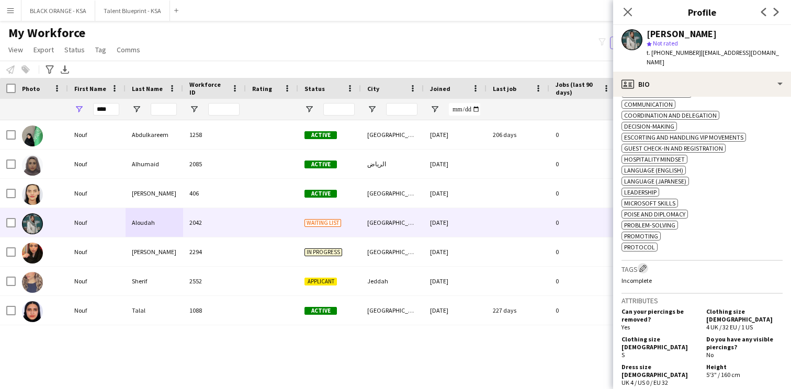
click at [645, 266] on app-icon "Edit crew company tags" at bounding box center [642, 268] width 7 height 7
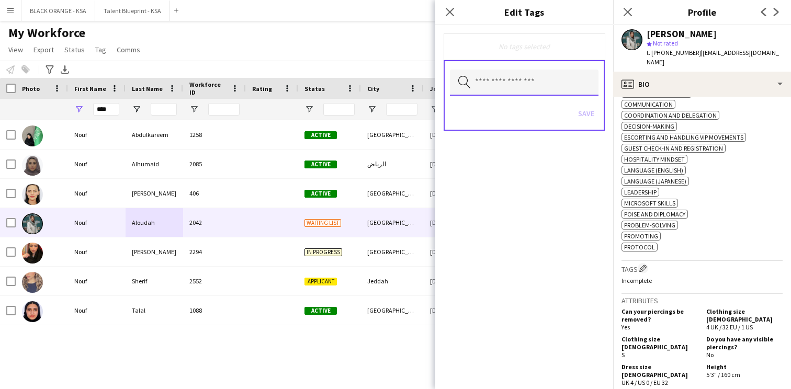
click at [513, 82] on input "text" at bounding box center [524, 83] width 149 height 26
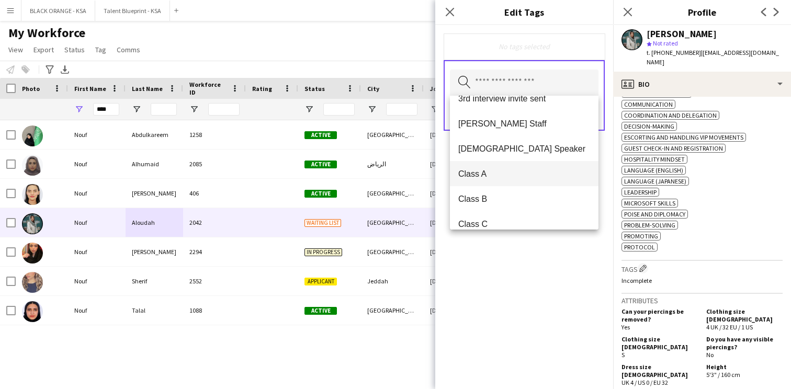
click at [494, 174] on span "Class A" at bounding box center [524, 174] width 132 height 10
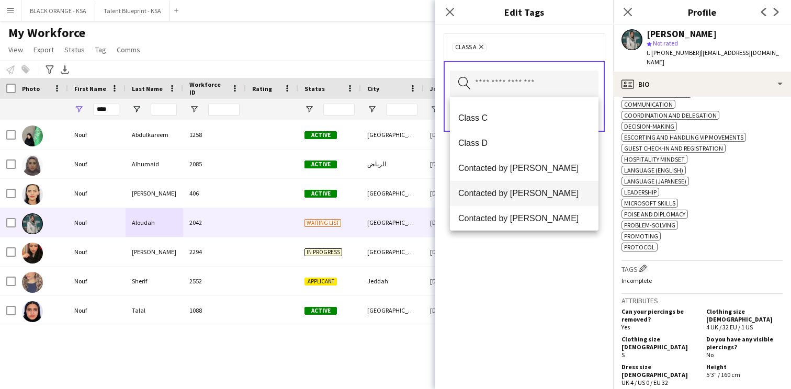
click at [506, 194] on span "Contacted by [PERSON_NAME]" at bounding box center [524, 193] width 132 height 10
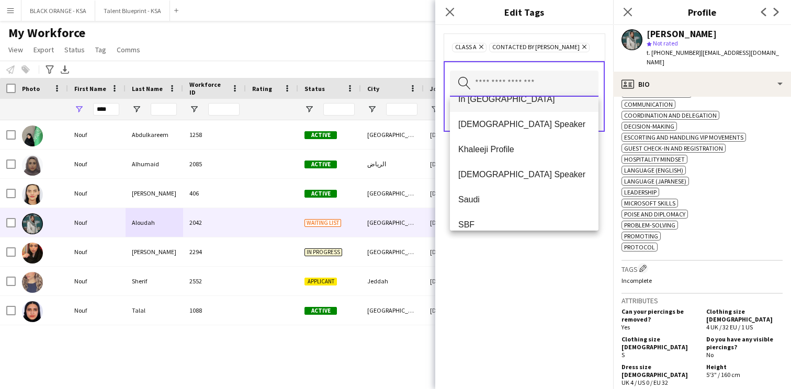
scroll to position [506, 0]
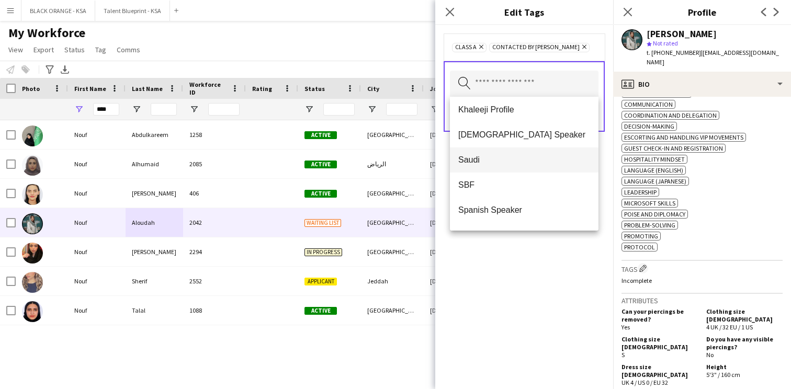
click at [504, 163] on span "Saudi" at bounding box center [524, 160] width 132 height 10
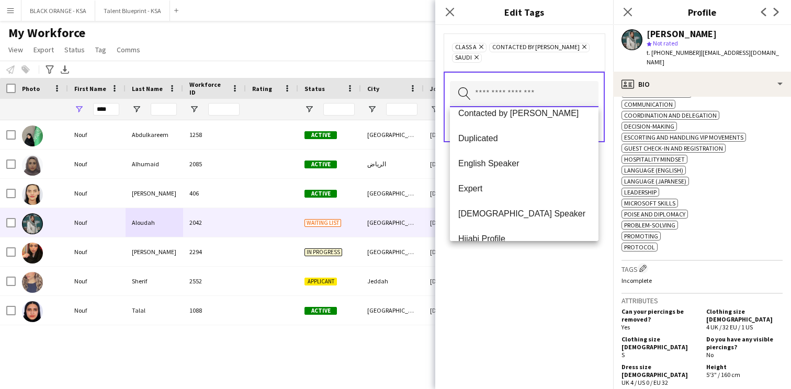
scroll to position [316, 0]
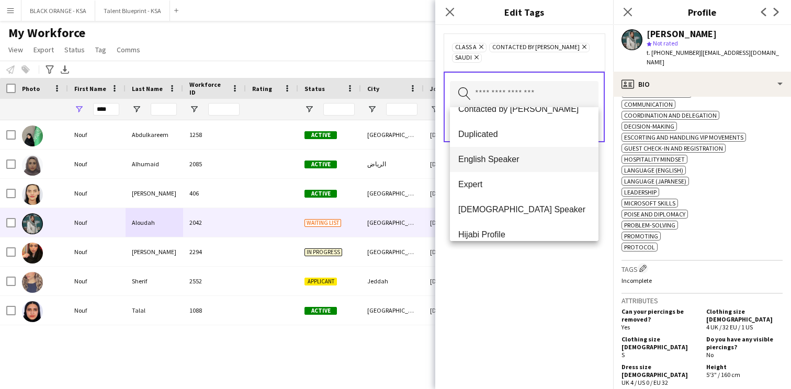
click at [507, 166] on mat-option "English Speaker" at bounding box center [524, 159] width 149 height 25
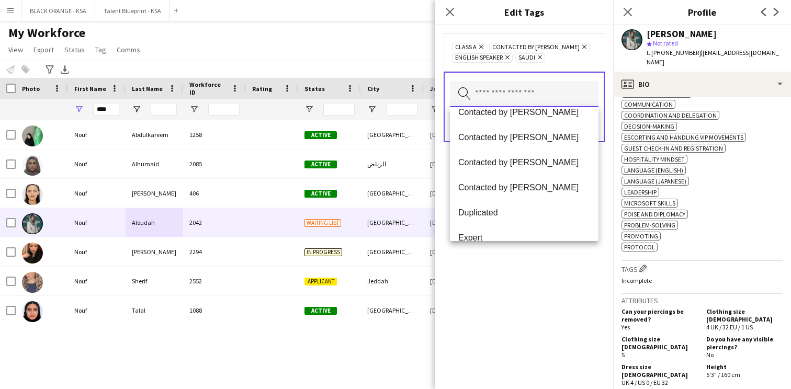
scroll to position [279, 0]
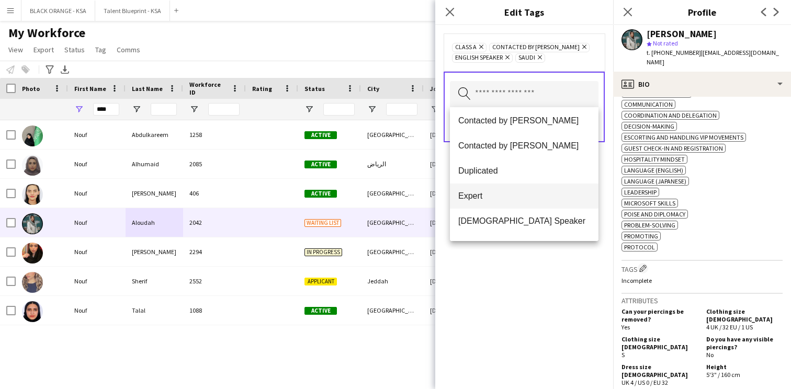
click at [497, 198] on span "Expert" at bounding box center [524, 196] width 132 height 10
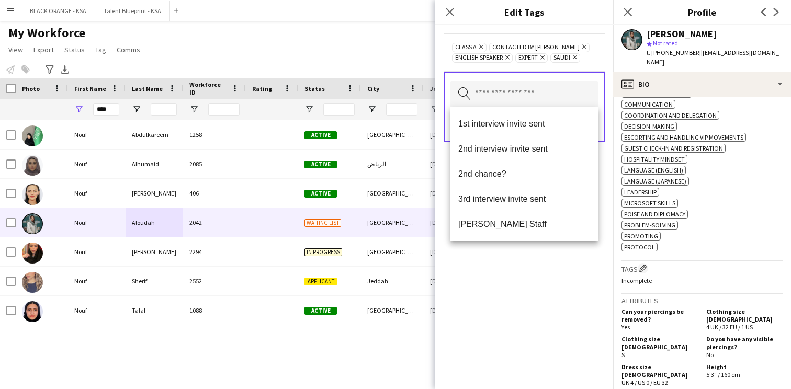
click at [494, 280] on div "Class A Remove Contacted by Khaled Remove English Speaker Remove Expert Remove …" at bounding box center [524, 207] width 178 height 364
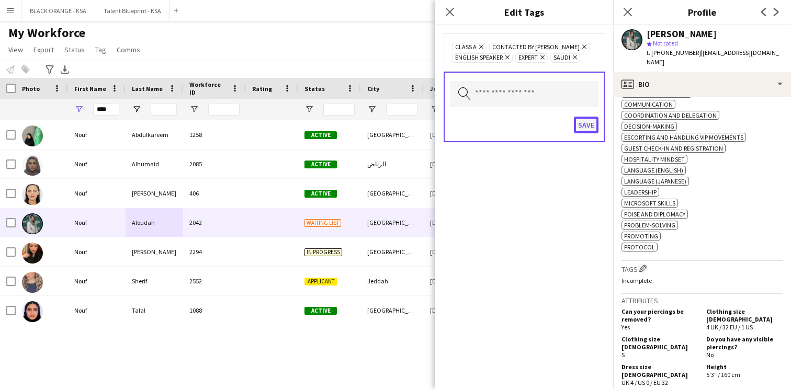
click at [584, 128] on button "Save" at bounding box center [586, 125] width 25 height 17
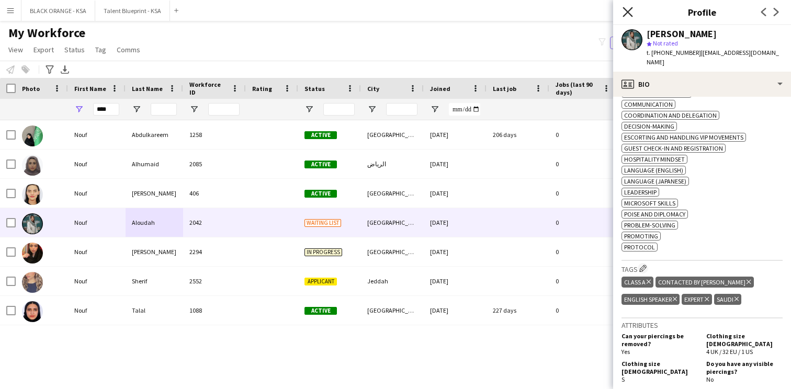
click at [629, 11] on icon at bounding box center [627, 12] width 10 height 10
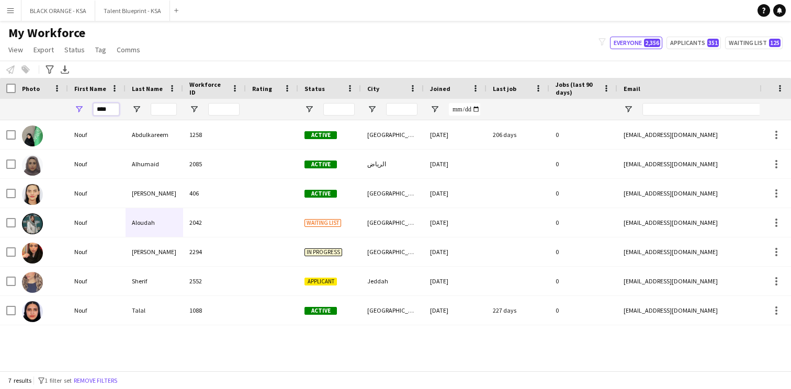
click at [105, 110] on input "****" at bounding box center [106, 109] width 26 height 13
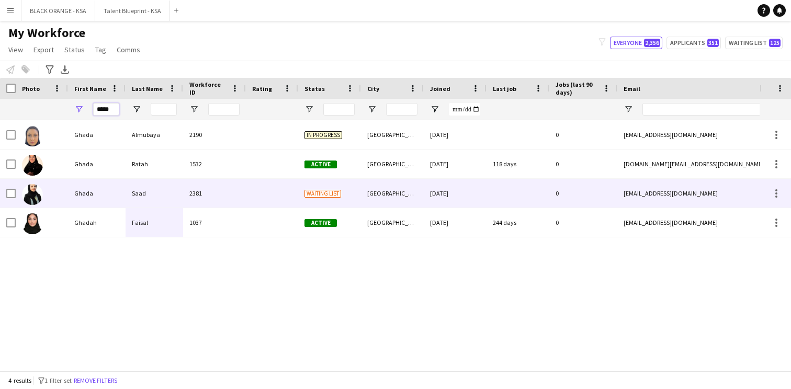
type input "*****"
click at [138, 196] on div "Saad" at bounding box center [155, 193] width 58 height 29
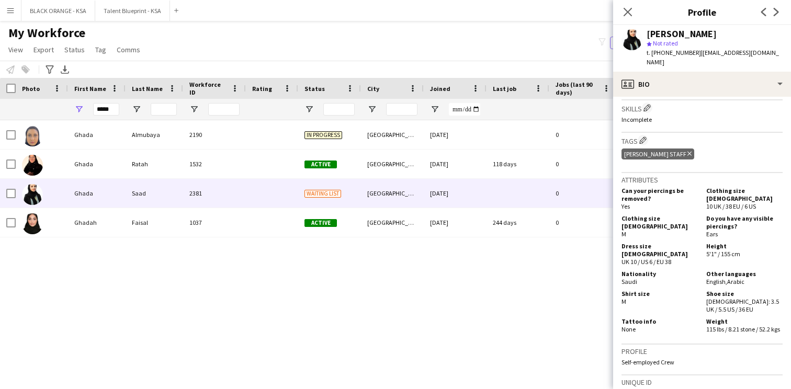
scroll to position [346, 0]
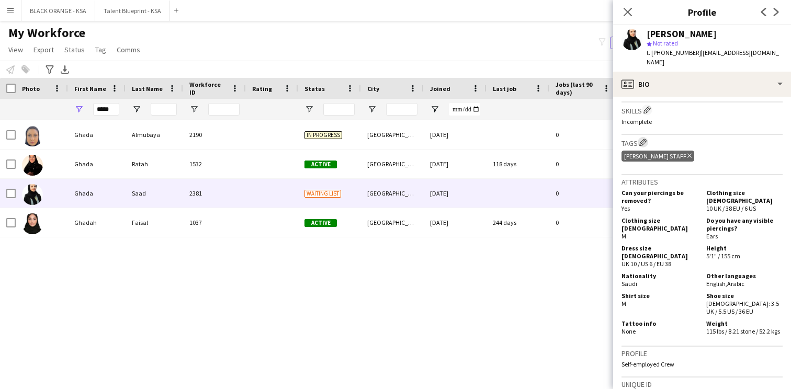
click at [645, 139] on app-icon "Edit crew company tags" at bounding box center [642, 142] width 7 height 7
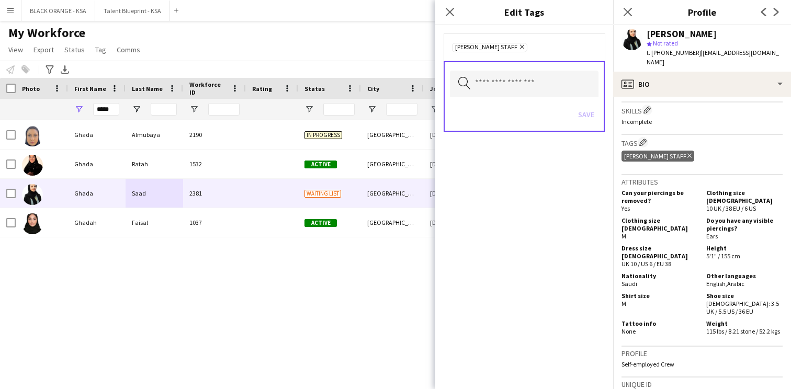
click at [524, 45] on icon "Remove" at bounding box center [520, 46] width 7 height 7
click at [530, 77] on input "text" at bounding box center [524, 83] width 149 height 26
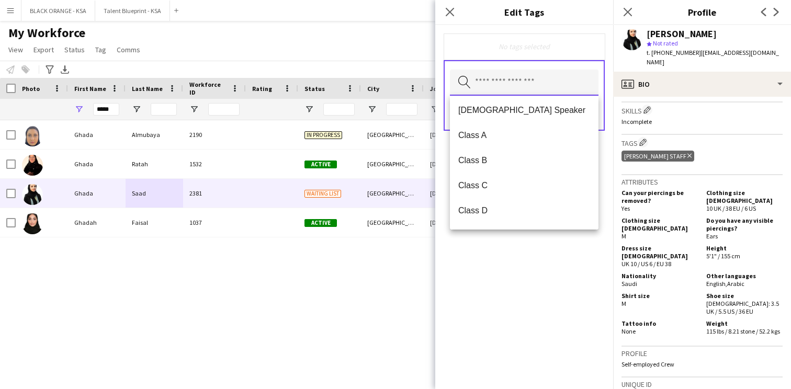
scroll to position [151, 0]
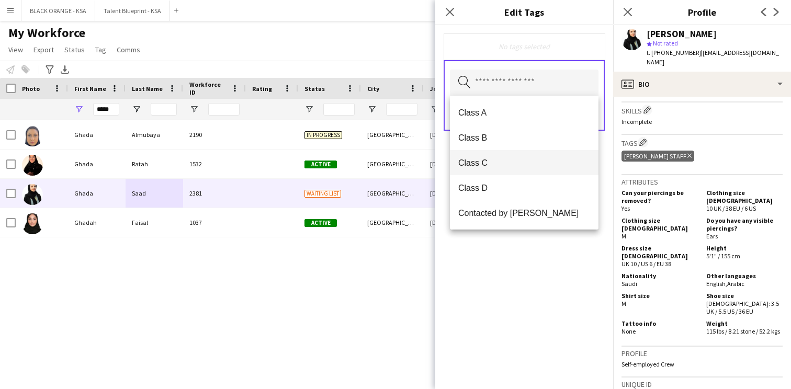
click at [522, 161] on span "Class C" at bounding box center [524, 163] width 132 height 10
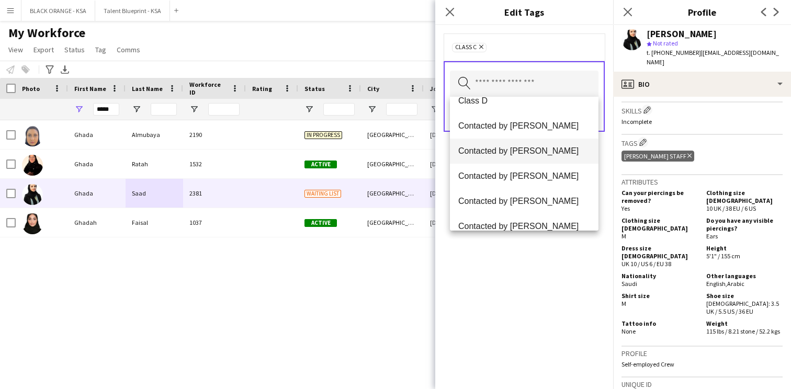
click at [532, 149] on span "Contacted by [PERSON_NAME]" at bounding box center [524, 151] width 132 height 10
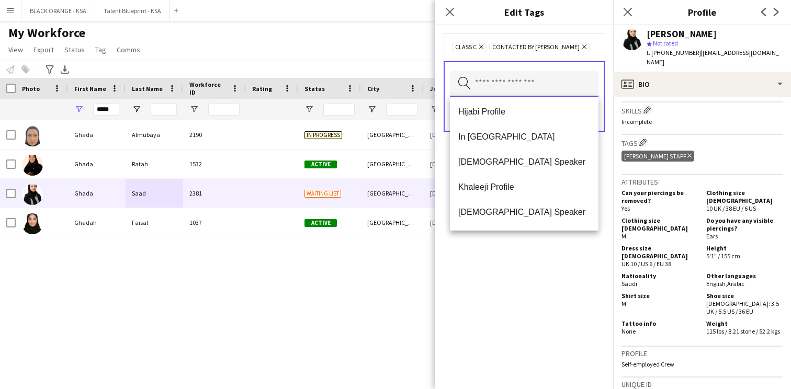
scroll to position [435, 0]
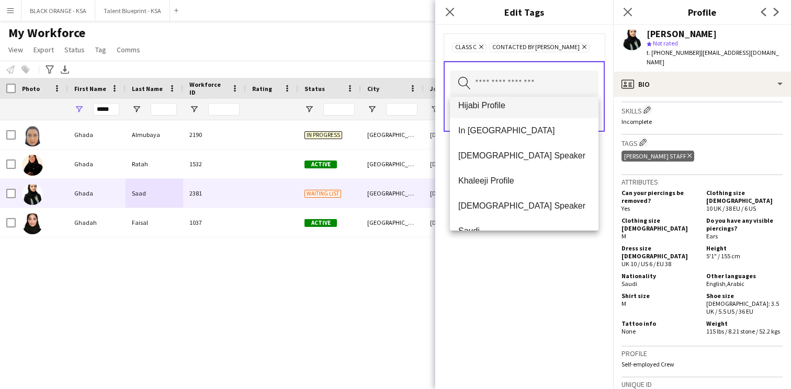
click at [507, 112] on mat-option "Hijabi Profile" at bounding box center [524, 105] width 149 height 25
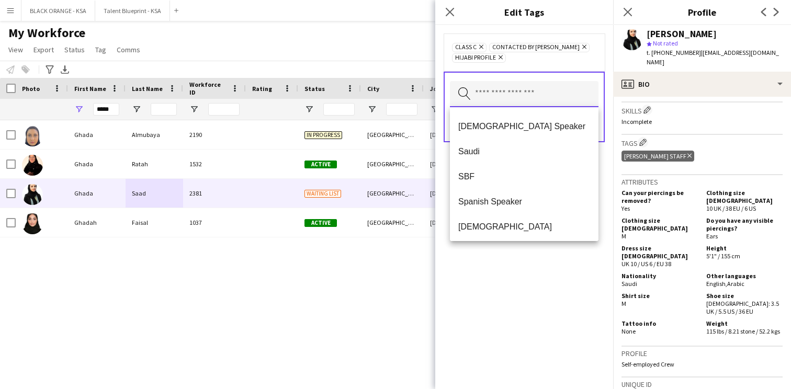
scroll to position [514, 0]
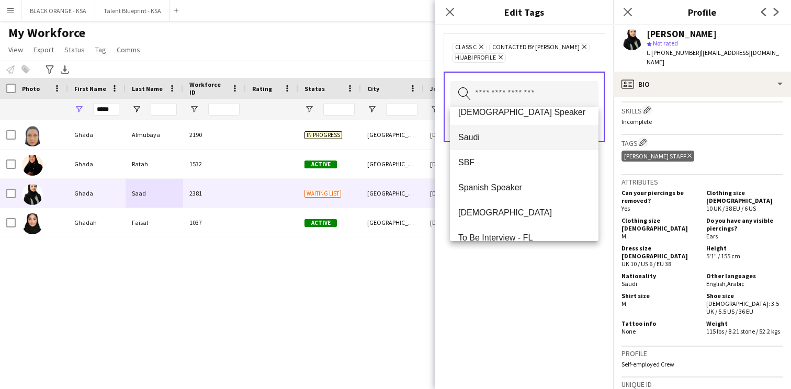
click at [508, 149] on mat-option "Saudi" at bounding box center [524, 137] width 149 height 25
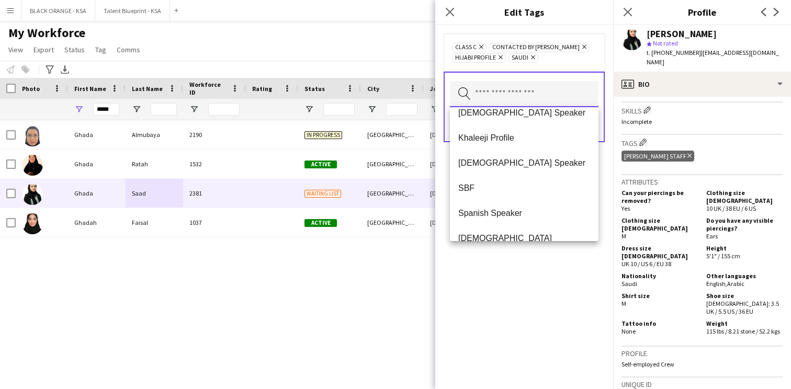
scroll to position [502, 0]
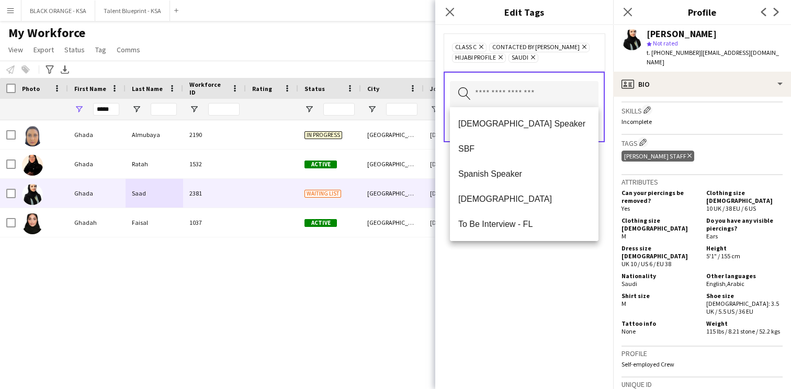
click at [497, 287] on div "Class C Remove Contacted by Khaled Remove Hijabi Profile Remove Saudi Remove Se…" at bounding box center [524, 207] width 178 height 364
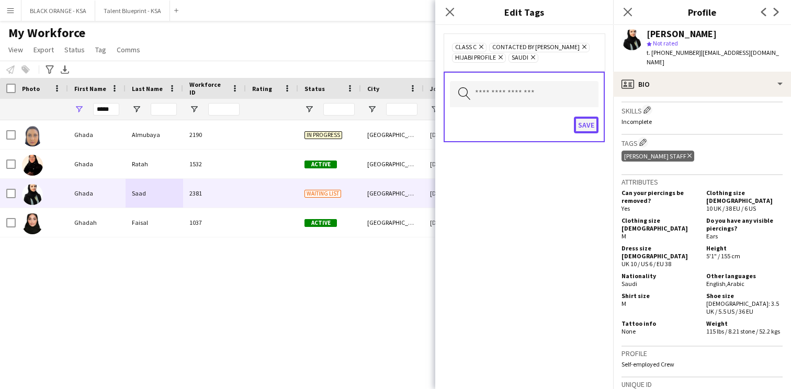
click at [586, 124] on button "Save" at bounding box center [586, 125] width 25 height 17
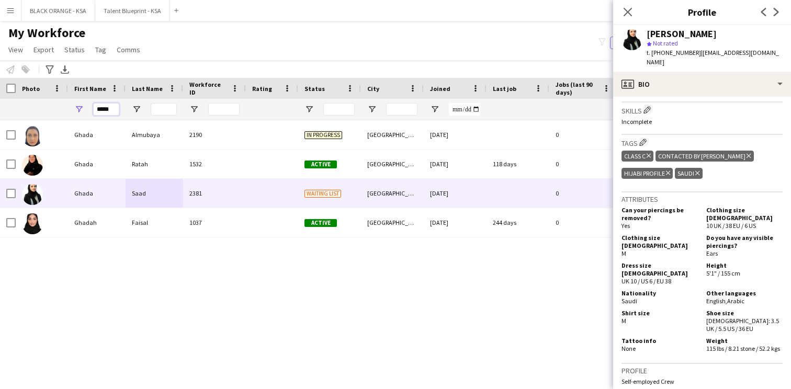
click at [103, 106] on input "*****" at bounding box center [106, 109] width 26 height 13
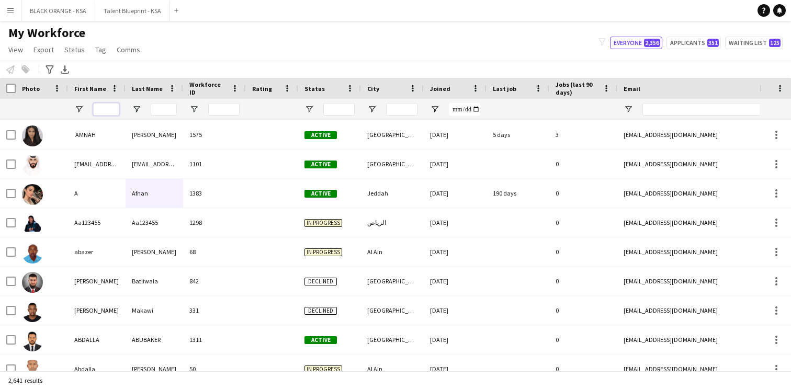
click at [106, 107] on input "First Name Filter Input" at bounding box center [106, 109] width 26 height 13
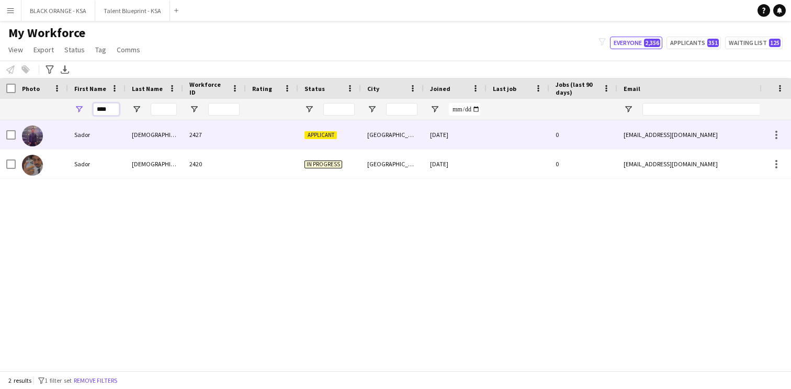
type input "****"
click at [131, 127] on div "[DEMOGRAPHIC_DATA]" at bounding box center [155, 134] width 58 height 29
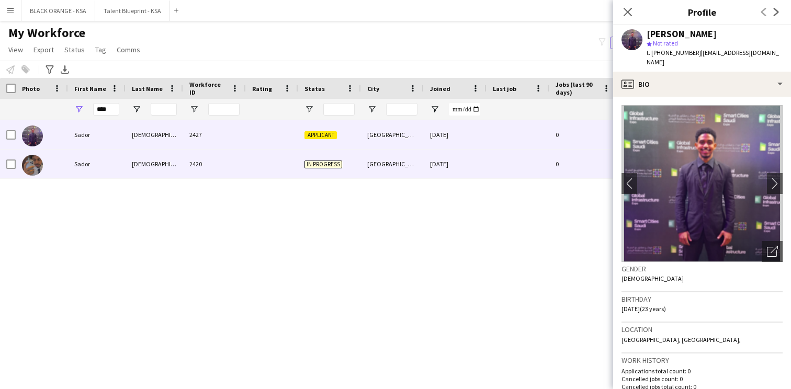
click at [249, 157] on div at bounding box center [272, 164] width 52 height 29
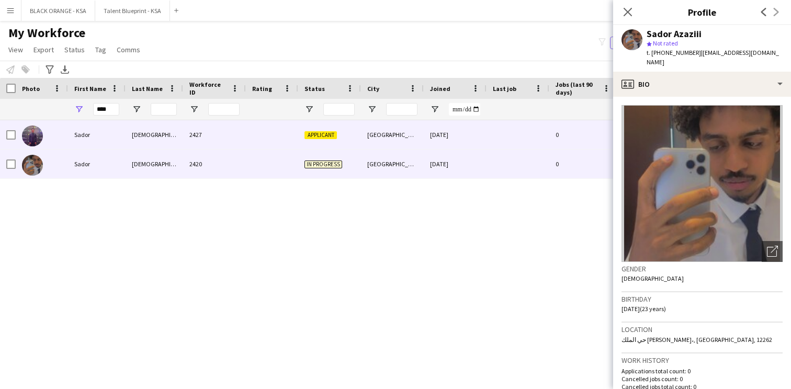
click at [237, 143] on div "2427" at bounding box center [214, 134] width 63 height 29
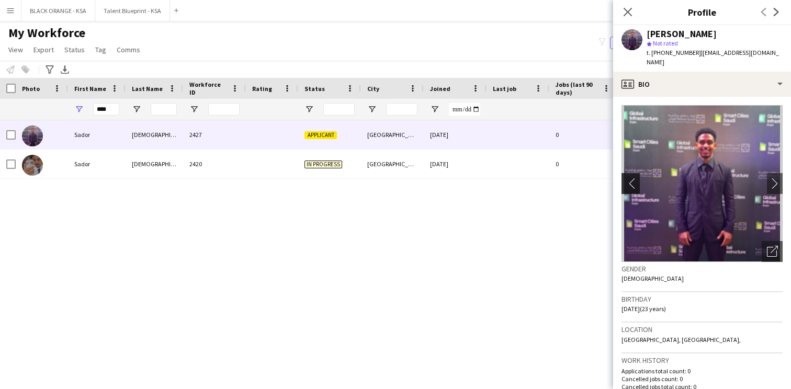
click at [631, 178] on app-icon "chevron-left" at bounding box center [629, 183] width 16 height 11
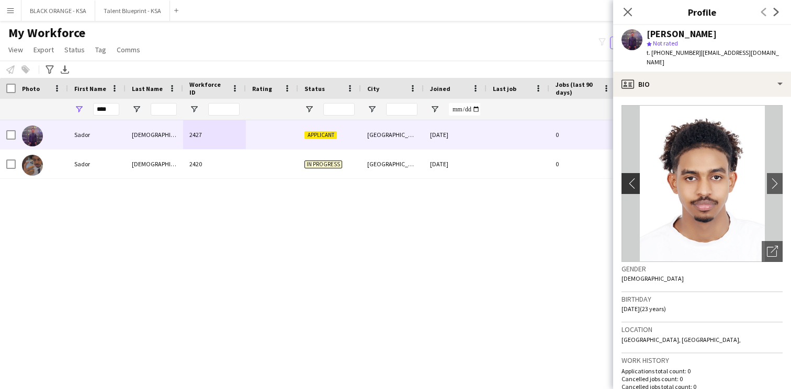
click at [631, 178] on app-icon "chevron-left" at bounding box center [629, 183] width 16 height 11
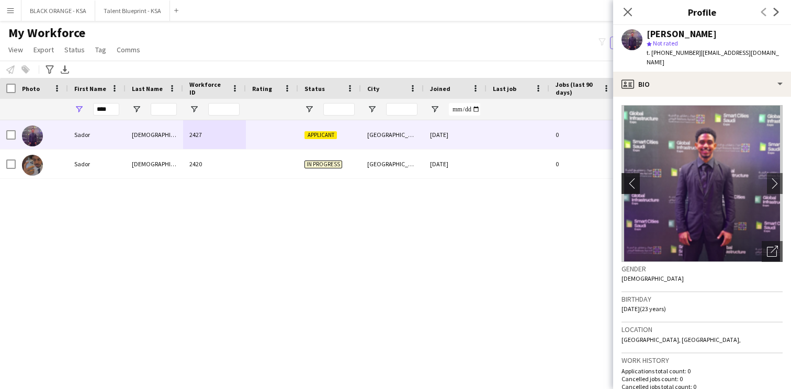
click at [631, 178] on app-icon "chevron-left" at bounding box center [629, 183] width 16 height 11
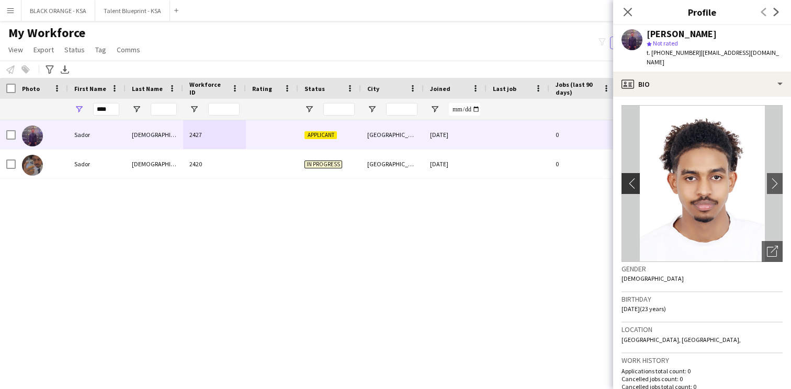
click at [631, 178] on app-icon "chevron-left" at bounding box center [629, 183] width 16 height 11
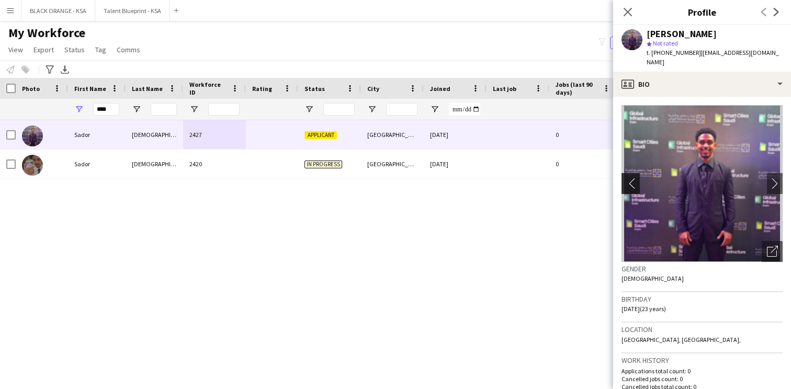
click at [631, 178] on app-icon "chevron-left" at bounding box center [629, 183] width 16 height 11
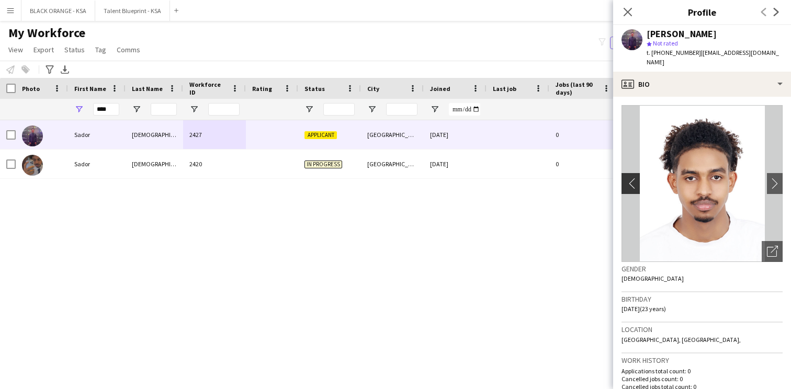
click at [631, 178] on app-icon "chevron-left" at bounding box center [629, 183] width 16 height 11
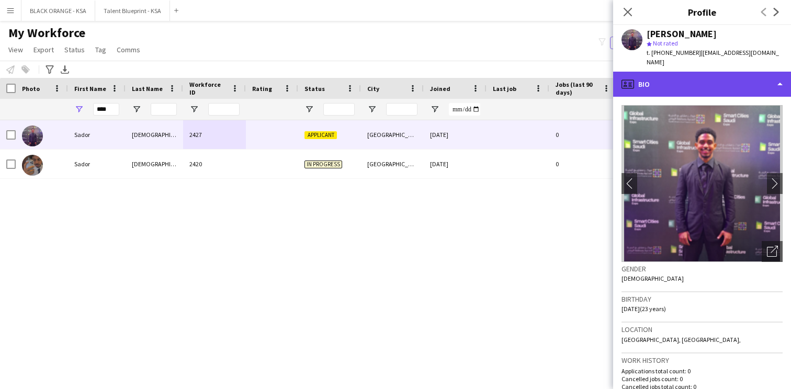
click at [672, 75] on div "profile Bio" at bounding box center [702, 84] width 178 height 25
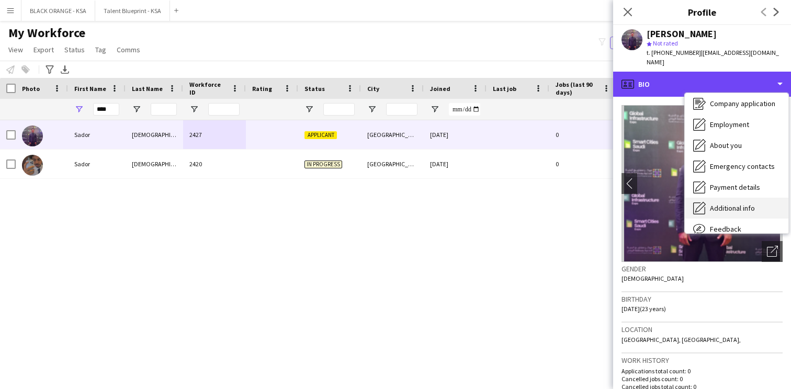
scroll to position [0, 0]
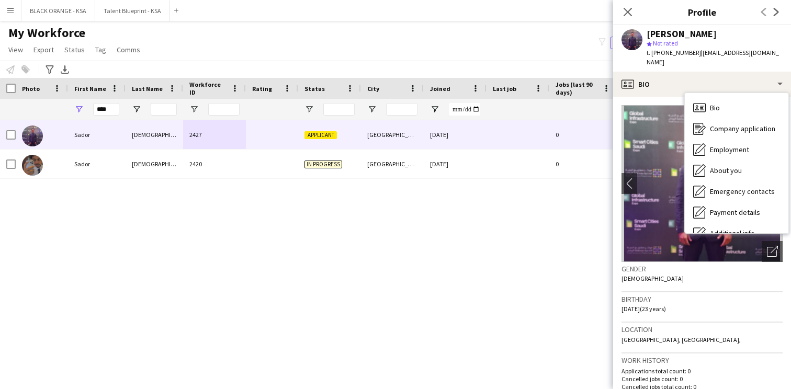
click at [675, 154] on img at bounding box center [701, 183] width 161 height 157
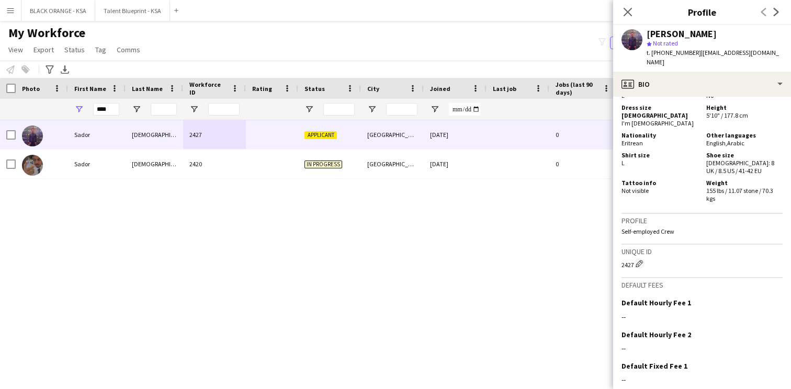
scroll to position [693, 0]
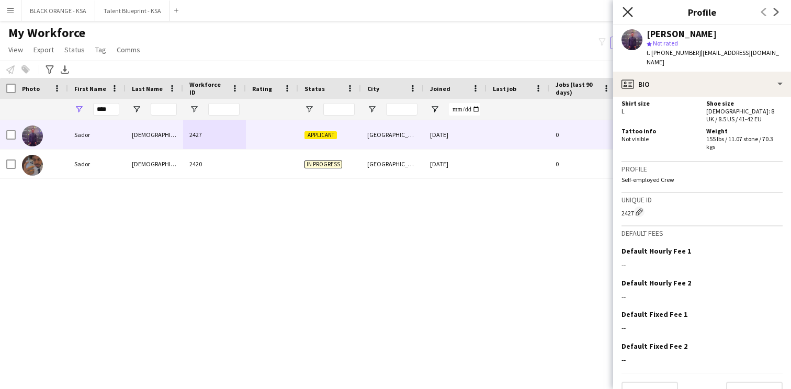
click at [628, 10] on icon at bounding box center [627, 12] width 10 height 10
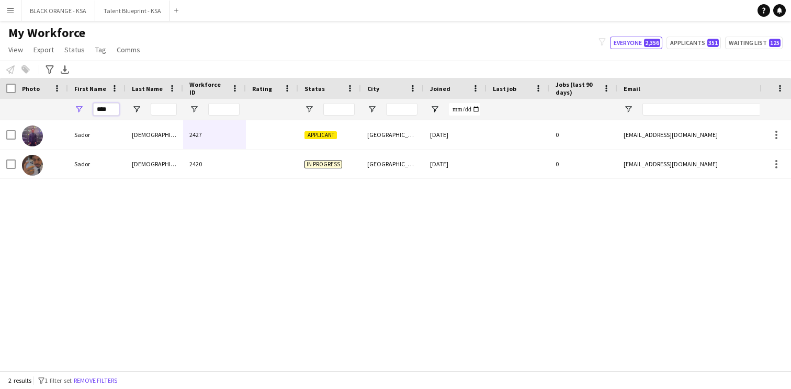
click at [108, 112] on input "****" at bounding box center [106, 109] width 26 height 13
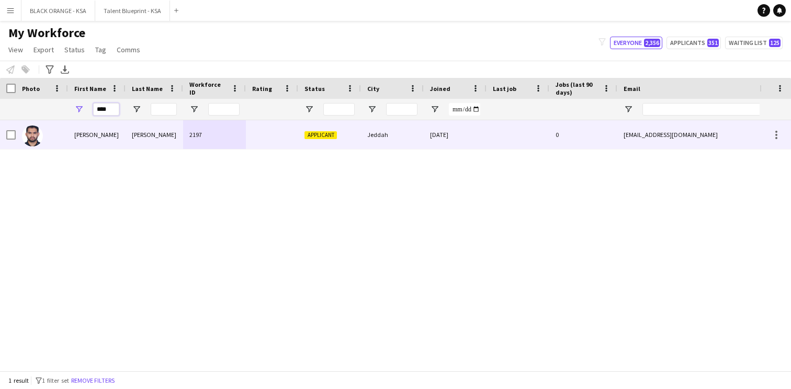
type input "****"
click at [148, 143] on div "[PERSON_NAME]" at bounding box center [155, 134] width 58 height 29
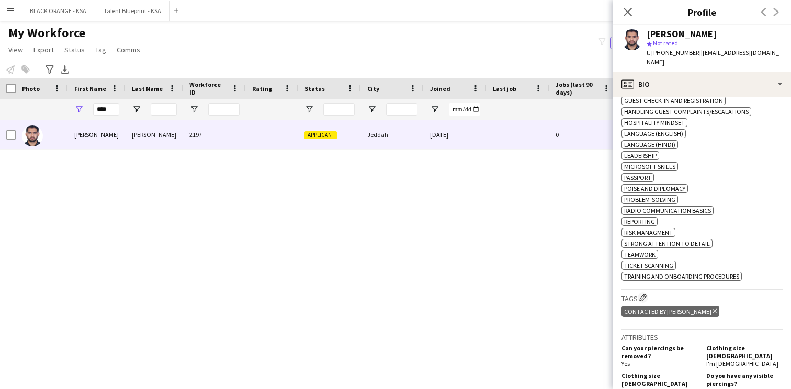
scroll to position [475, 0]
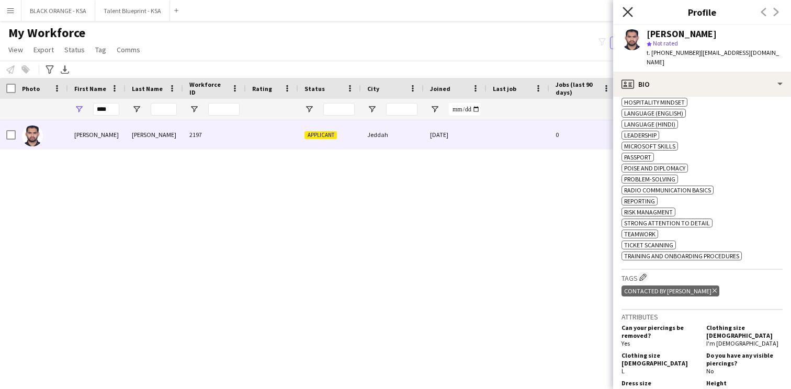
click at [630, 12] on icon "Close pop-in" at bounding box center [627, 12] width 10 height 10
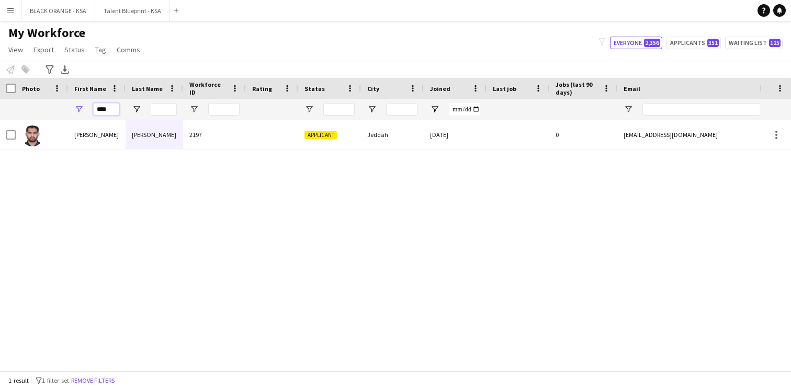
click at [105, 108] on input "****" at bounding box center [106, 109] width 26 height 13
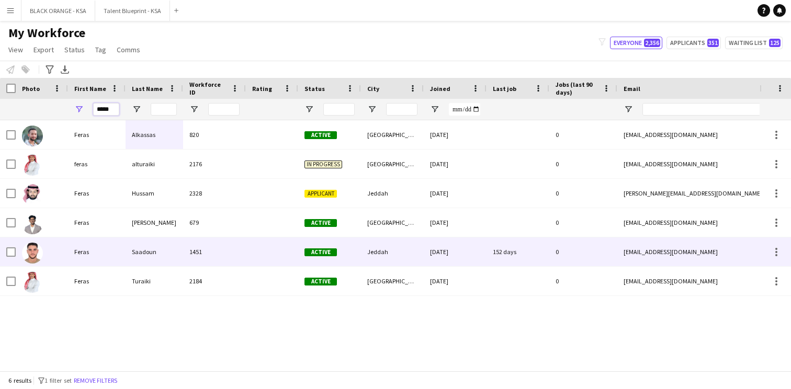
type input "*****"
click at [203, 249] on div "1451" at bounding box center [214, 251] width 63 height 29
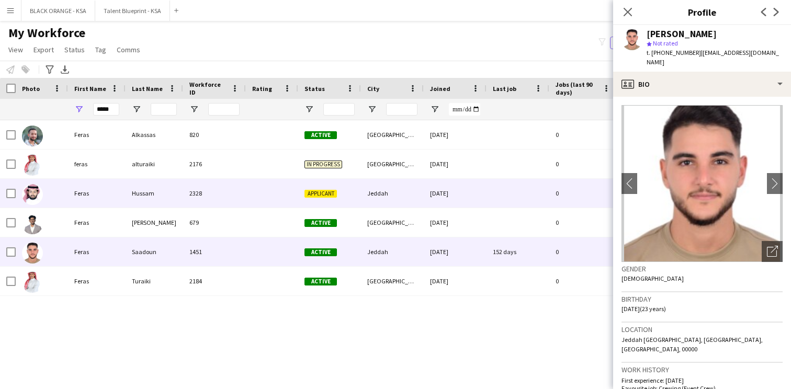
click at [224, 188] on div "2328" at bounding box center [214, 193] width 63 height 29
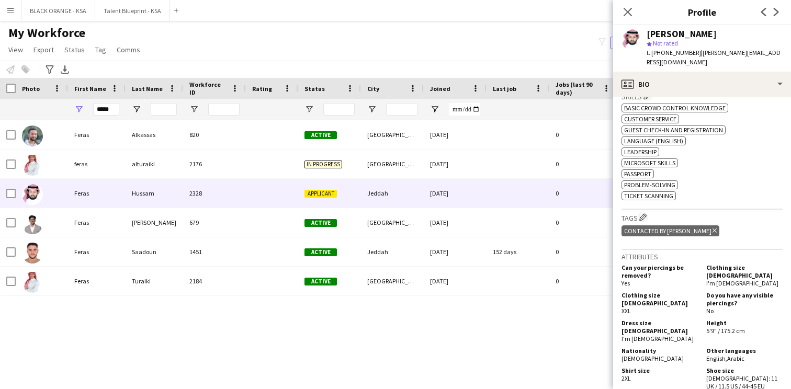
scroll to position [361, 0]
click at [628, 12] on icon at bounding box center [627, 12] width 10 height 10
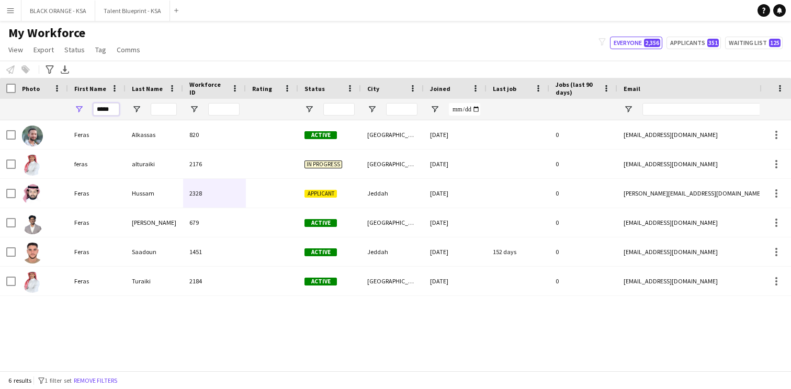
click at [106, 109] on input "*****" at bounding box center [106, 109] width 26 height 13
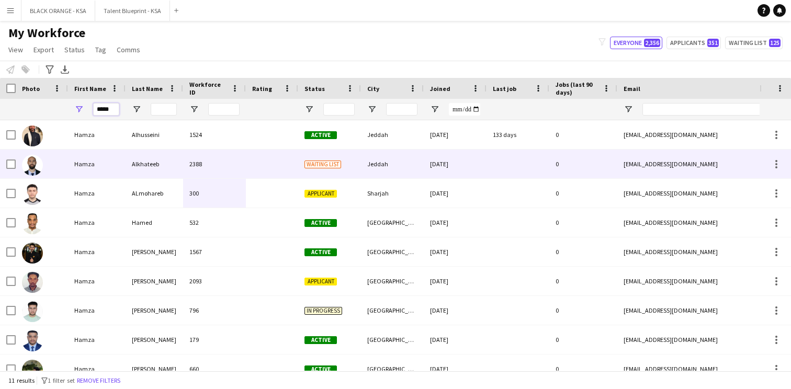
type input "*****"
click at [153, 169] on div "Alkhateeb" at bounding box center [155, 164] width 58 height 29
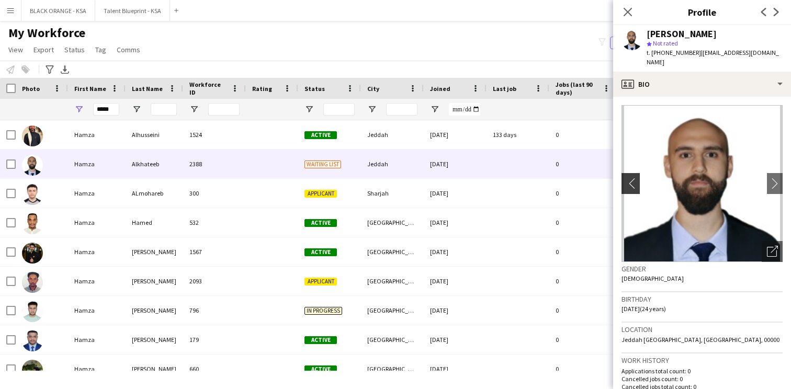
click at [635, 183] on app-icon "chevron-left" at bounding box center [629, 183] width 16 height 11
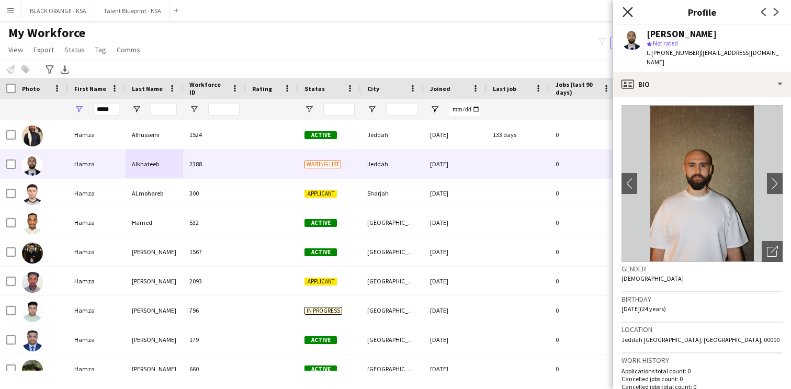
click at [630, 14] on icon "Close pop-in" at bounding box center [627, 12] width 10 height 10
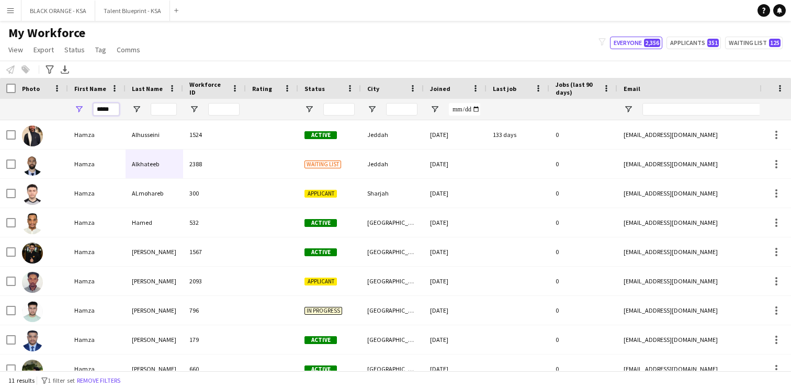
click at [109, 108] on input "*****" at bounding box center [106, 109] width 26 height 13
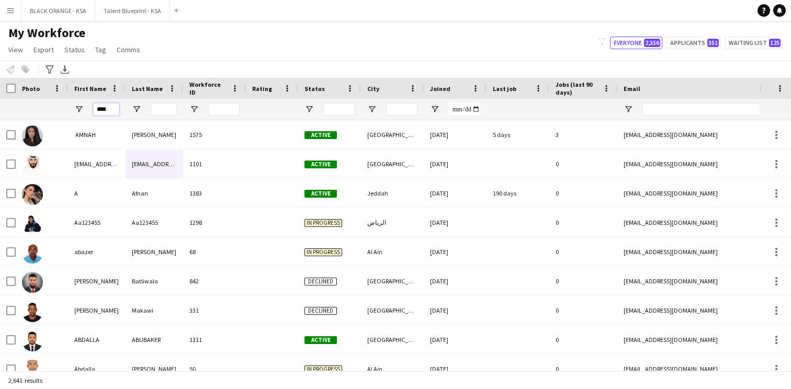
type input "*****"
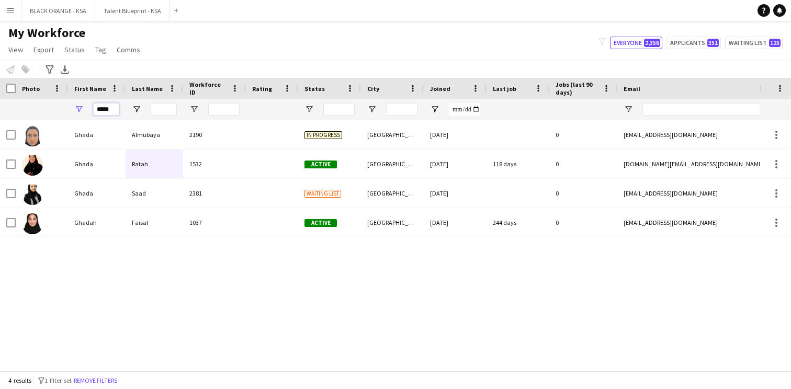
click at [110, 110] on input "*****" at bounding box center [106, 109] width 26 height 13
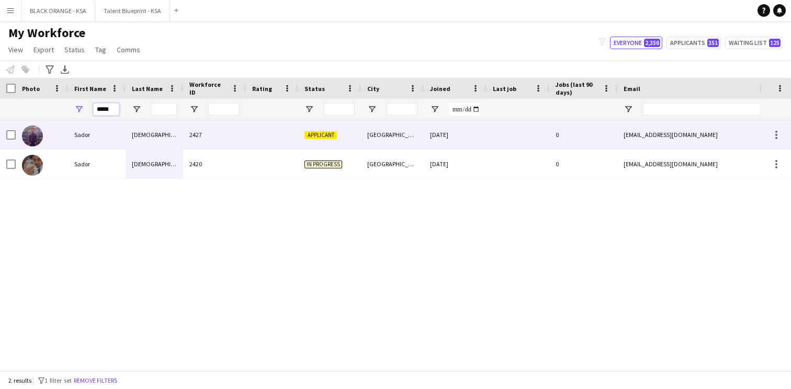
type input "*****"
click at [110, 130] on div "Sador" at bounding box center [97, 134] width 58 height 29
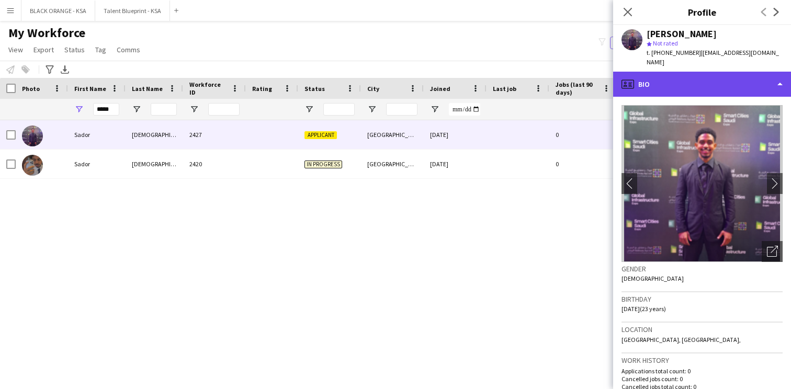
click at [706, 72] on div "profile Bio" at bounding box center [702, 84] width 178 height 25
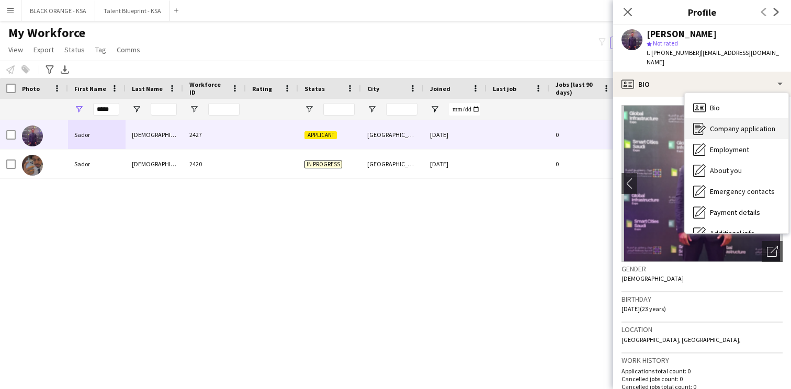
click at [723, 124] on span "Company application" at bounding box center [742, 128] width 65 height 9
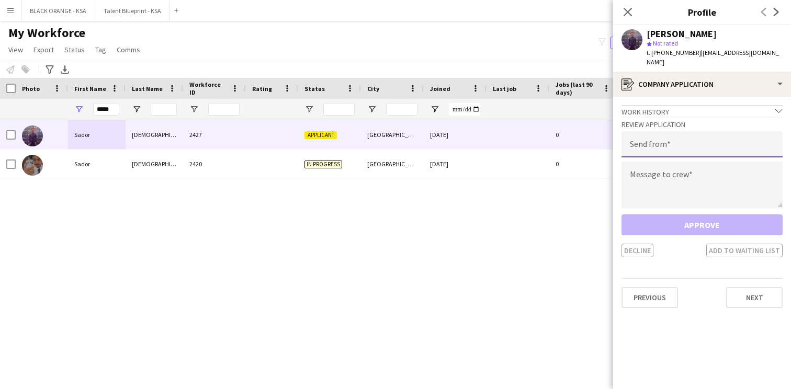
click at [699, 136] on input "email" at bounding box center [701, 144] width 161 height 26
type input "**********"
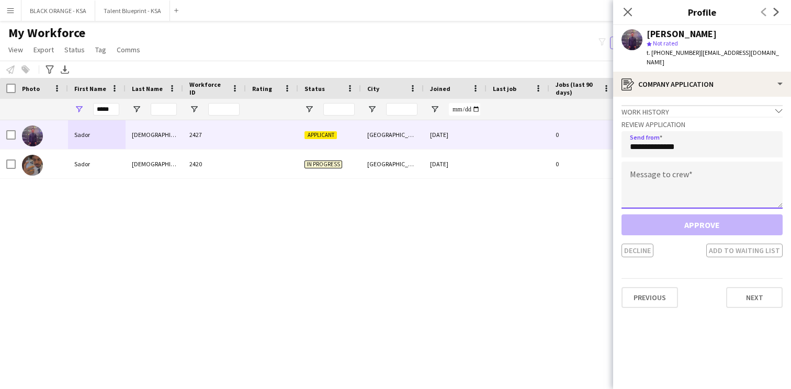
click at [688, 177] on textarea at bounding box center [701, 185] width 161 height 47
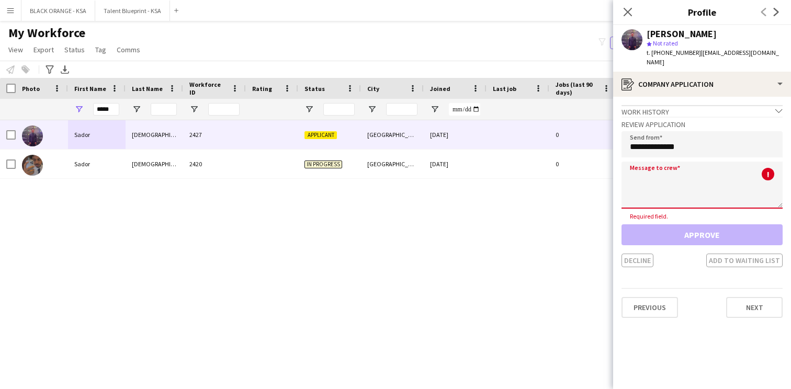
paste textarea "**********"
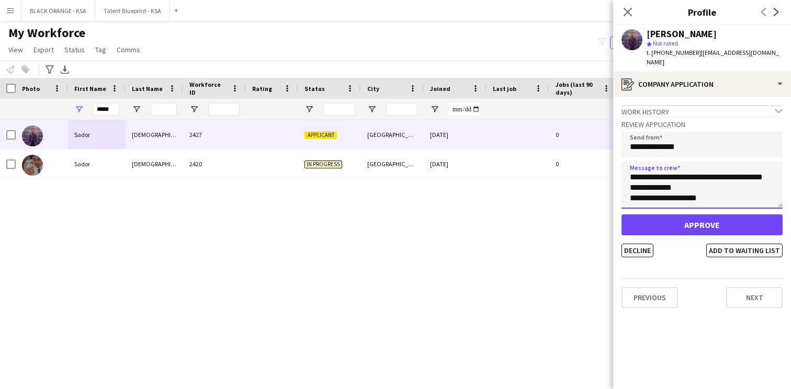
scroll to position [0, 0]
click at [660, 164] on textarea "**********" at bounding box center [701, 185] width 161 height 47
type textarea "**********"
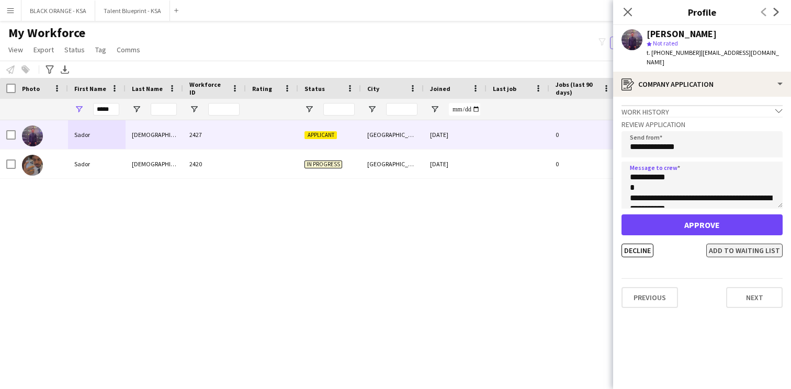
click at [732, 244] on button "Add to waiting list" at bounding box center [744, 251] width 76 height 14
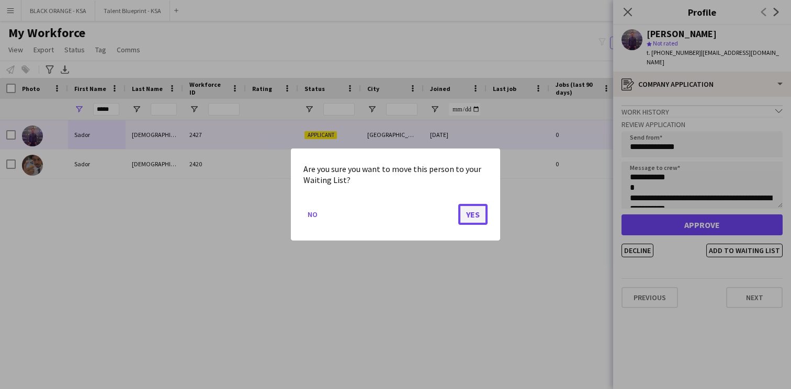
click at [479, 220] on button "Yes" at bounding box center [472, 214] width 29 height 21
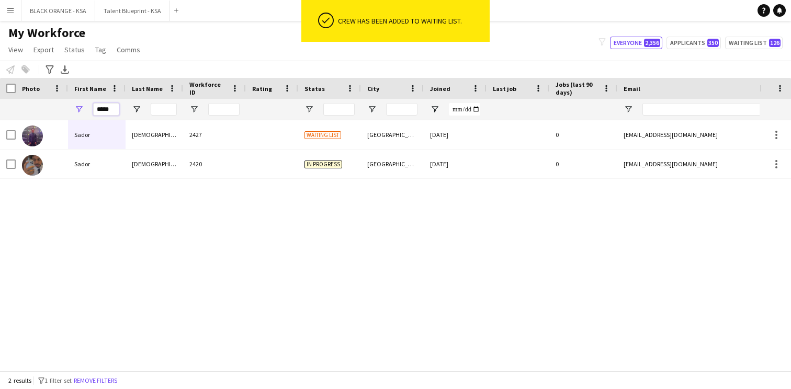
click at [103, 109] on input "*****" at bounding box center [106, 109] width 26 height 13
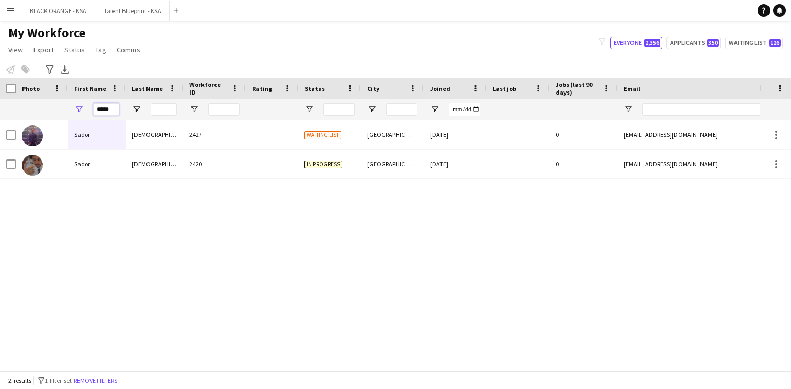
click at [103, 109] on input "*****" at bounding box center [106, 109] width 26 height 13
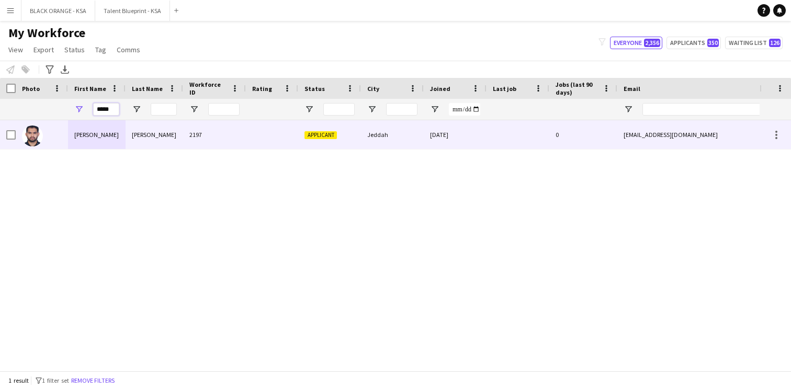
type input "*****"
click at [97, 130] on div "[PERSON_NAME]" at bounding box center [97, 134] width 58 height 29
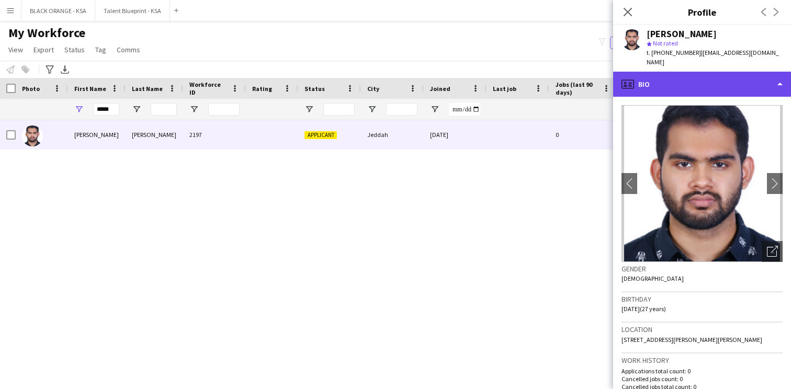
click at [721, 85] on div "profile Bio" at bounding box center [702, 84] width 178 height 25
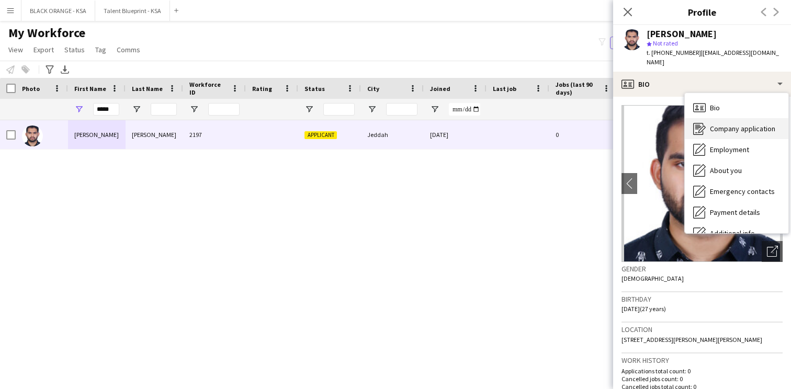
click at [719, 124] on span "Company application" at bounding box center [742, 128] width 65 height 9
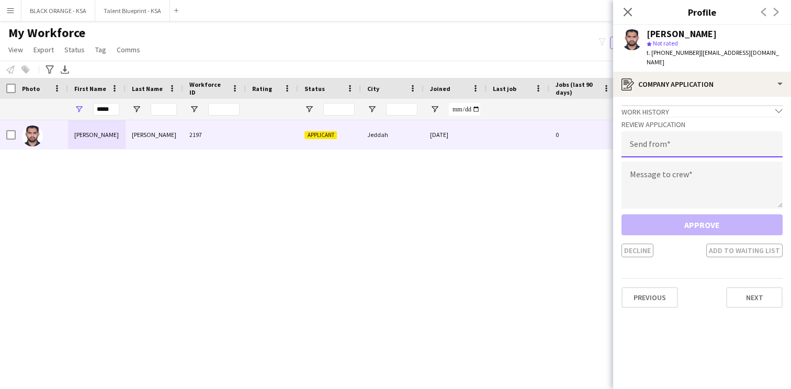
click at [681, 141] on input "email" at bounding box center [701, 144] width 161 height 26
type input "**********"
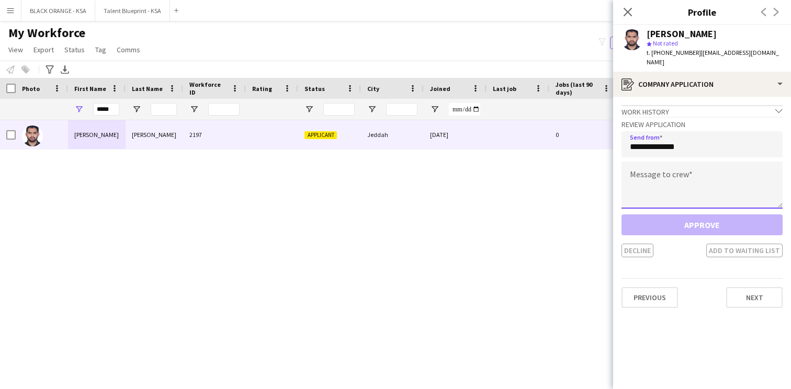
click at [678, 162] on textarea at bounding box center [701, 185] width 161 height 47
paste textarea "**********"
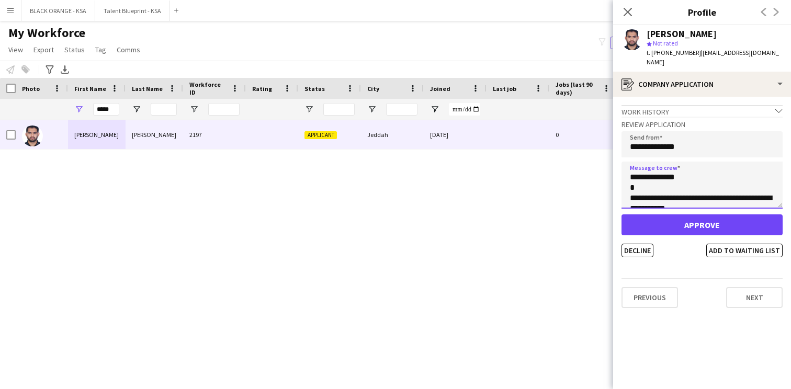
click at [658, 170] on textarea "**********" at bounding box center [701, 185] width 161 height 47
type textarea "**********"
click at [721, 247] on button "Add to waiting list" at bounding box center [744, 251] width 76 height 14
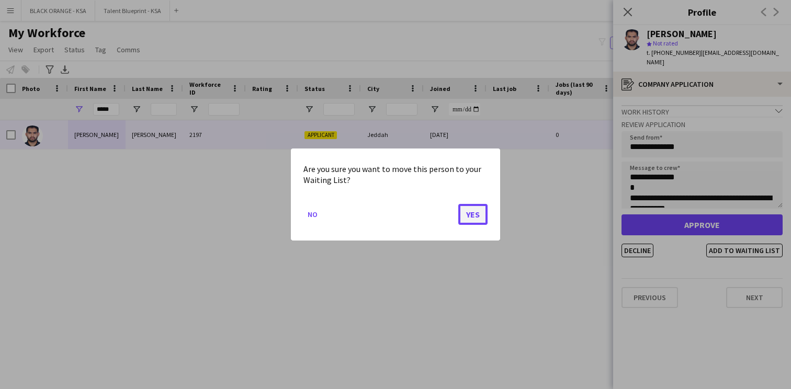
click at [471, 213] on button "Yes" at bounding box center [472, 214] width 29 height 21
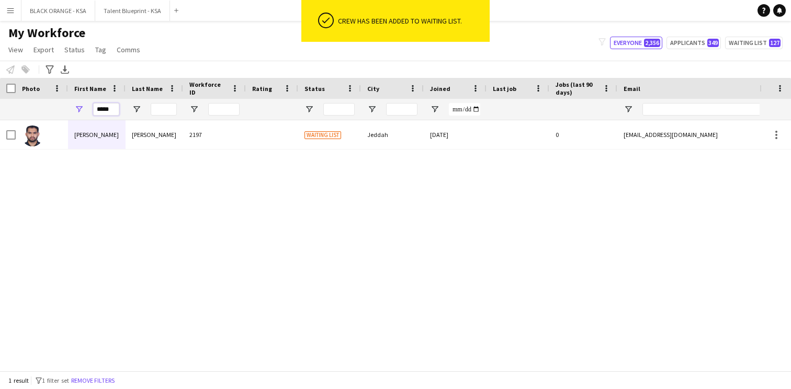
click at [104, 110] on input "*****" at bounding box center [106, 109] width 26 height 13
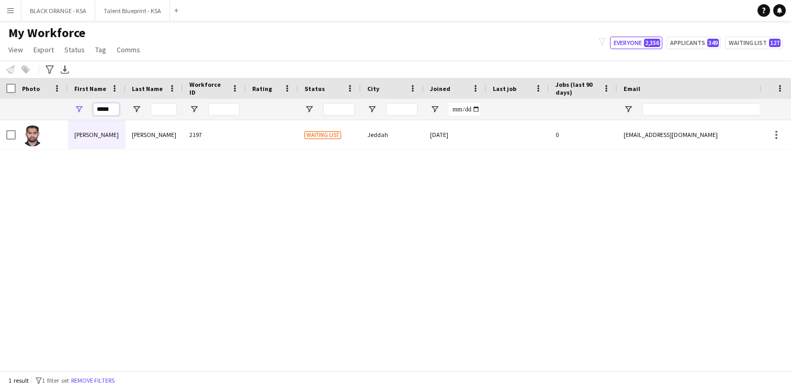
click at [104, 110] on input "*****" at bounding box center [106, 109] width 26 height 13
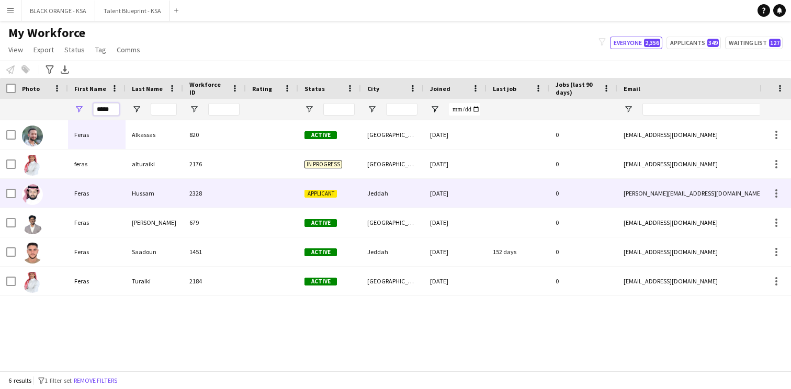
type input "*****"
click at [175, 201] on div "Hussam" at bounding box center [155, 193] width 58 height 29
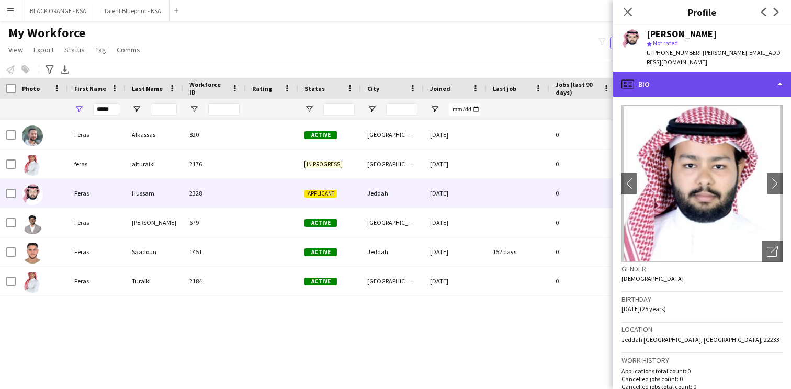
click at [722, 81] on div "profile Bio" at bounding box center [702, 84] width 178 height 25
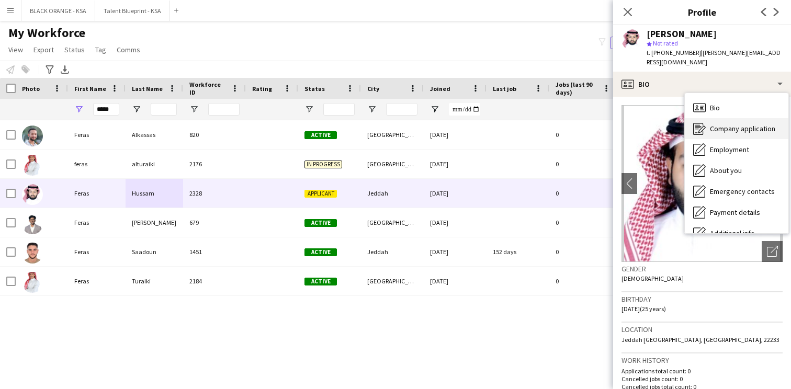
click at [723, 124] on span "Company application" at bounding box center [742, 128] width 65 height 9
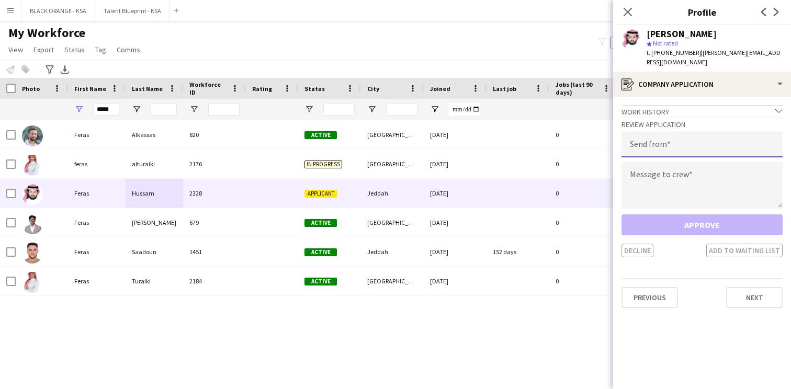
click at [677, 135] on input "email" at bounding box center [701, 144] width 161 height 26
type input "**********"
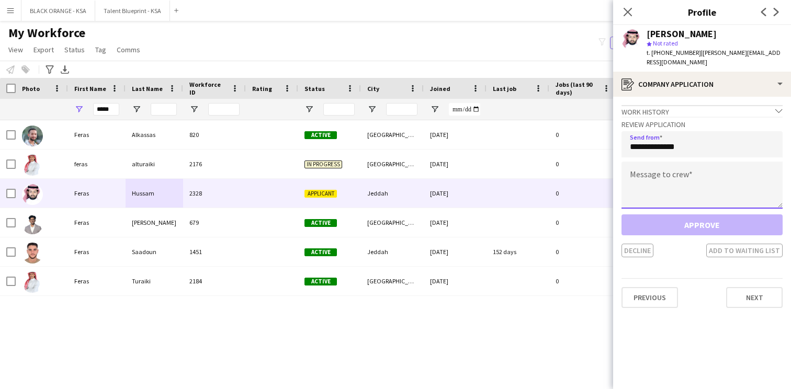
click at [682, 162] on textarea at bounding box center [701, 185] width 161 height 47
paste textarea "**********"
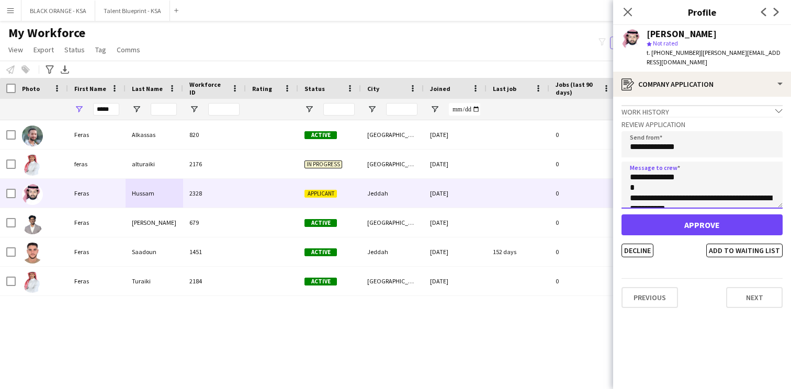
click at [665, 162] on textarea "**********" at bounding box center [701, 185] width 161 height 47
type textarea "**********"
click at [721, 244] on button "Add to waiting list" at bounding box center [744, 251] width 76 height 14
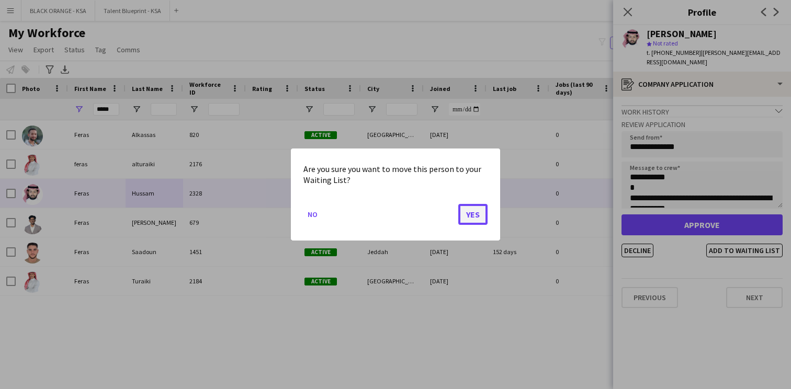
click at [486, 212] on button "Yes" at bounding box center [472, 214] width 29 height 21
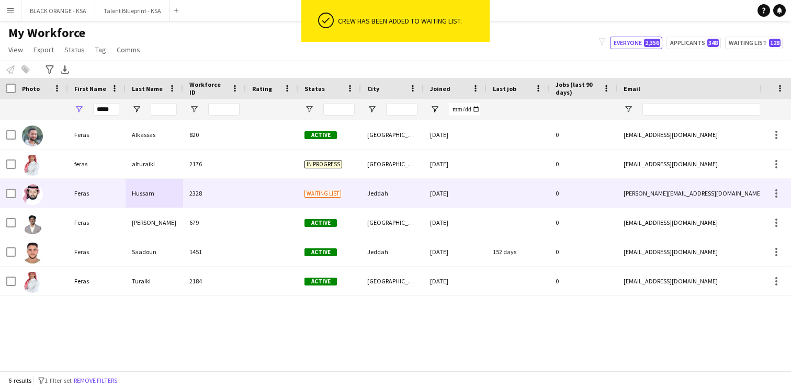
click at [255, 194] on div at bounding box center [272, 193] width 52 height 29
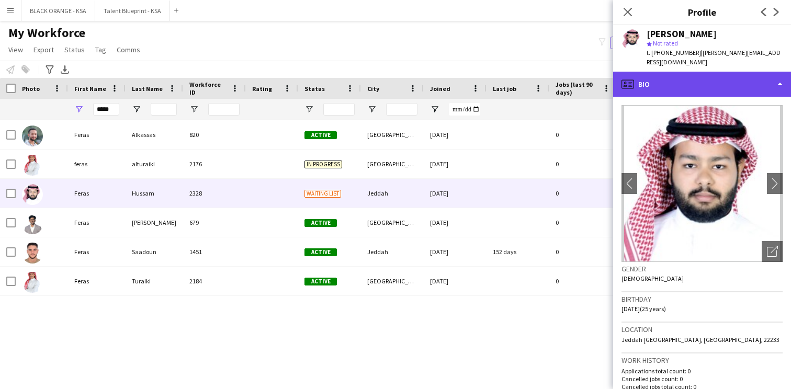
click at [690, 75] on div "profile Bio" at bounding box center [702, 84] width 178 height 25
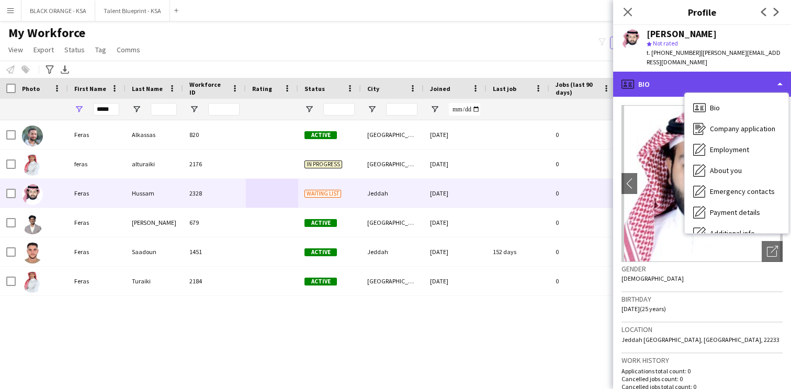
click at [665, 82] on div "profile Bio" at bounding box center [702, 84] width 178 height 25
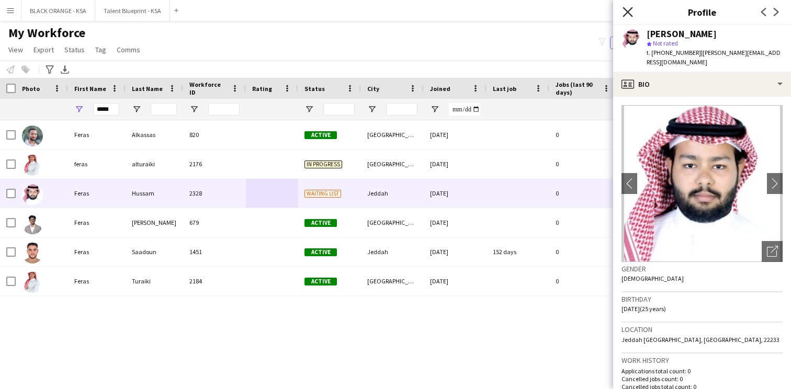
click at [628, 10] on icon "Close pop-in" at bounding box center [627, 12] width 10 height 10
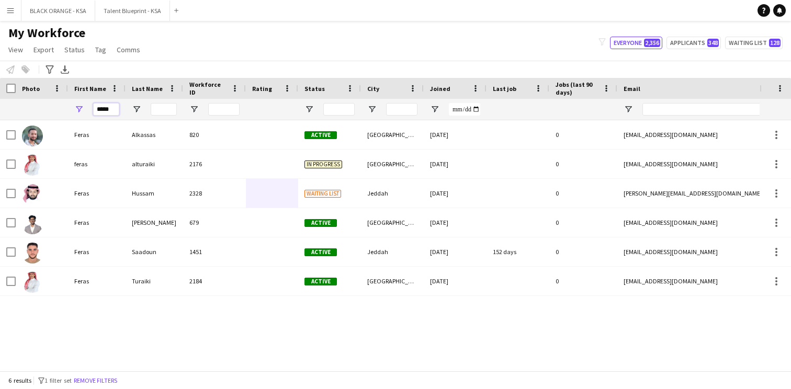
click at [105, 108] on input "*****" at bounding box center [106, 109] width 26 height 13
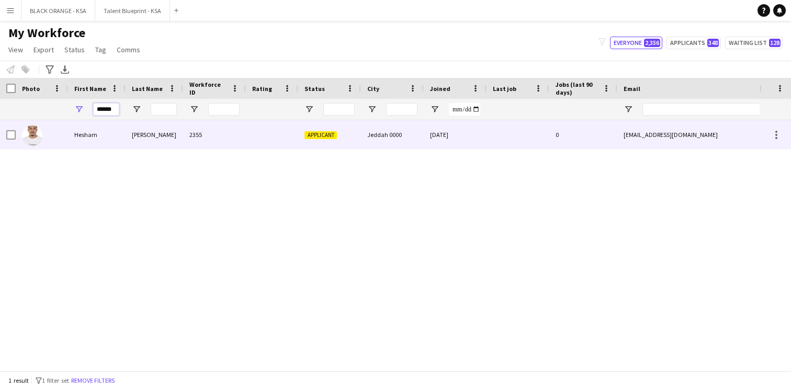
type input "******"
click at [87, 139] on div "Hesham" at bounding box center [97, 134] width 58 height 29
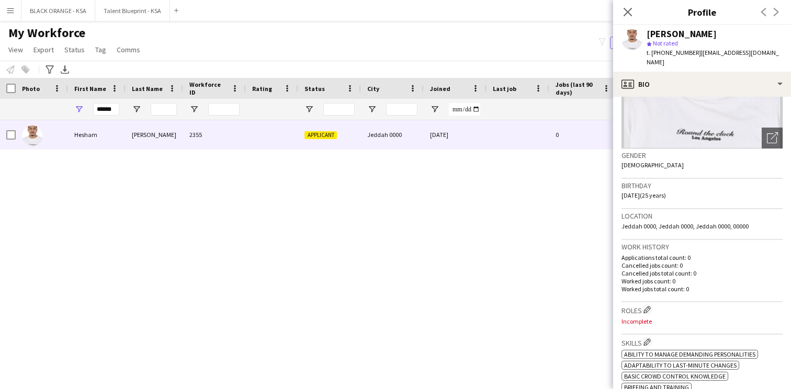
scroll to position [118, 0]
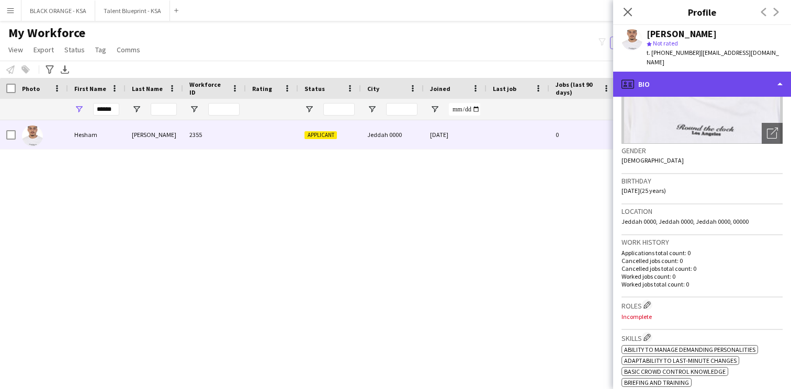
click at [686, 72] on div "profile Bio" at bounding box center [702, 84] width 178 height 25
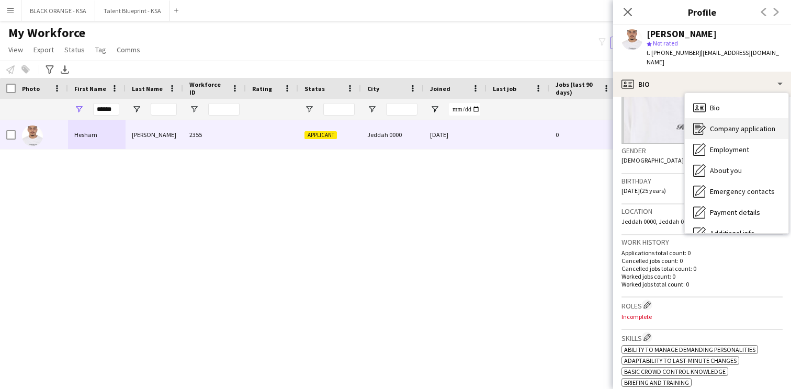
click at [706, 120] on div "Company application Company application" at bounding box center [737, 128] width 104 height 21
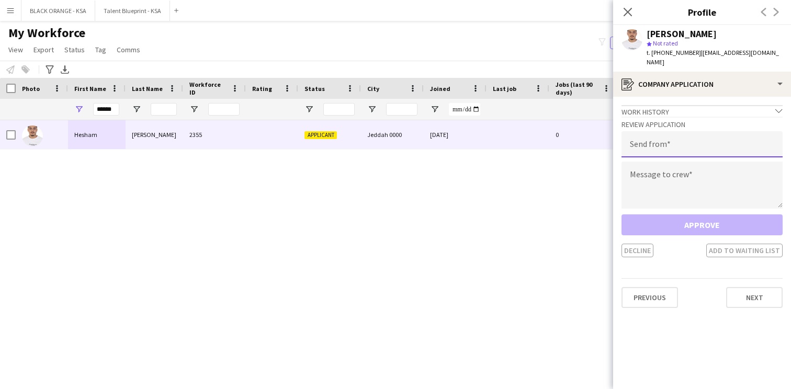
click at [665, 131] on input "email" at bounding box center [701, 144] width 161 height 26
type input "**********"
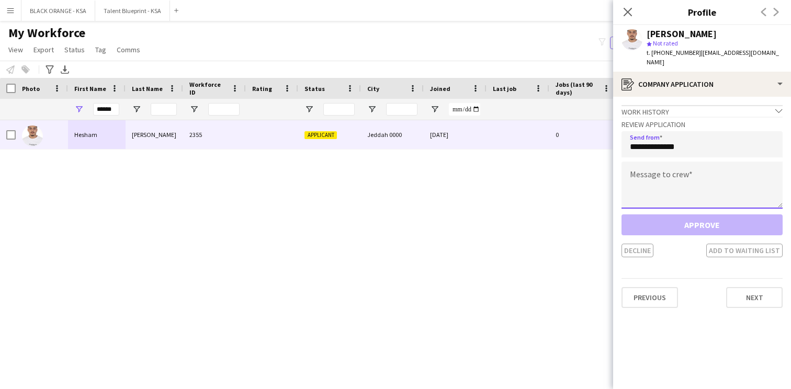
click at [657, 169] on textarea at bounding box center [701, 185] width 161 height 47
paste textarea "**********"
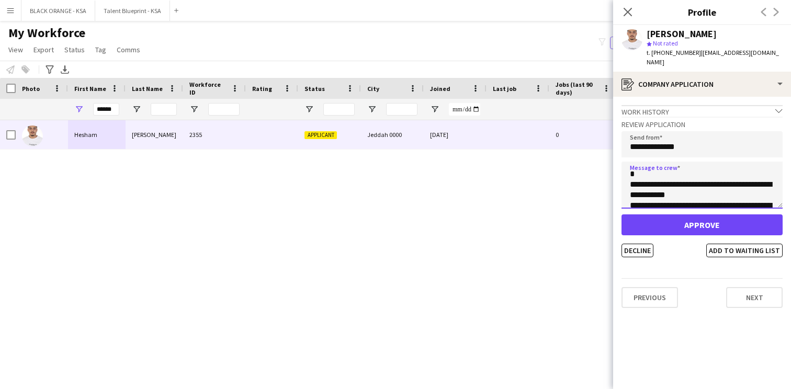
scroll to position [0, 0]
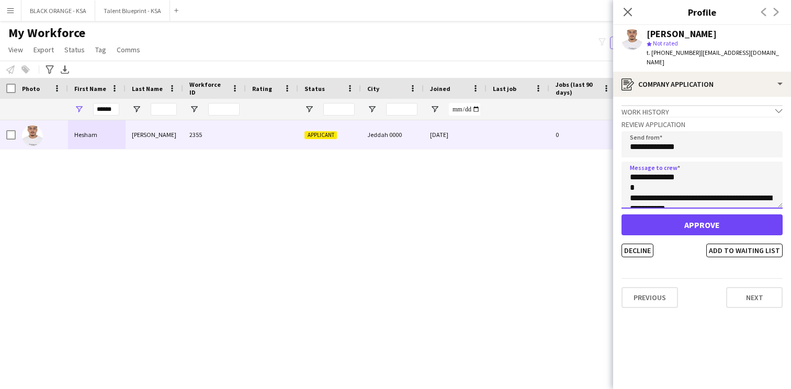
click at [666, 165] on textarea "**********" at bounding box center [701, 185] width 161 height 47
type textarea "**********"
click at [725, 244] on button "Add to waiting list" at bounding box center [744, 251] width 76 height 14
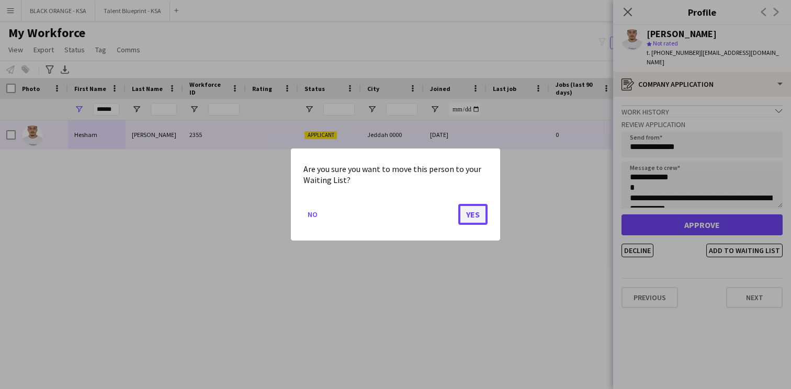
click at [477, 217] on button "Yes" at bounding box center [472, 214] width 29 height 21
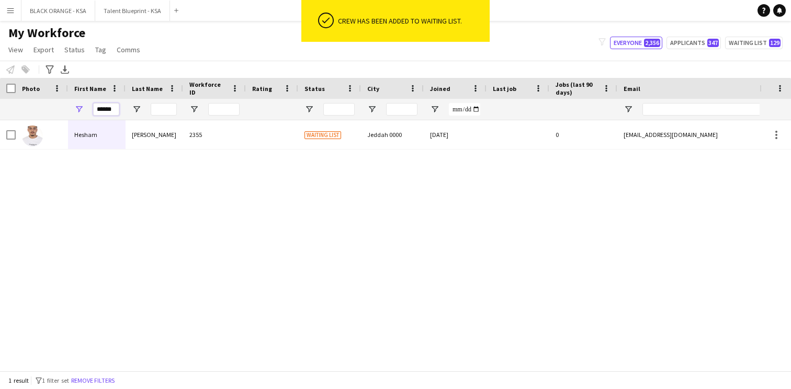
click at [101, 106] on input "******" at bounding box center [106, 109] width 26 height 13
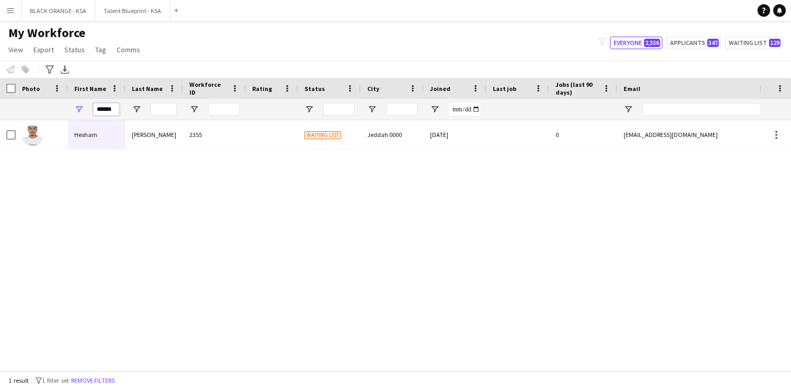
click at [101, 106] on input "******" at bounding box center [106, 109] width 26 height 13
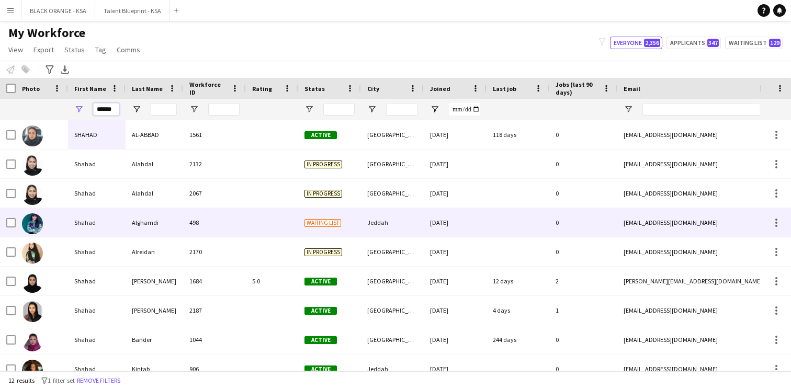
type input "******"
click at [173, 215] on div "Alghamdi" at bounding box center [155, 222] width 58 height 29
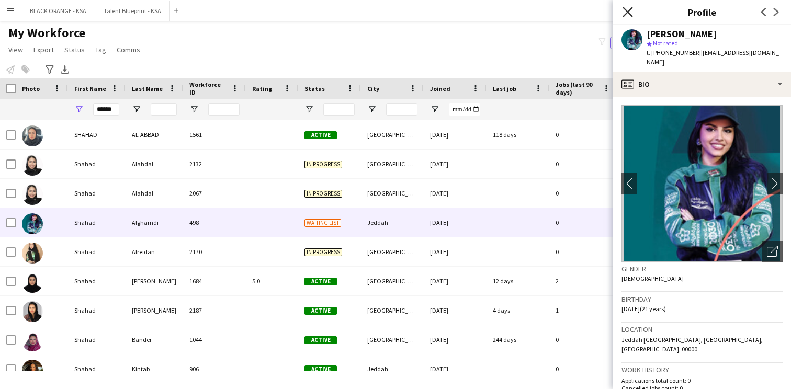
click at [632, 14] on icon "Close pop-in" at bounding box center [627, 12] width 10 height 10
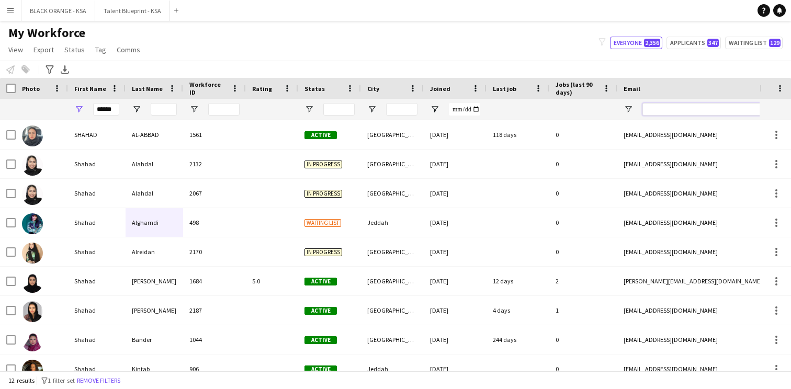
click at [645, 110] on input "Email Filter Input" at bounding box center [731, 109] width 178 height 13
paste input "**********"
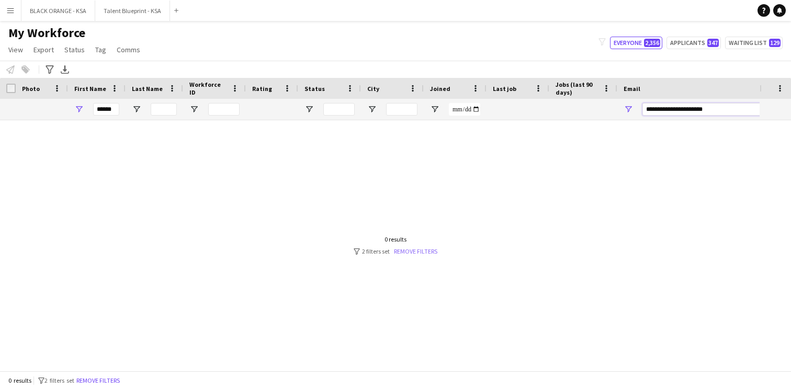
type input "**********"
click at [415, 249] on link "Remove filters" at bounding box center [415, 251] width 43 height 8
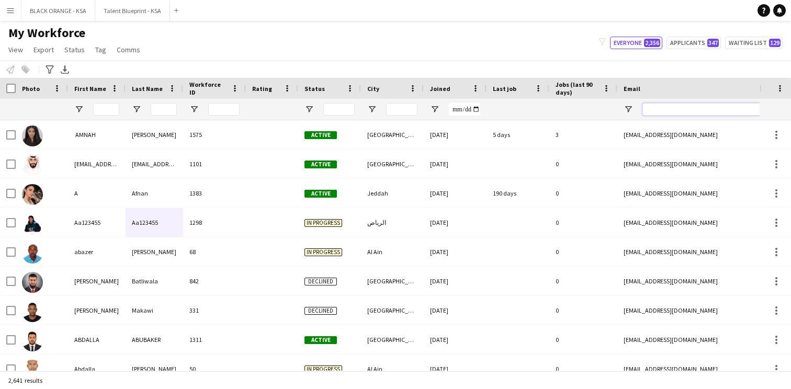
click at [687, 111] on input "Email Filter Input" at bounding box center [731, 109] width 178 height 13
paste input "**********"
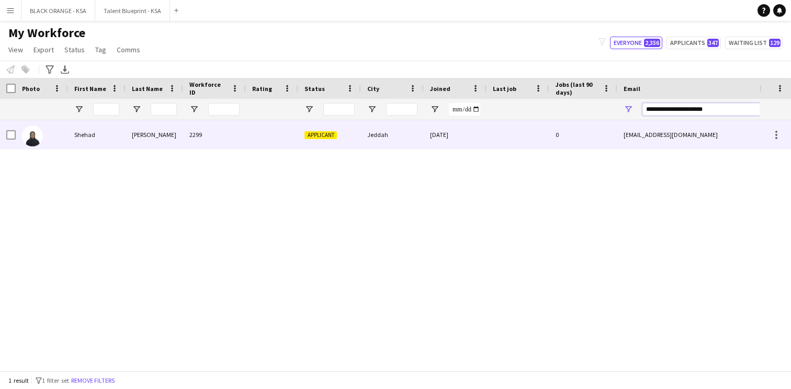
type input "**********"
click at [580, 145] on div "0" at bounding box center [583, 134] width 68 height 29
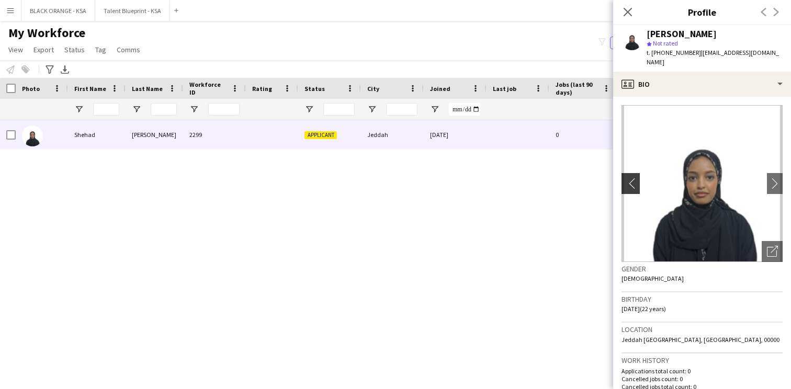
click at [627, 184] on button "chevron-left" at bounding box center [629, 183] width 21 height 21
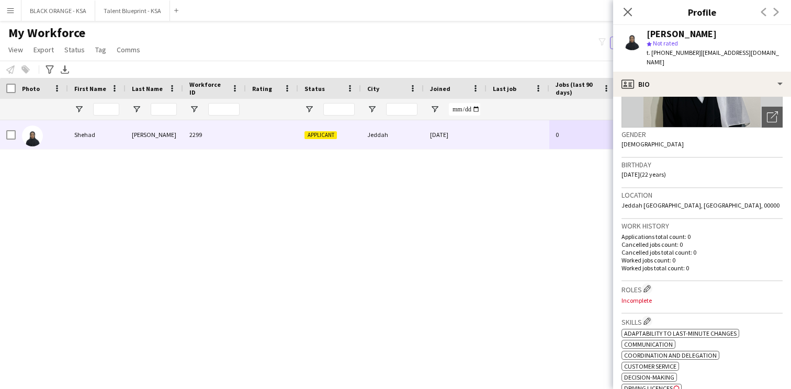
scroll to position [154, 0]
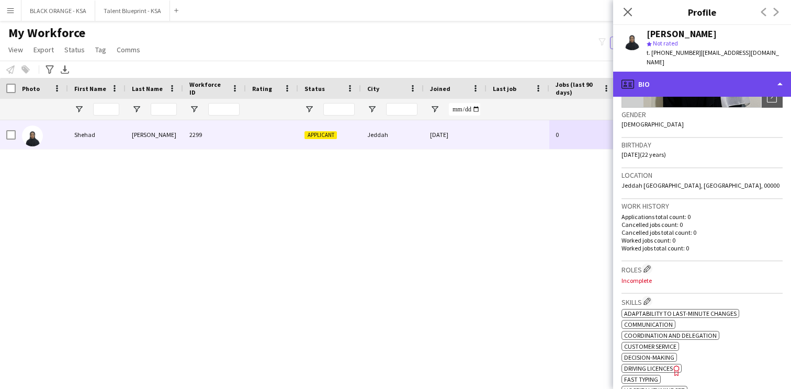
click at [699, 73] on div "profile Bio" at bounding box center [702, 84] width 178 height 25
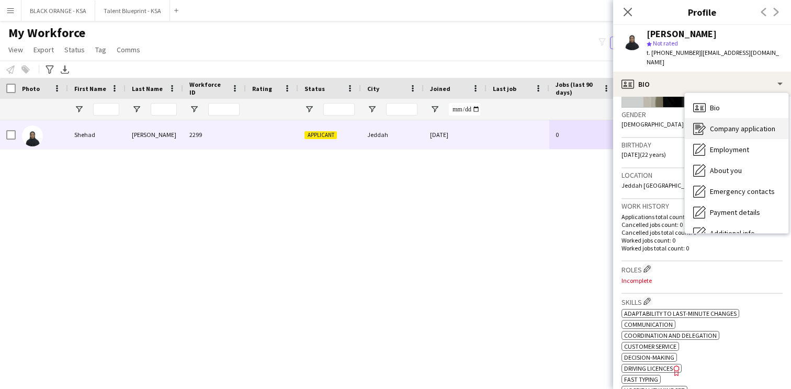
click at [708, 121] on div "Company application Company application" at bounding box center [737, 128] width 104 height 21
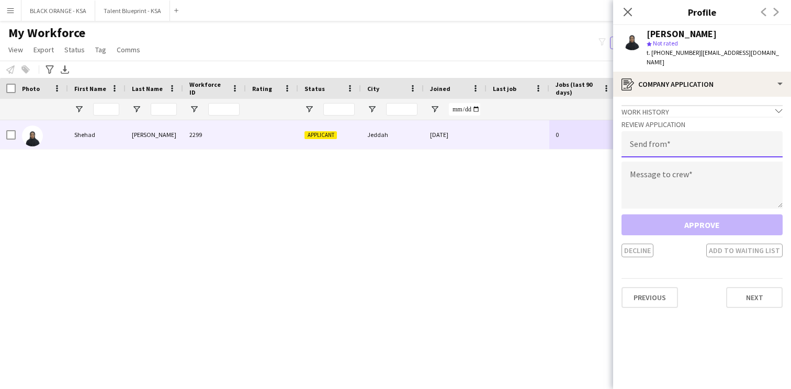
click at [681, 131] on input "email" at bounding box center [701, 144] width 161 height 26
type input "**********"
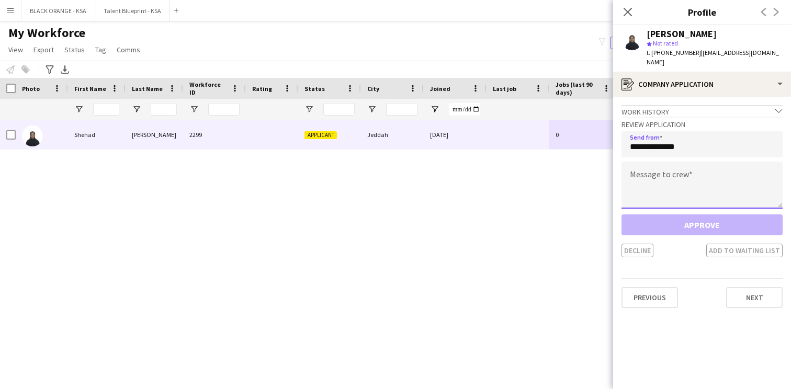
click at [684, 167] on textarea at bounding box center [701, 185] width 161 height 47
paste textarea "**********"
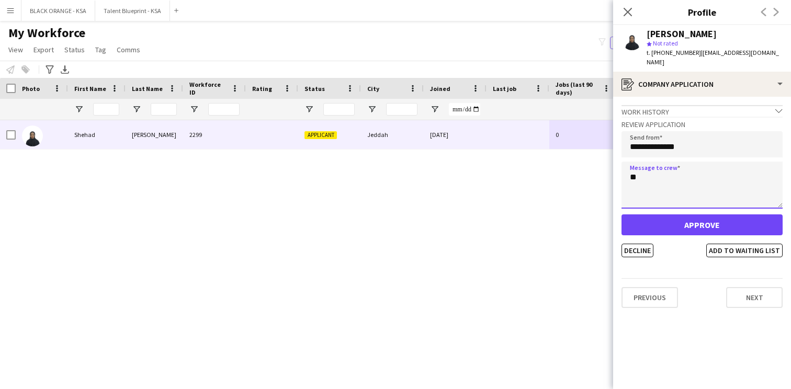
type textarea "*"
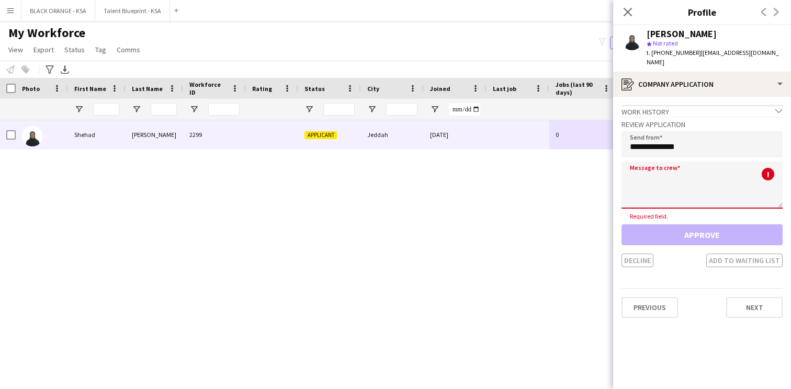
paste textarea "**********"
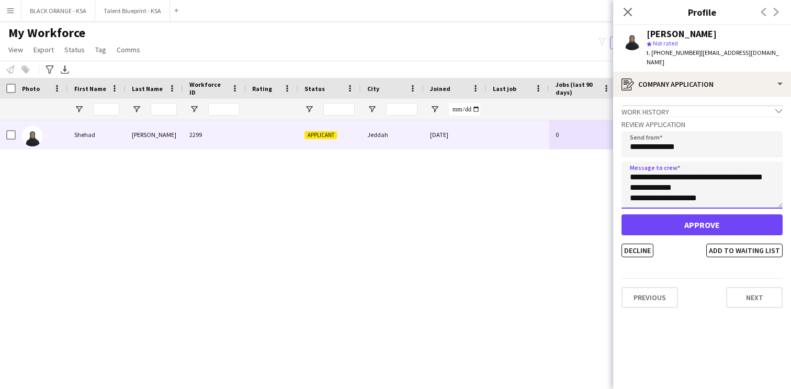
scroll to position [0, 0]
click at [659, 167] on textarea "**********" at bounding box center [701, 185] width 161 height 47
type textarea "**********"
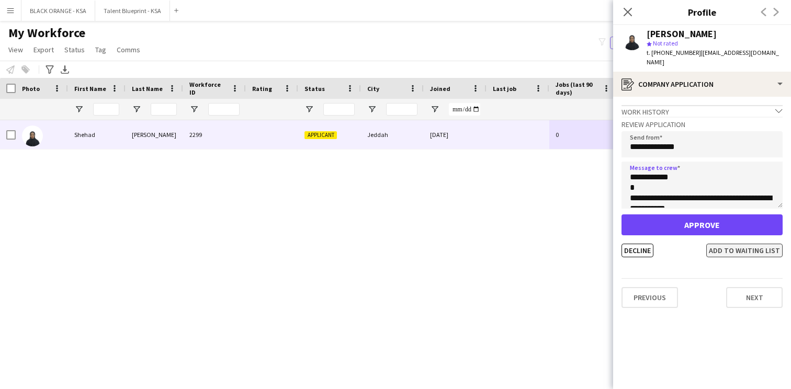
click at [728, 244] on button "Add to waiting list" at bounding box center [744, 251] width 76 height 14
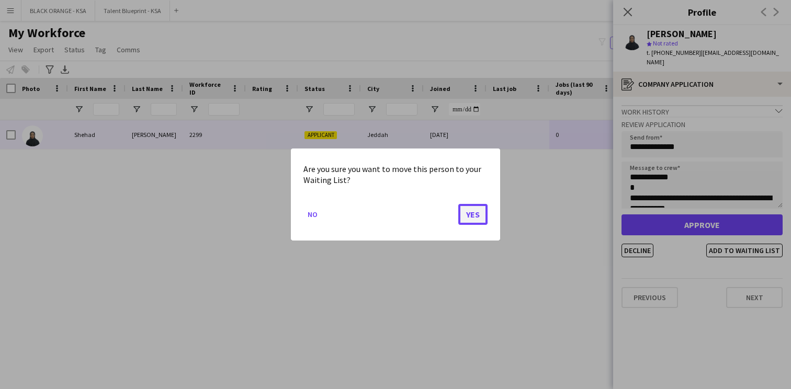
click at [471, 219] on button "Yes" at bounding box center [472, 214] width 29 height 21
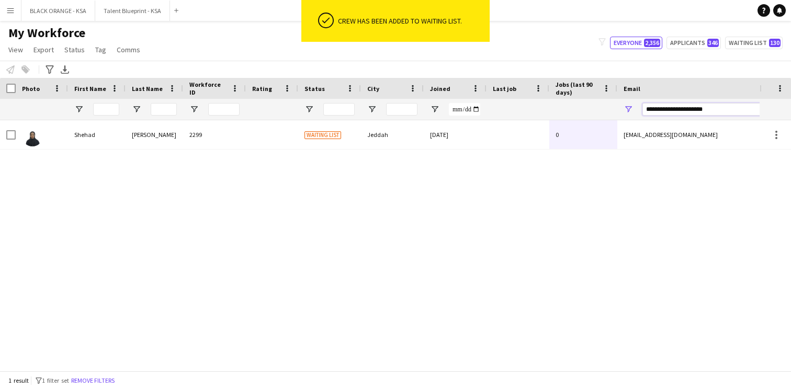
click at [684, 110] on input "**********" at bounding box center [731, 109] width 178 height 13
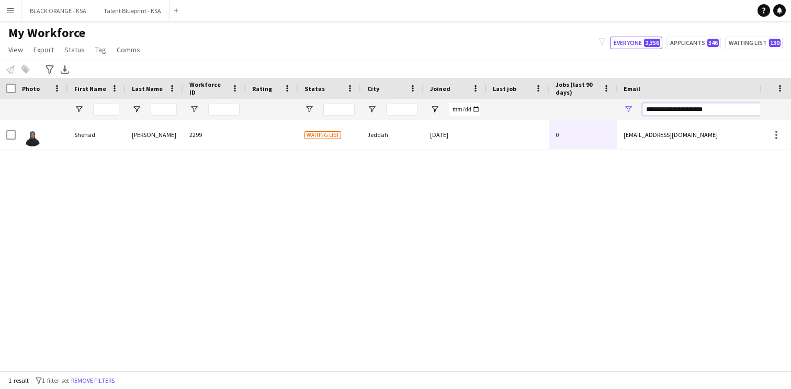
click at [684, 110] on input "**********" at bounding box center [731, 109] width 178 height 13
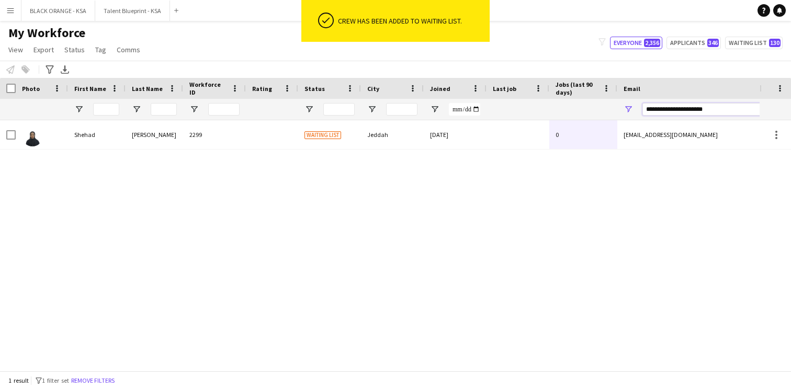
click at [684, 110] on input "**********" at bounding box center [731, 109] width 178 height 13
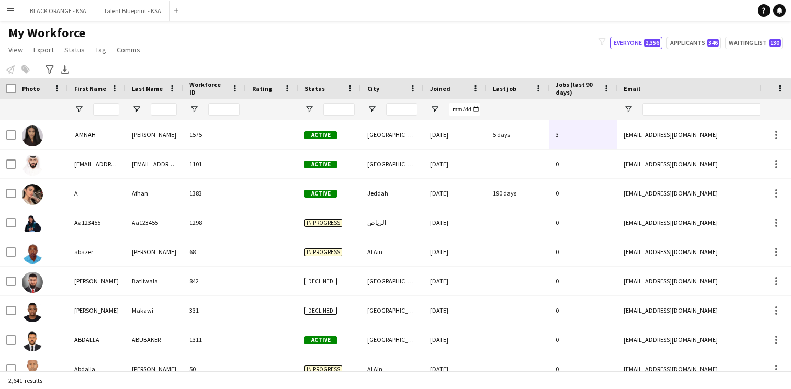
click at [573, 109] on div at bounding box center [582, 109] width 55 height 21
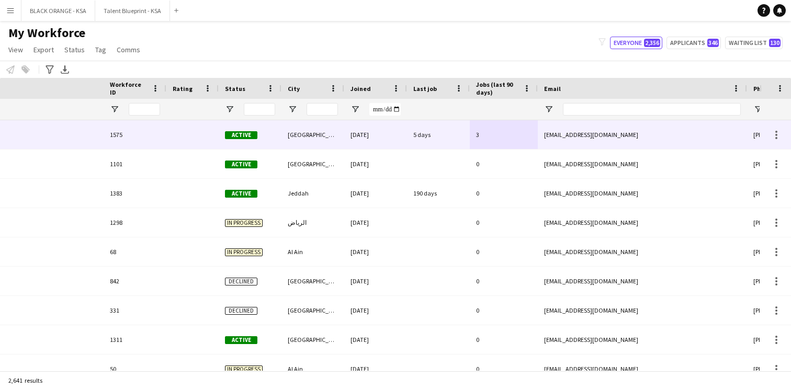
scroll to position [0, 304]
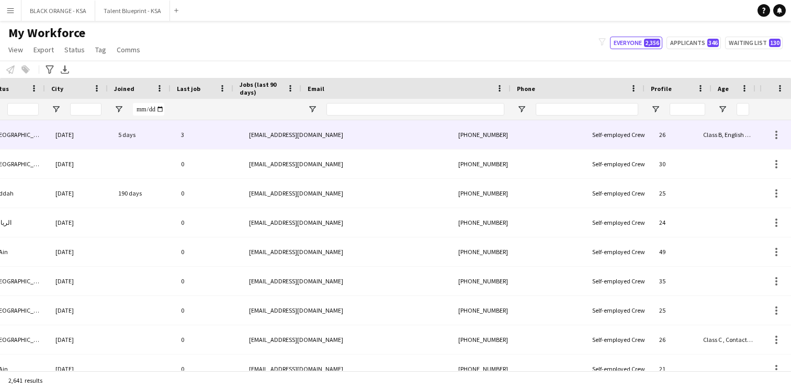
scroll to position [0, 374]
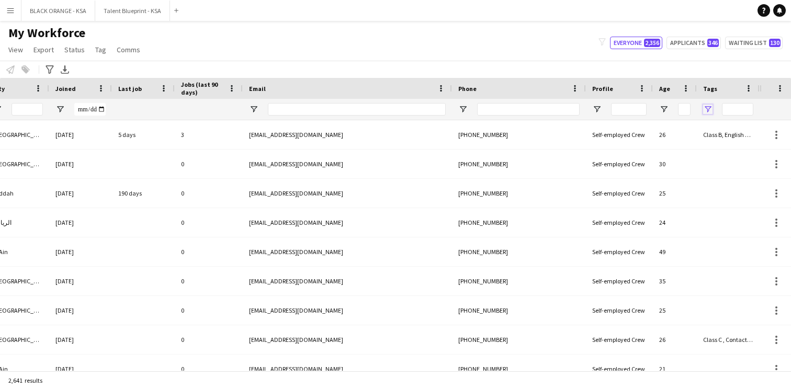
click at [709, 109] on span "Open Filter Menu" at bounding box center [707, 109] width 9 height 9
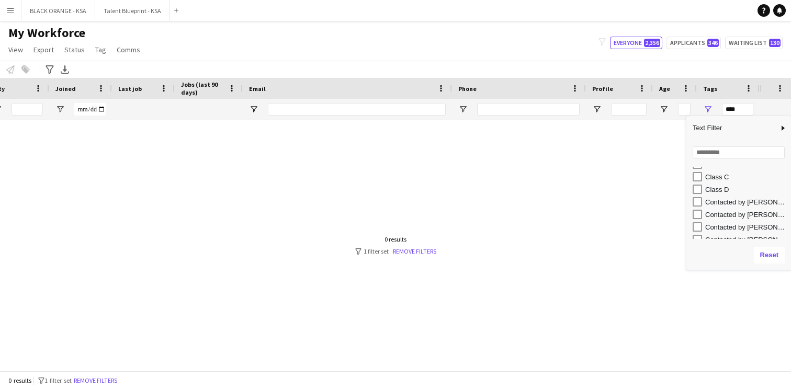
scroll to position [100, 0]
type input "**********"
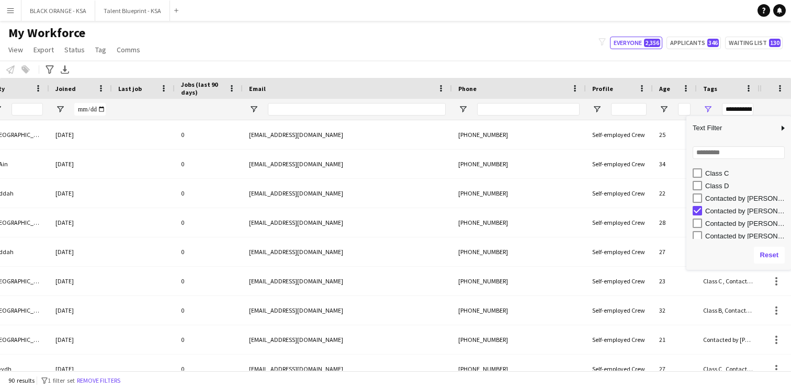
click at [579, 56] on div "My Workforce View Views Default view New view Update view Delete view Edit name…" at bounding box center [395, 43] width 791 height 36
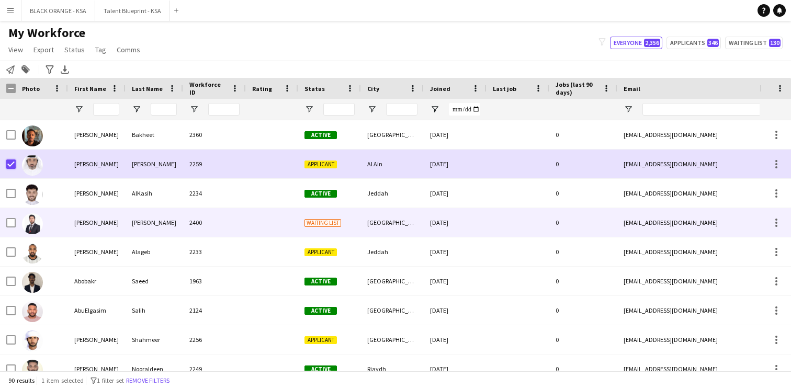
scroll to position [75, 0]
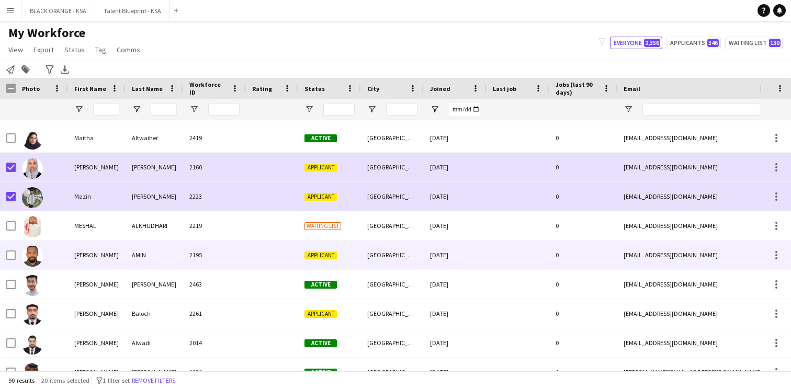
click at [16, 260] on div at bounding box center [42, 255] width 52 height 29
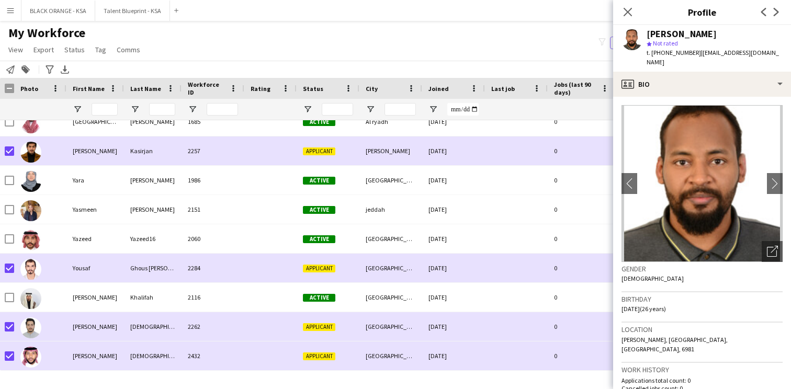
click at [193, 67] on div "Notify workforce Add to tag Search tags magnifier Add tag Advanced filters Adva…" at bounding box center [395, 69] width 791 height 17
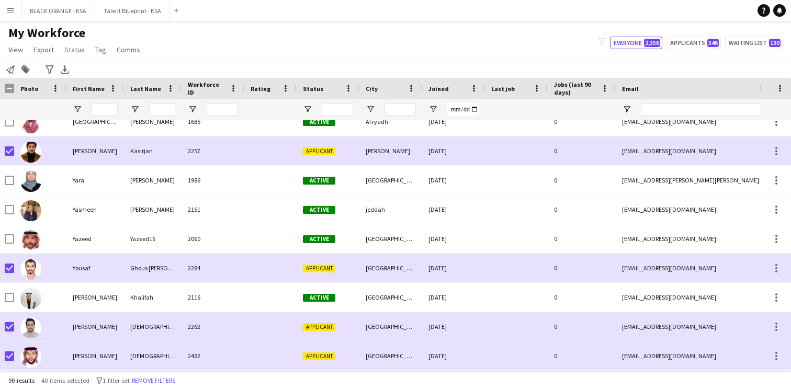
click at [168, 59] on div "My Workforce View Views Default view New view Update view Delete view Edit name…" at bounding box center [395, 43] width 791 height 36
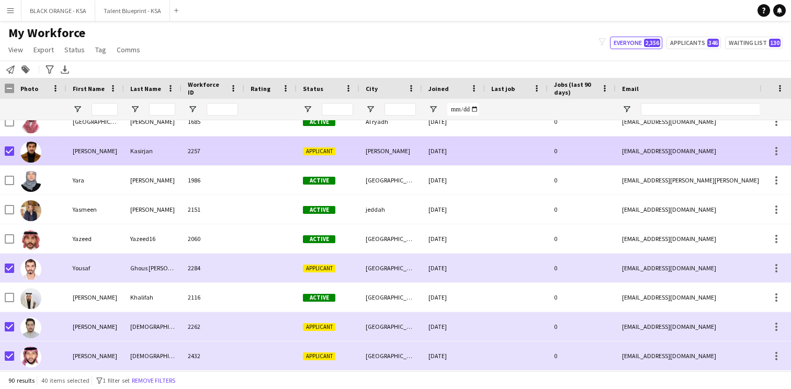
click at [122, 145] on div "[PERSON_NAME]" at bounding box center [95, 150] width 58 height 29
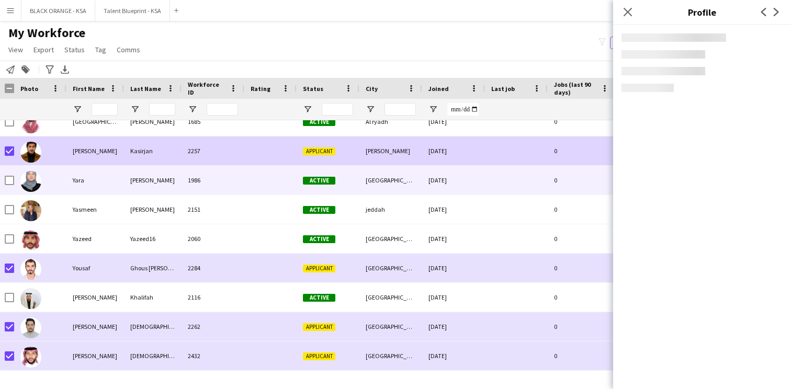
click at [114, 179] on div "Yara" at bounding box center [95, 180] width 58 height 29
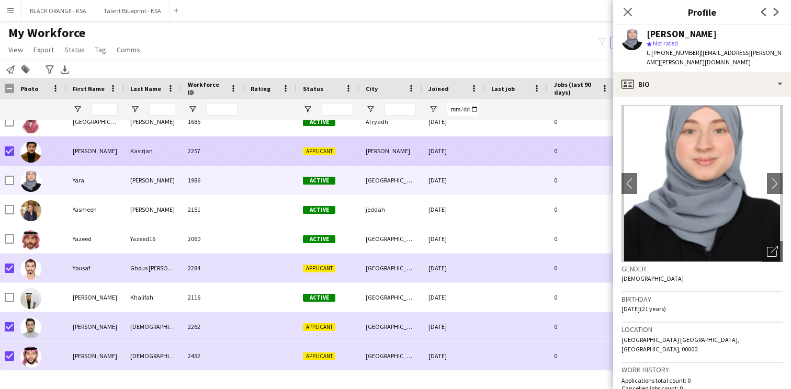
click at [121, 165] on div "Umar Kasirjan 2257 Applicant Alain 11-09-2025 0 umarjan8966@gmail.com +97156643…" at bounding box center [565, 150] width 1134 height 29
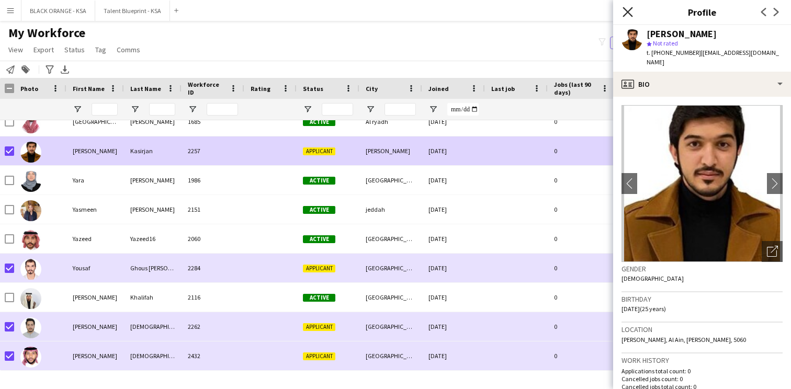
click at [626, 12] on icon "Close pop-in" at bounding box center [627, 12] width 10 height 10
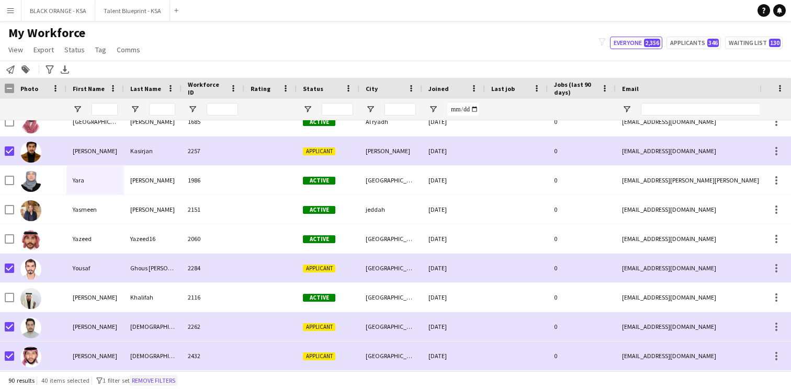
click at [174, 379] on button "Remove filters" at bounding box center [154, 381] width 48 height 12
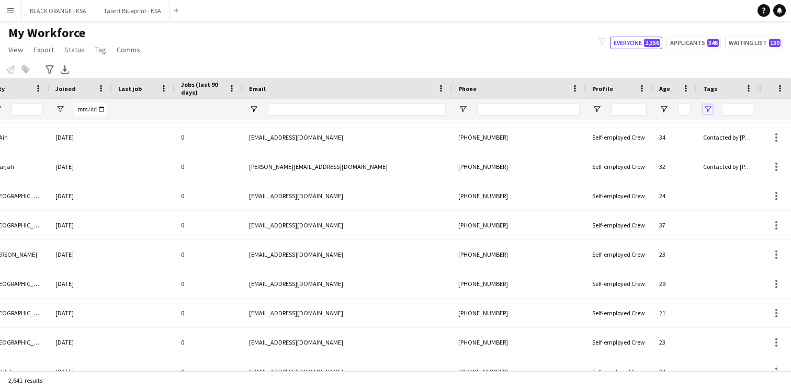
click at [707, 110] on span "Open Filter Menu" at bounding box center [707, 109] width 9 height 9
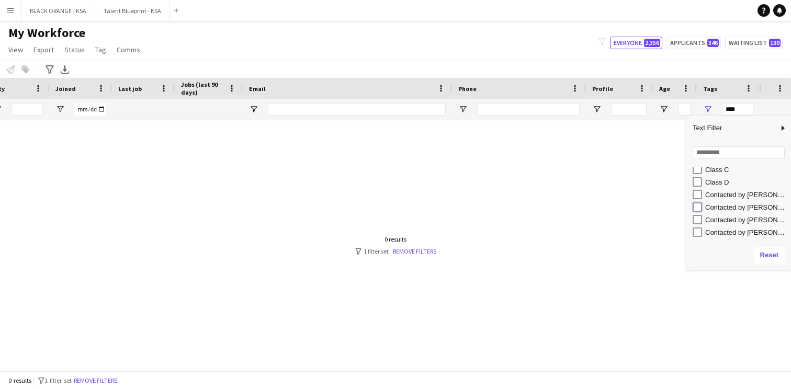
type input "**********"
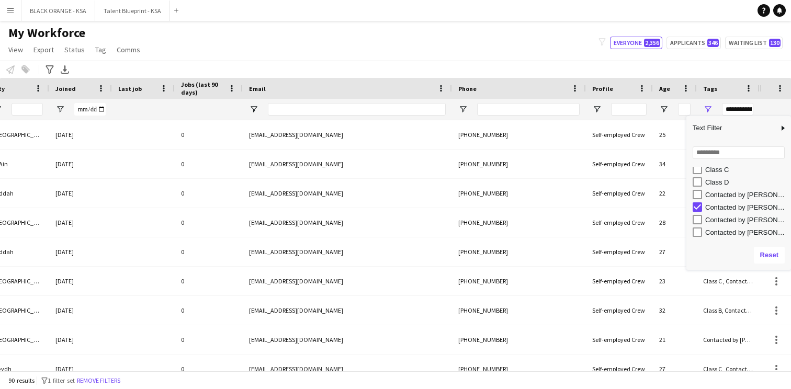
click at [564, 55] on div "My Workforce View Views Default view New view Update view Delete view Edit name…" at bounding box center [395, 43] width 791 height 36
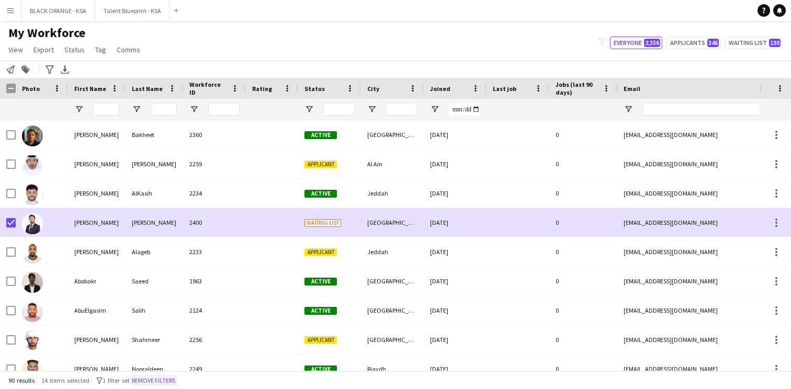
click at [158, 380] on button "Remove filters" at bounding box center [154, 381] width 48 height 12
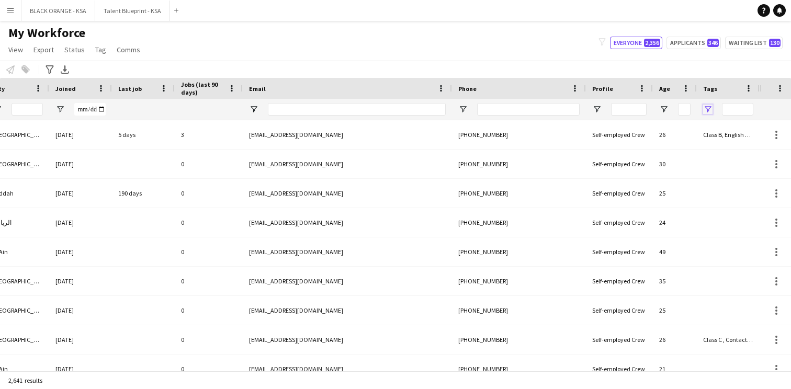
click at [708, 107] on span "Open Filter Menu" at bounding box center [707, 109] width 9 height 9
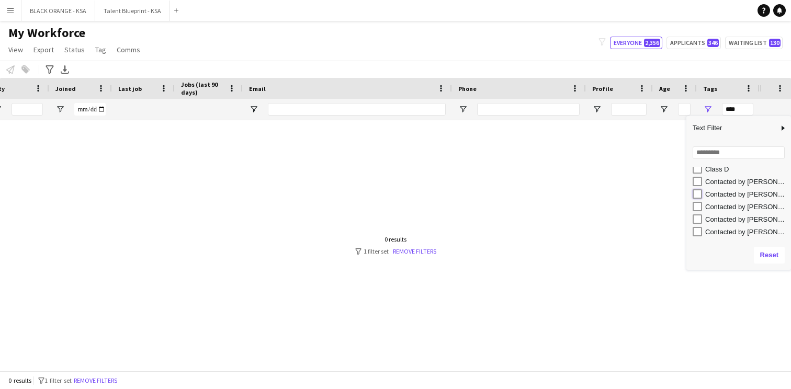
type input "**********"
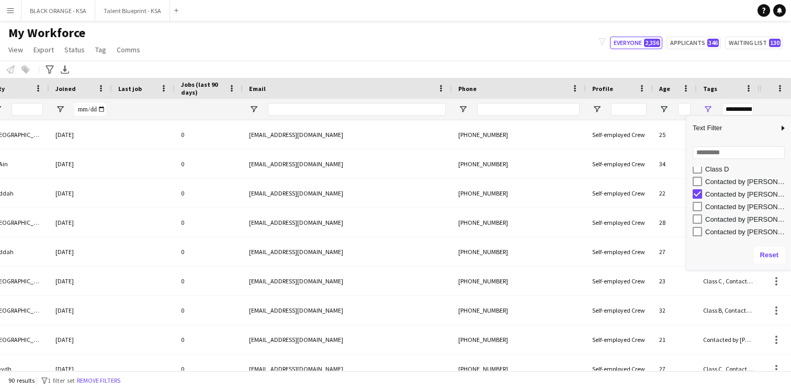
click at [676, 72] on div "Notify workforce Add to tag Select at least one crew to tag him or her. Advance…" at bounding box center [395, 69] width 791 height 17
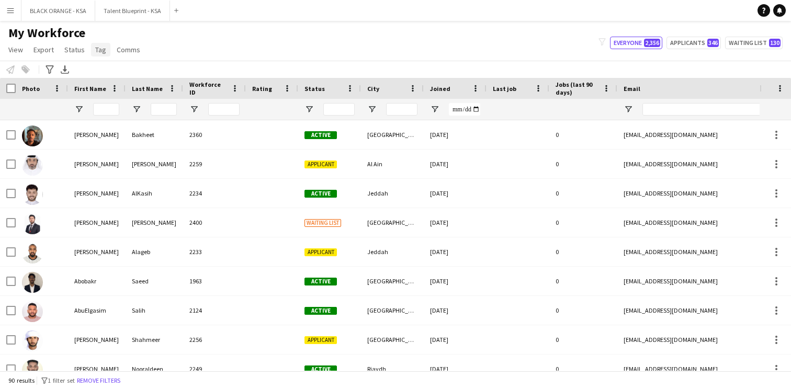
click at [101, 52] on span "Tag" at bounding box center [100, 49] width 11 height 9
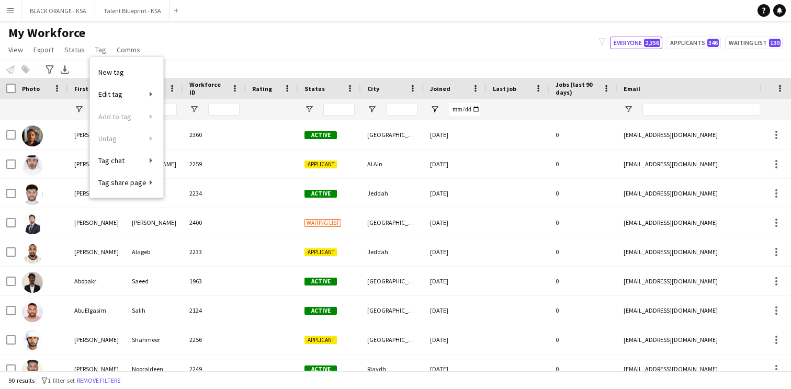
click at [201, 50] on div "My Workforce View Views Default view New view Update view Delete view Edit name…" at bounding box center [395, 43] width 791 height 36
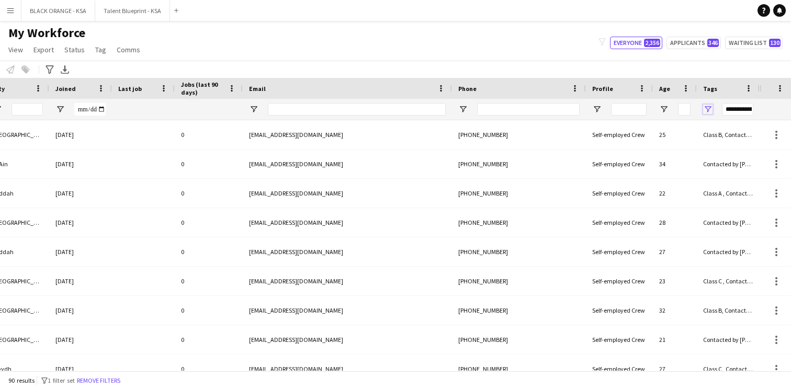
click at [708, 106] on span "Open Filter Menu" at bounding box center [707, 109] width 9 height 9
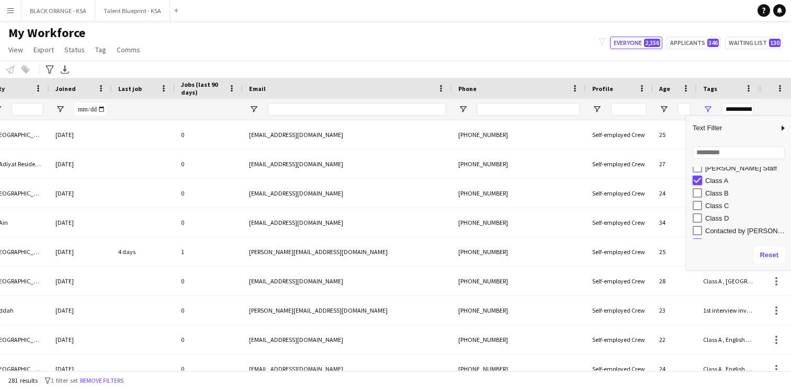
type input "**********"
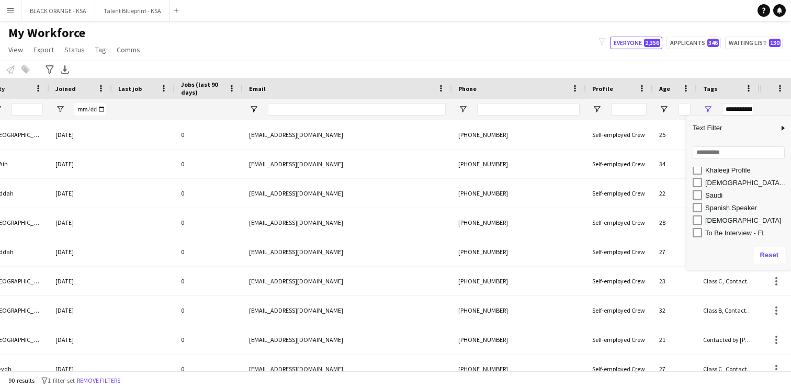
click at [563, 59] on div "My Workforce View Views Default view New view Update view Delete view Edit name…" at bounding box center [395, 43] width 791 height 36
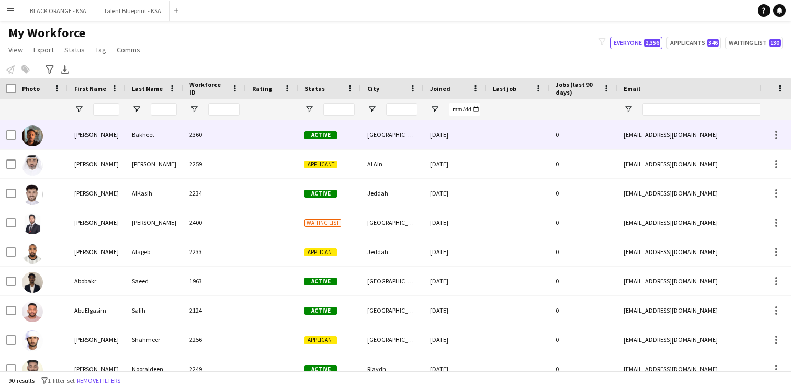
click at [344, 134] on div "Active" at bounding box center [329, 134] width 63 height 29
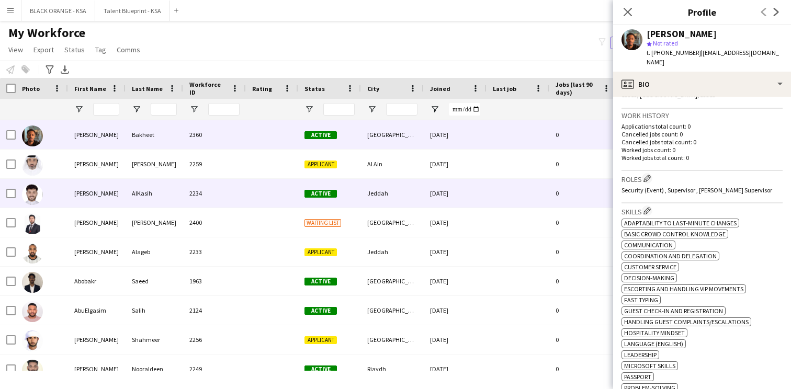
click at [296, 191] on div at bounding box center [272, 193] width 52 height 29
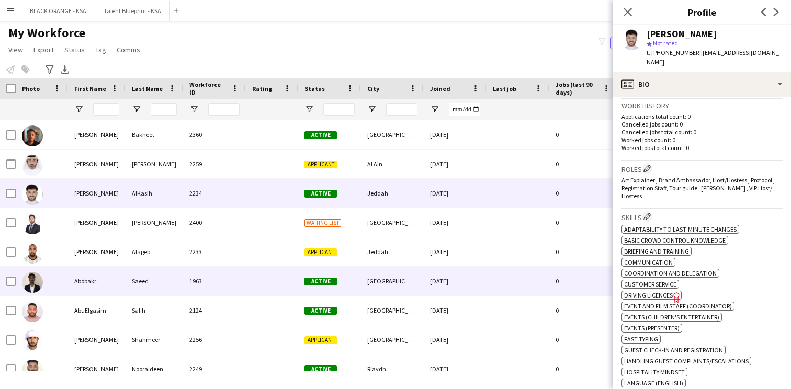
click at [328, 288] on div "Active" at bounding box center [329, 281] width 63 height 29
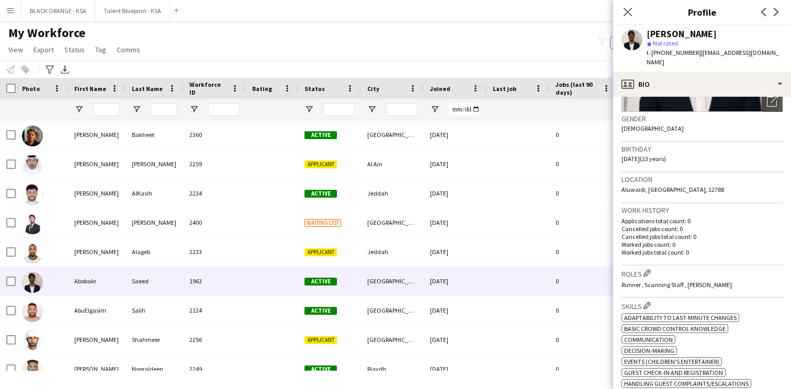
scroll to position [153, 0]
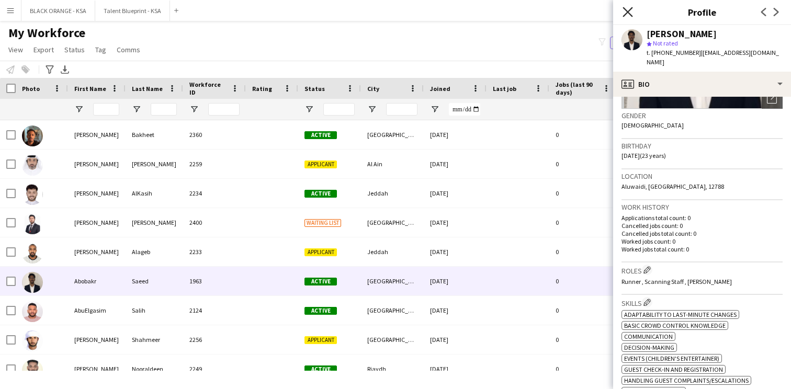
click at [630, 13] on icon "Close pop-in" at bounding box center [627, 12] width 10 height 10
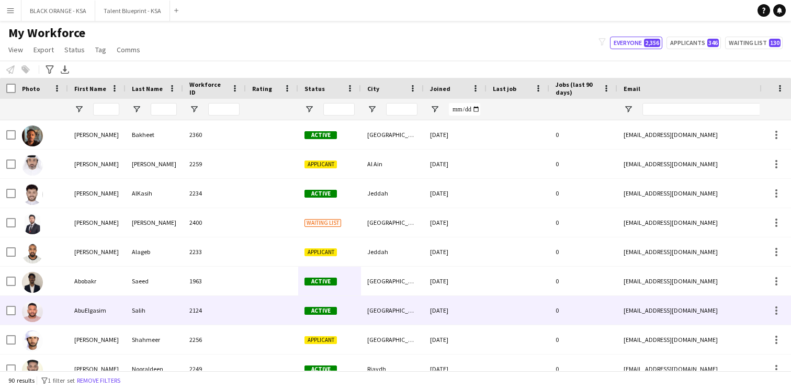
click at [203, 311] on div "2124" at bounding box center [214, 310] width 63 height 29
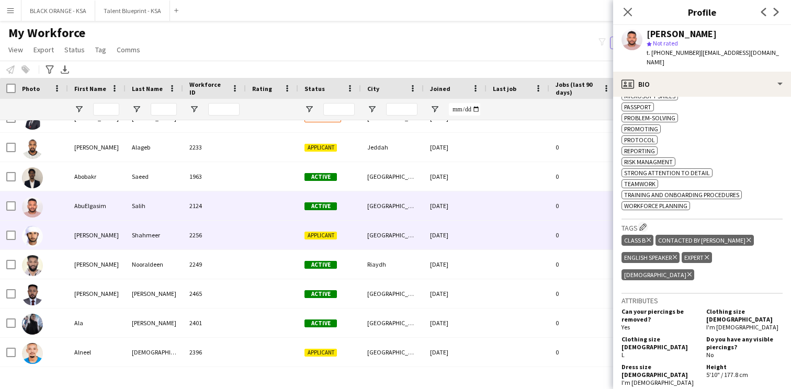
scroll to position [115, 0]
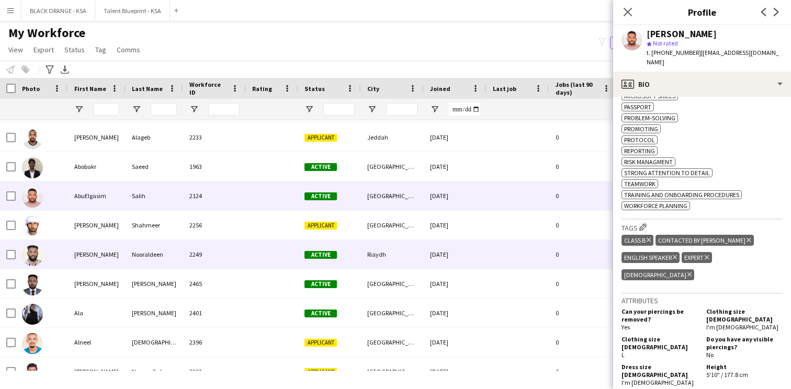
click at [338, 260] on div "Active" at bounding box center [329, 254] width 63 height 29
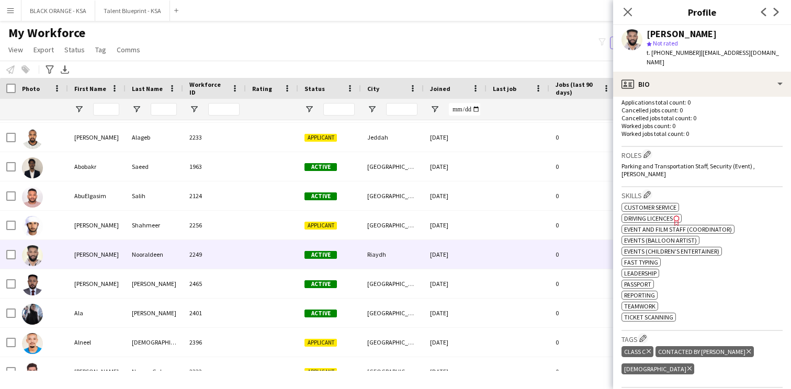
scroll to position [280, 0]
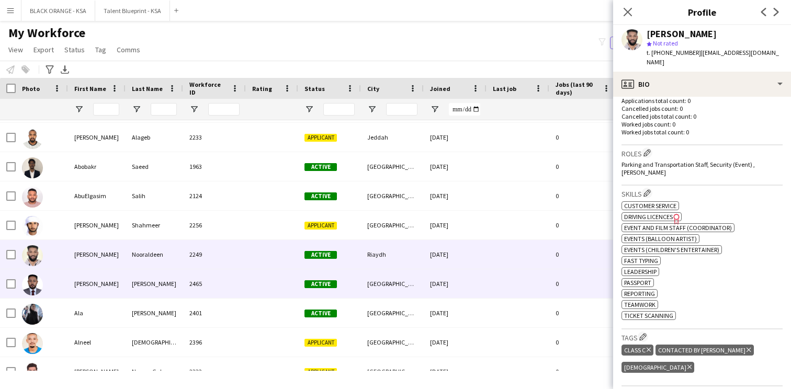
click at [353, 280] on div "Active" at bounding box center [329, 283] width 63 height 29
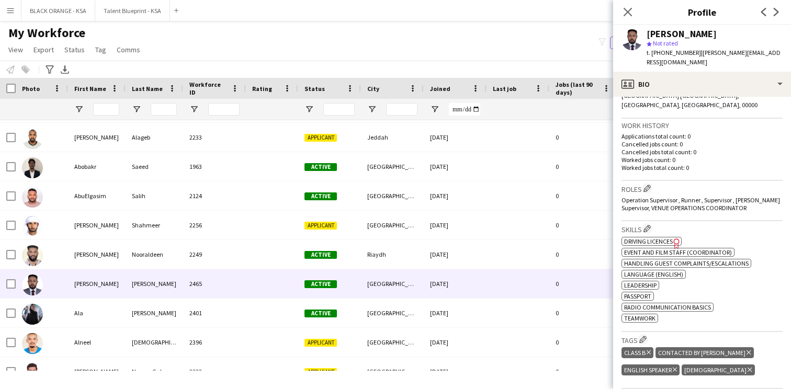
scroll to position [240, 0]
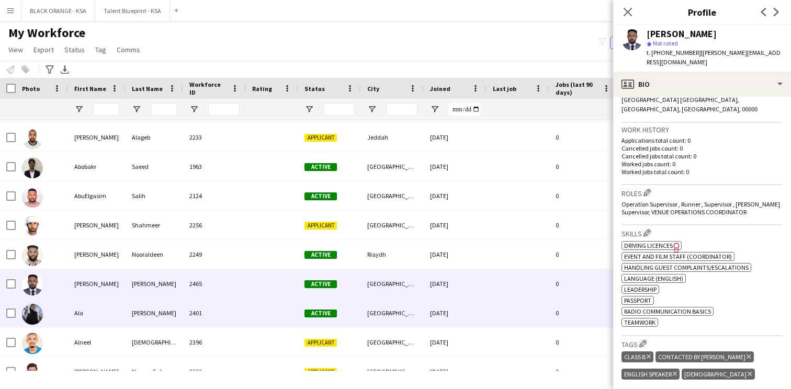
click at [329, 314] on span "Active" at bounding box center [320, 314] width 32 height 8
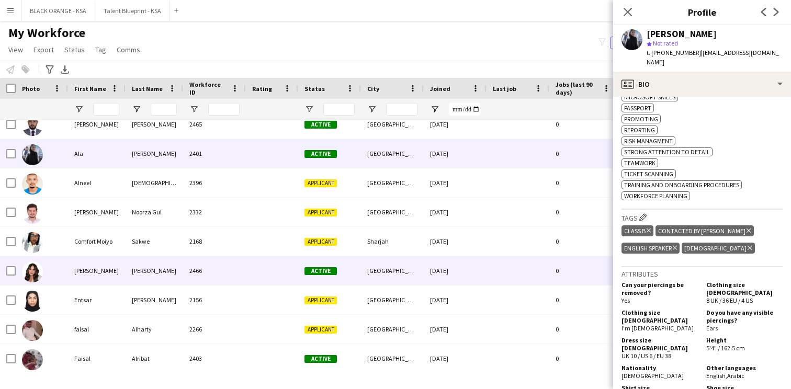
scroll to position [274, 0]
click at [285, 275] on div at bounding box center [272, 270] width 52 height 29
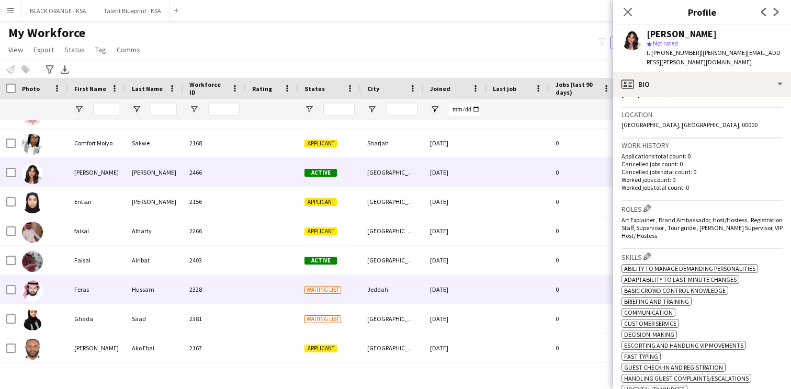
scroll to position [390, 0]
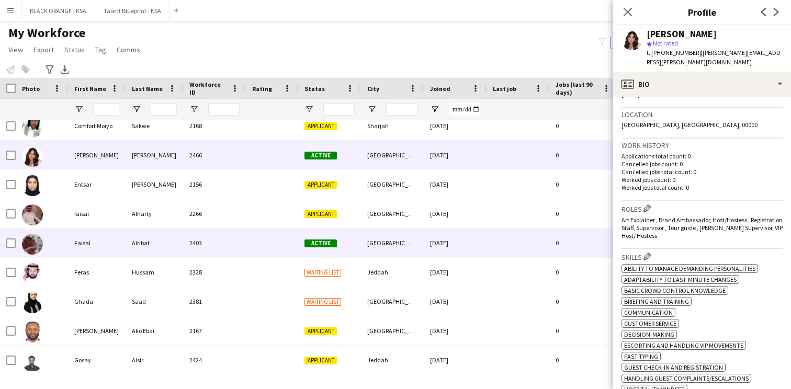
click at [357, 247] on div "Active" at bounding box center [329, 243] width 63 height 29
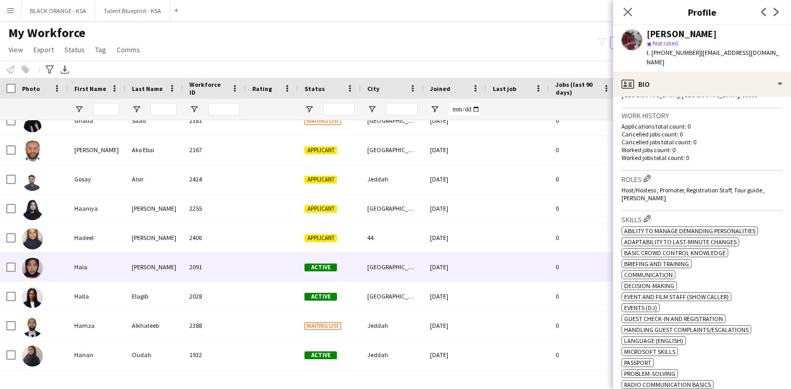
scroll to position [584, 0]
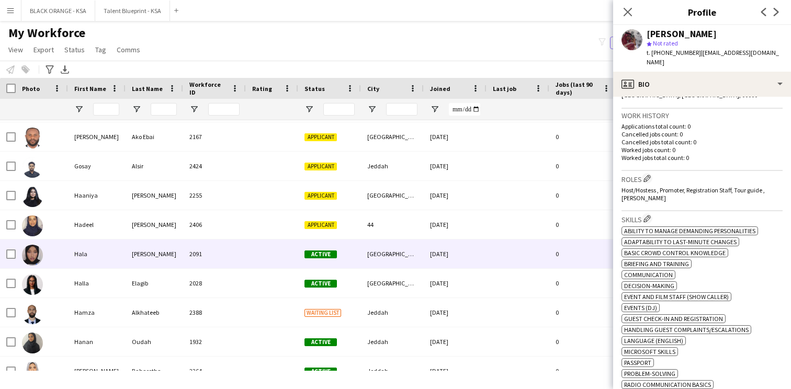
click at [217, 257] on div "2091" at bounding box center [214, 254] width 63 height 29
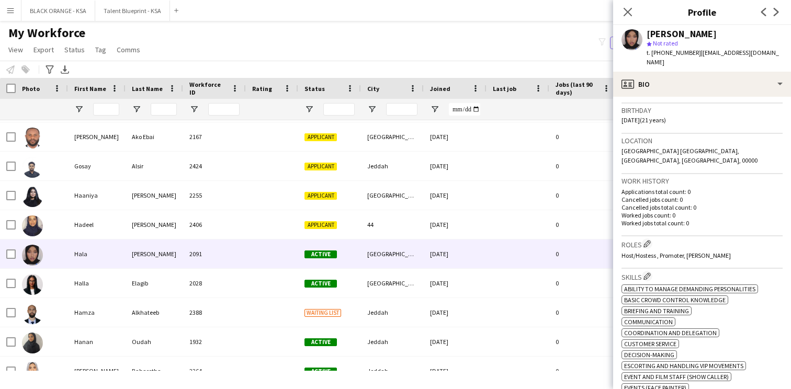
scroll to position [187, 0]
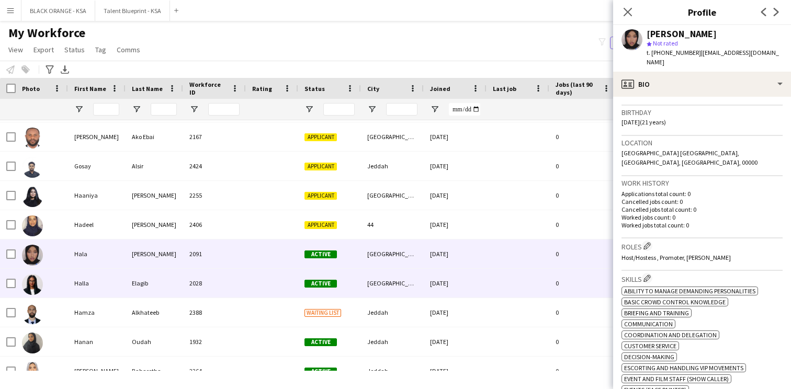
click at [391, 287] on div "[GEOGRAPHIC_DATA]" at bounding box center [392, 283] width 63 height 29
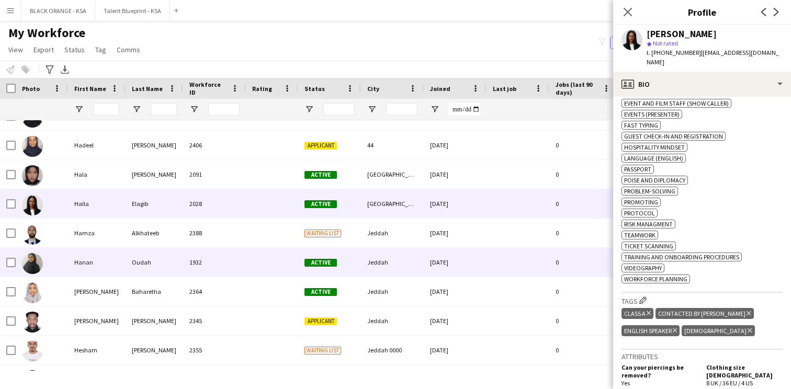
scroll to position [664, 0]
click at [367, 259] on div "Jeddah" at bounding box center [392, 261] width 63 height 29
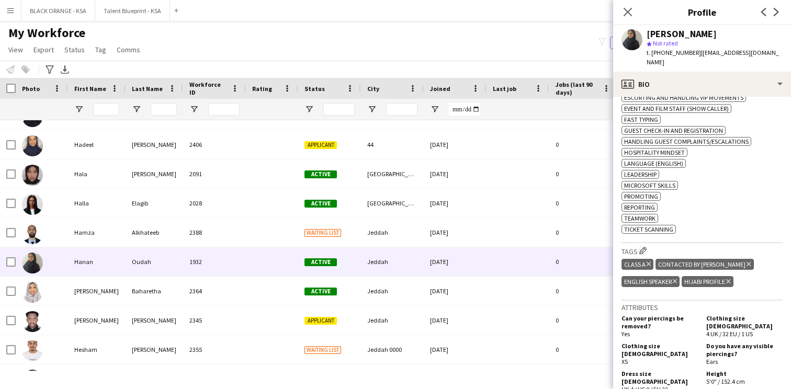
scroll to position [485, 0]
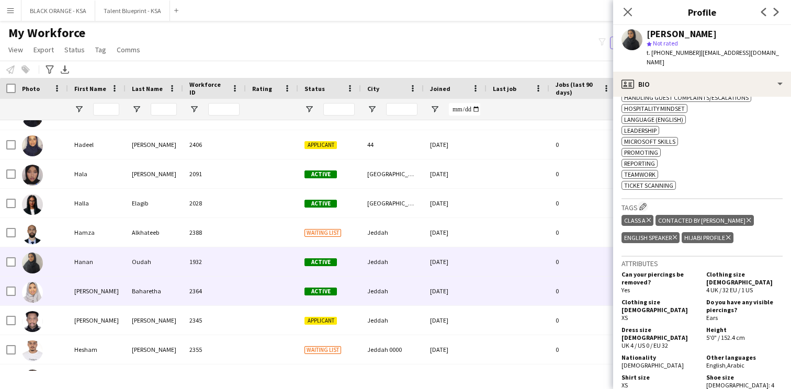
click at [382, 297] on div "Jeddah" at bounding box center [392, 291] width 63 height 29
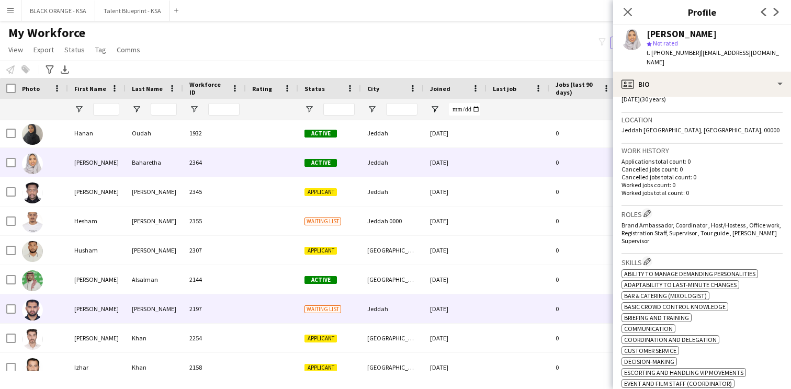
scroll to position [803, 0]
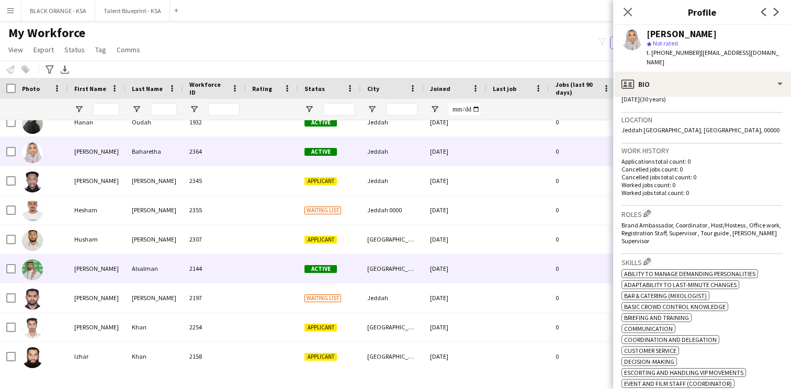
click at [378, 281] on div "[GEOGRAPHIC_DATA]" at bounding box center [392, 268] width 63 height 29
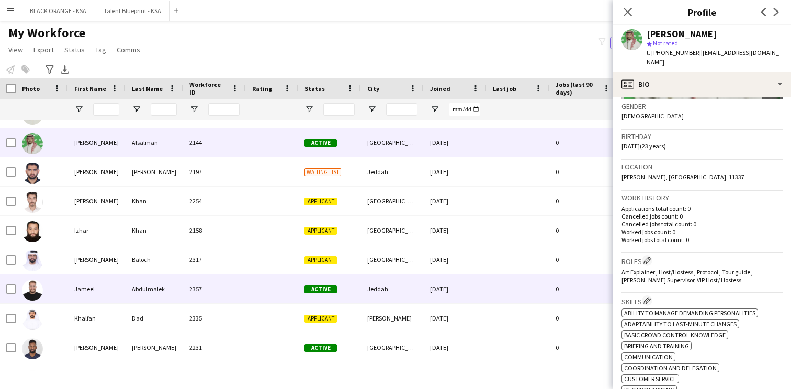
scroll to position [964, 0]
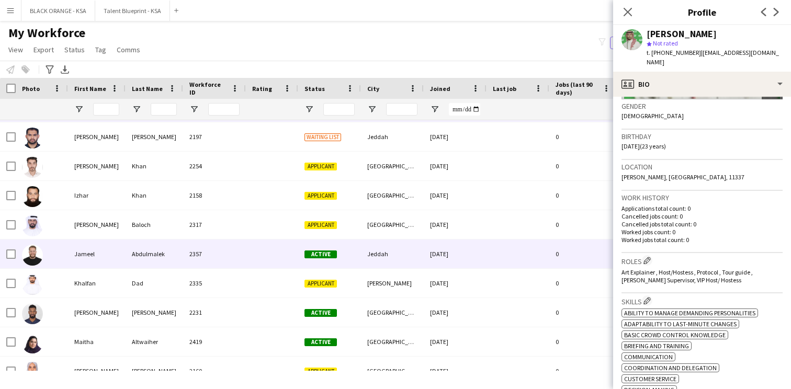
click at [375, 258] on div "Jeddah" at bounding box center [392, 254] width 63 height 29
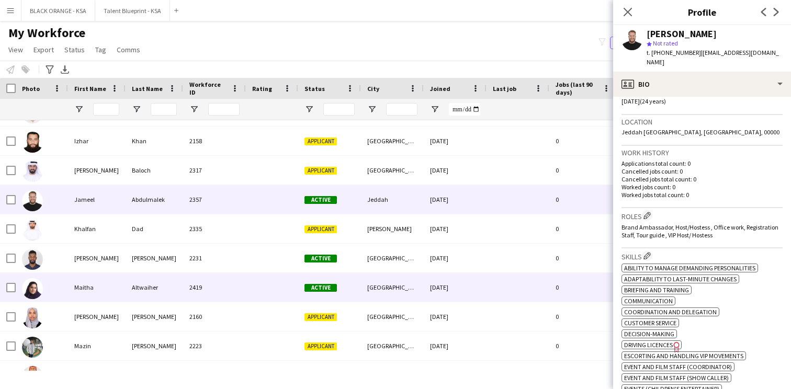
scroll to position [1042, 0]
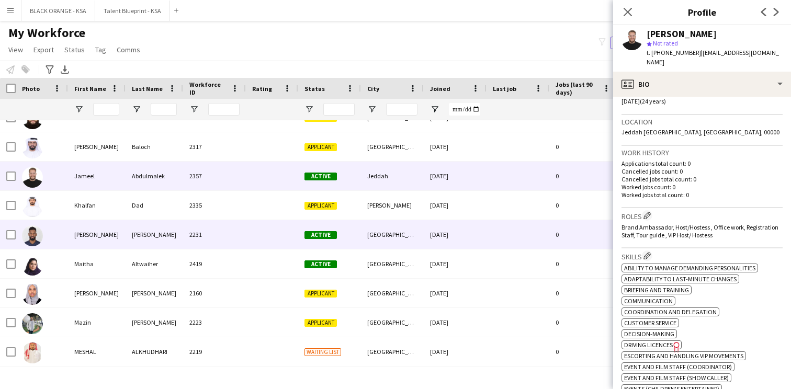
click at [339, 244] on div "Active" at bounding box center [329, 234] width 63 height 29
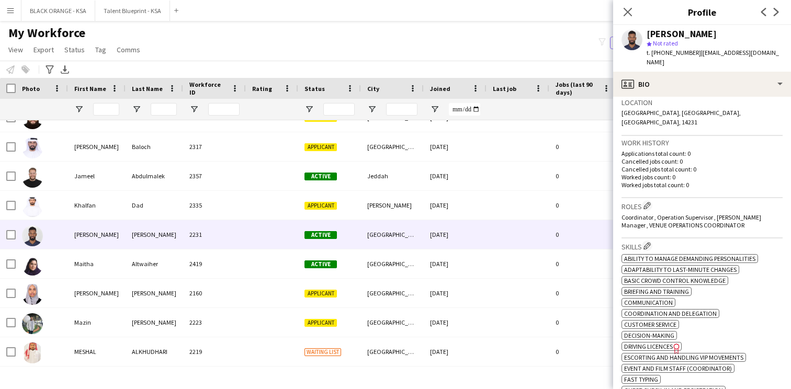
scroll to position [225, 0]
click at [703, 218] on div "Roles Edit crew company roles Coordinator , Operation Supervisor , Usher Manage…" at bounding box center [701, 220] width 161 height 40
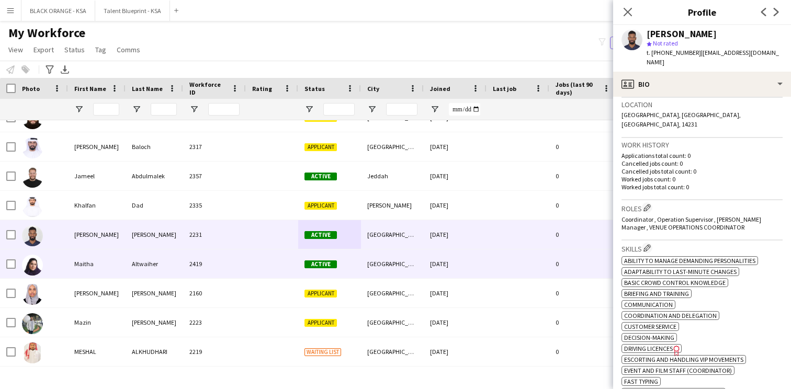
click at [355, 257] on div "Active" at bounding box center [329, 263] width 63 height 29
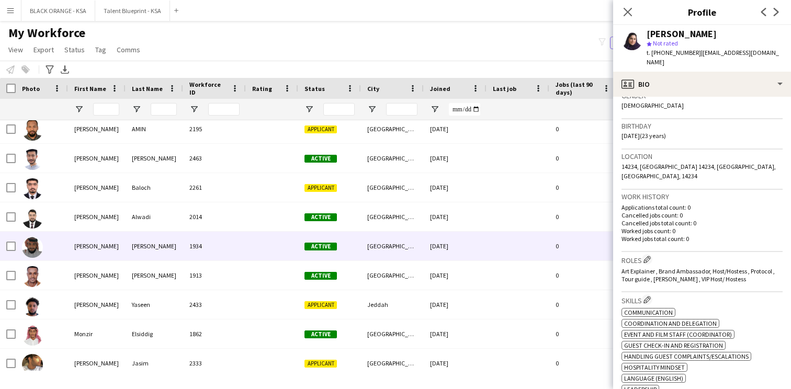
scroll to position [1305, 0]
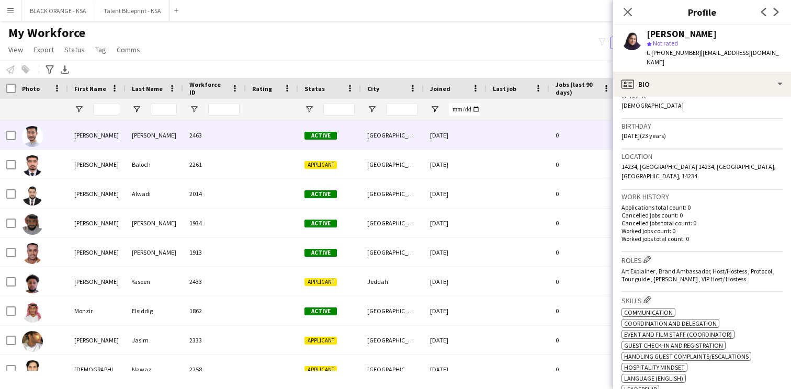
click at [377, 141] on div "[GEOGRAPHIC_DATA]" at bounding box center [392, 135] width 63 height 29
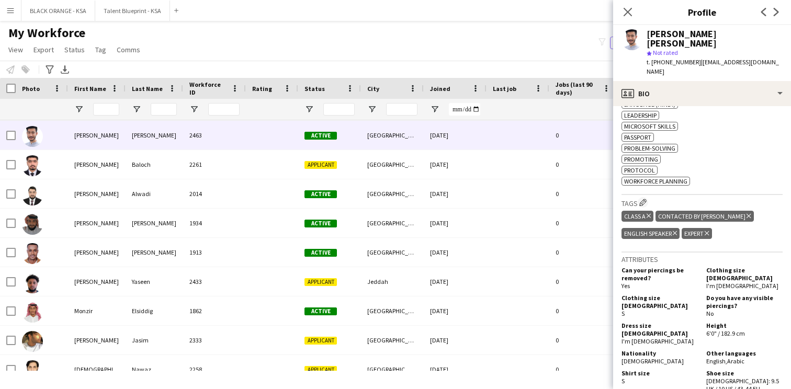
scroll to position [543, 0]
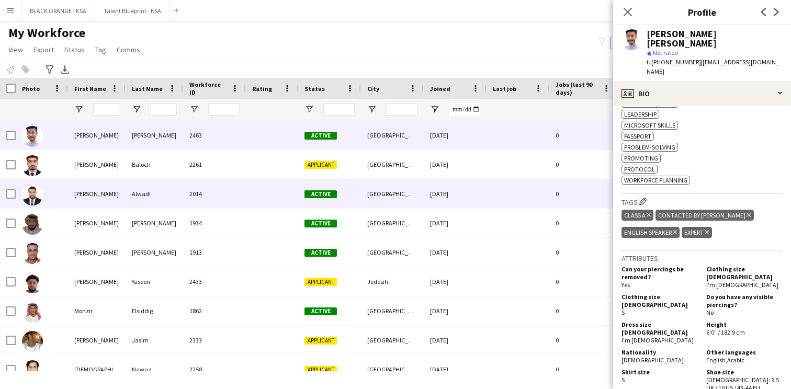
click at [404, 195] on div "[GEOGRAPHIC_DATA]" at bounding box center [392, 193] width 63 height 29
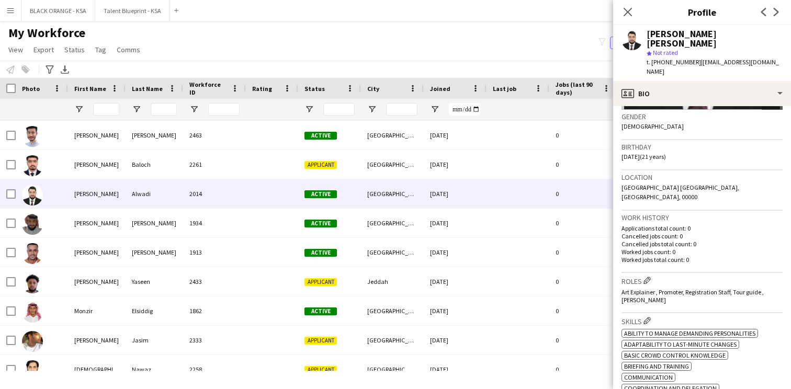
scroll to position [163, 0]
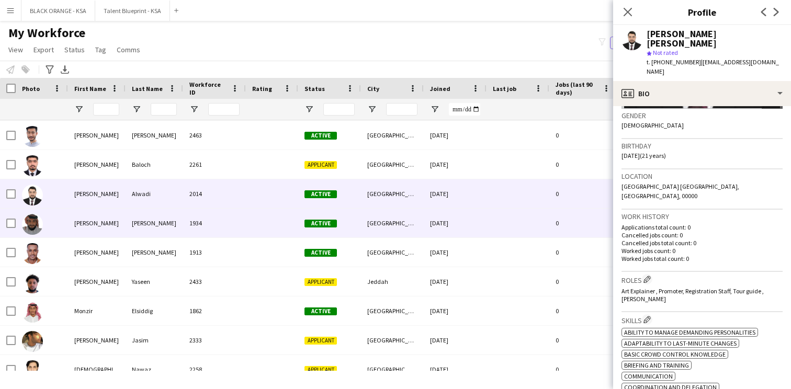
click at [424, 224] on div "[DATE]" at bounding box center [455, 223] width 63 height 29
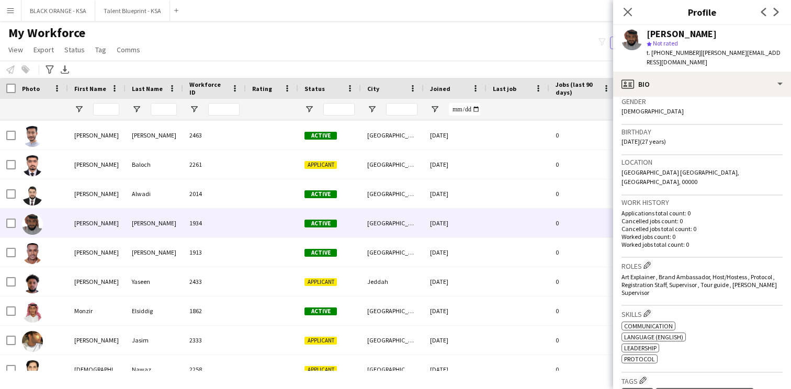
scroll to position [150, 0]
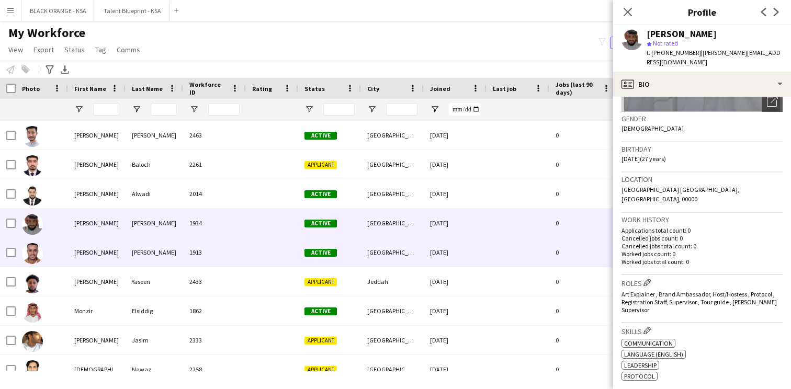
click at [361, 250] on div "[GEOGRAPHIC_DATA]" at bounding box center [392, 252] width 63 height 29
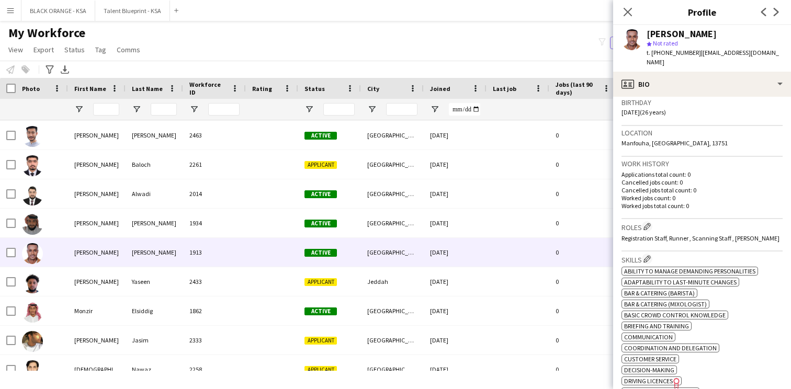
scroll to position [204, 0]
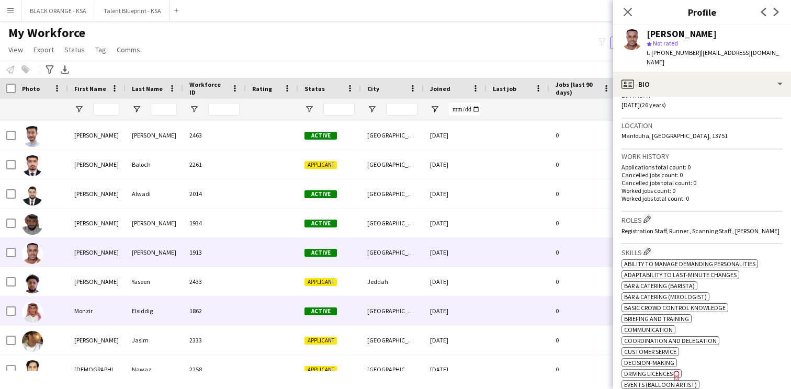
click at [340, 314] on div "Active" at bounding box center [329, 311] width 63 height 29
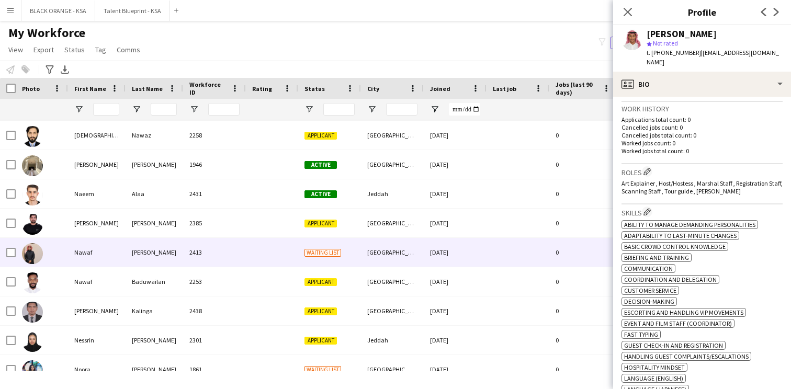
scroll to position [1558, 0]
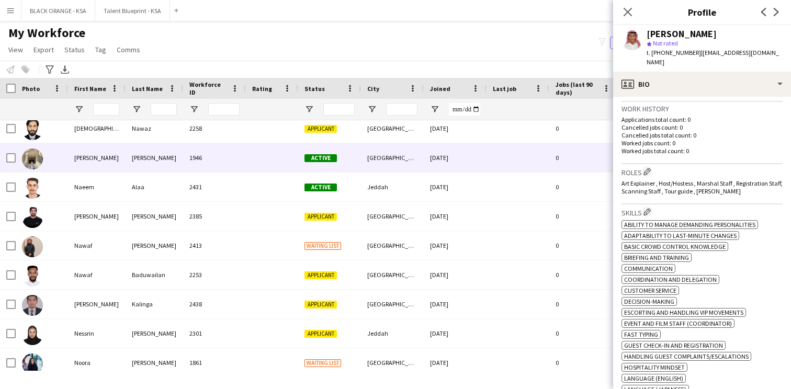
click at [398, 157] on div "[GEOGRAPHIC_DATA]" at bounding box center [392, 157] width 63 height 29
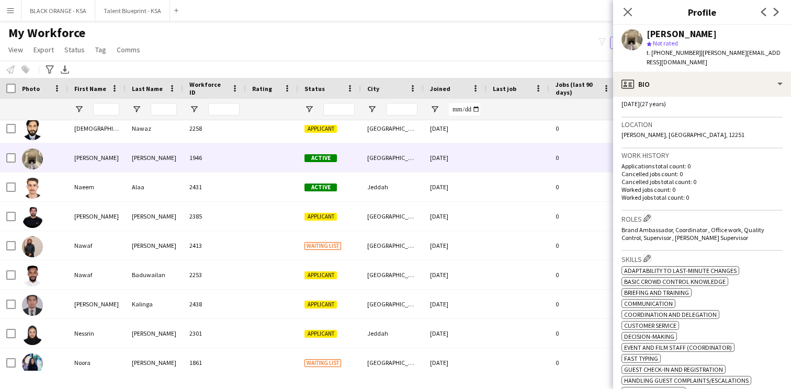
scroll to position [197, 0]
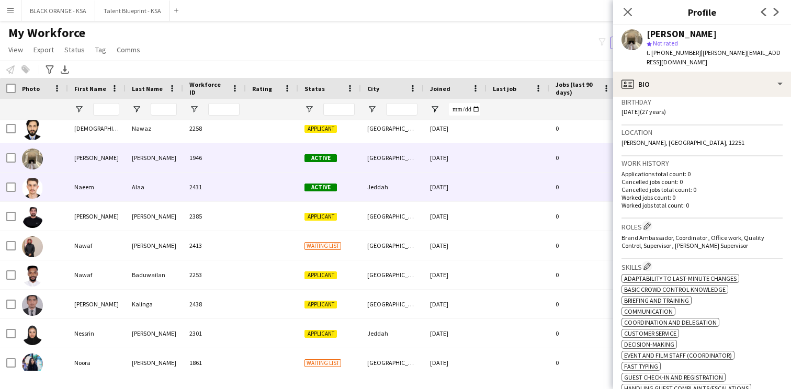
click at [394, 194] on div "Jeddah" at bounding box center [392, 187] width 63 height 29
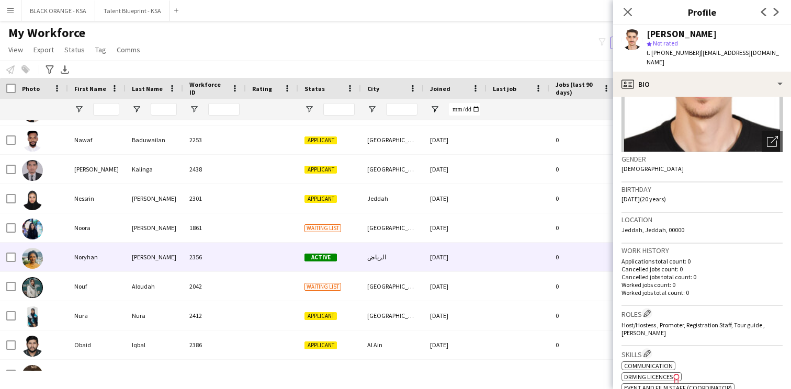
scroll to position [1705, 0]
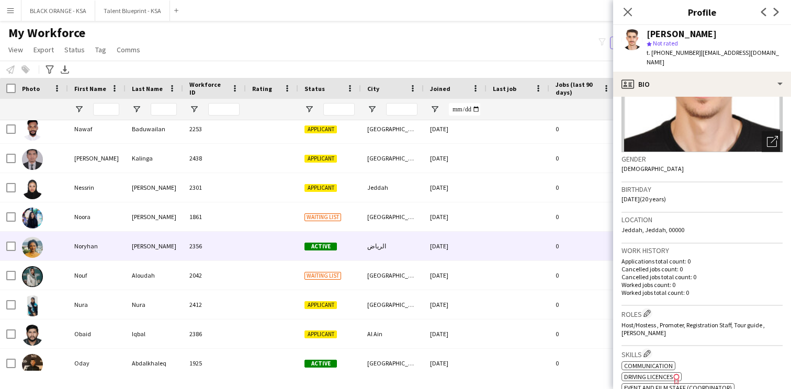
click at [373, 237] on div "الرياض" at bounding box center [392, 246] width 63 height 29
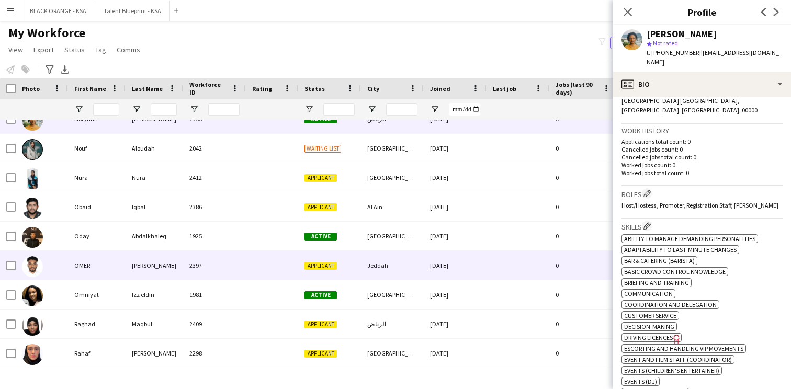
scroll to position [1852, 0]
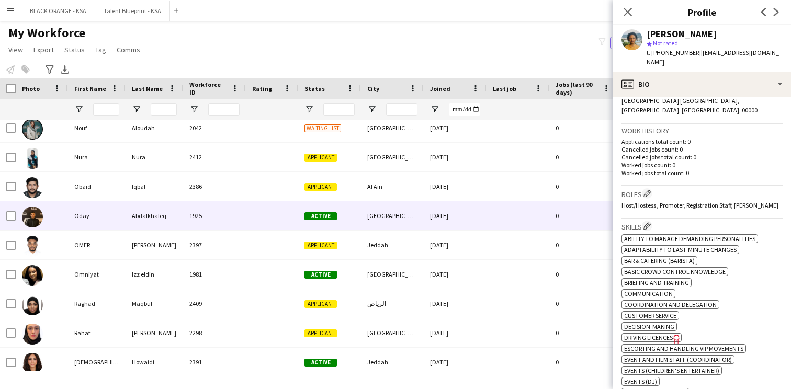
click at [367, 217] on div "[GEOGRAPHIC_DATA]" at bounding box center [392, 215] width 63 height 29
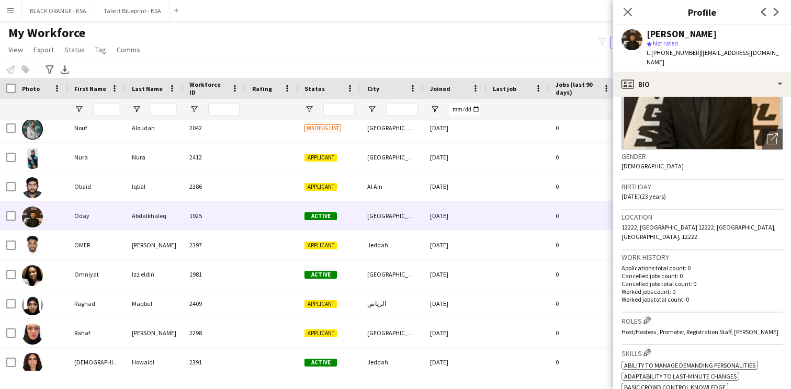
scroll to position [119, 0]
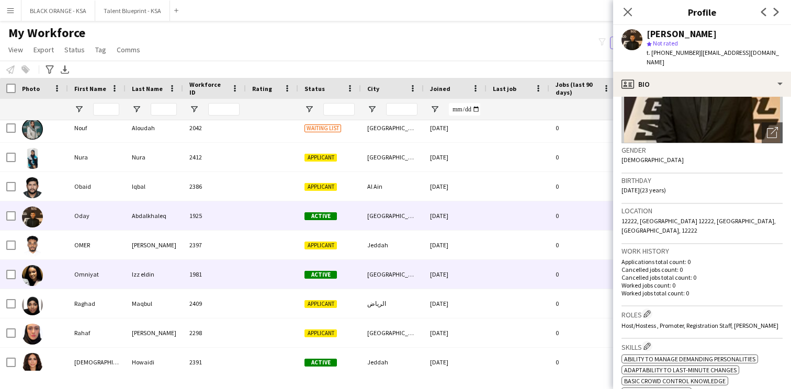
click at [343, 284] on div "Active" at bounding box center [329, 274] width 63 height 29
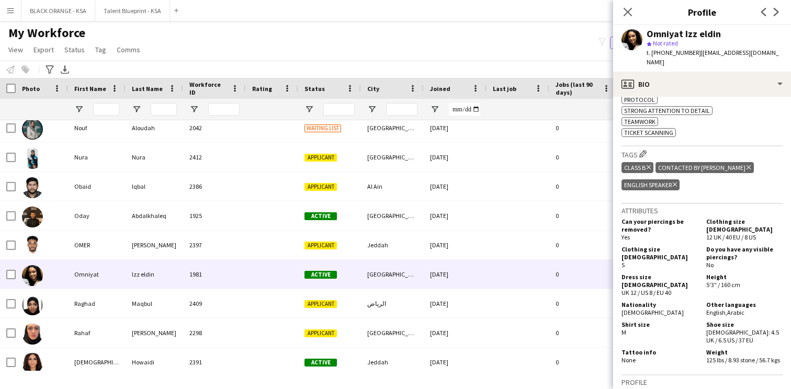
scroll to position [510, 0]
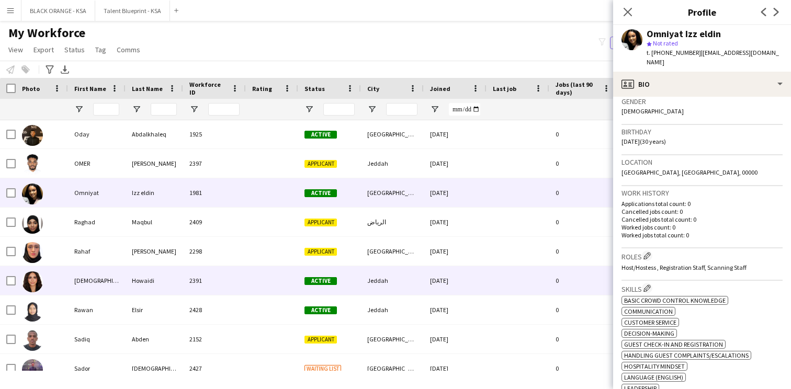
click at [265, 276] on div at bounding box center [272, 280] width 52 height 29
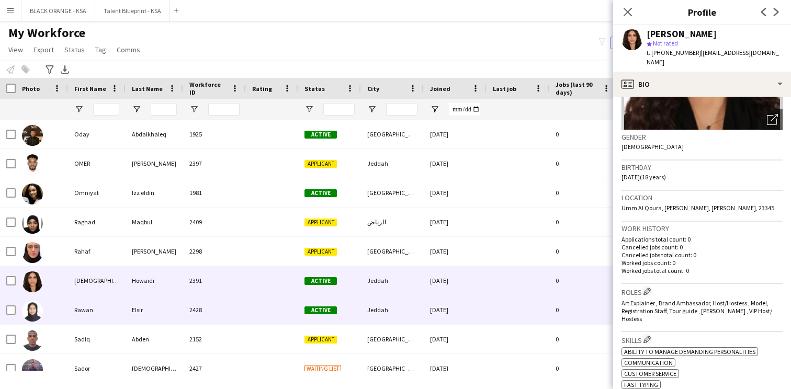
click at [463, 314] on div "[DATE]" at bounding box center [455, 309] width 63 height 29
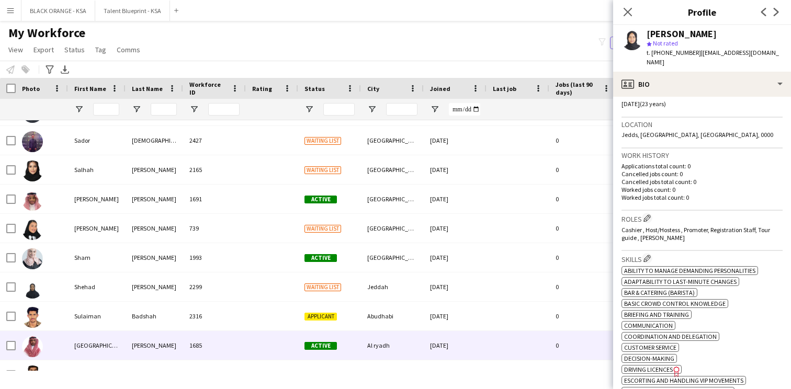
scroll to position [2183, 0]
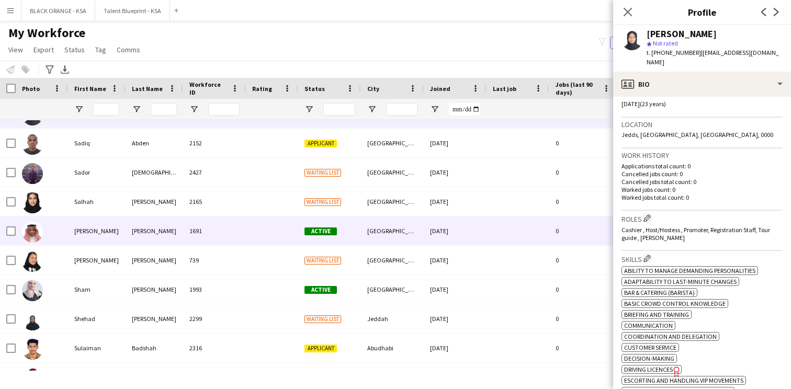
click at [346, 232] on div "Active" at bounding box center [329, 231] width 63 height 29
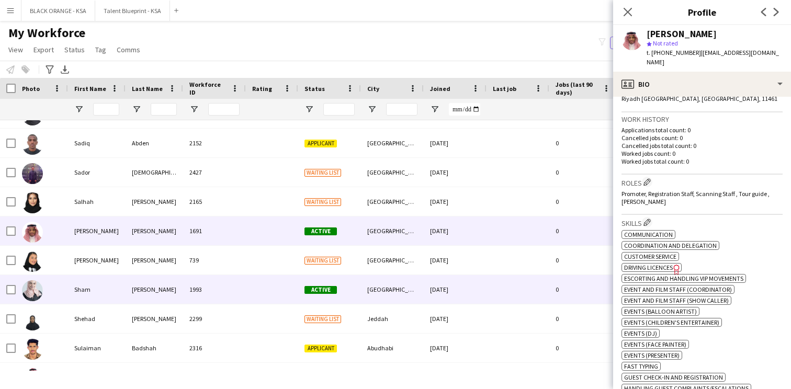
click at [394, 289] on div "[GEOGRAPHIC_DATA]" at bounding box center [392, 289] width 63 height 29
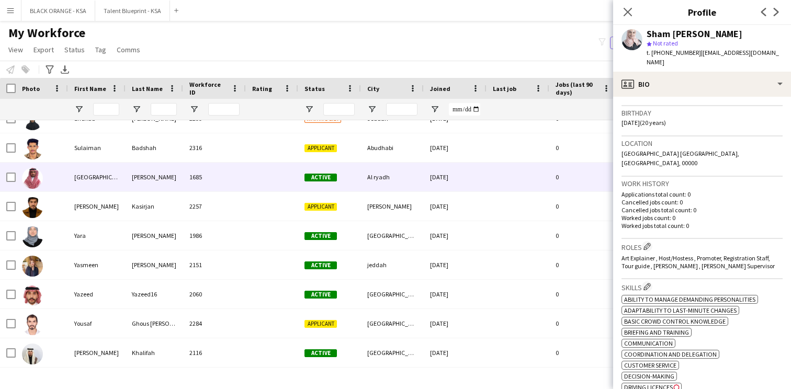
click at [403, 187] on div "Al ryadh" at bounding box center [392, 177] width 63 height 29
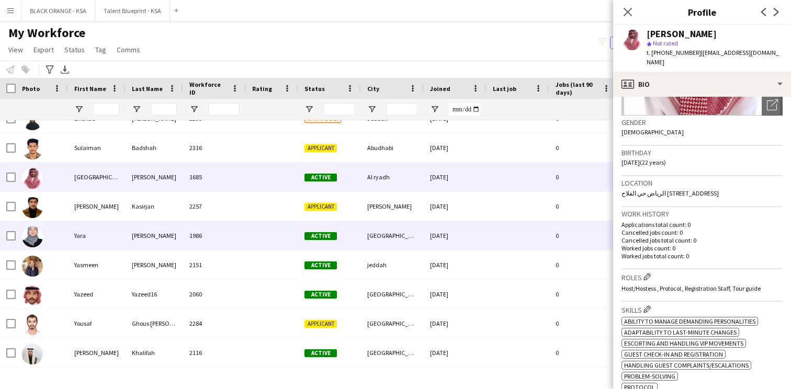
click at [340, 243] on div "Active" at bounding box center [329, 235] width 63 height 29
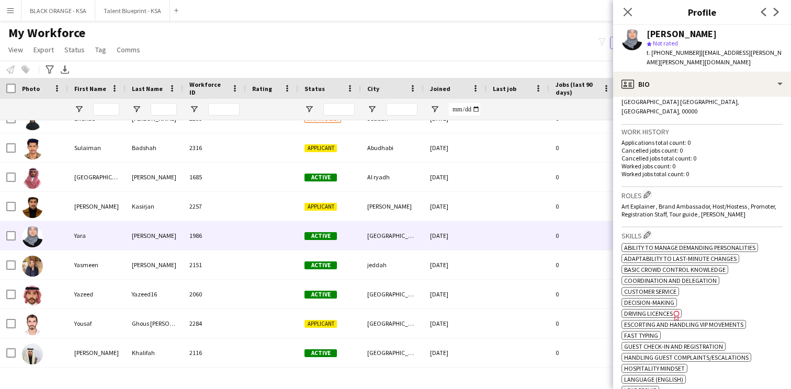
scroll to position [236, 0]
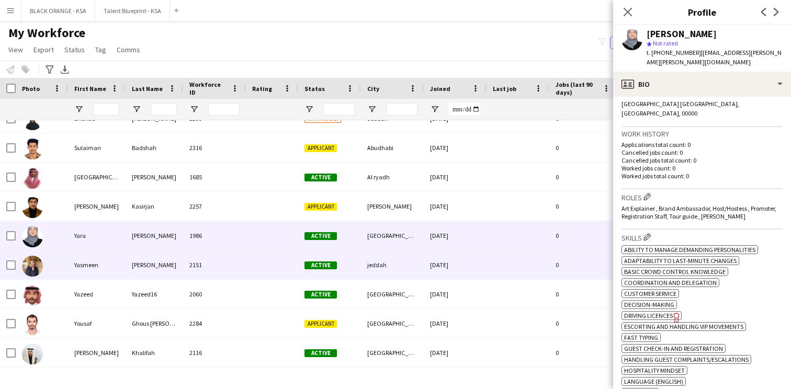
click at [400, 267] on div "jeddah" at bounding box center [392, 265] width 63 height 29
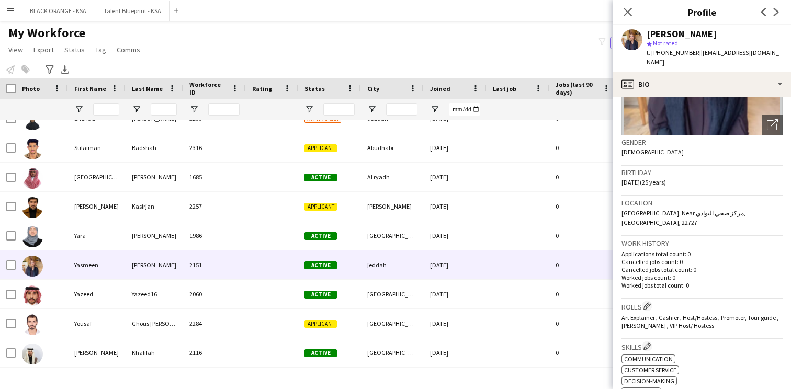
scroll to position [129, 0]
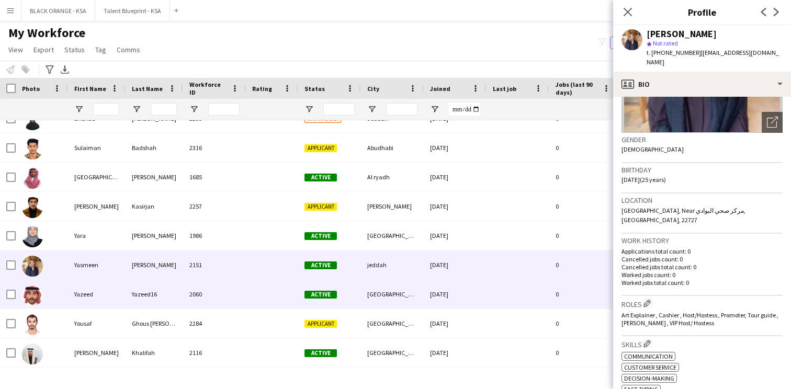
click at [346, 297] on div "Active" at bounding box center [329, 294] width 63 height 29
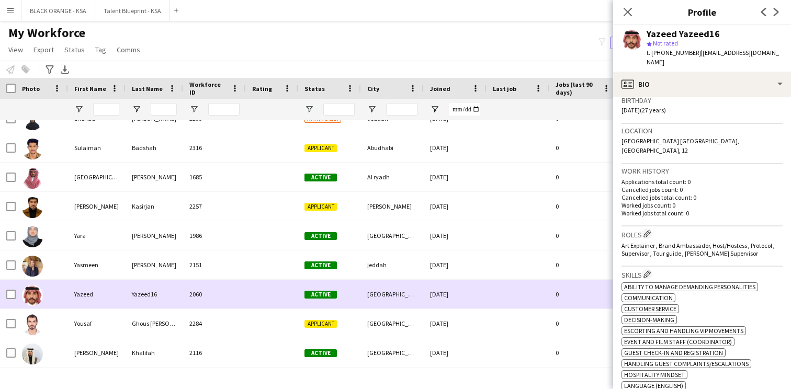
scroll to position [2385, 0]
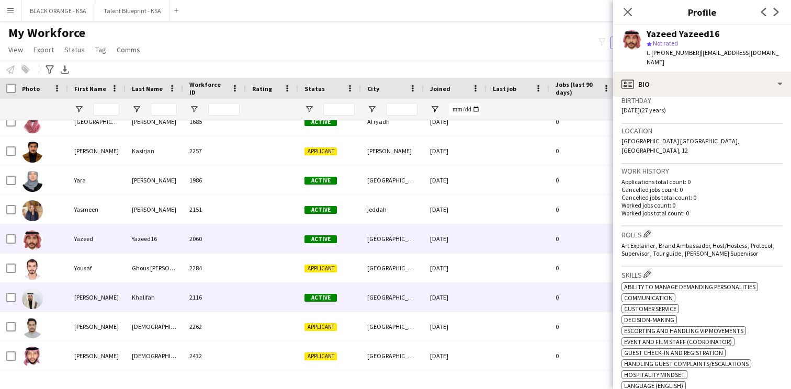
click at [361, 295] on div "[GEOGRAPHIC_DATA]" at bounding box center [392, 297] width 63 height 29
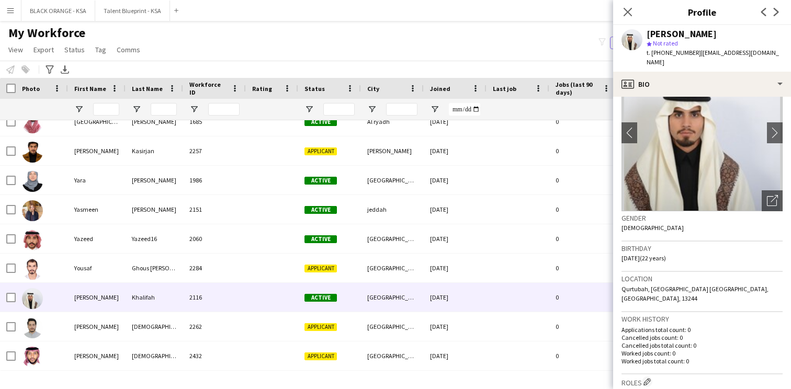
scroll to position [0, 0]
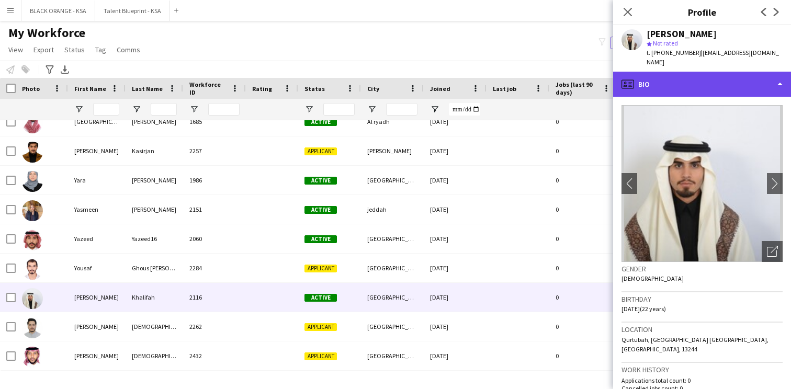
click at [712, 74] on div "profile Bio" at bounding box center [702, 84] width 178 height 25
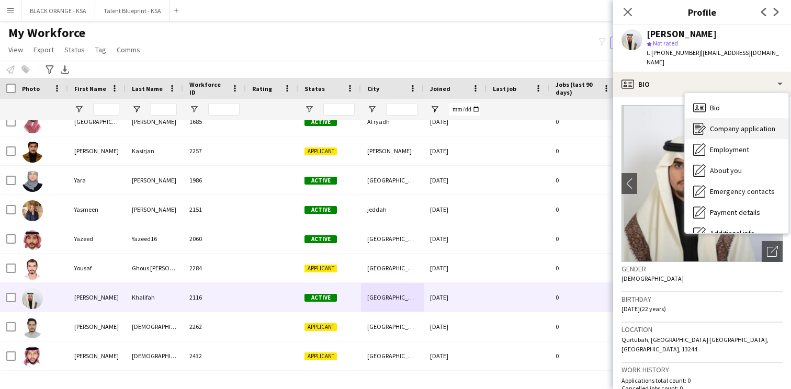
click at [722, 123] on div "Company application Company application" at bounding box center [737, 128] width 104 height 21
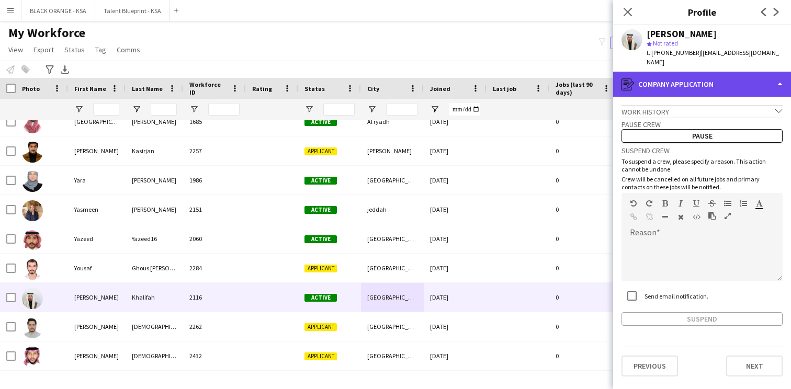
click at [713, 76] on div "register Company application" at bounding box center [702, 84] width 178 height 25
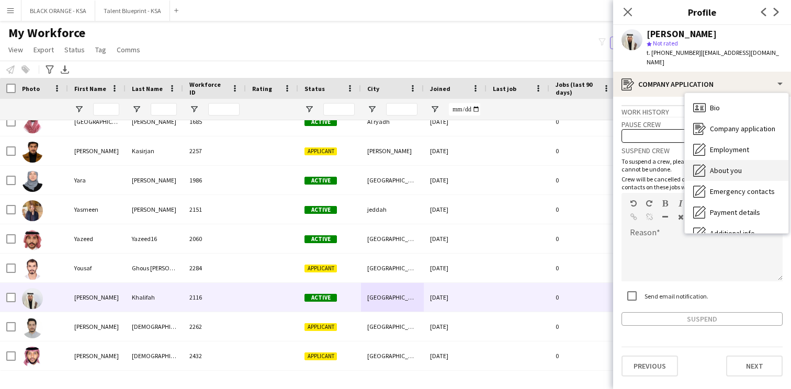
click at [722, 166] on span "About you" at bounding box center [726, 170] width 32 height 9
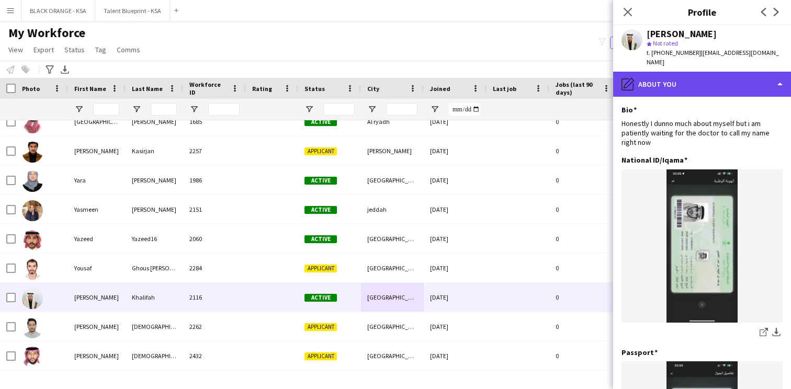
click at [716, 81] on div "pencil4 About you" at bounding box center [702, 84] width 178 height 25
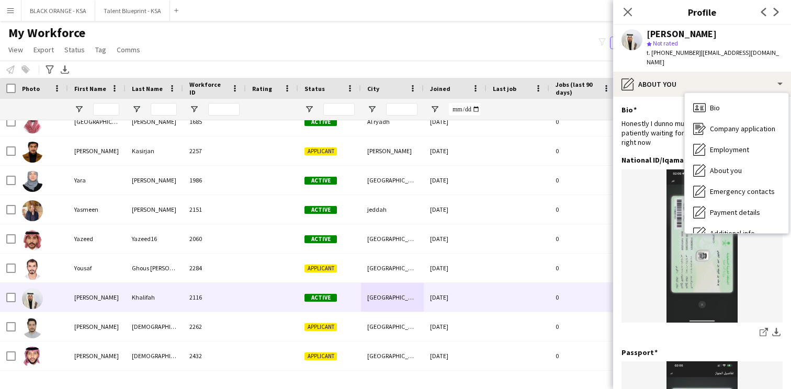
click at [657, 105] on div "Bio Edit this field" at bounding box center [701, 109] width 161 height 9
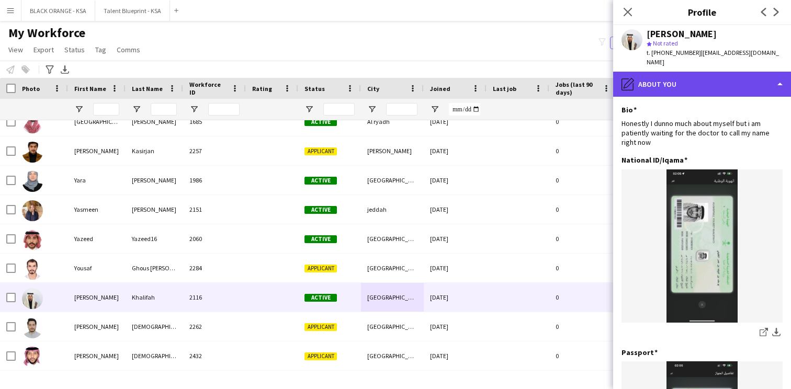
click at [699, 83] on div "pencil4 About you" at bounding box center [702, 84] width 178 height 25
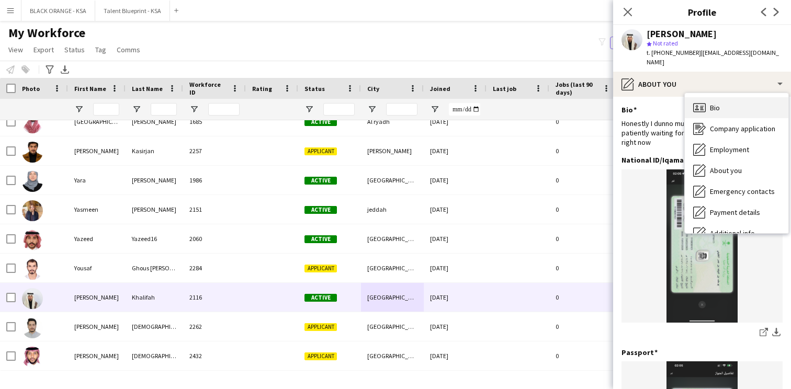
click at [700, 103] on icon "Bio" at bounding box center [699, 107] width 13 height 13
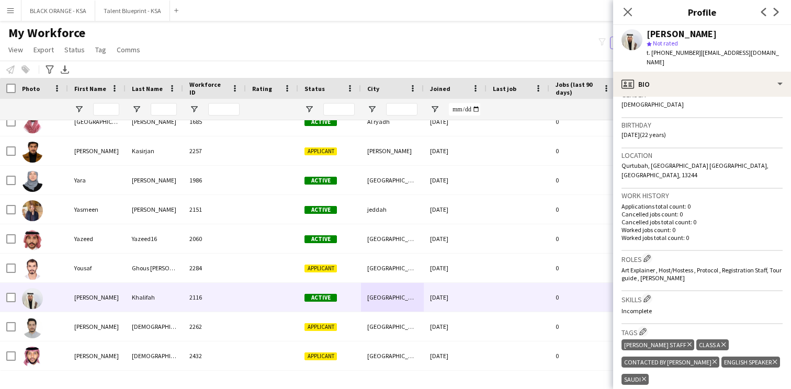
scroll to position [178, 0]
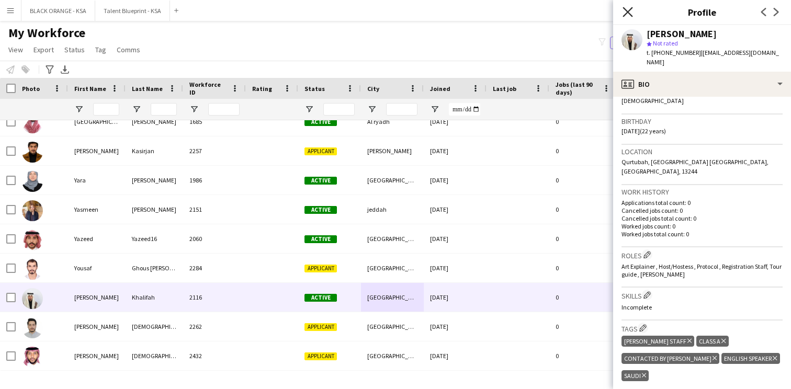
click at [630, 12] on icon "Close pop-in" at bounding box center [627, 12] width 10 height 10
